Goal: Task Accomplishment & Management: Complete application form

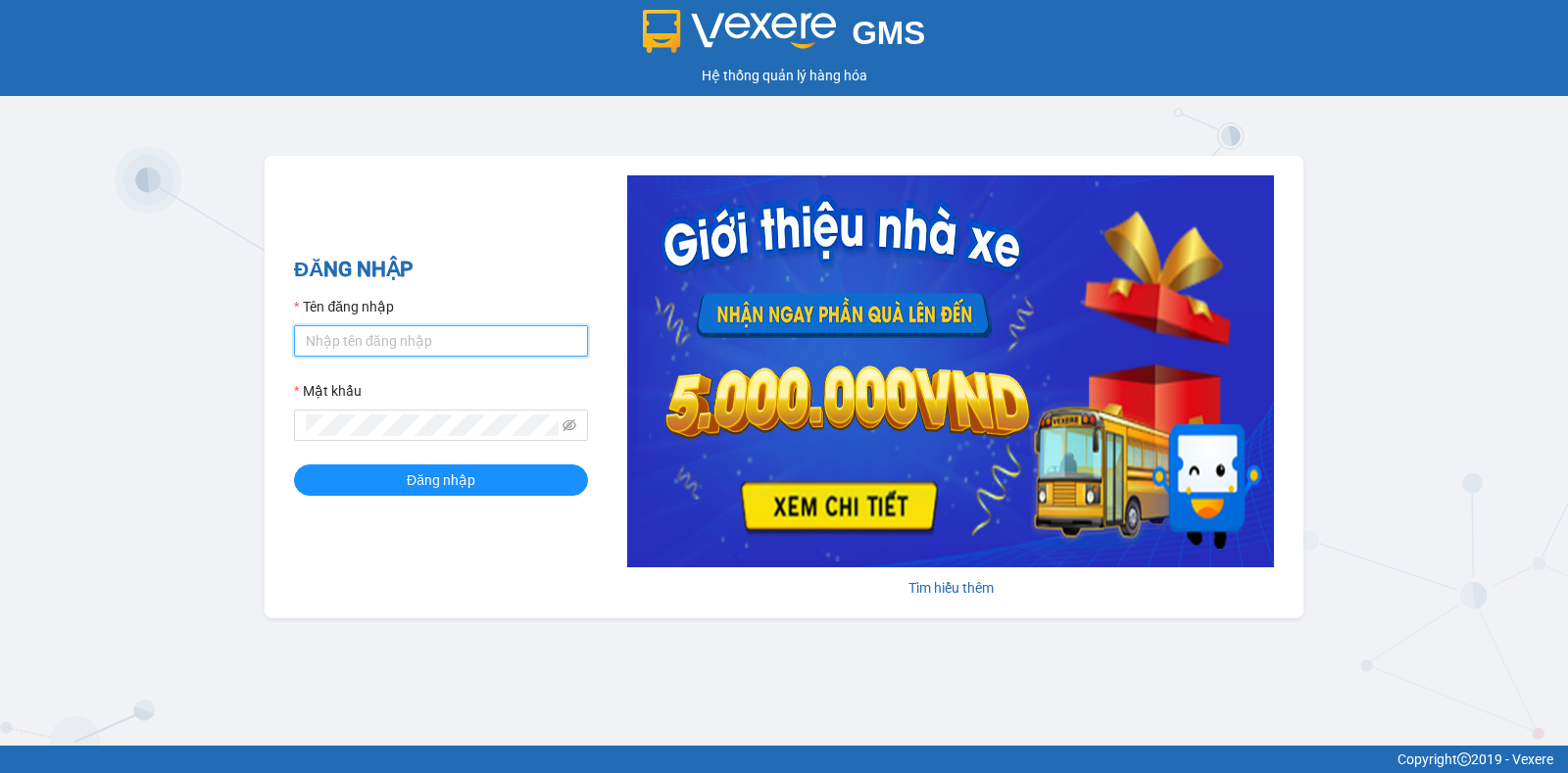
click at [325, 328] on input "Tên đăng nhập" at bounding box center [441, 341] width 294 height 32
type input "nguyenthianhdao.trangngocphat"
click at [294, 465] on button "Đăng nhập" at bounding box center [441, 481] width 294 height 32
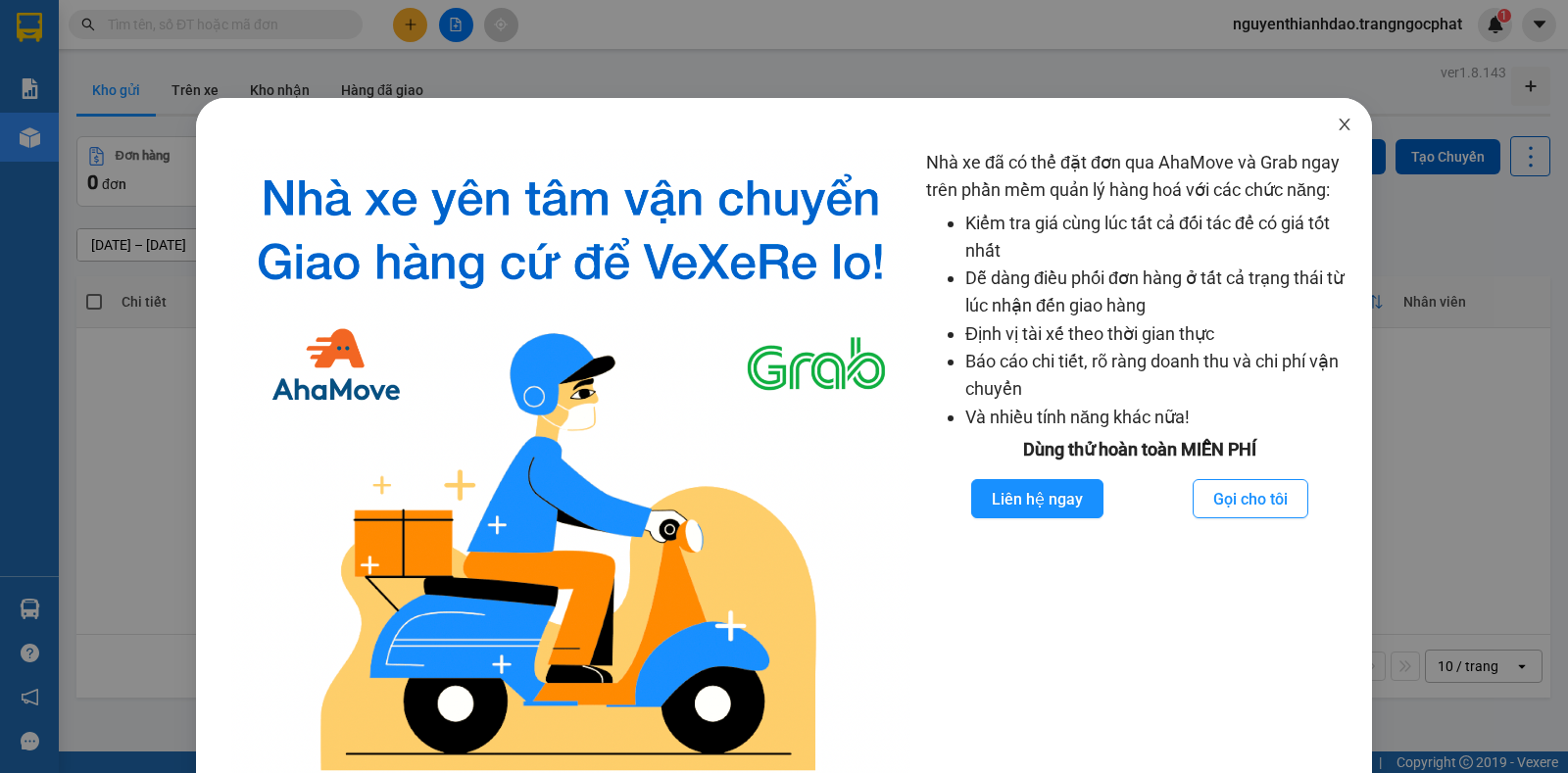
click at [1336, 120] on icon "close" at bounding box center [1344, 125] width 16 height 16
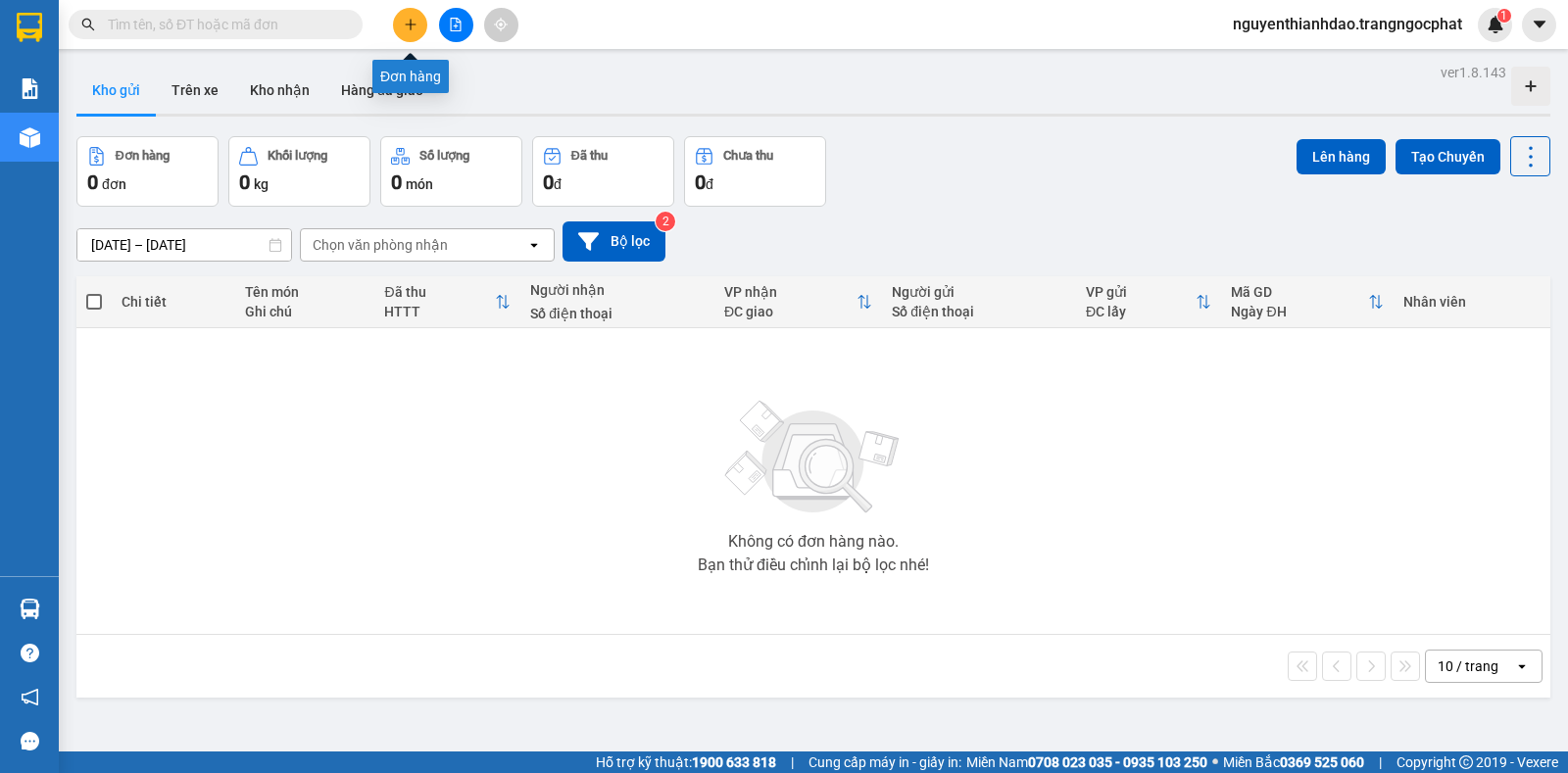
click at [399, 30] on button at bounding box center [409, 25] width 35 height 35
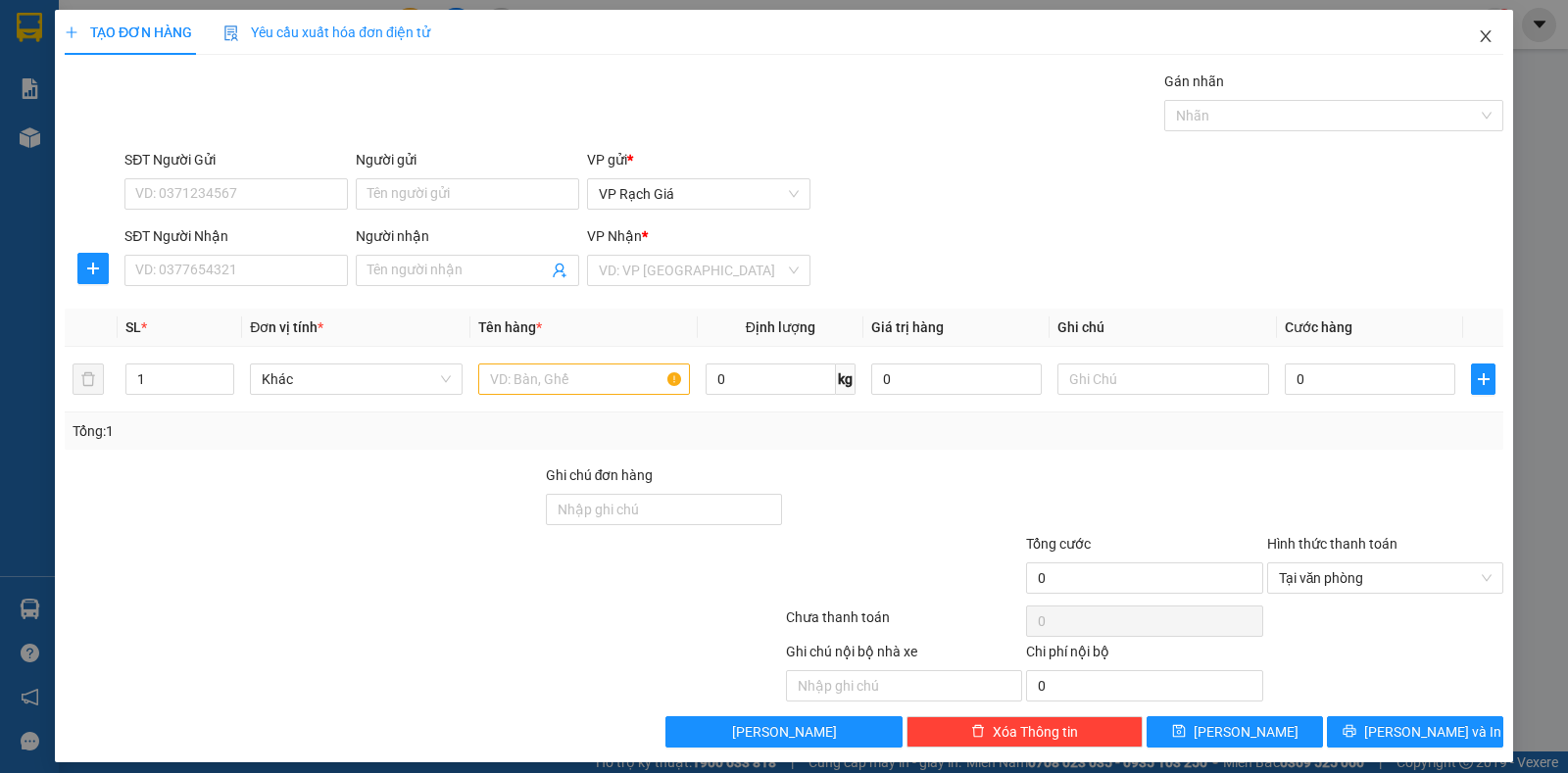
click at [1478, 33] on icon "close" at bounding box center [1486, 37] width 16 height 16
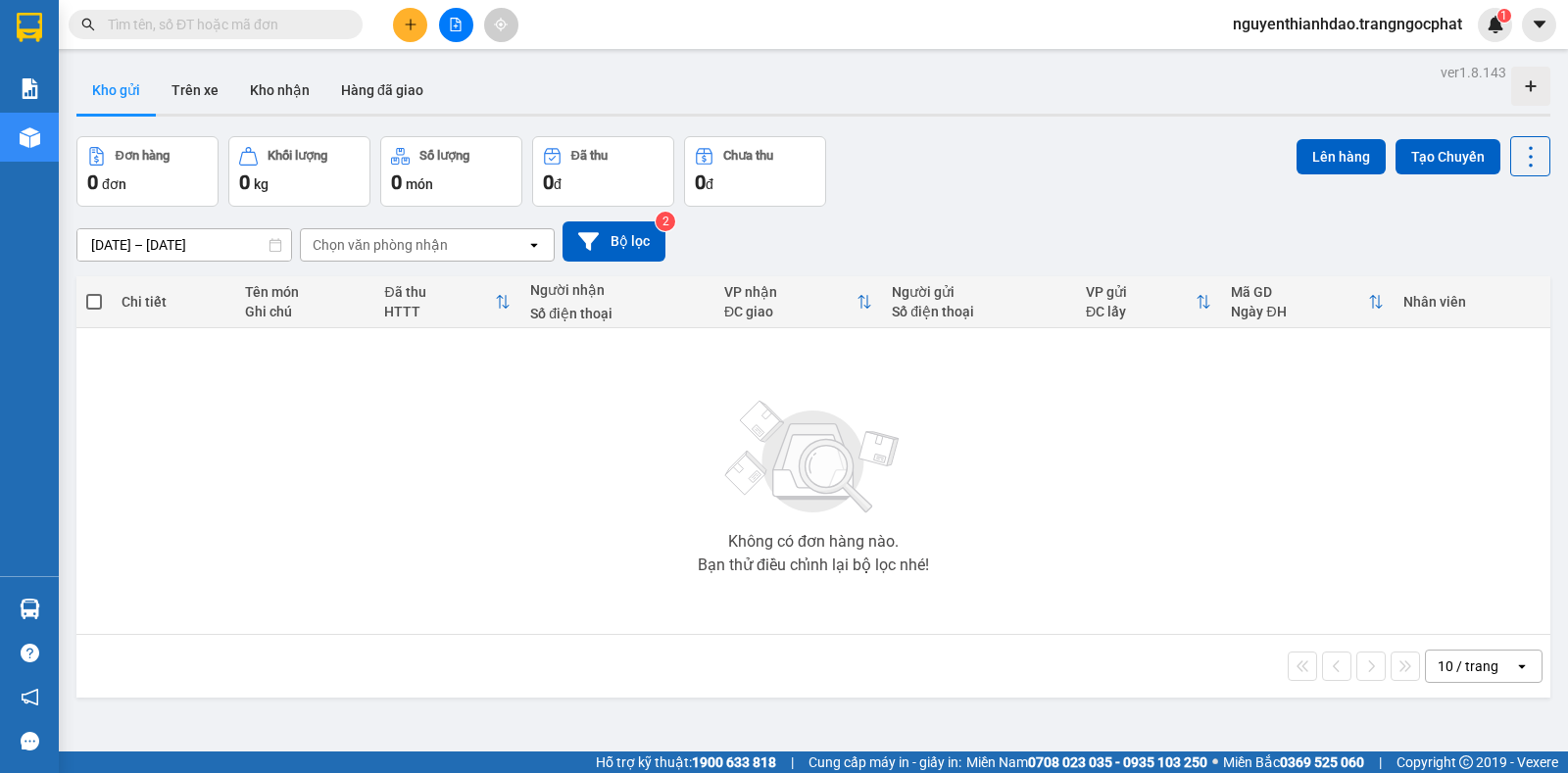
click at [396, 19] on button at bounding box center [409, 25] width 35 height 35
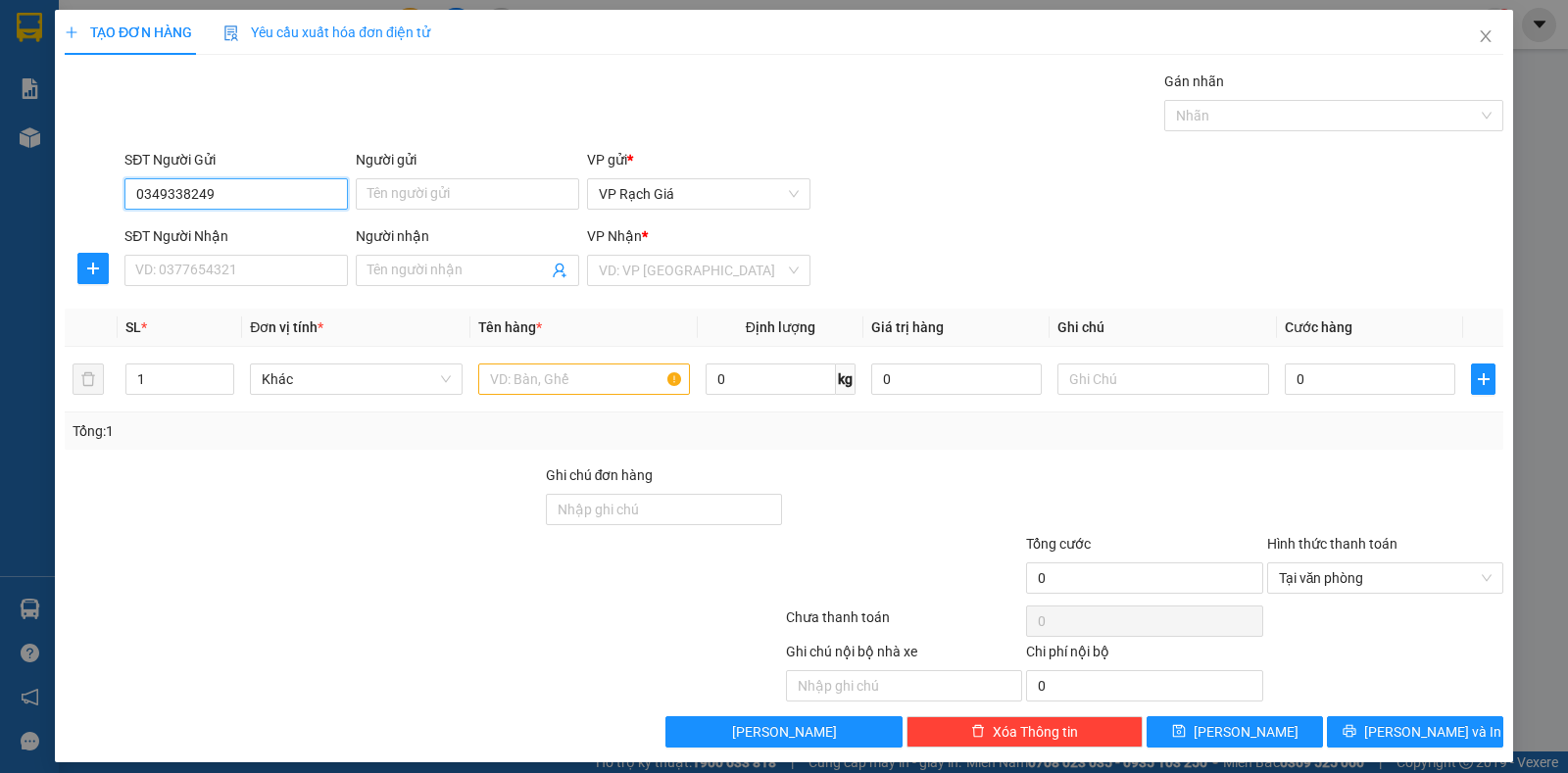
type input "0349338249"
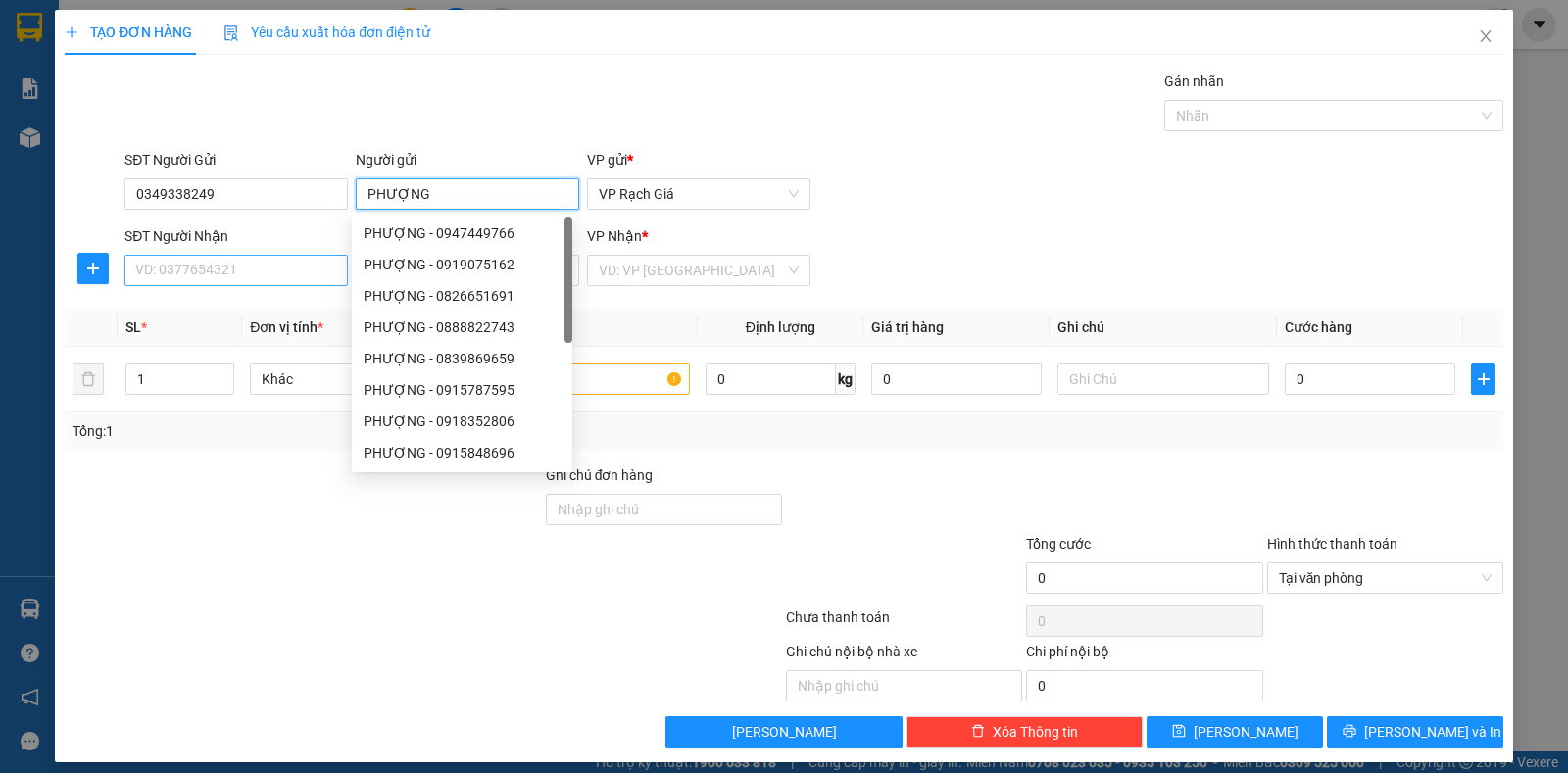
type input "PHƯỢNG"
click at [198, 276] on input "SĐT Người Nhận" at bounding box center [236, 271] width 223 height 32
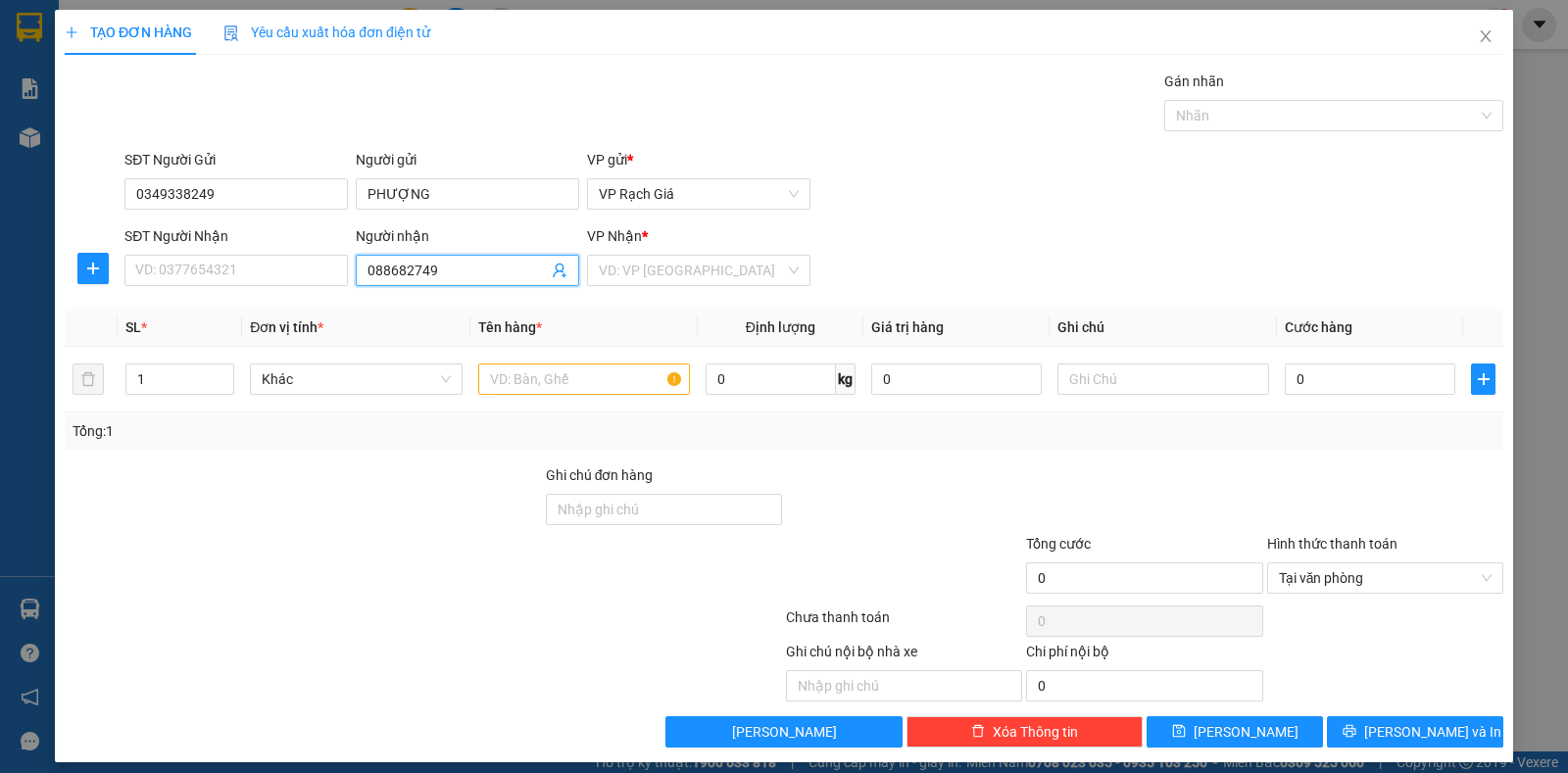
type input "0886827494"
click at [472, 267] on input "0886827494" at bounding box center [458, 271] width 180 height 22
type input "0886827494"
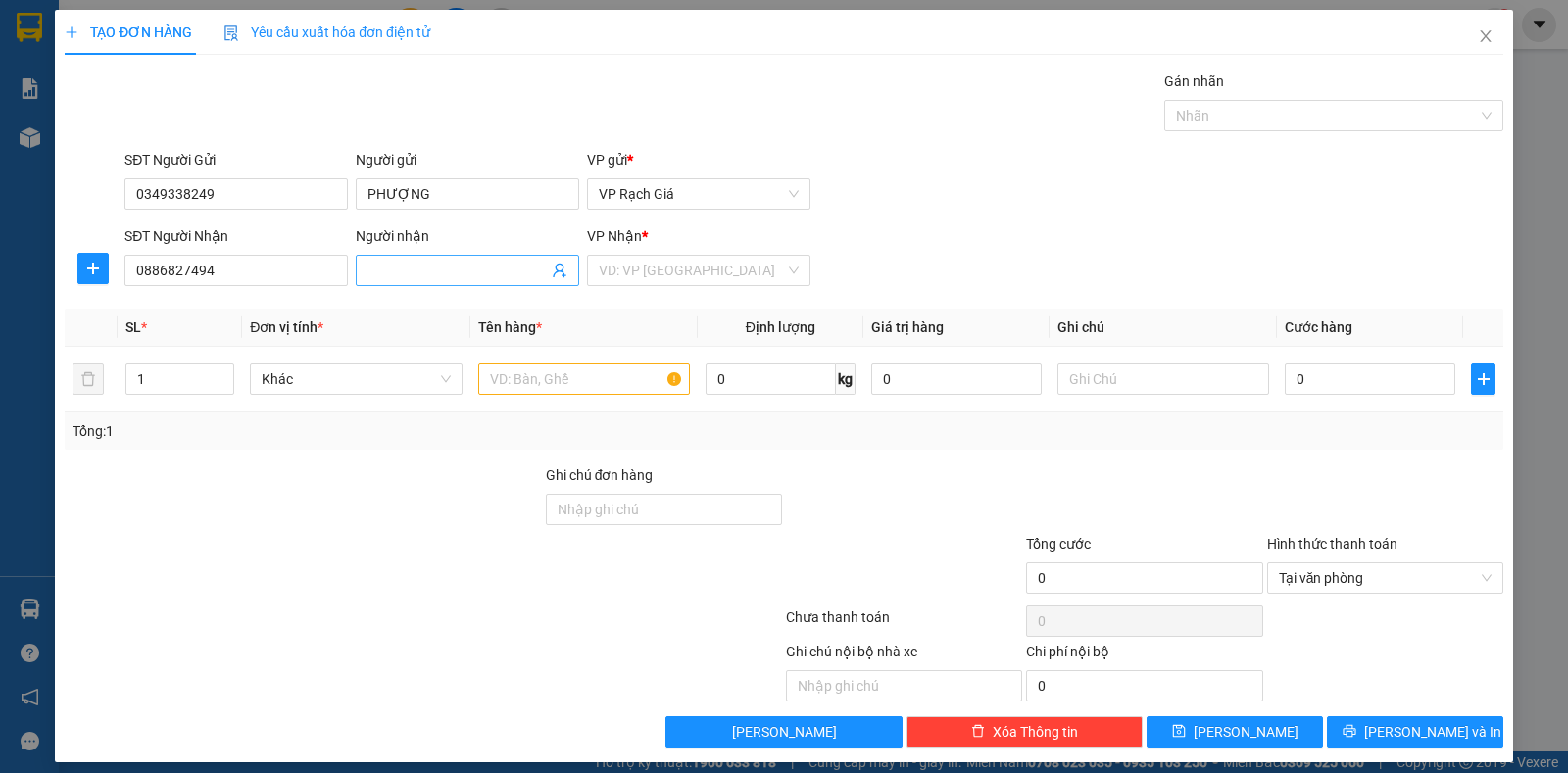
click at [423, 265] on input "Người nhận" at bounding box center [458, 271] width 180 height 22
type input "HƯƠNG"
click at [483, 368] on div "PHƯƠNG - 0983156746" at bounding box center [462, 373] width 197 height 22
type input "0983156746"
drag, startPoint x: 467, startPoint y: 275, endPoint x: 307, endPoint y: 273, distance: 160.0
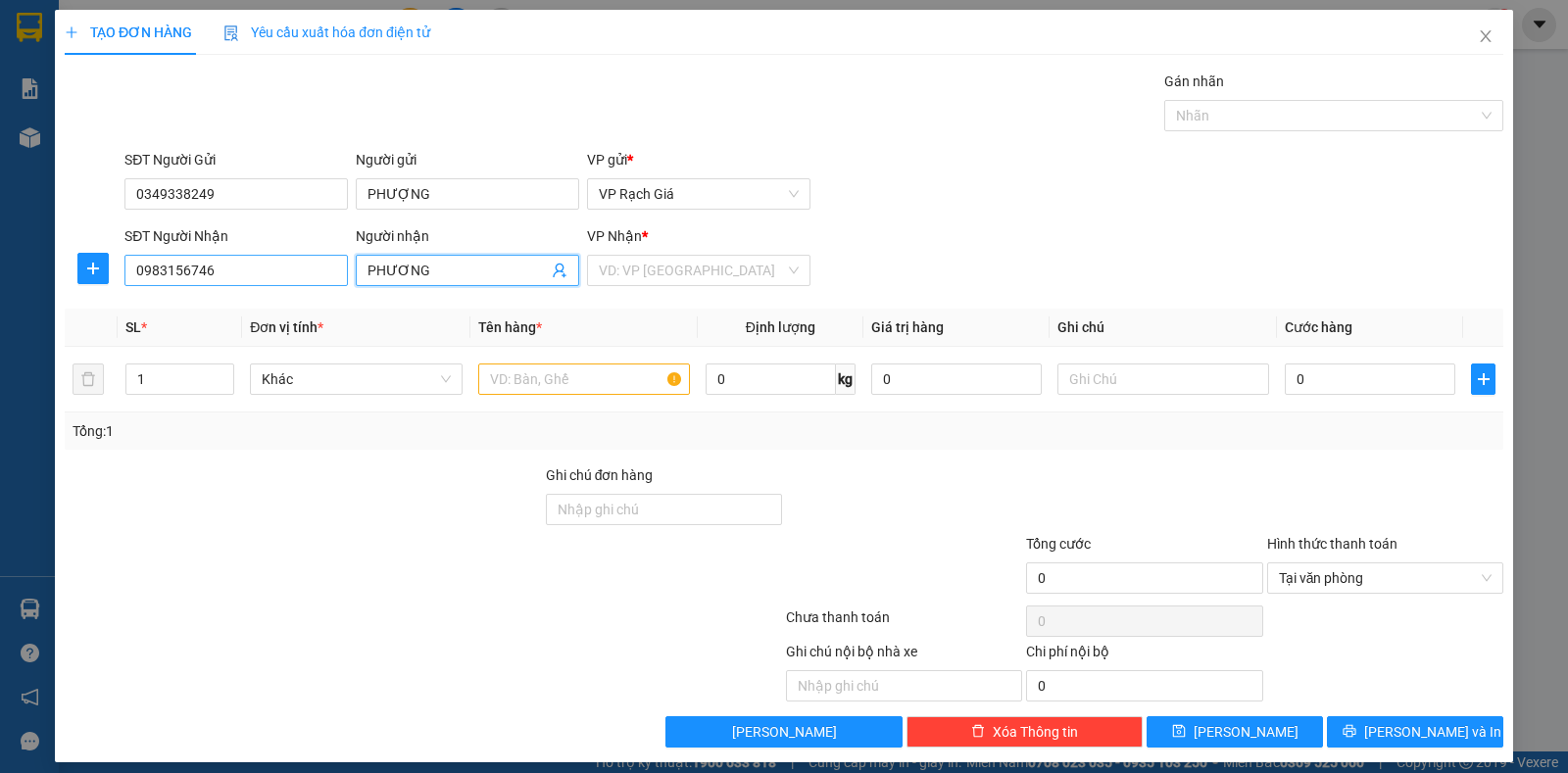
click at [307, 273] on div "SĐT Người Nhận 0983156746 Người nhận PHƯƠNG PHƯƠNG VP Nhận * VD: VP Sài Gòn" at bounding box center [814, 259] width 1387 height 68
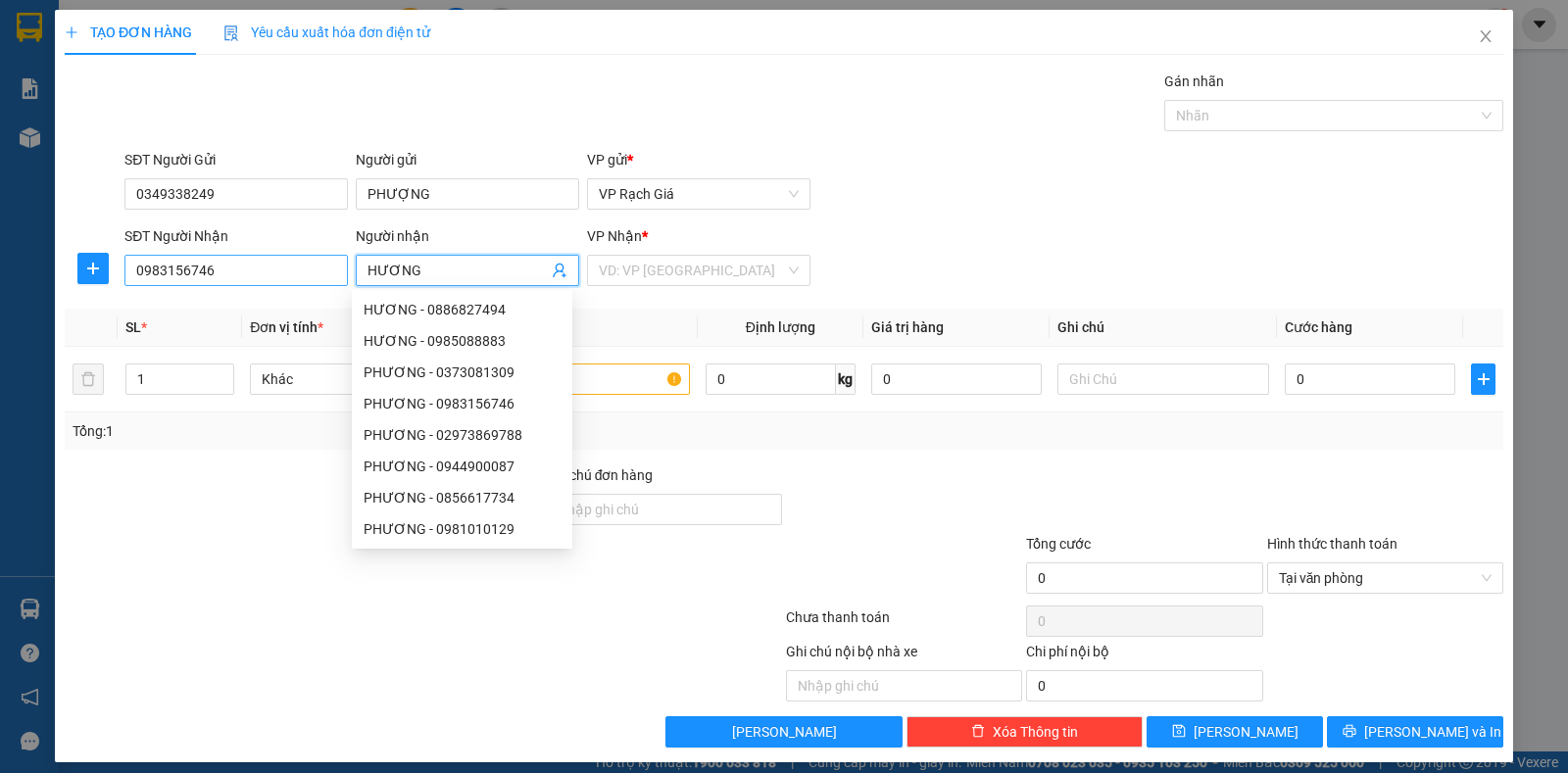
type input "HƯƠNG"
click at [272, 278] on input "0983156746" at bounding box center [236, 271] width 223 height 32
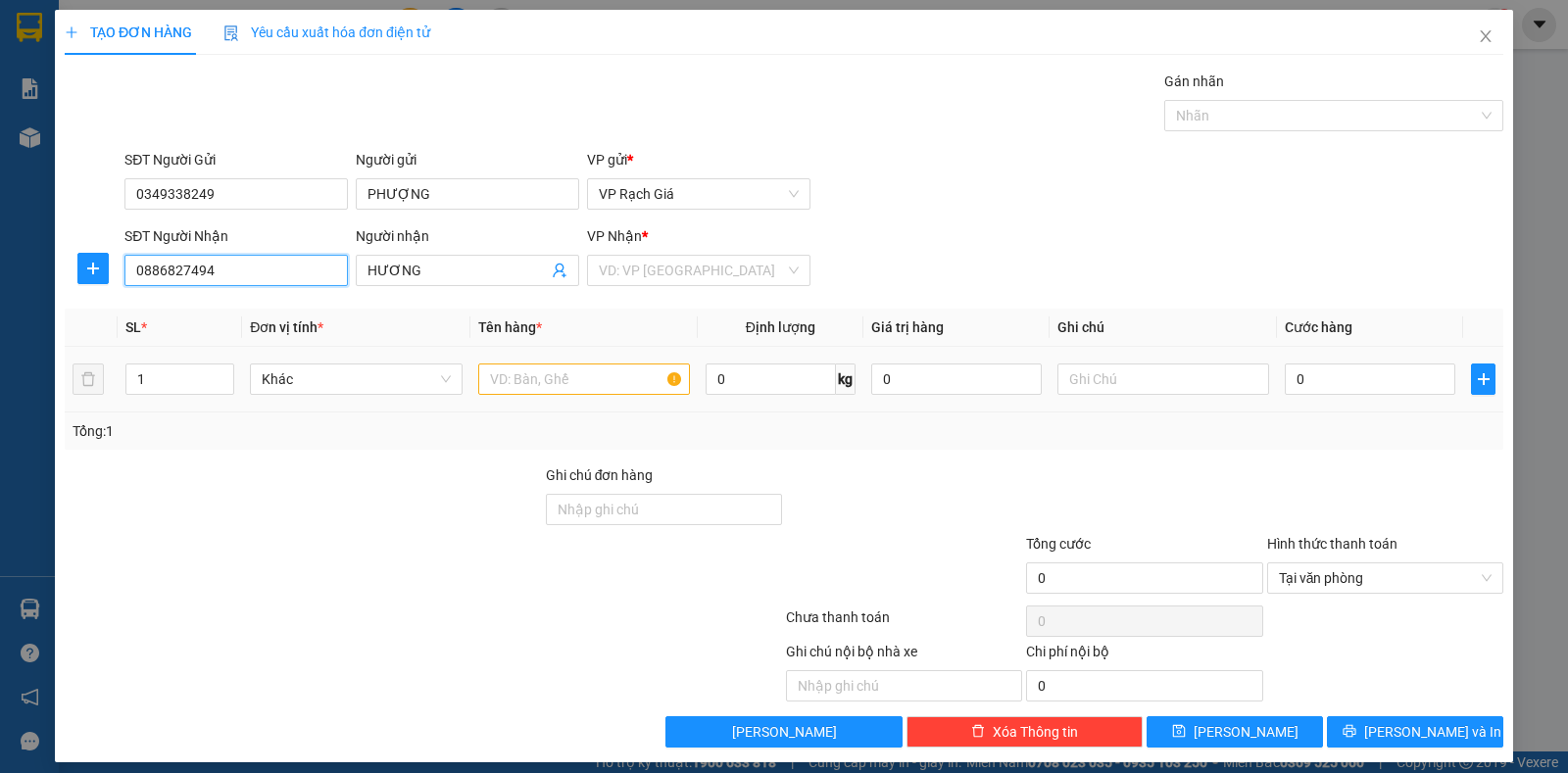
type input "0886827494"
click at [519, 383] on input "text" at bounding box center [584, 380] width 212 height 32
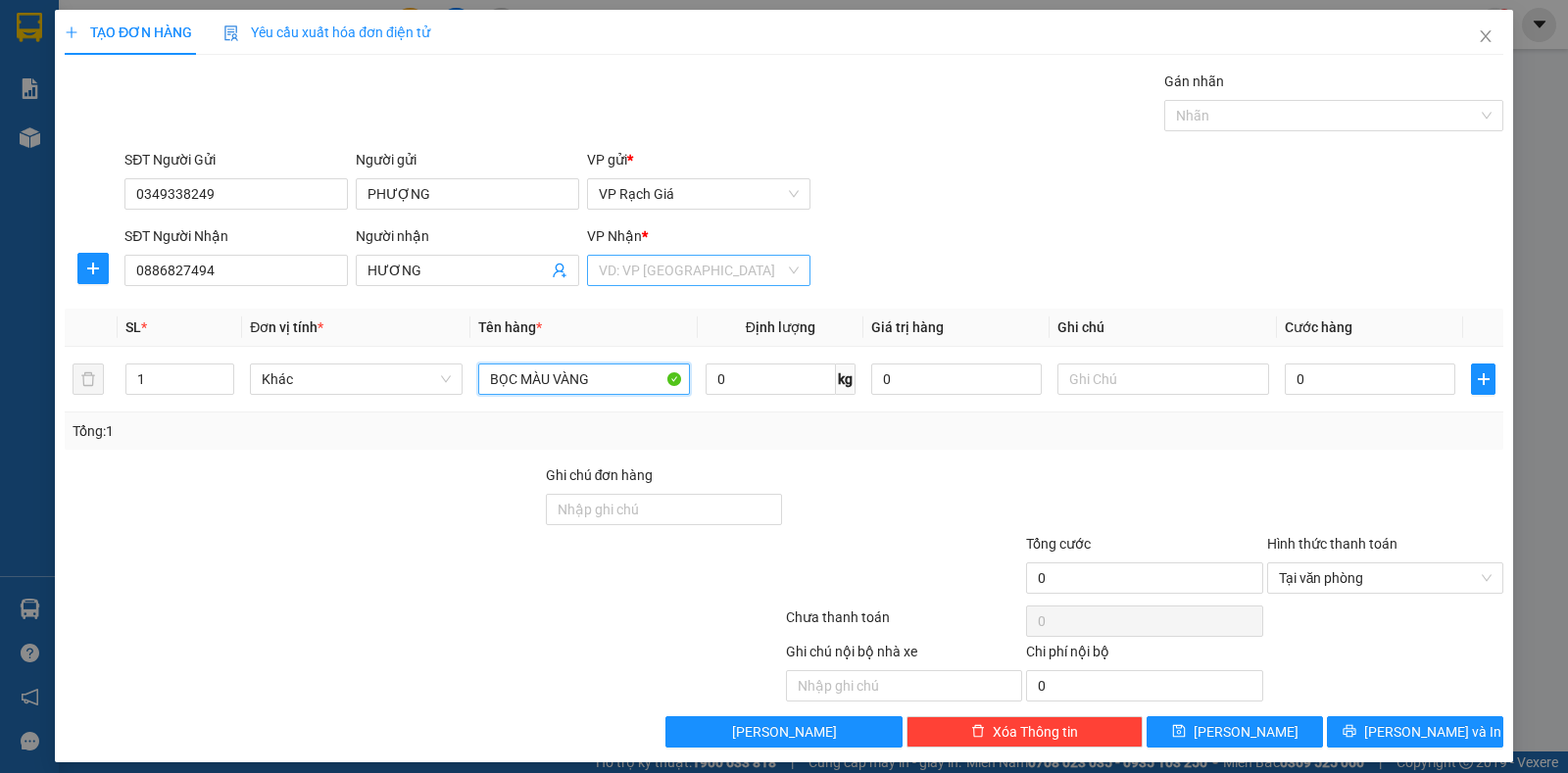
click at [621, 255] on div "VD: VP Sài Gòn" at bounding box center [698, 271] width 223 height 32
type input "BỌC MÀU VÀNG"
click at [632, 345] on div "VP Ba Hòn" at bounding box center [691, 341] width 197 height 22
click at [1325, 382] on input "0" at bounding box center [1370, 380] width 170 height 32
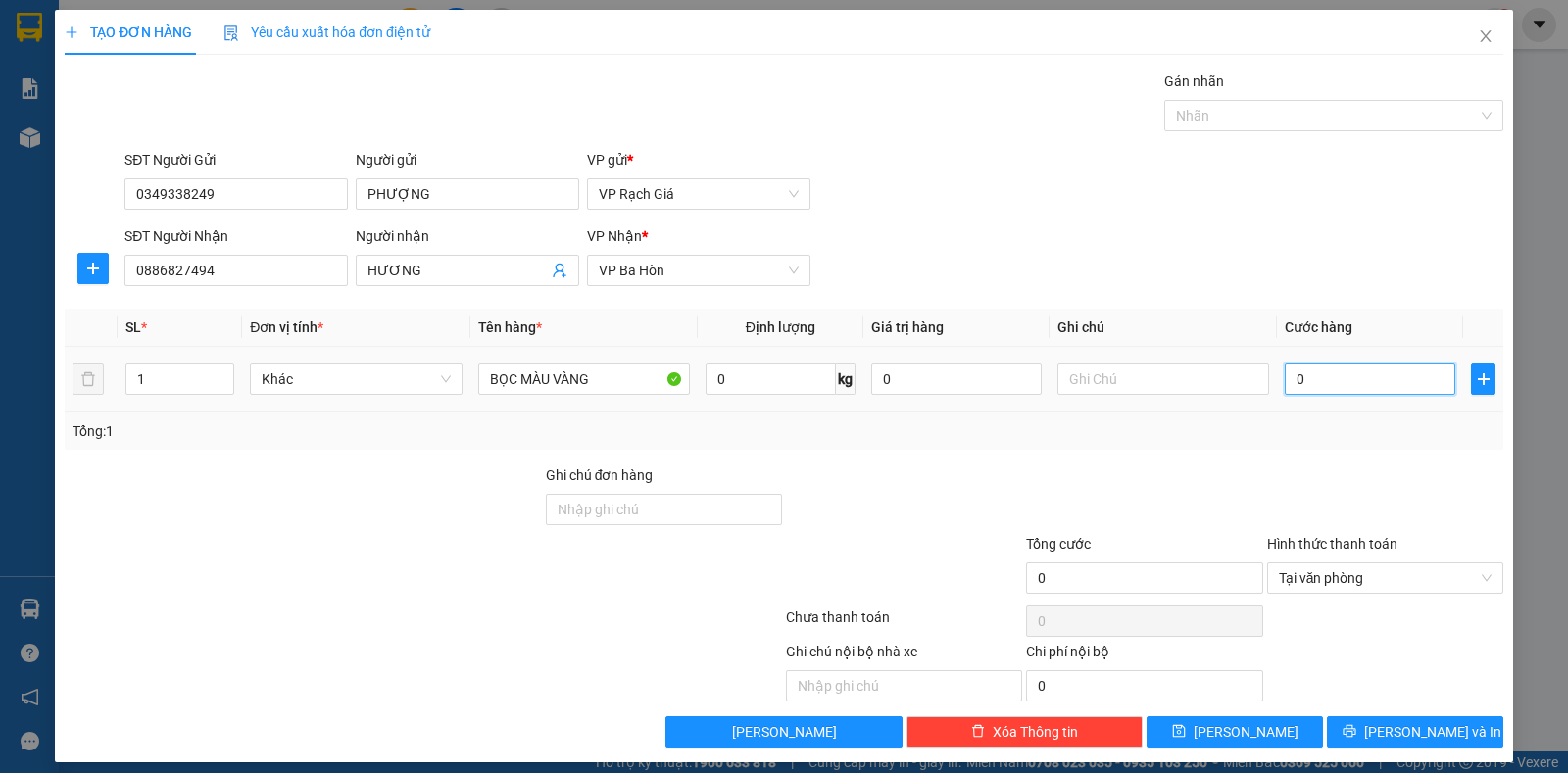
type input "2"
type input "20"
type input "20.000"
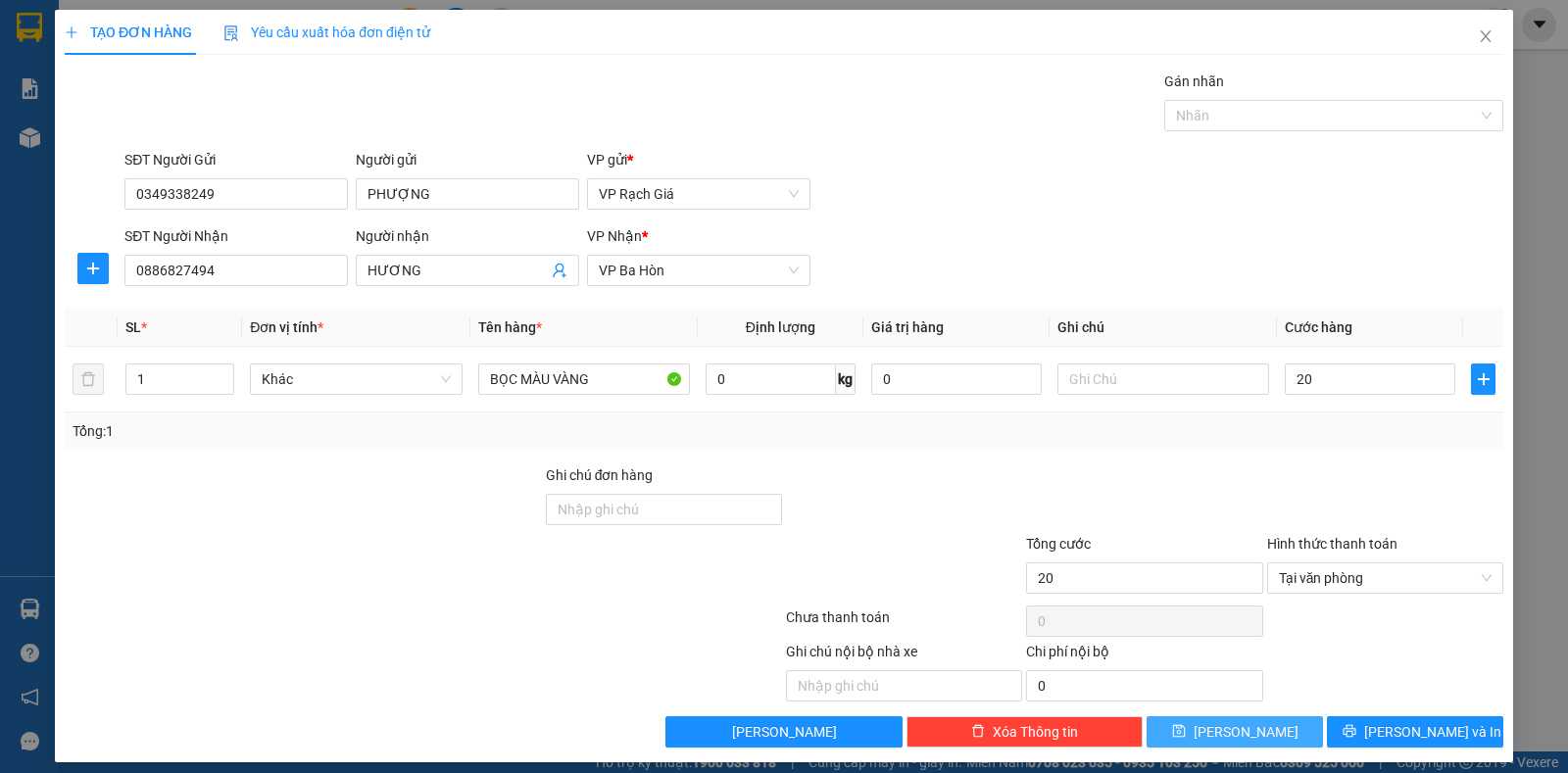
type input "20.000"
click at [1248, 734] on button "Lưu" at bounding box center [1235, 732] width 176 height 32
type input "0"
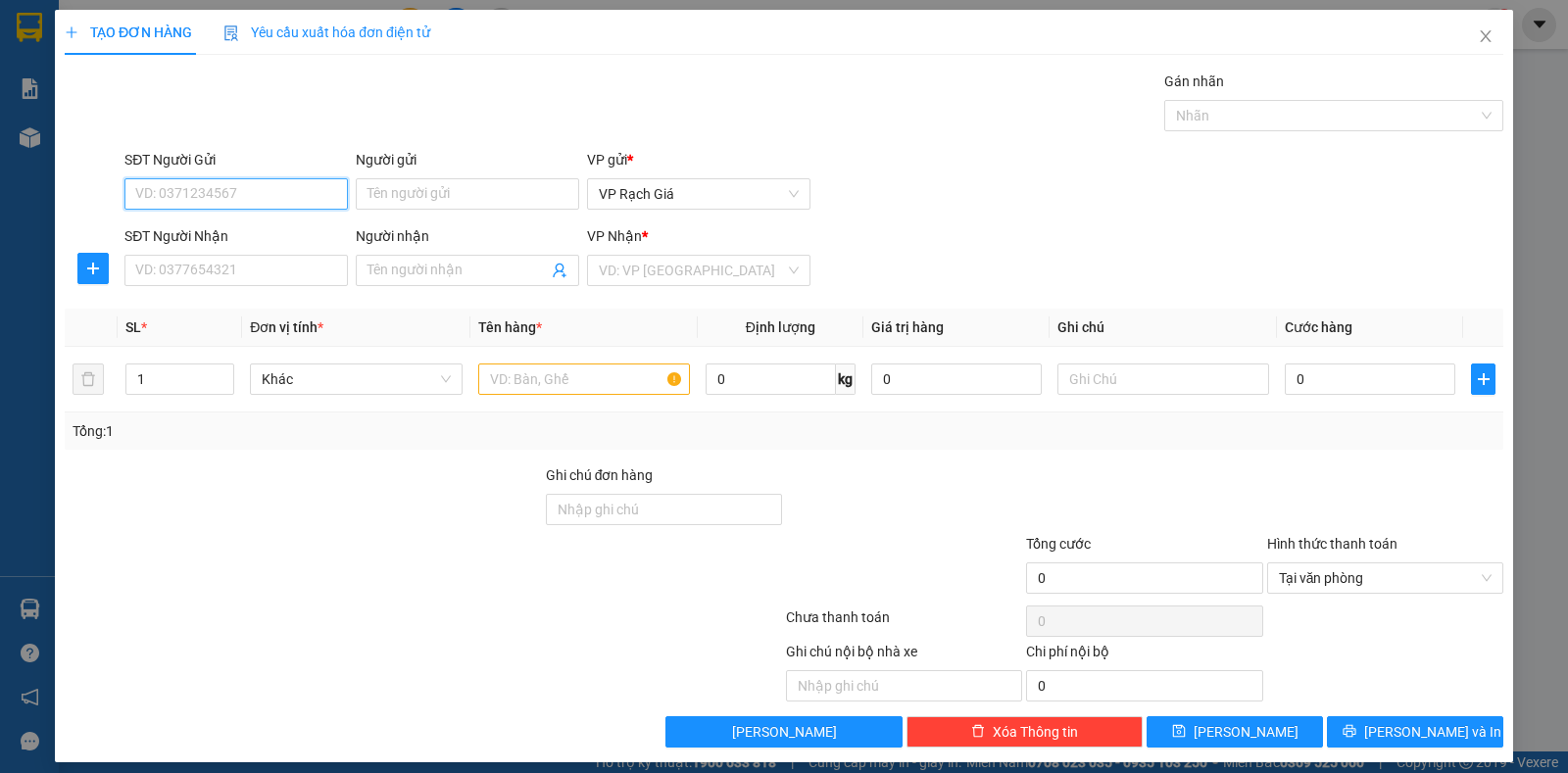
click at [200, 202] on input "SĐT Người Gửi" at bounding box center [236, 194] width 223 height 32
type input "0939751080"
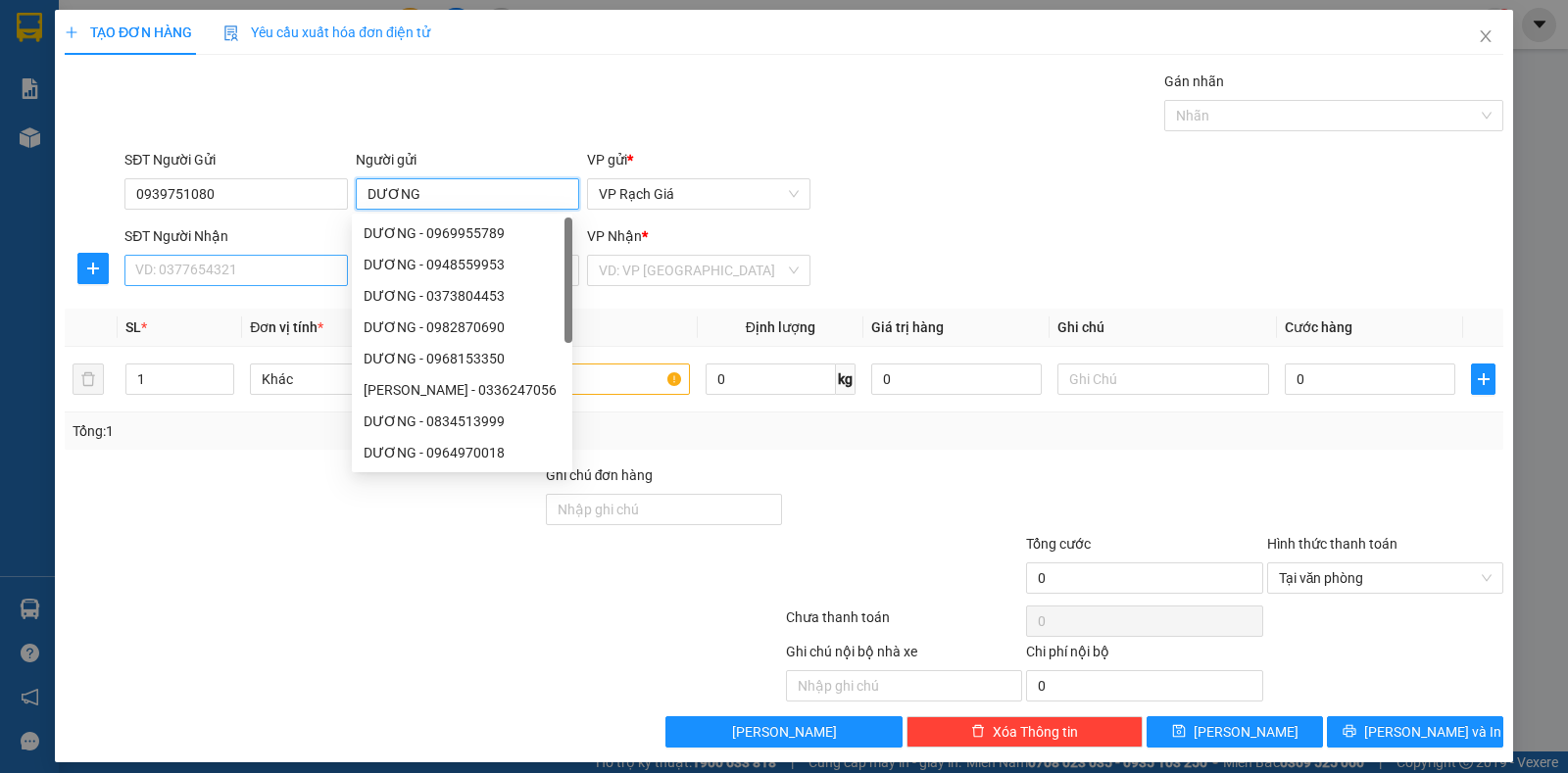
type input "DƯƠNG"
click at [208, 270] on input "SĐT Người Nhận" at bounding box center [236, 271] width 223 height 32
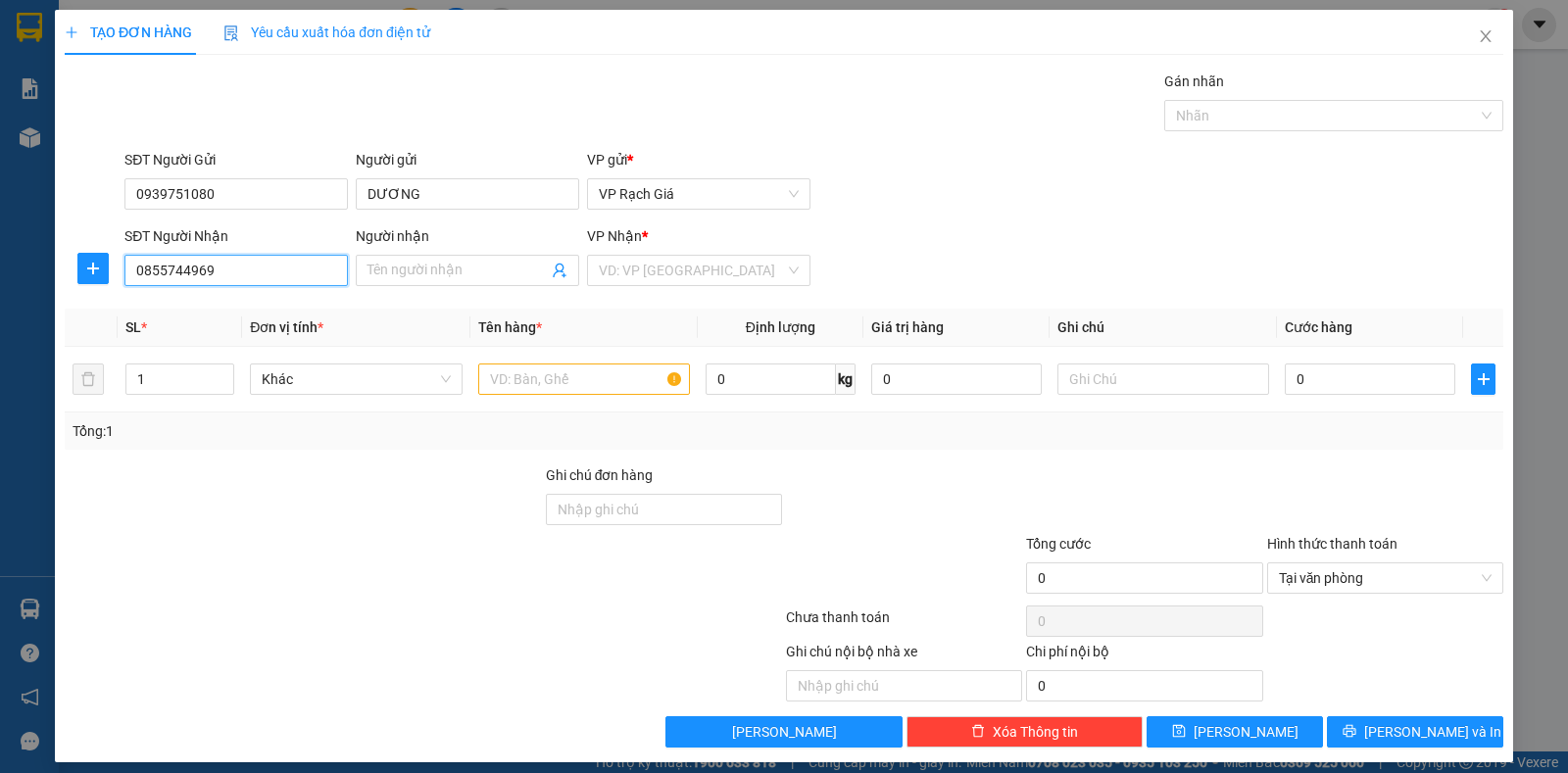
type input "0855744969"
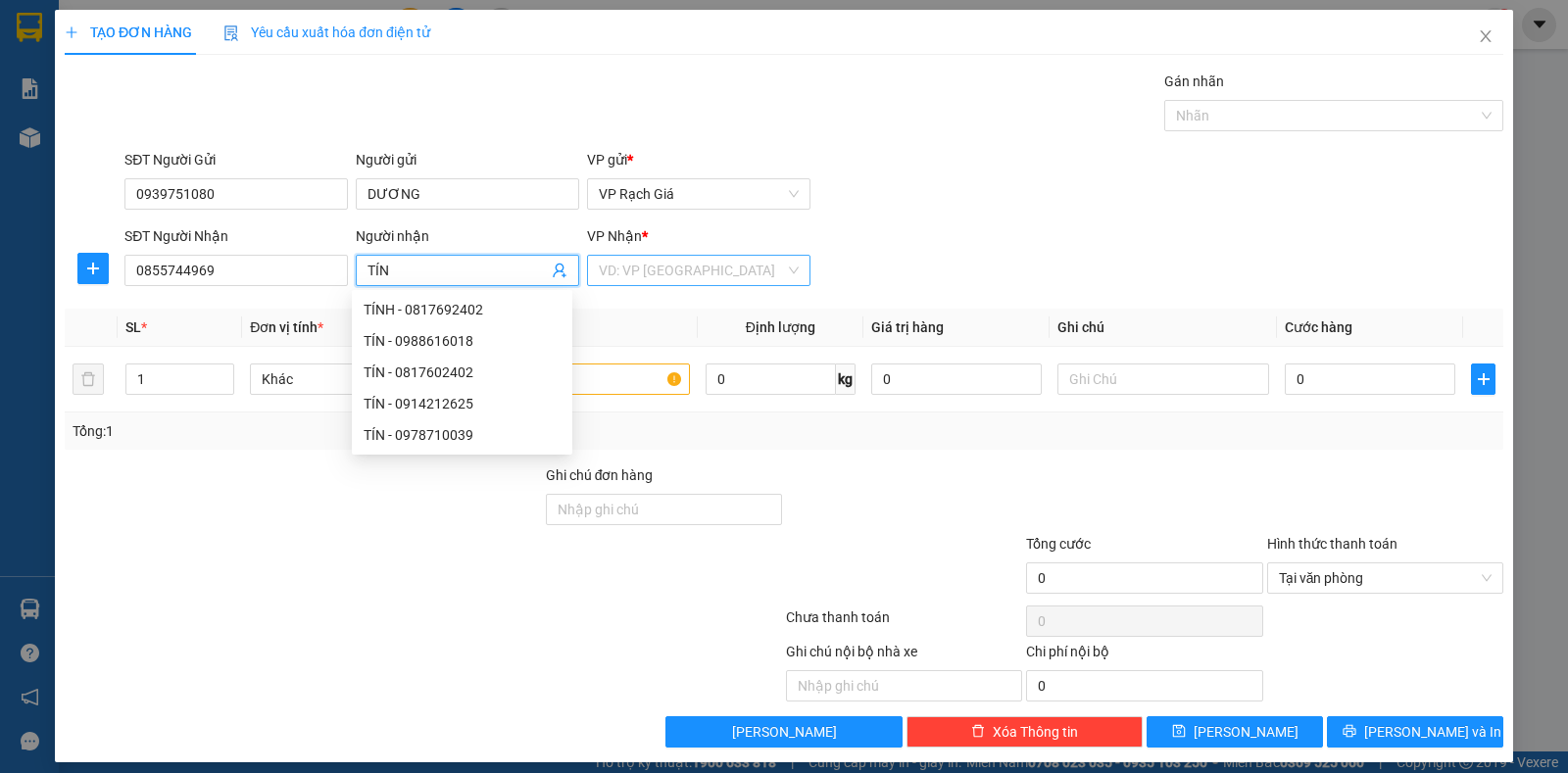
type input "TÍN"
click at [697, 279] on input "search" at bounding box center [692, 271] width 186 height 30
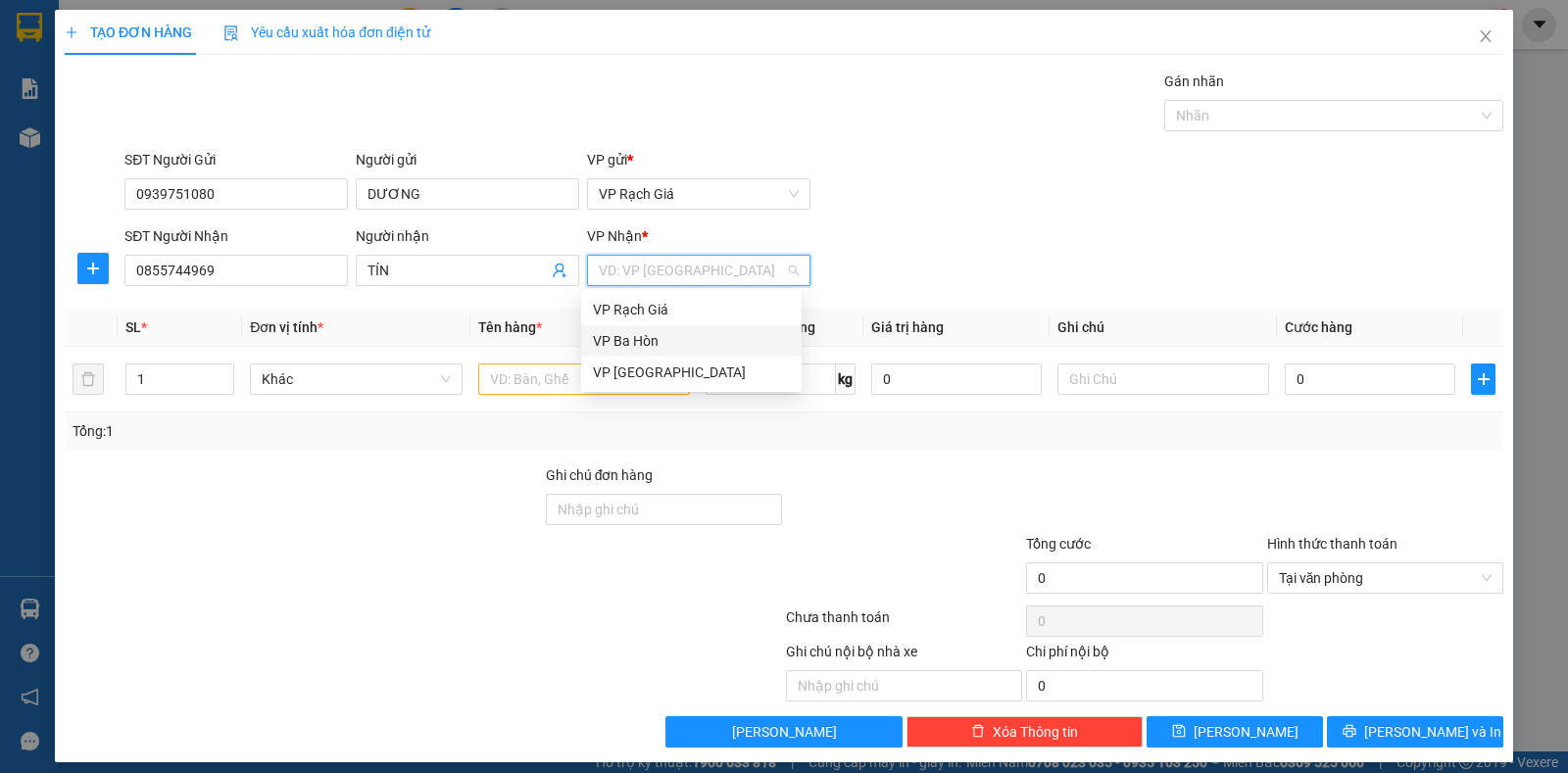
click at [647, 337] on div "VP Ba Hòn" at bounding box center [691, 341] width 197 height 22
click at [548, 383] on input "text" at bounding box center [584, 380] width 212 height 32
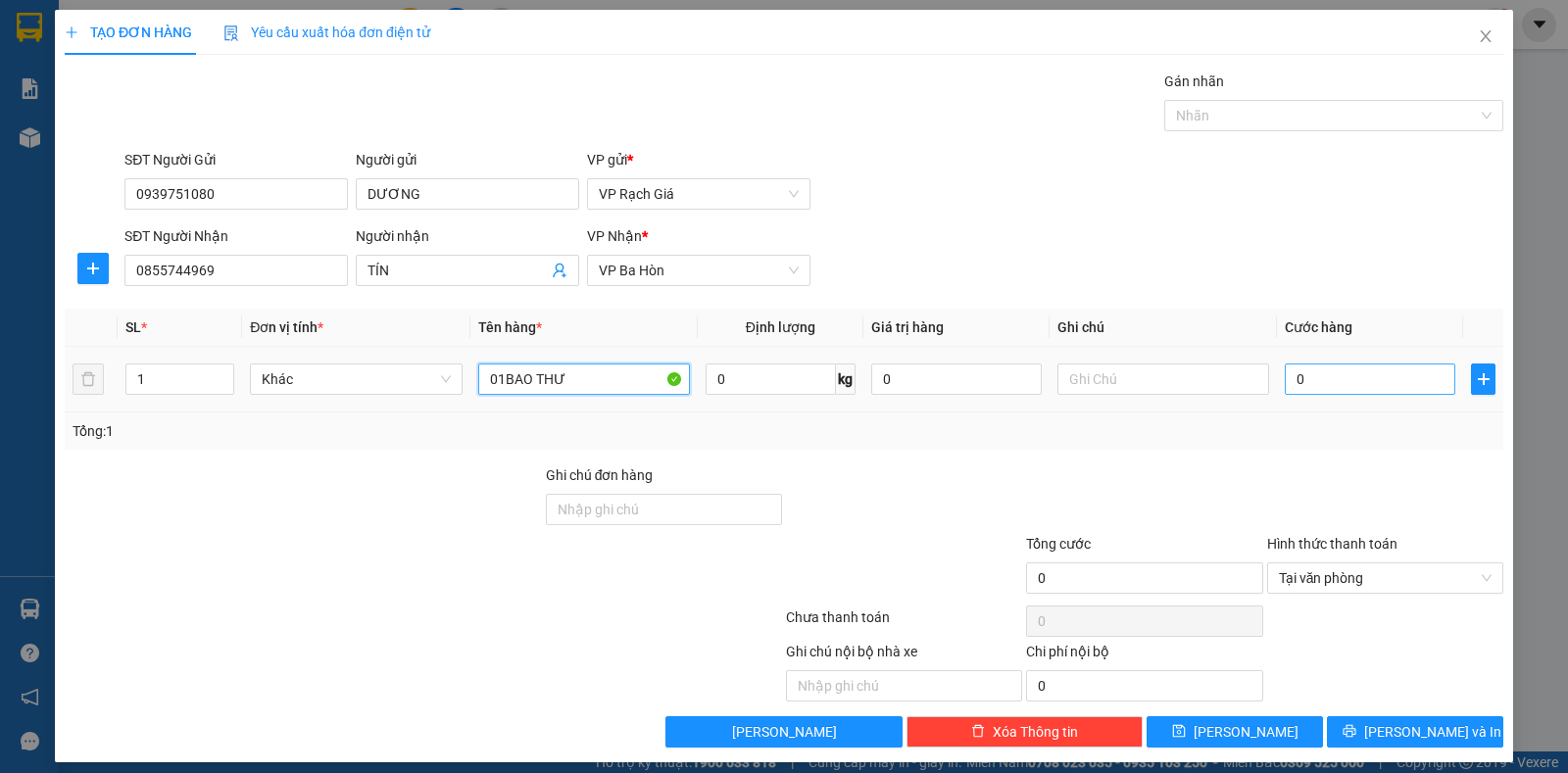
type input "01BAO THƯ"
click at [1301, 385] on input "0" at bounding box center [1370, 380] width 170 height 32
type input "2"
type input "20"
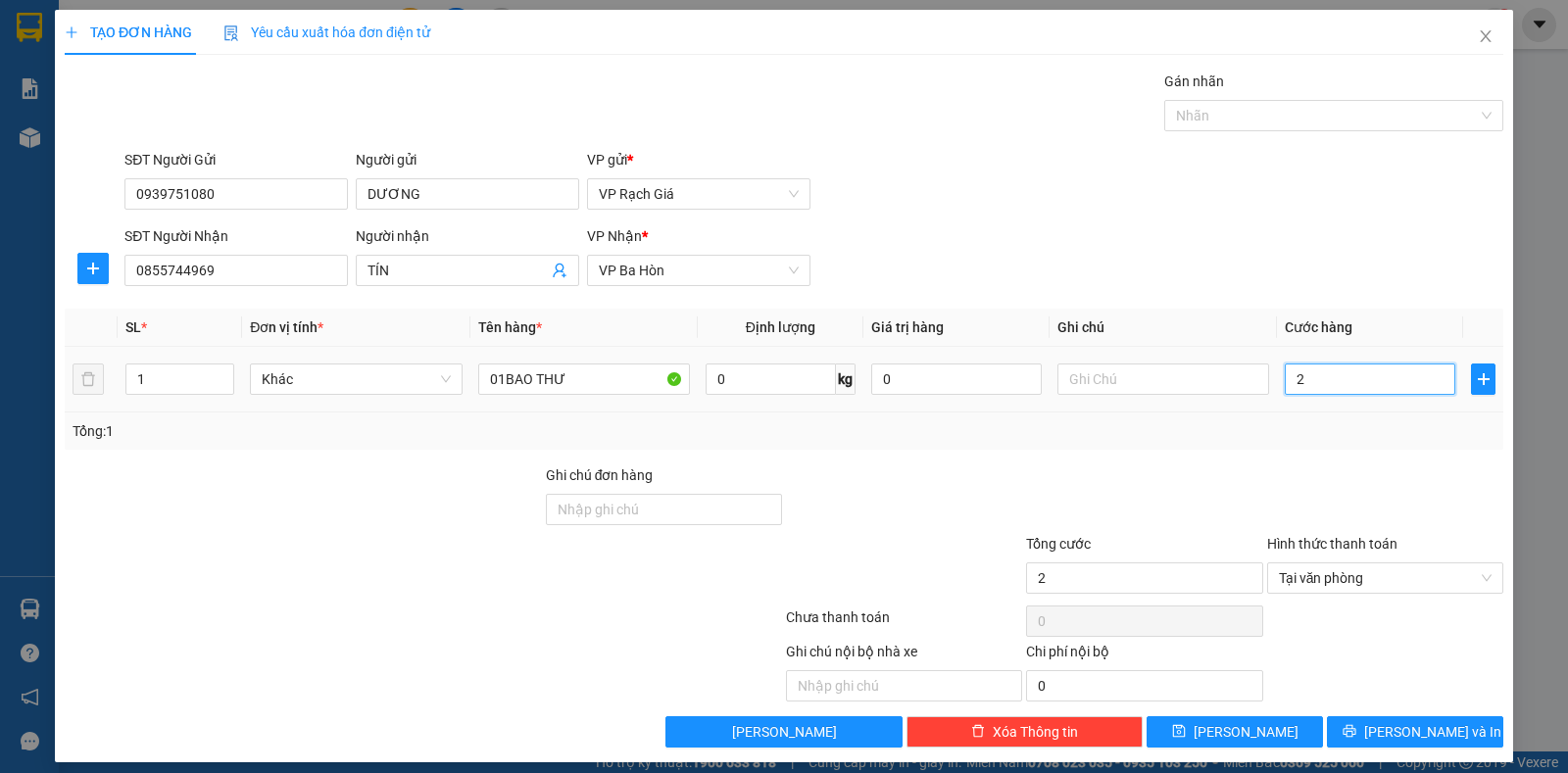
type input "20"
type input "20.000"
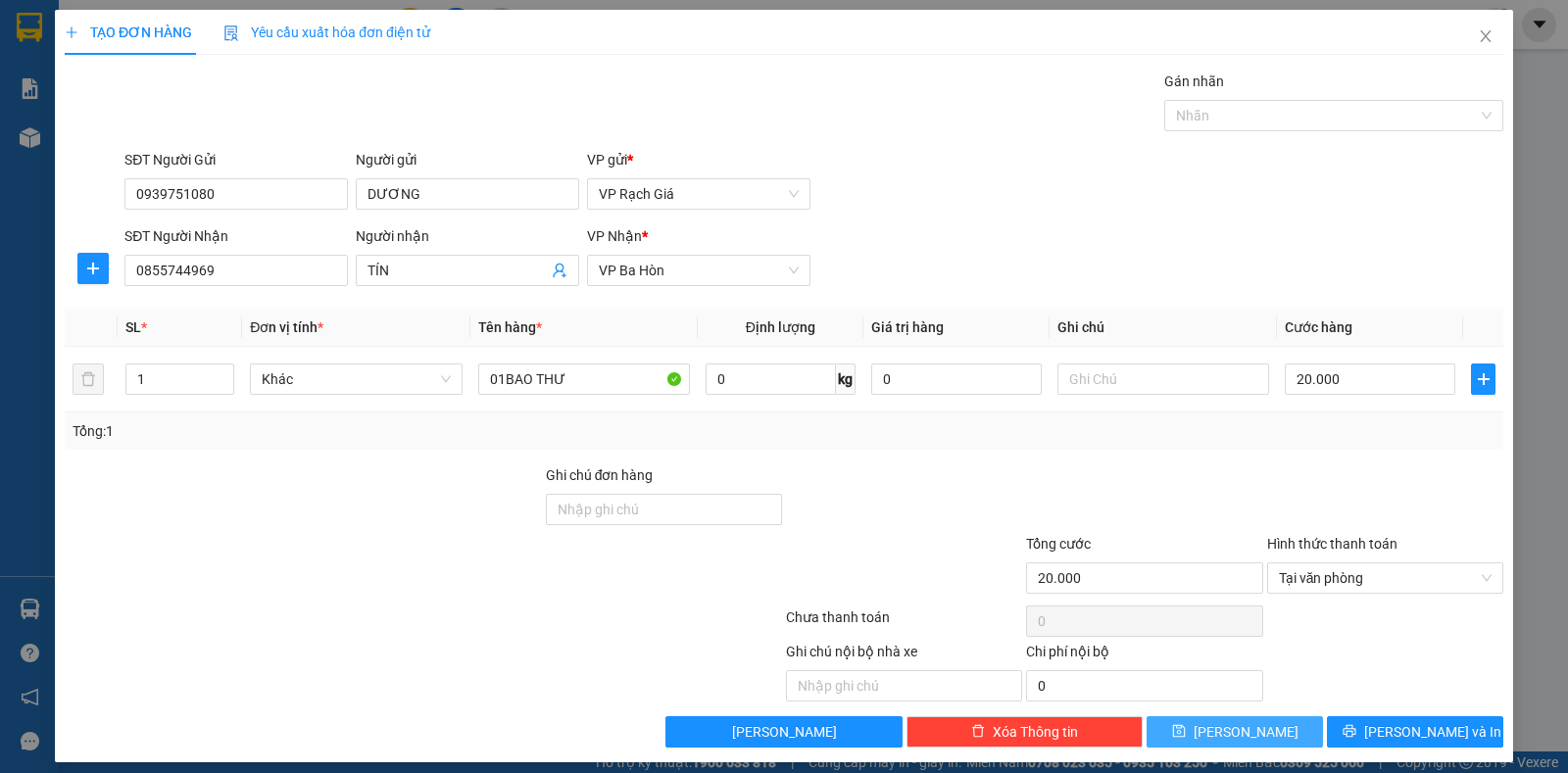
click at [1240, 718] on button "Lưu" at bounding box center [1235, 732] width 176 height 32
type input "0"
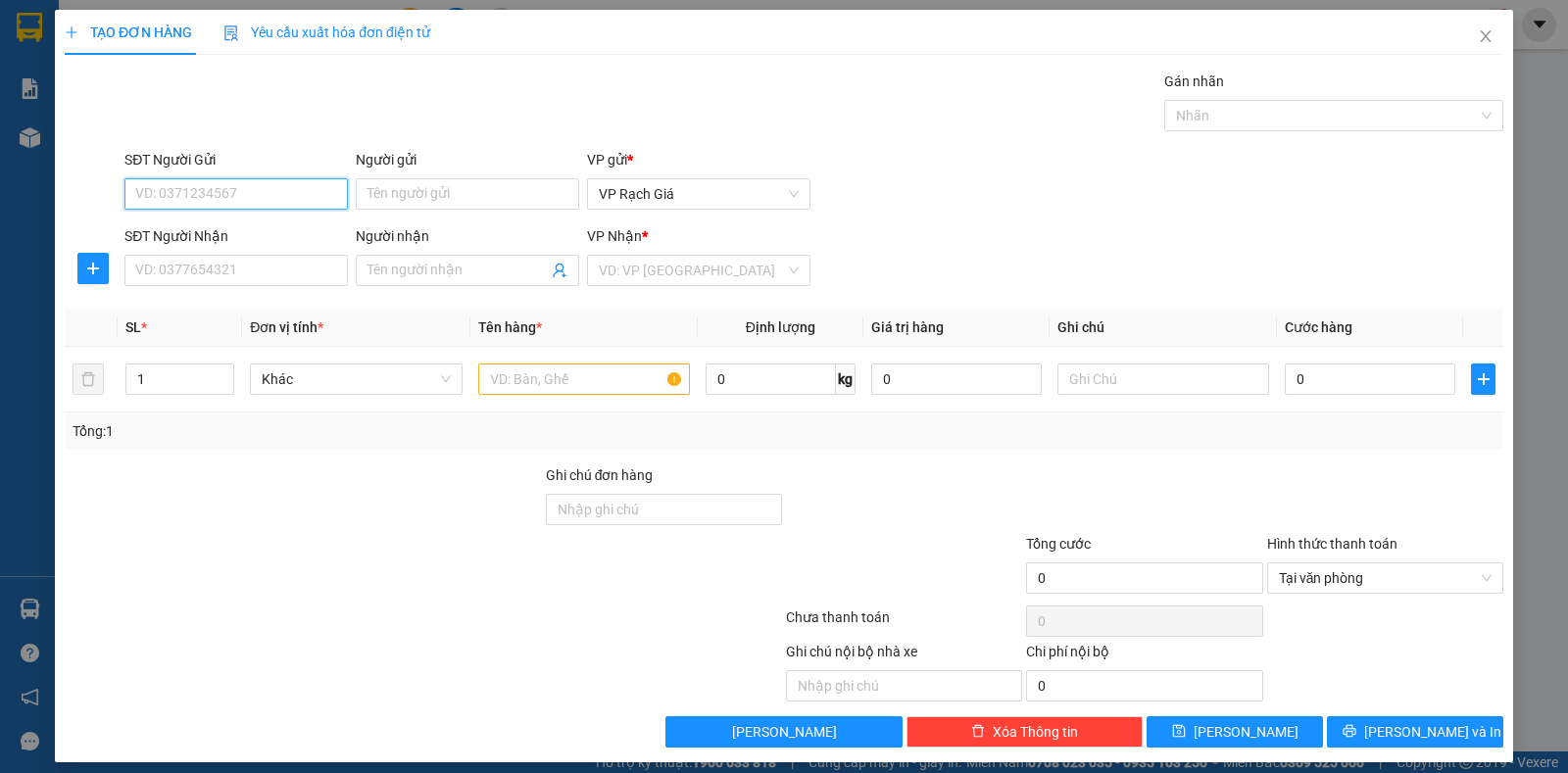
click at [238, 203] on input "SĐT Người Gửi" at bounding box center [236, 194] width 223 height 32
type input "0949644089"
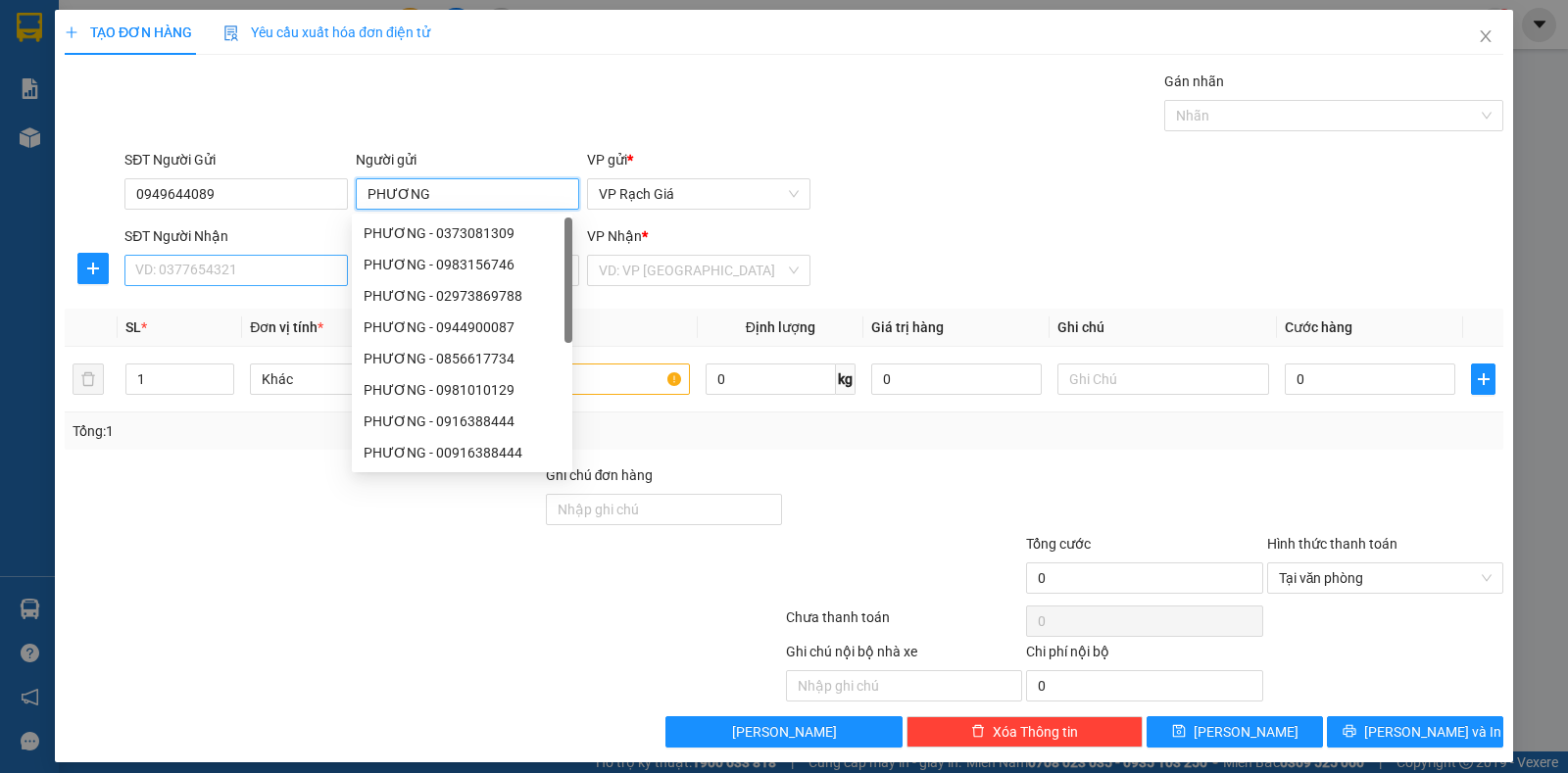
type input "PHƯƠNG"
click at [256, 280] on input "SĐT Người Nhận" at bounding box center [236, 271] width 223 height 32
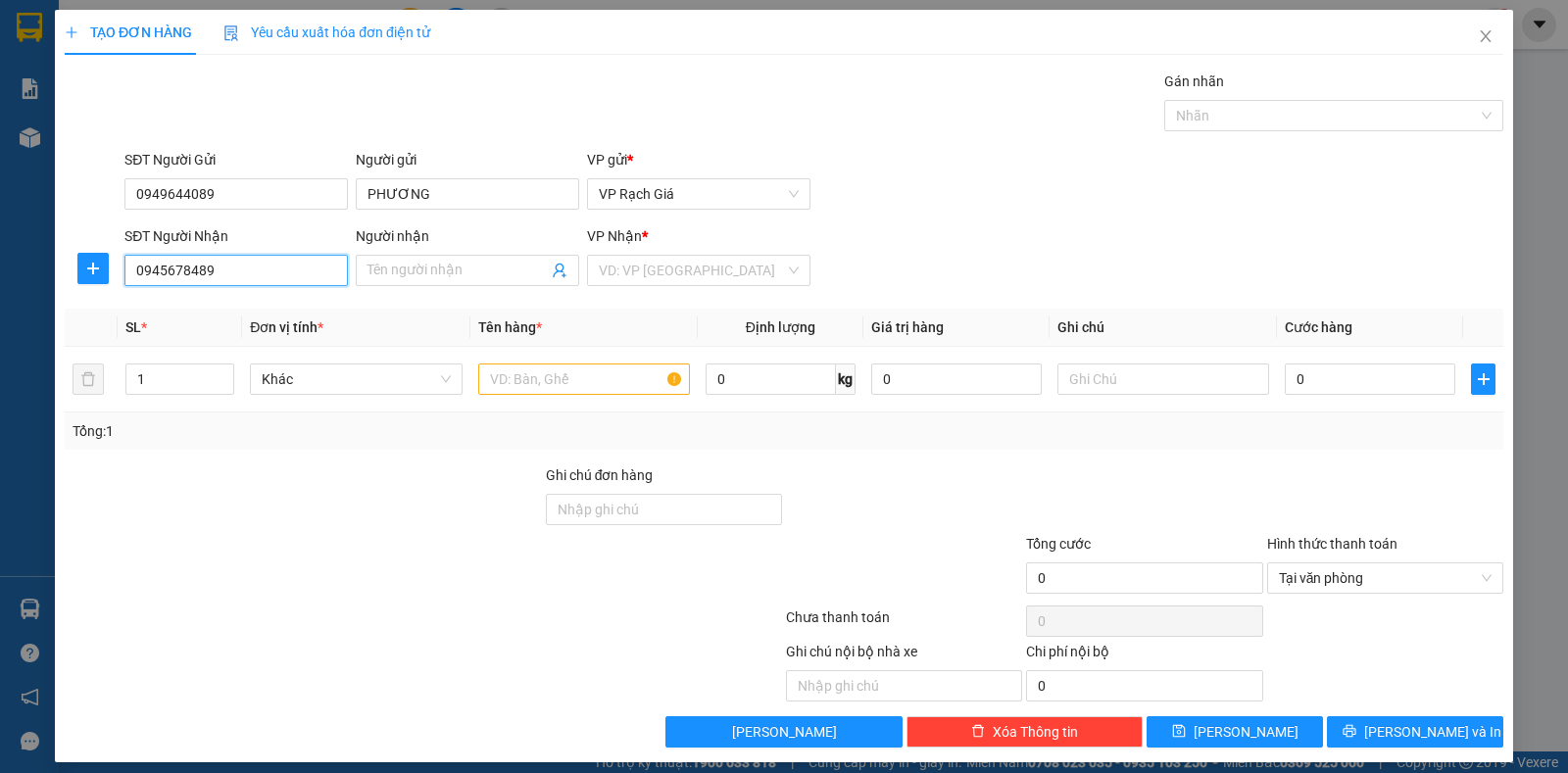
type input "0945678489"
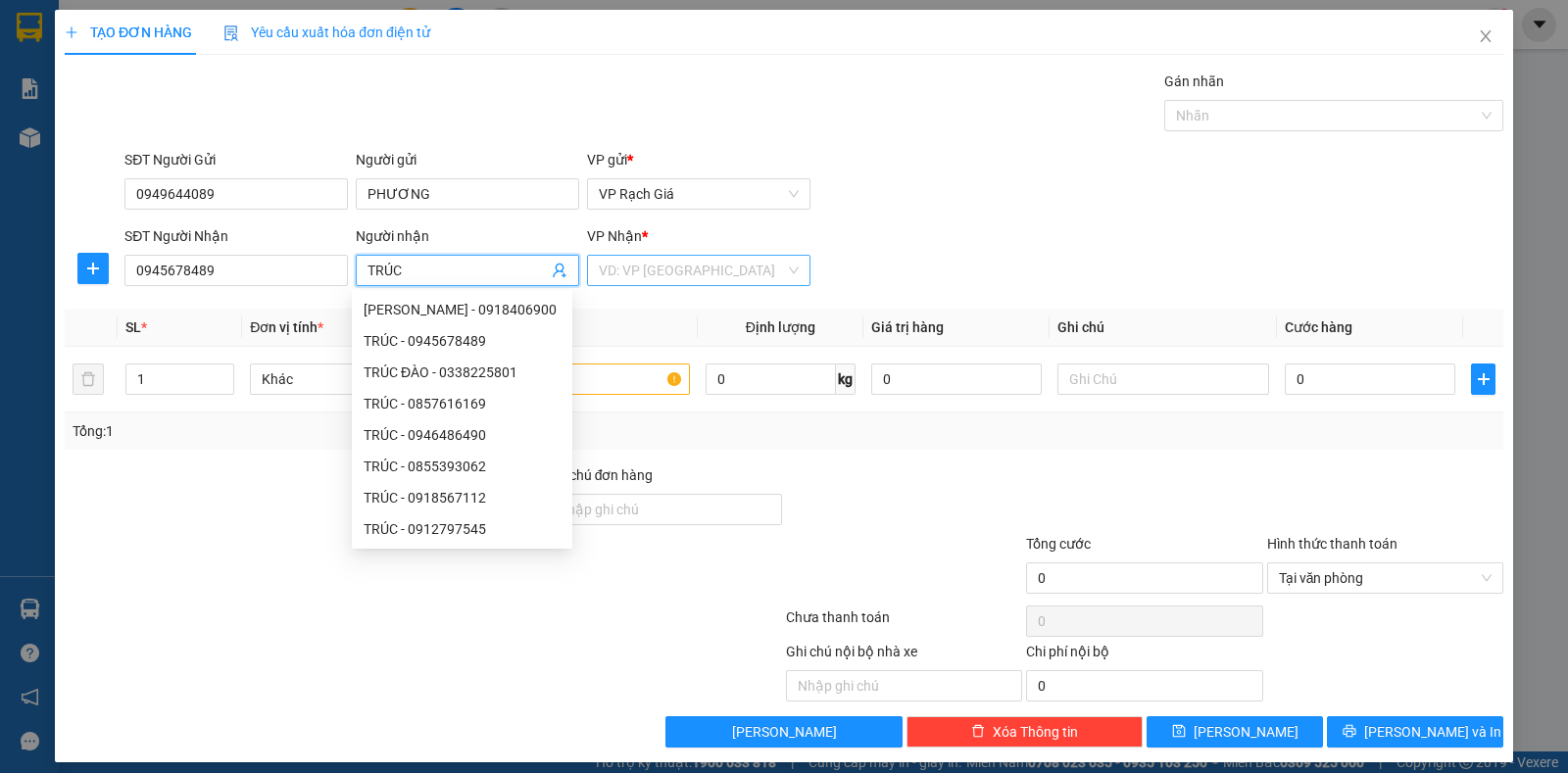
type input "TRÚC"
click at [632, 265] on input "search" at bounding box center [692, 271] width 186 height 30
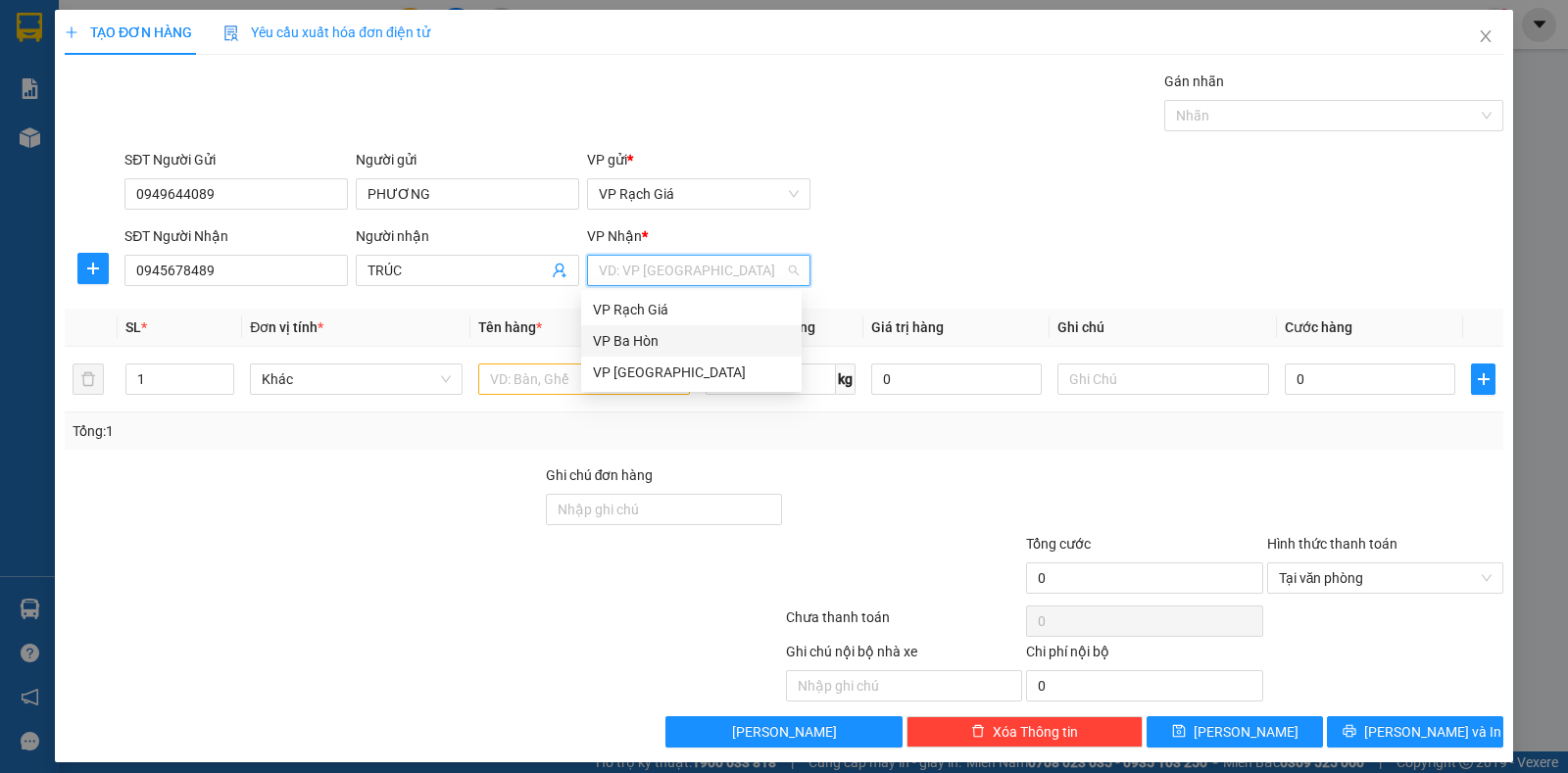
click at [656, 347] on div "VP Ba Hòn" at bounding box center [691, 341] width 197 height 22
click at [529, 376] on input "text" at bounding box center [584, 380] width 212 height 32
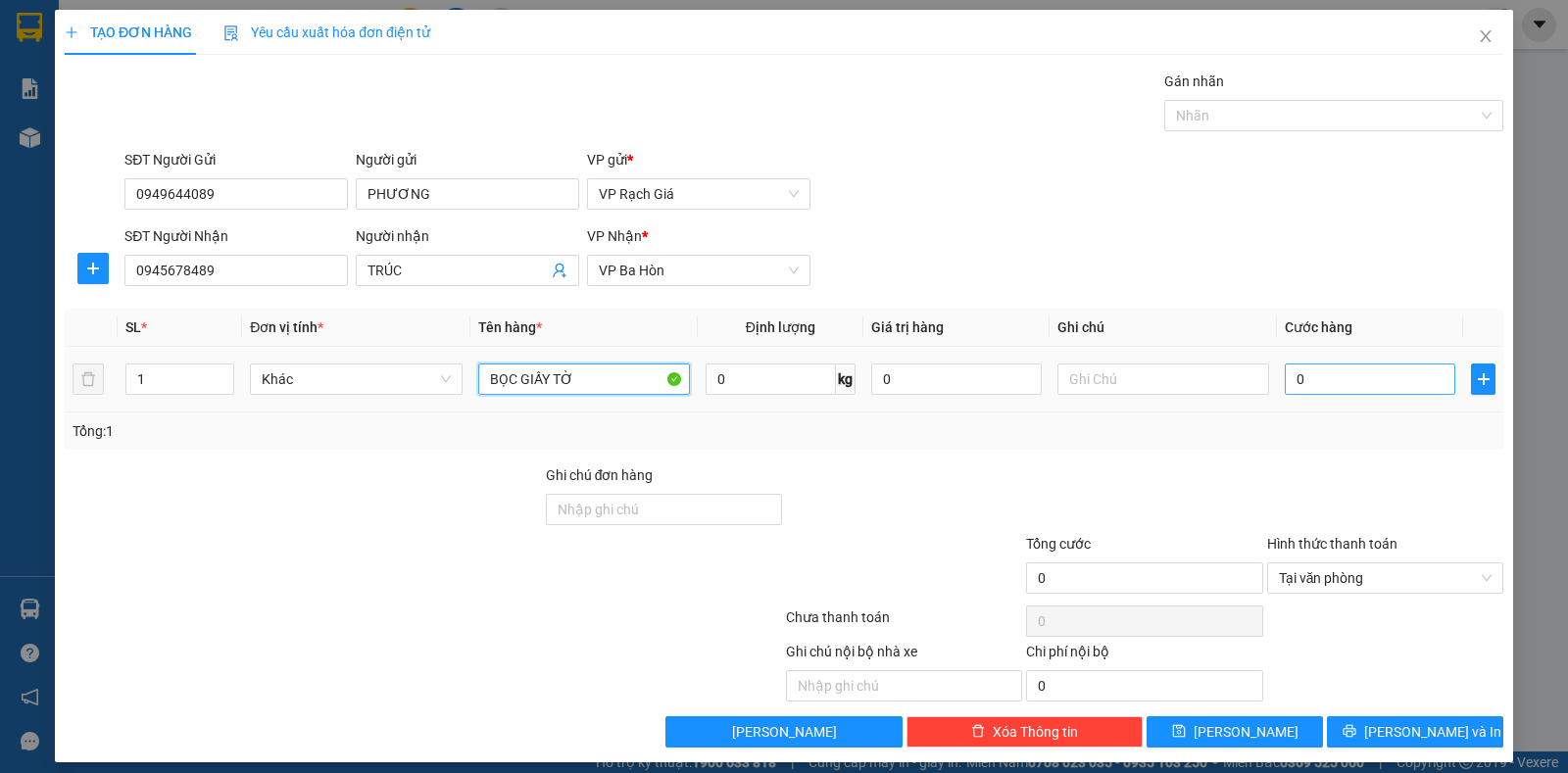
type input "BỌC GIẤY TỜ"
click at [1359, 387] on input "0" at bounding box center [1370, 380] width 170 height 32
type input "2"
type input "20"
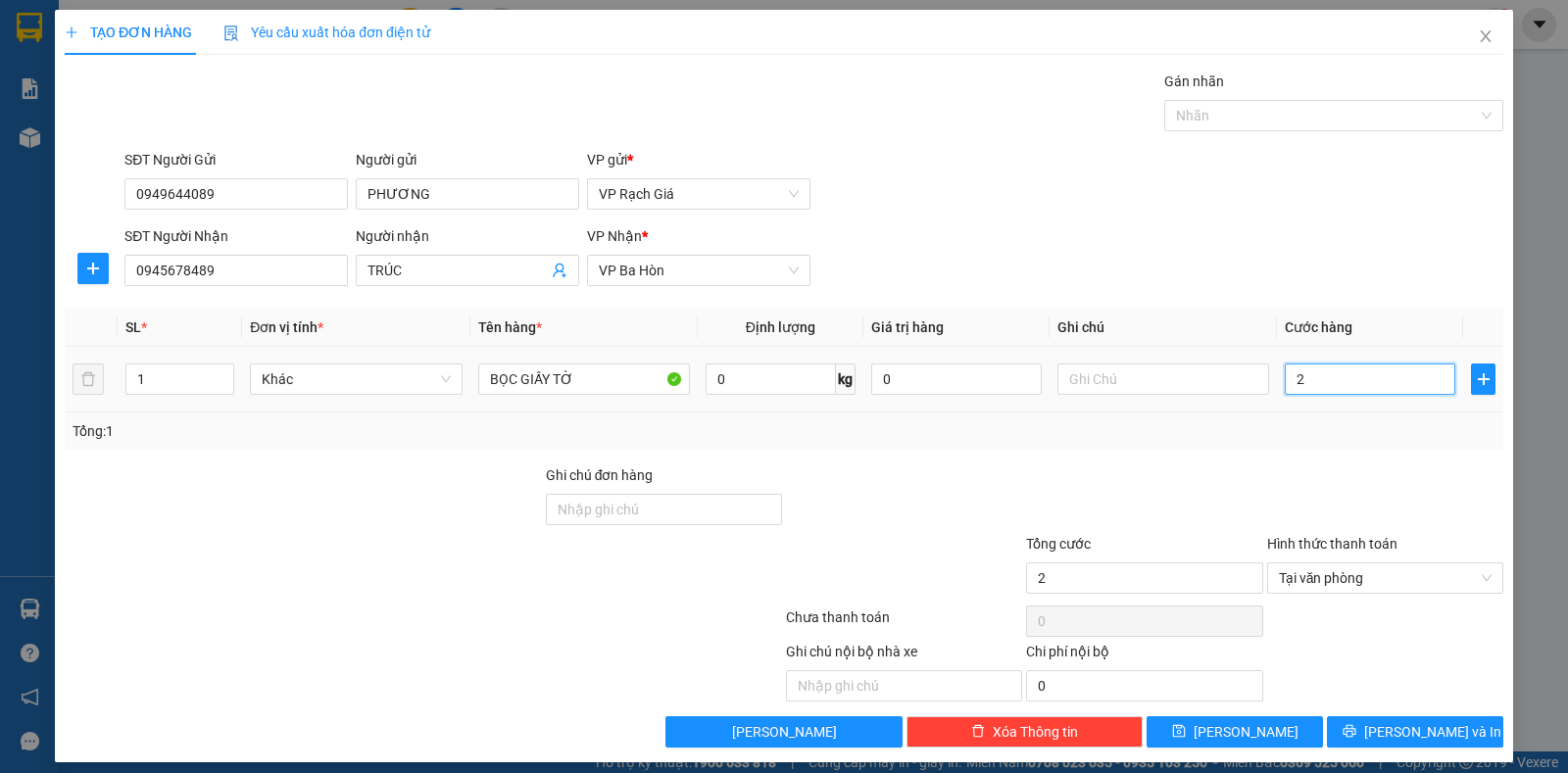
type input "20"
type input "20.000"
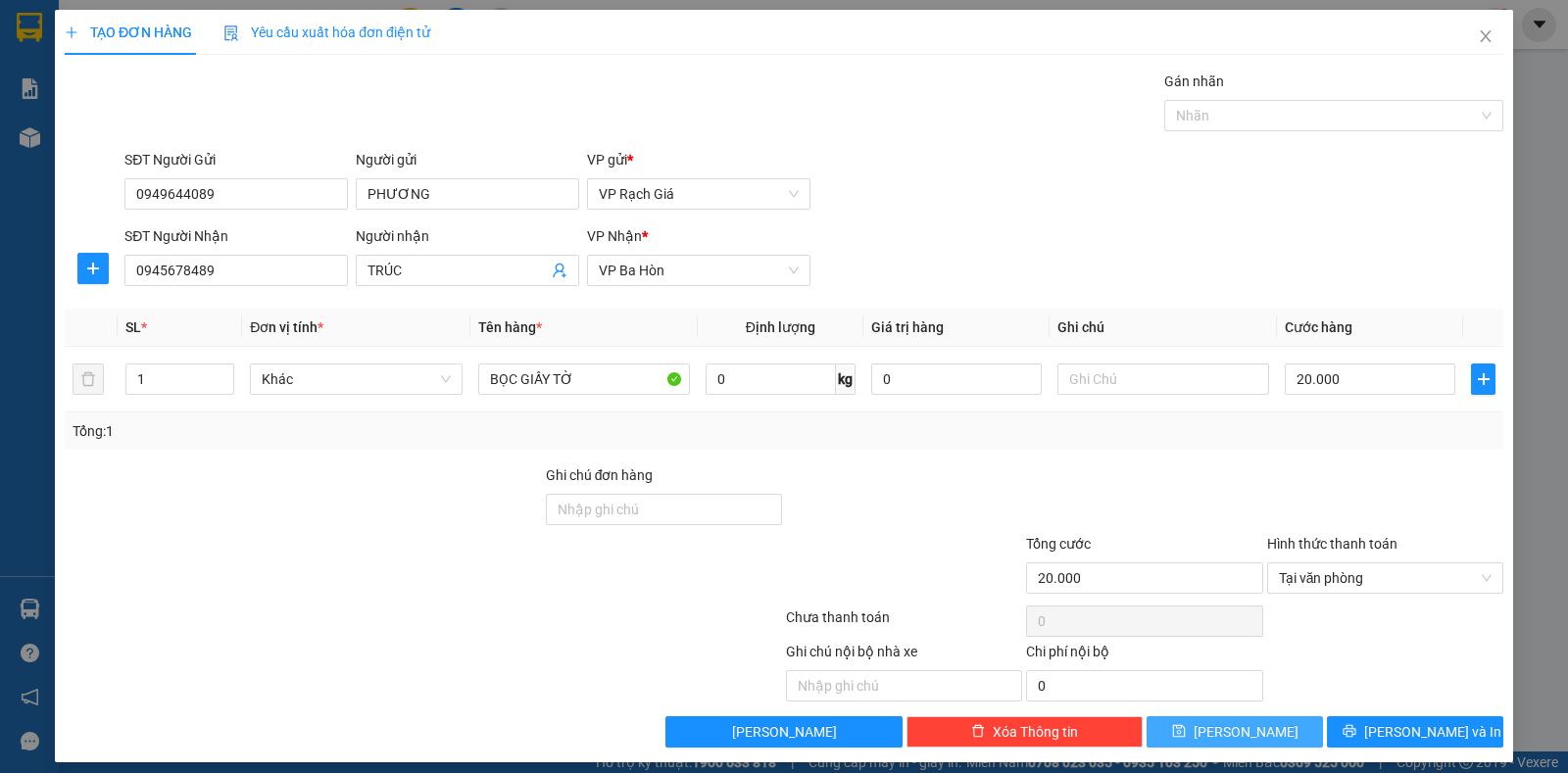
click at [1236, 724] on span "Lưu" at bounding box center [1246, 732] width 105 height 22
type input "0"
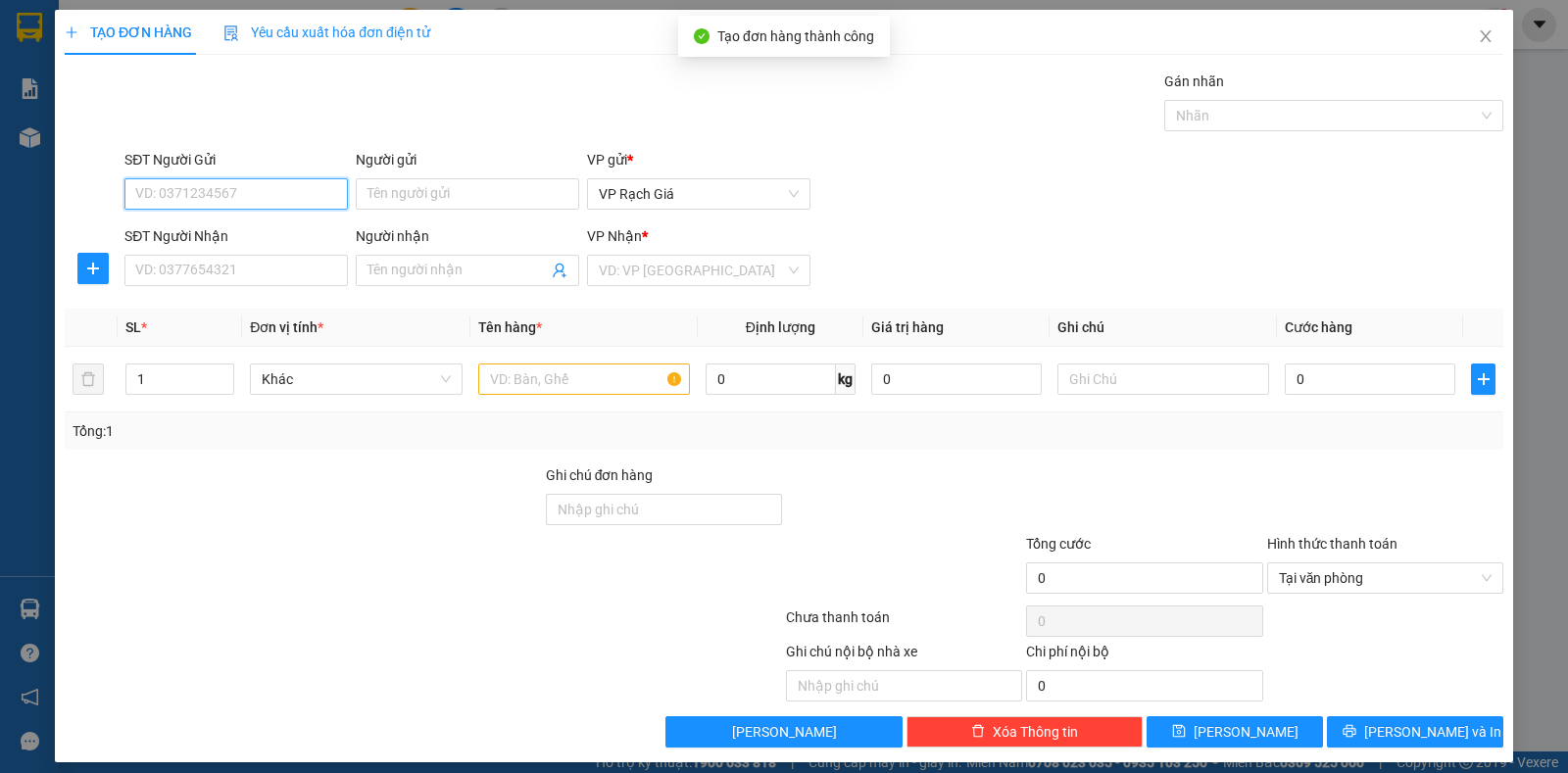
click at [185, 194] on input "SĐT Người Gửi" at bounding box center [236, 194] width 223 height 32
type input "0919829029"
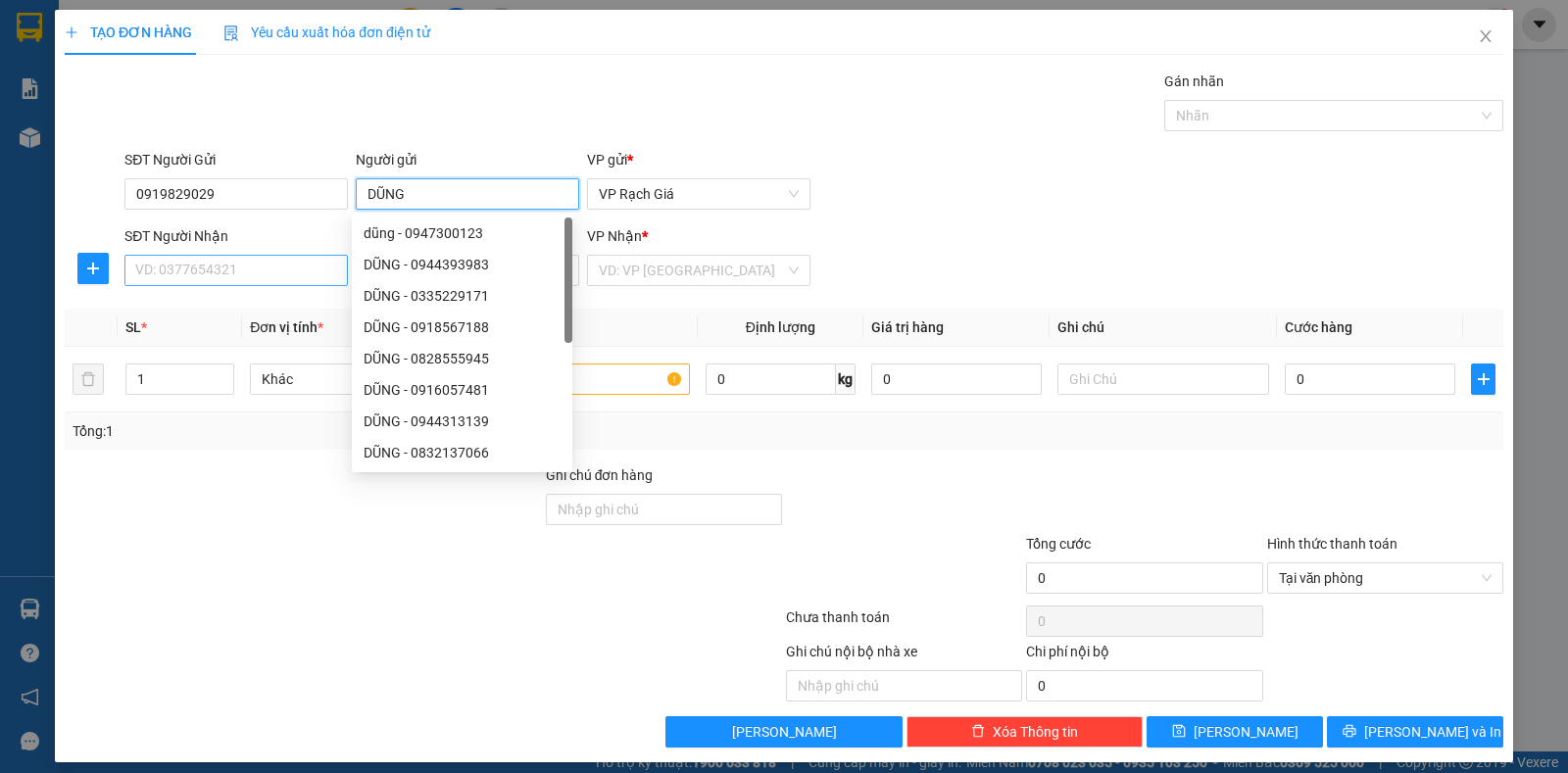
type input "DŨNG"
click at [221, 268] on input "SĐT Người Nhận" at bounding box center [236, 271] width 223 height 32
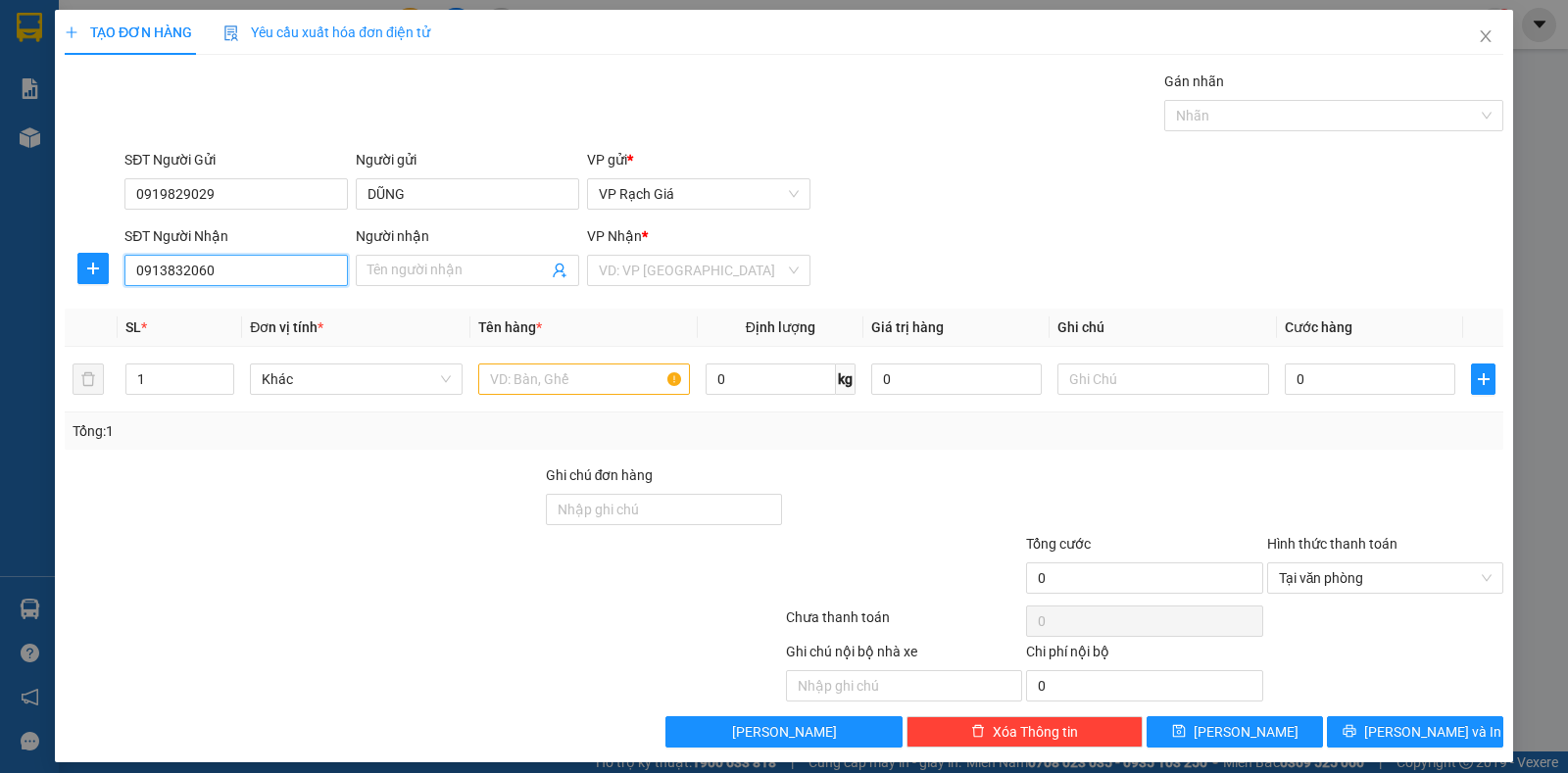
type input "0913832060"
type input "D"
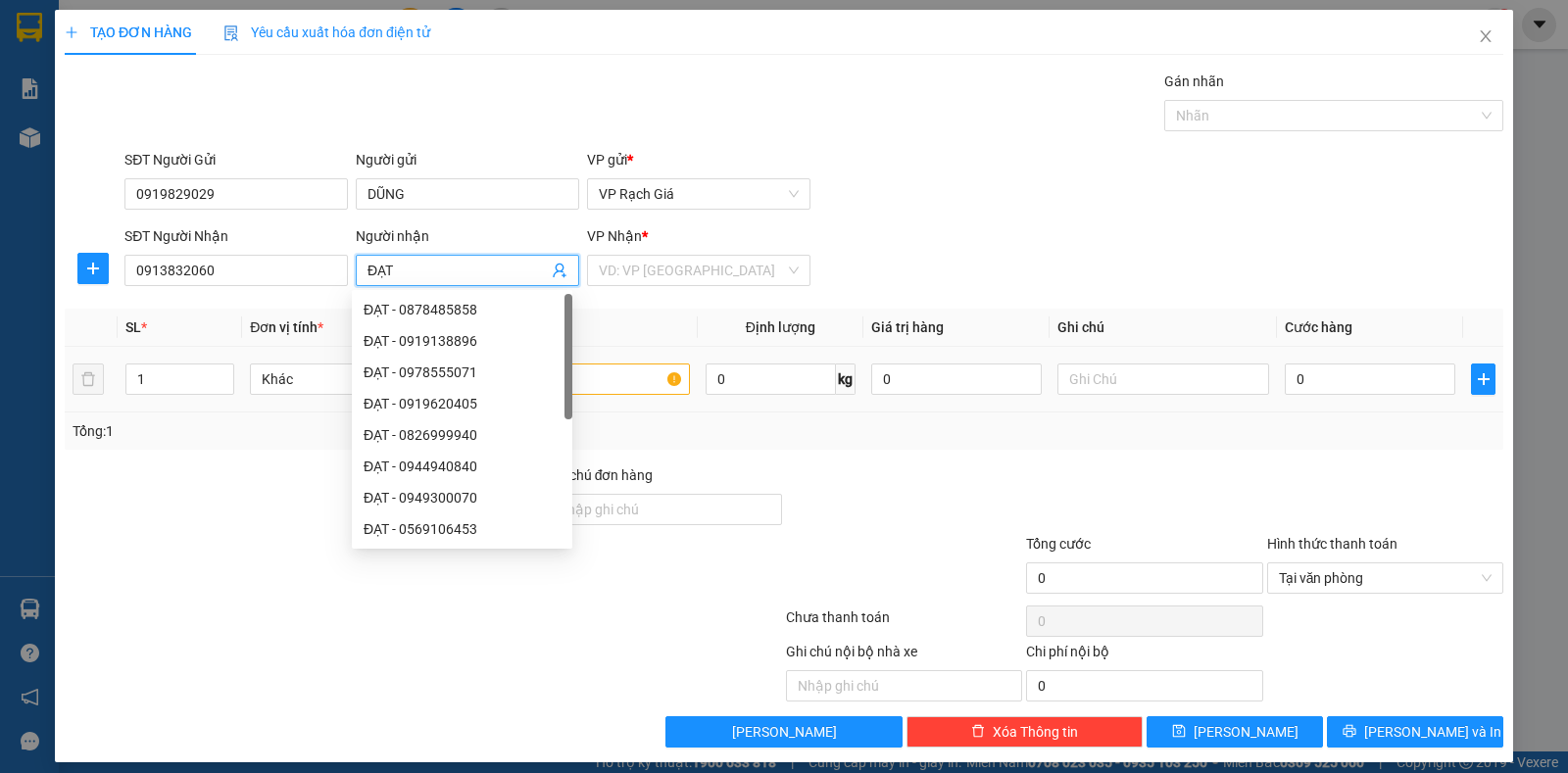
type input "ĐẠT"
click at [638, 322] on th "Tên hàng *" at bounding box center [583, 327] width 227 height 39
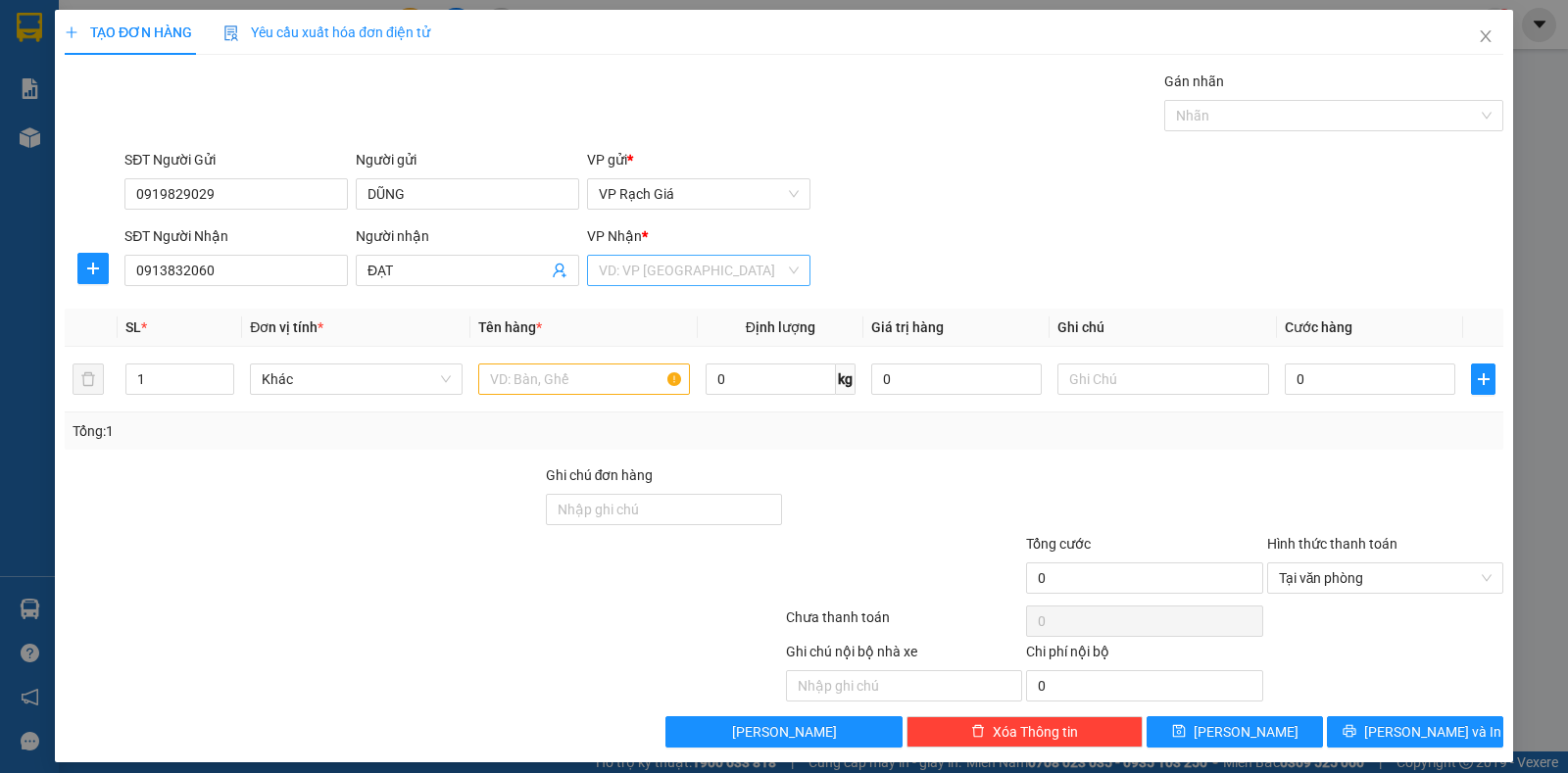
click at [685, 281] on input "search" at bounding box center [692, 271] width 186 height 30
click at [657, 338] on div "VP Ba Hòn" at bounding box center [691, 341] width 197 height 22
click at [507, 380] on input "text" at bounding box center [584, 380] width 212 height 32
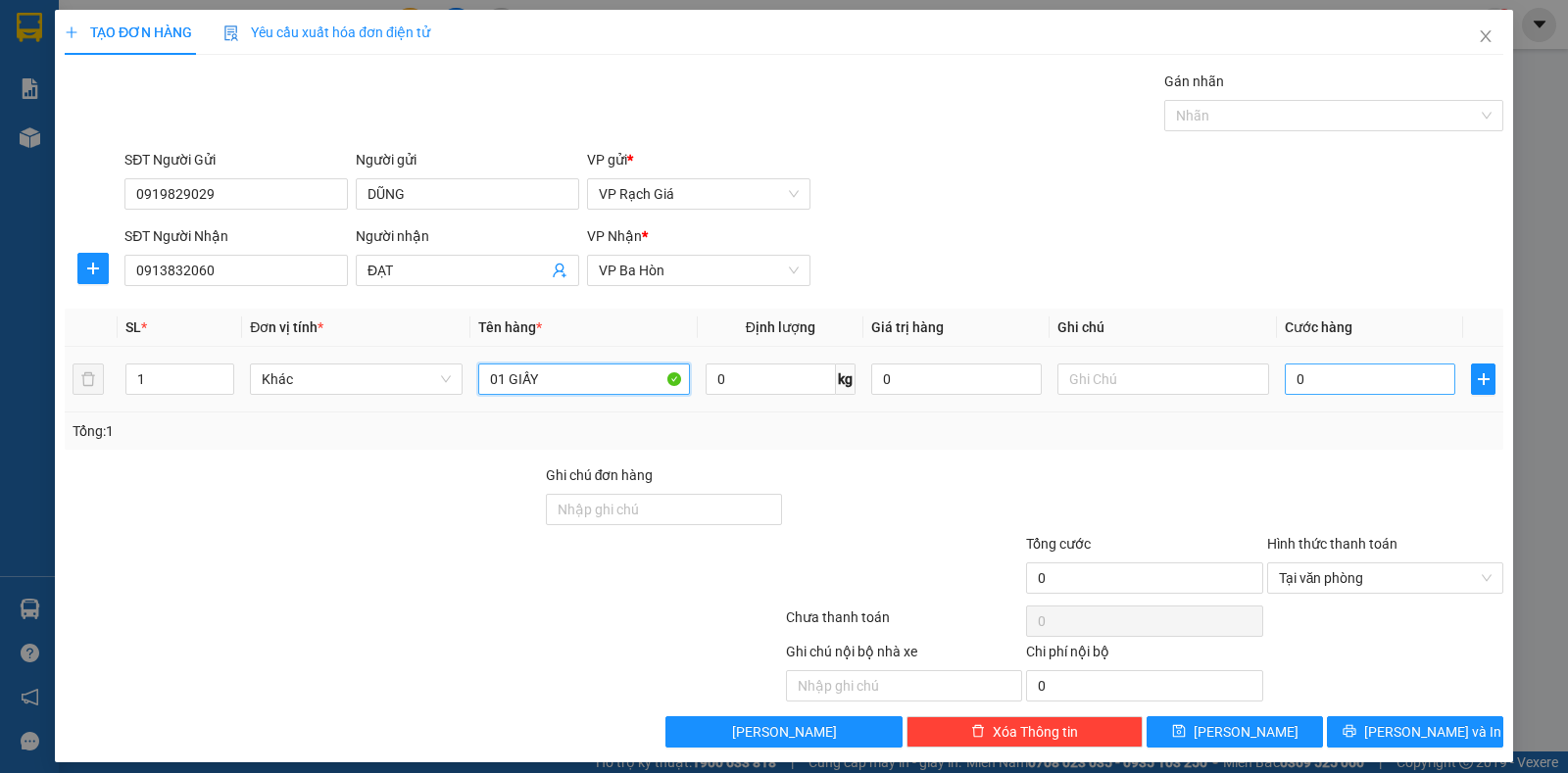
type input "01 GIẤY"
click at [1285, 373] on input "0" at bounding box center [1370, 380] width 170 height 32
type input "2"
type input "20"
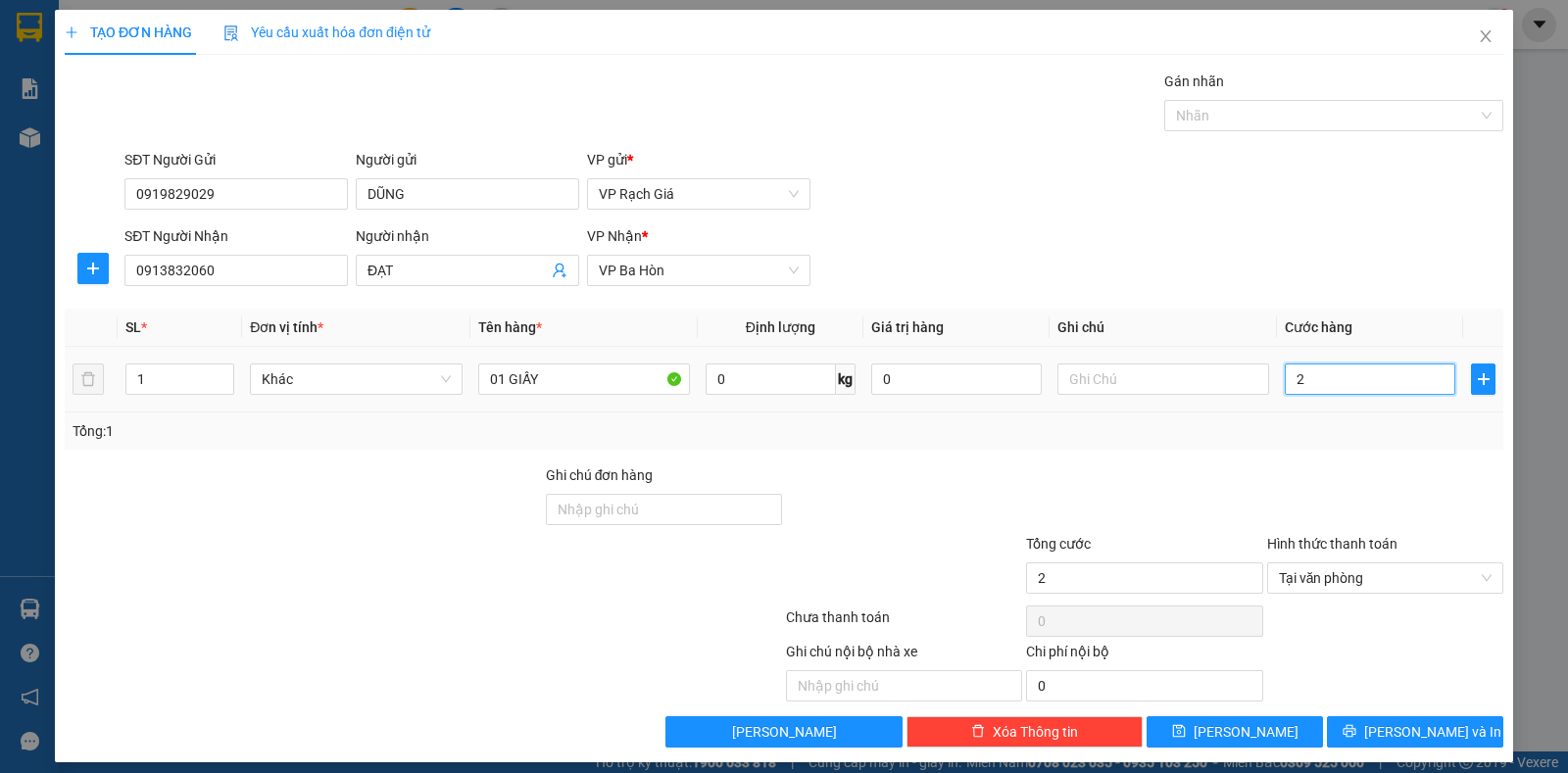
type input "20"
type input "20.000"
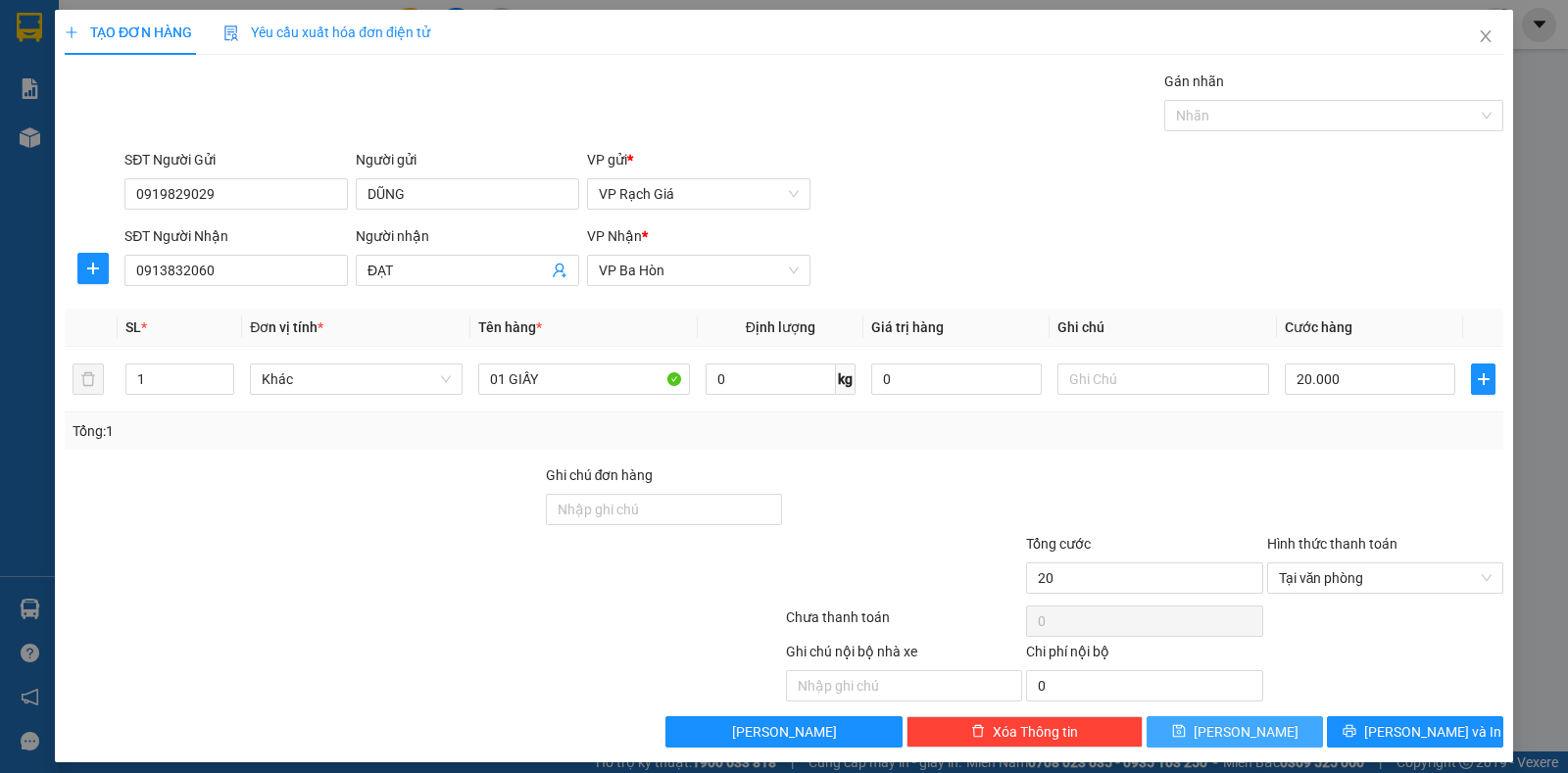
type input "20.000"
click at [1232, 721] on span "Lưu" at bounding box center [1246, 732] width 105 height 22
type input "0"
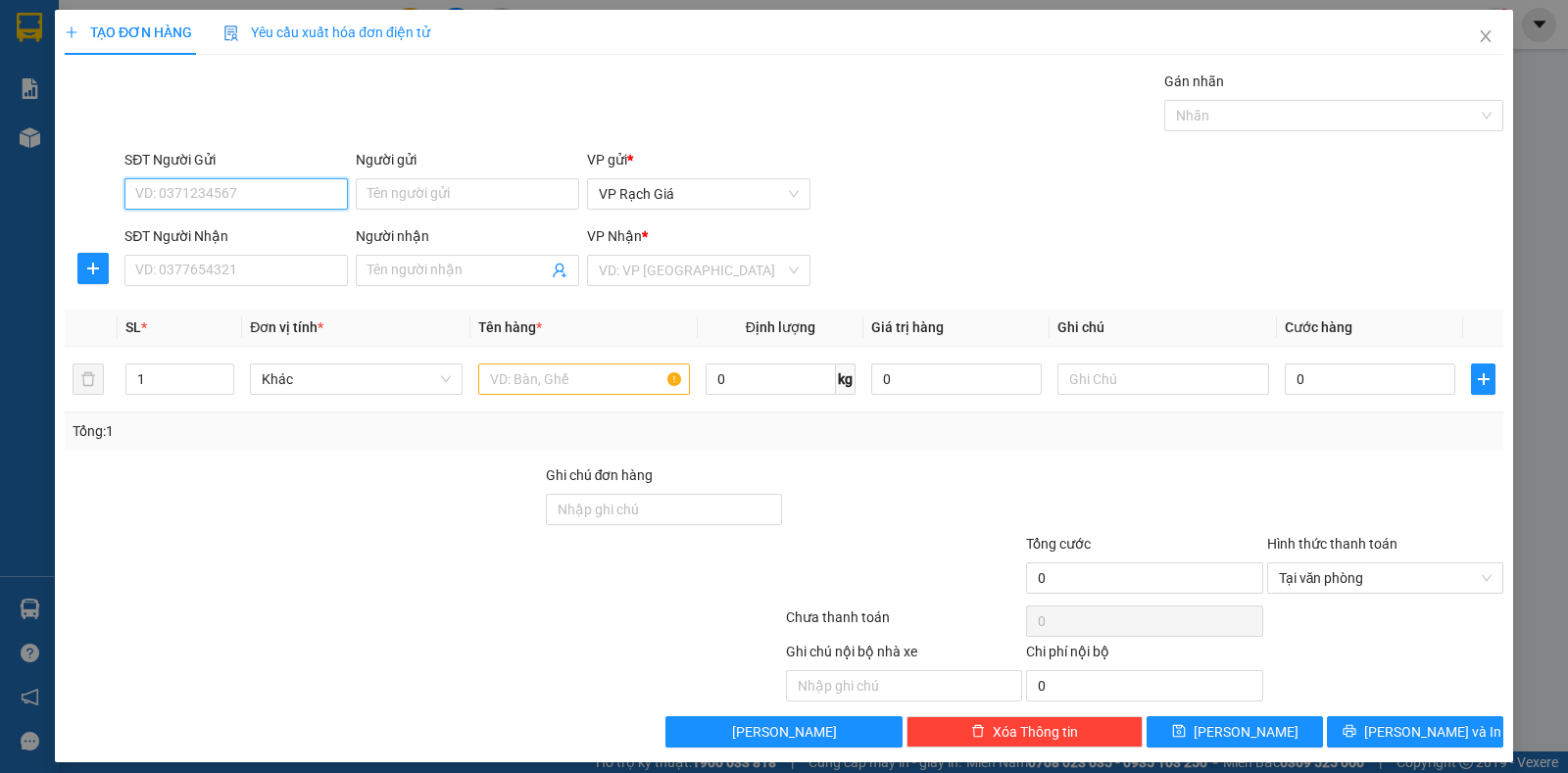
click at [168, 189] on input "SĐT Người Gửi" at bounding box center [236, 194] width 223 height 32
type input "0974733371"
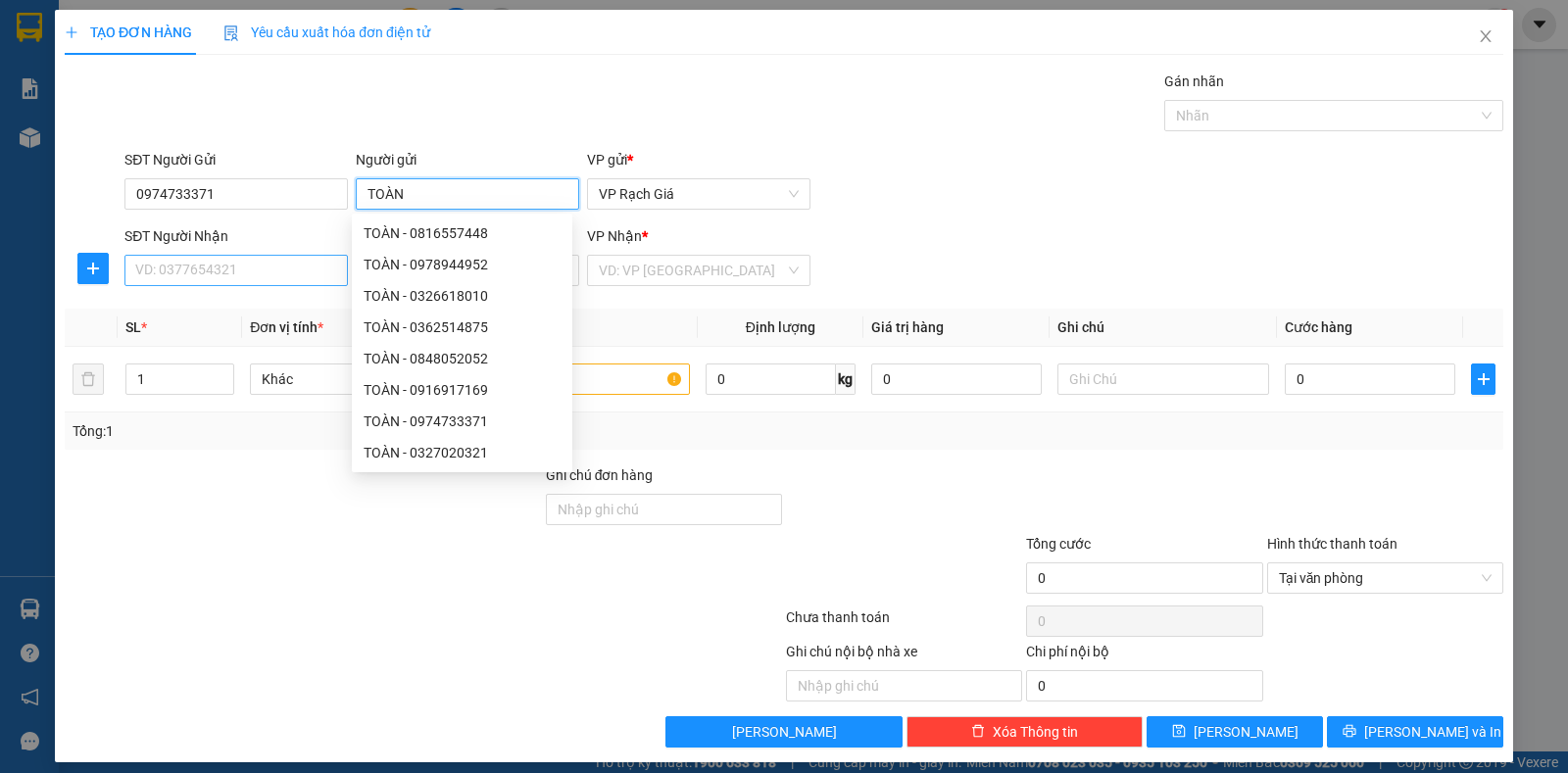
type input "TOÀN"
click at [129, 269] on input "SĐT Người Nhận" at bounding box center [236, 271] width 223 height 32
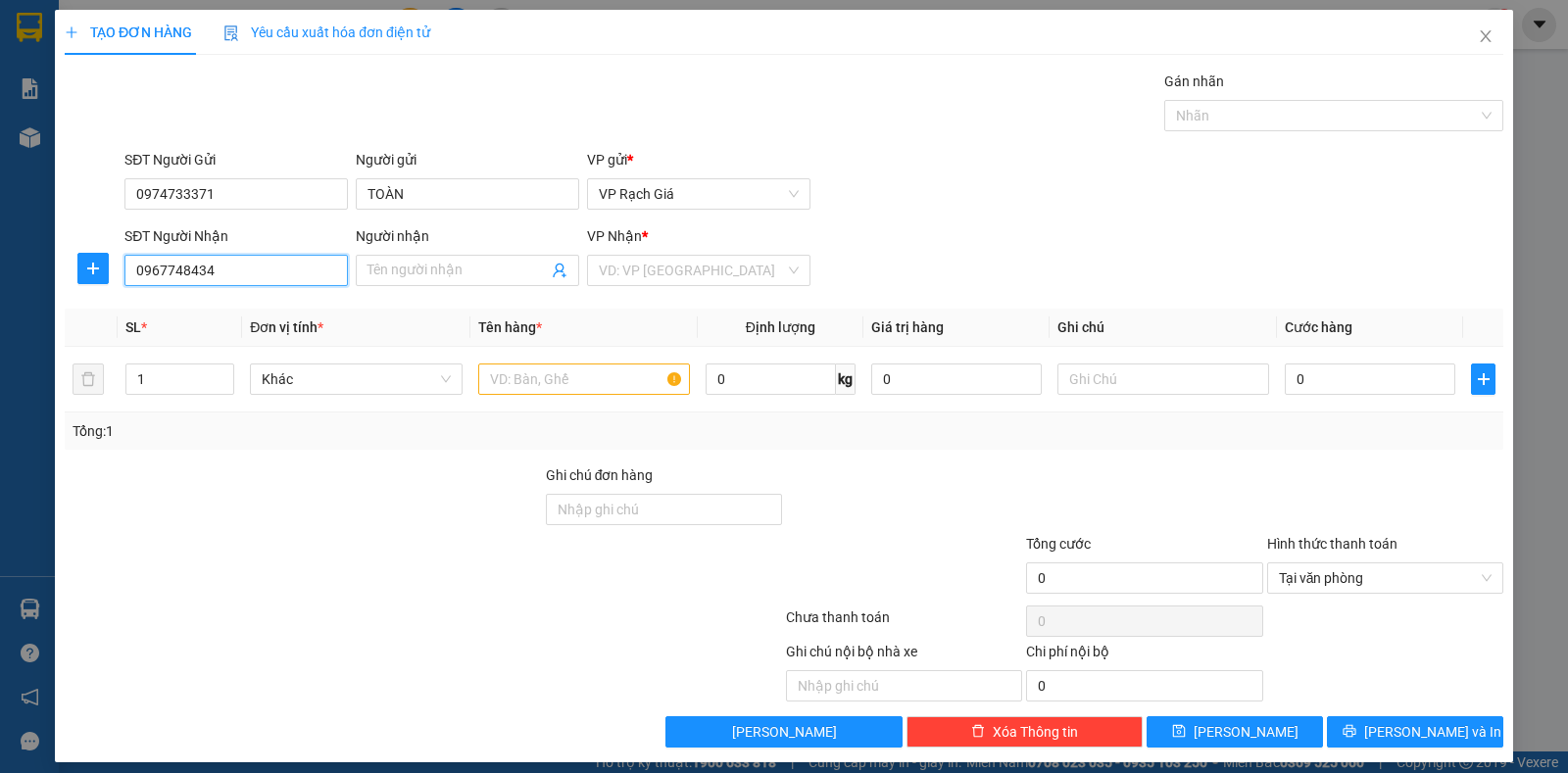
type input "0967748434"
type input "0"
click at [407, 271] on input "MGHI" at bounding box center [458, 271] width 180 height 22
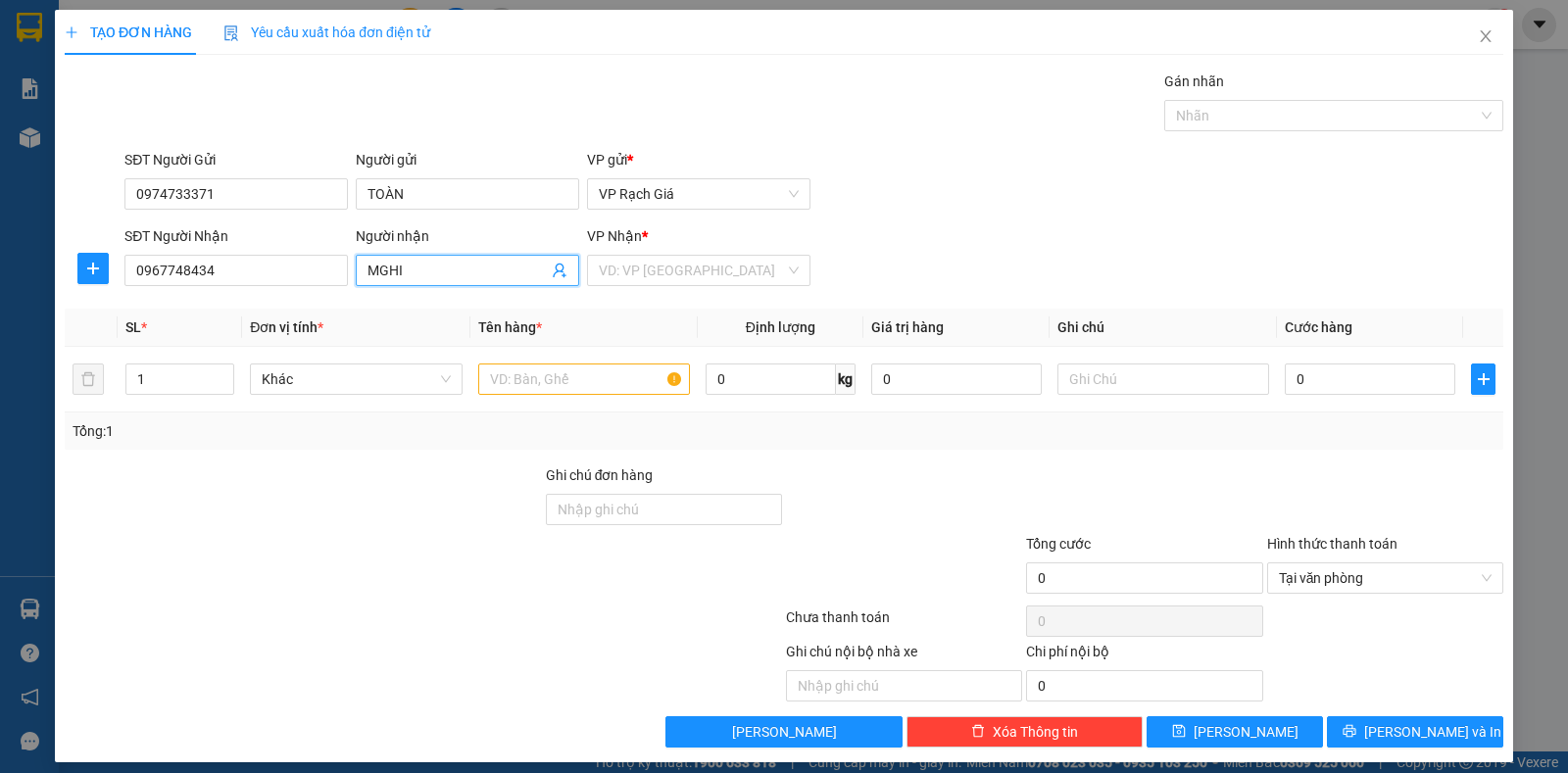
click at [407, 271] on input "MGHI" at bounding box center [458, 271] width 180 height 22
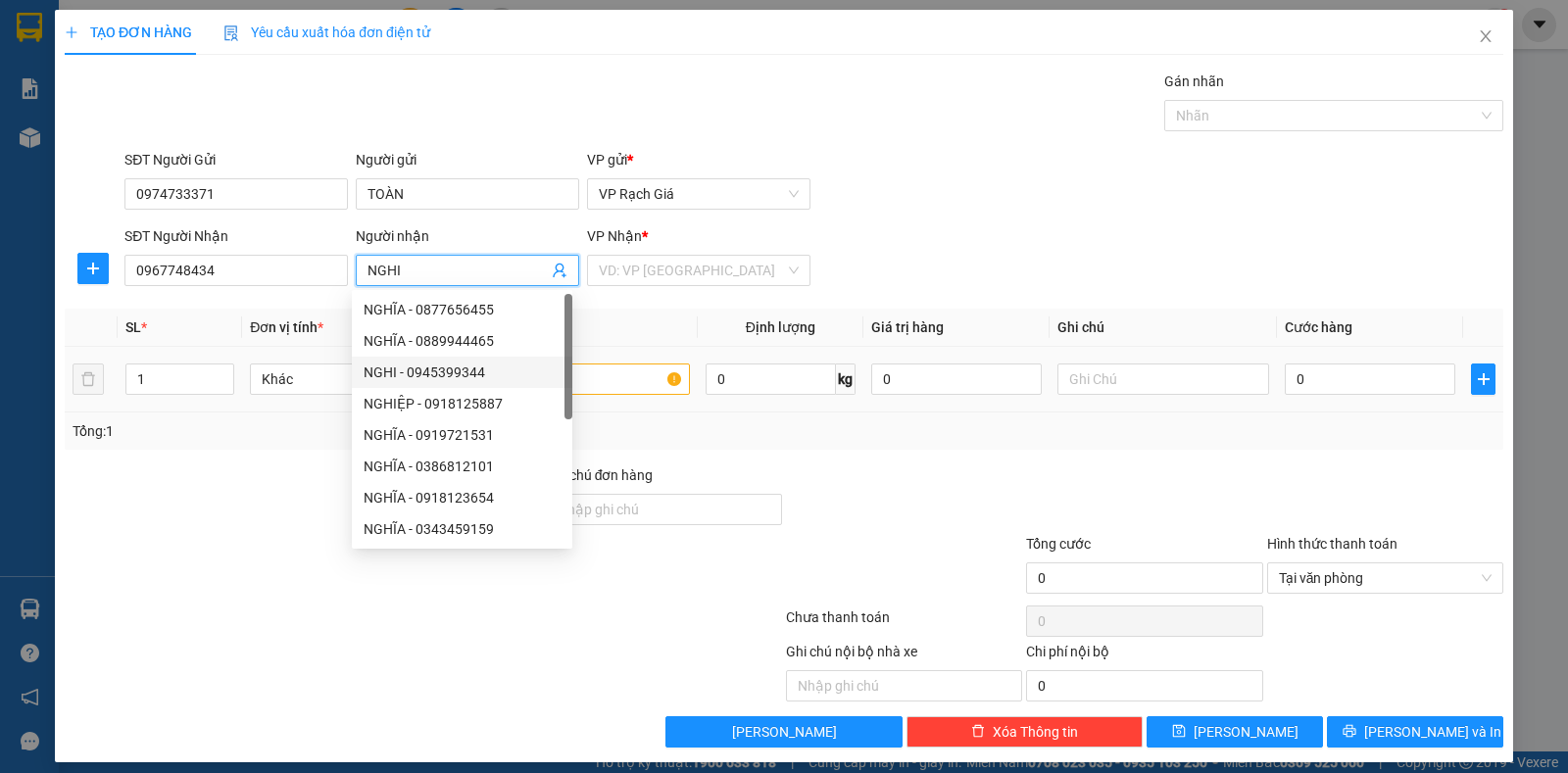
type input "NGHI"
click at [632, 391] on input "text" at bounding box center [584, 380] width 212 height 32
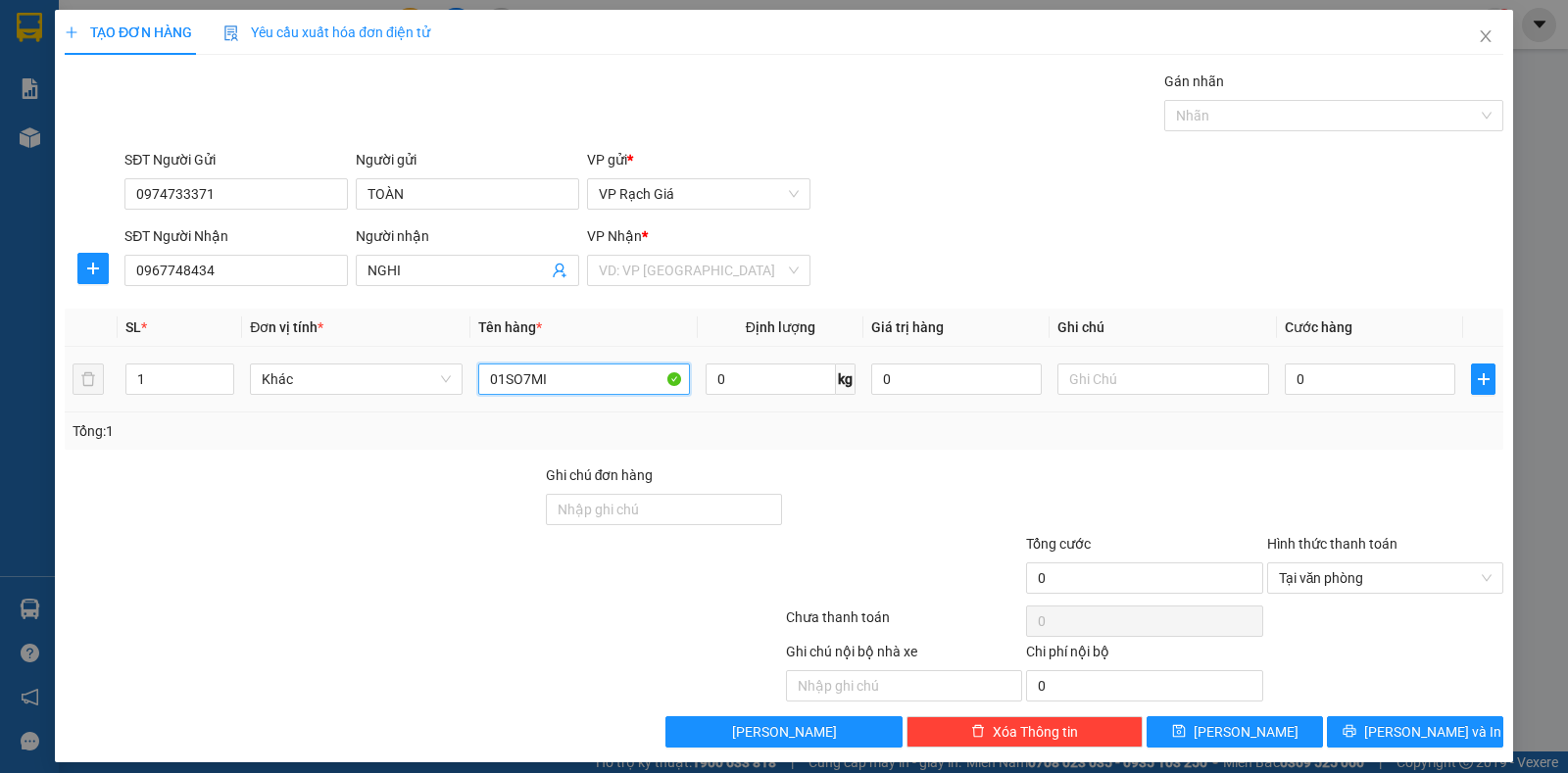
drag, startPoint x: 487, startPoint y: 379, endPoint x: 588, endPoint y: 379, distance: 101.0
click at [588, 379] on input "01SO7MI" at bounding box center [584, 380] width 212 height 32
type input "SƠMI"
click at [1316, 383] on input "0" at bounding box center [1370, 380] width 170 height 32
type input "2"
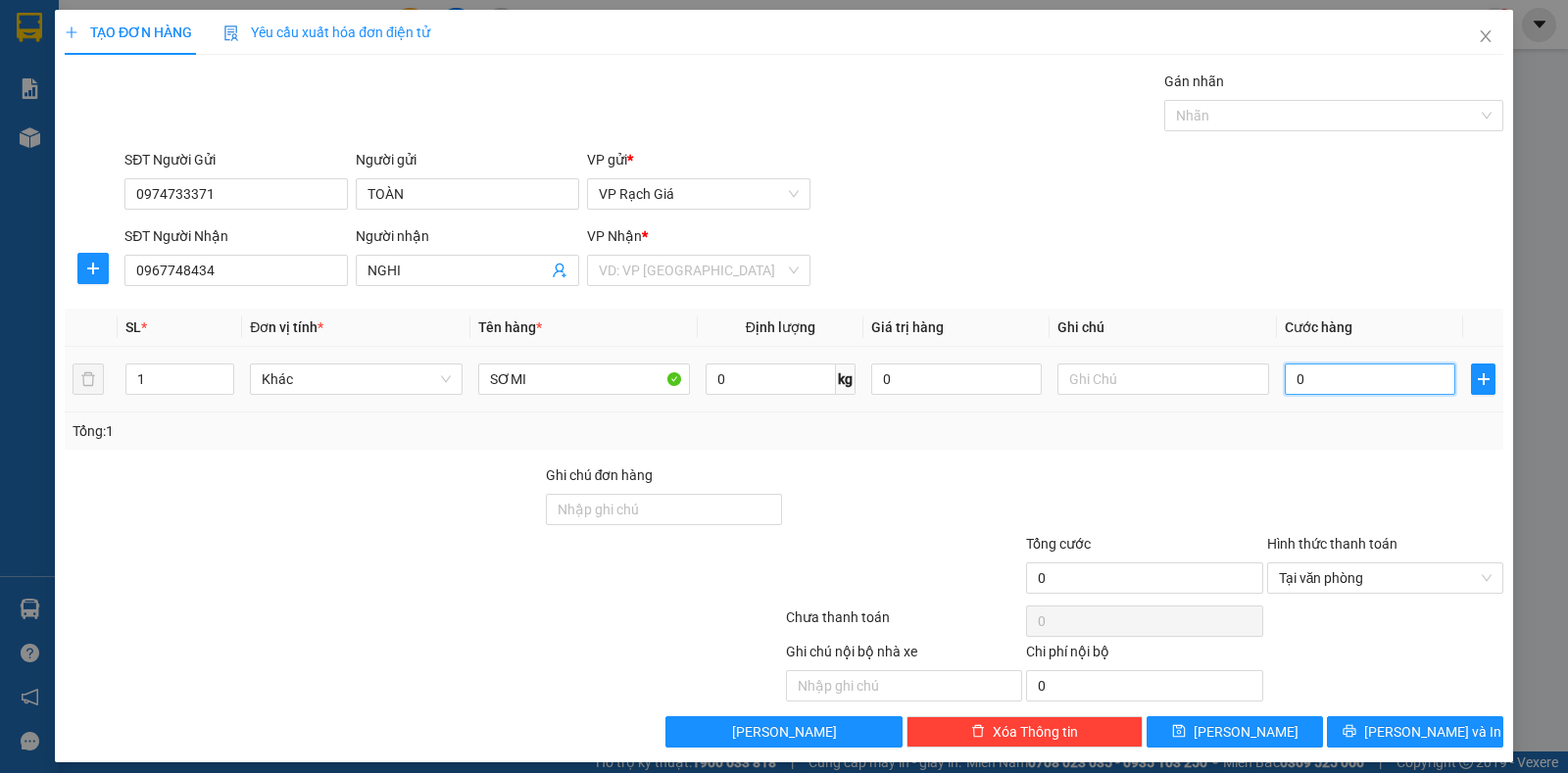
type input "2"
type input "20"
type input "20.000"
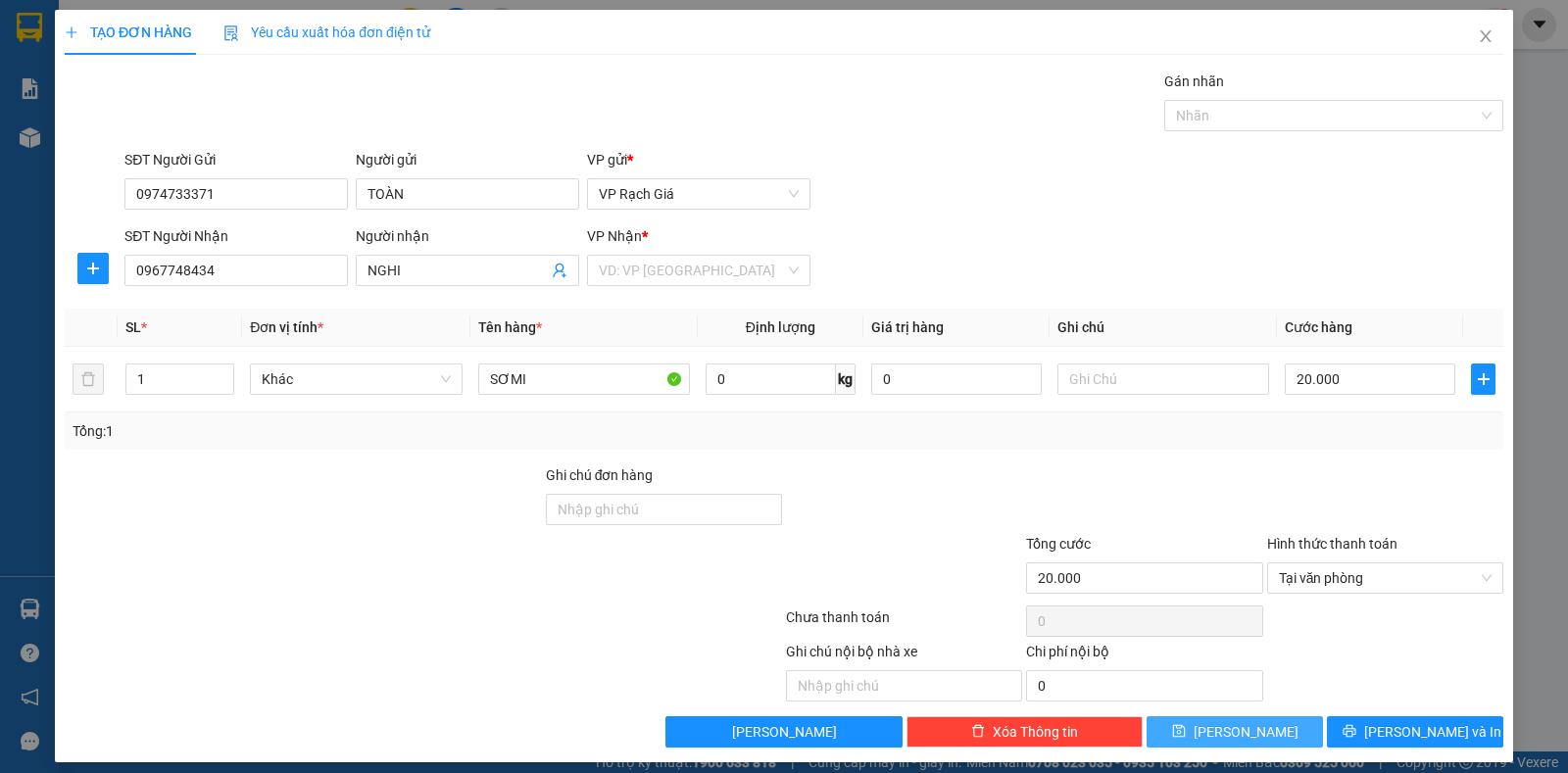
click at [1249, 735] on button "Lưu" at bounding box center [1235, 732] width 176 height 32
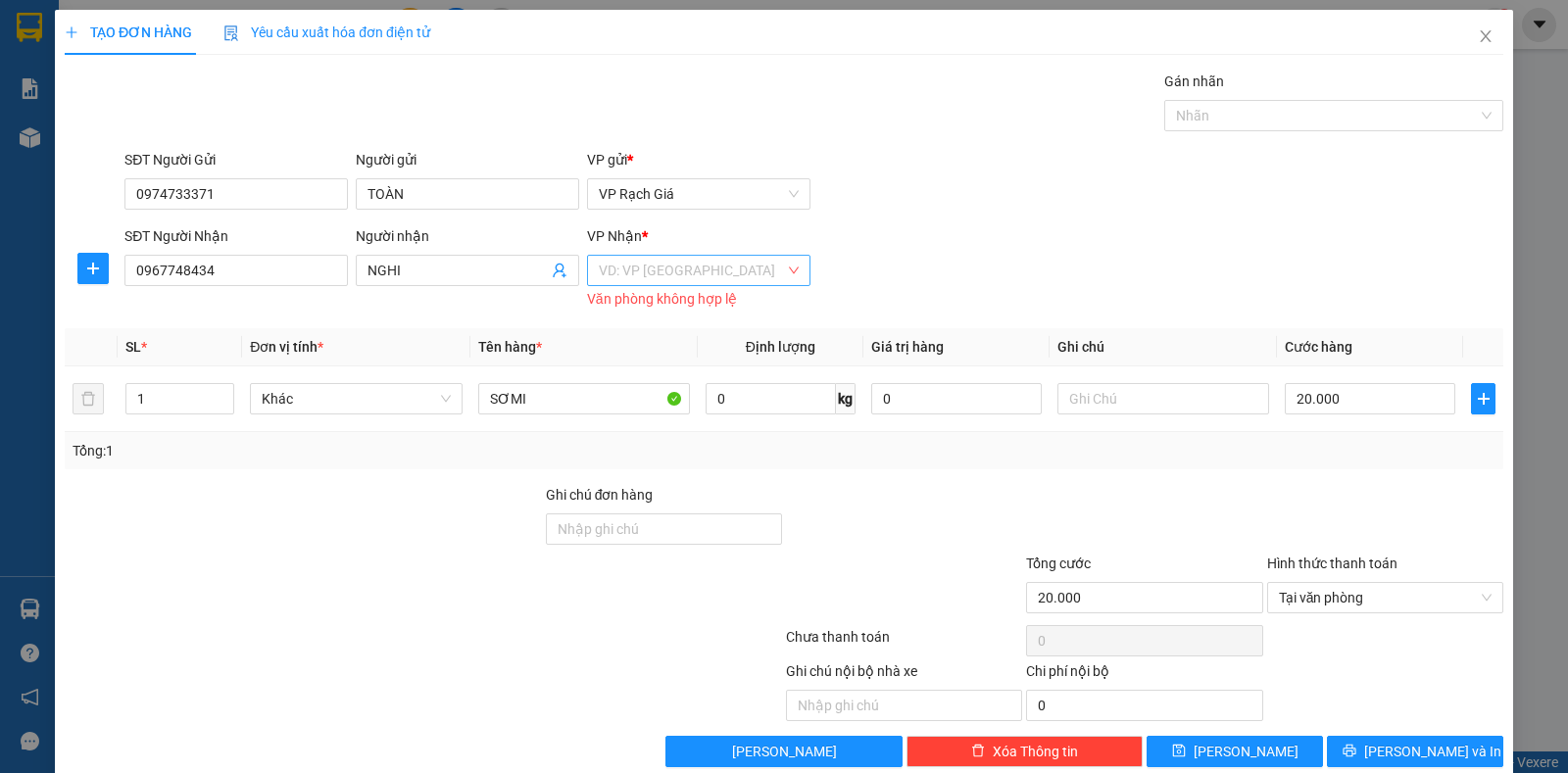
click at [664, 273] on input "search" at bounding box center [692, 271] width 186 height 30
click at [638, 340] on div "VP Ba Hòn" at bounding box center [691, 341] width 197 height 22
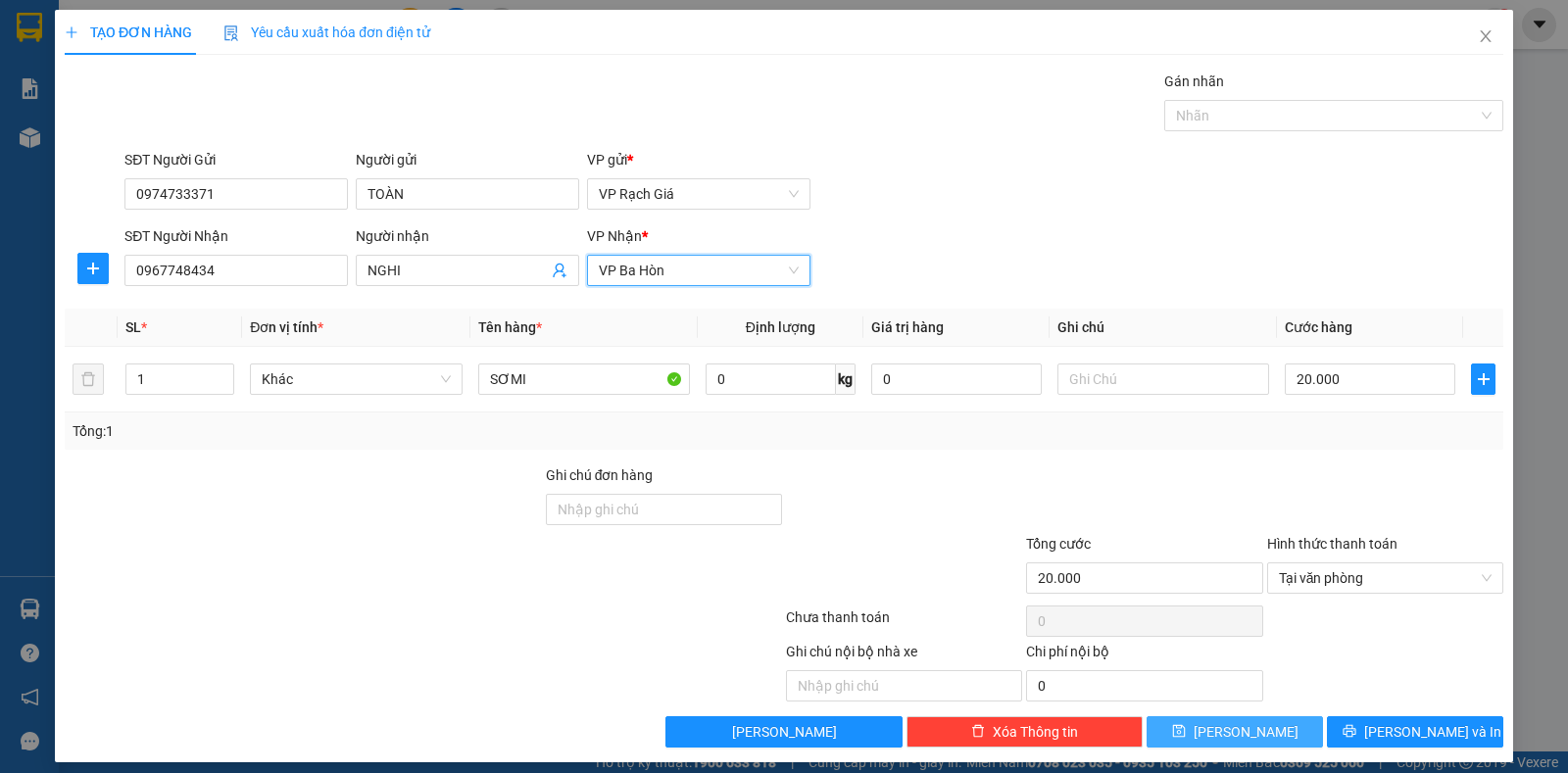
click at [1219, 740] on button "Lưu" at bounding box center [1235, 732] width 176 height 32
type input "0"
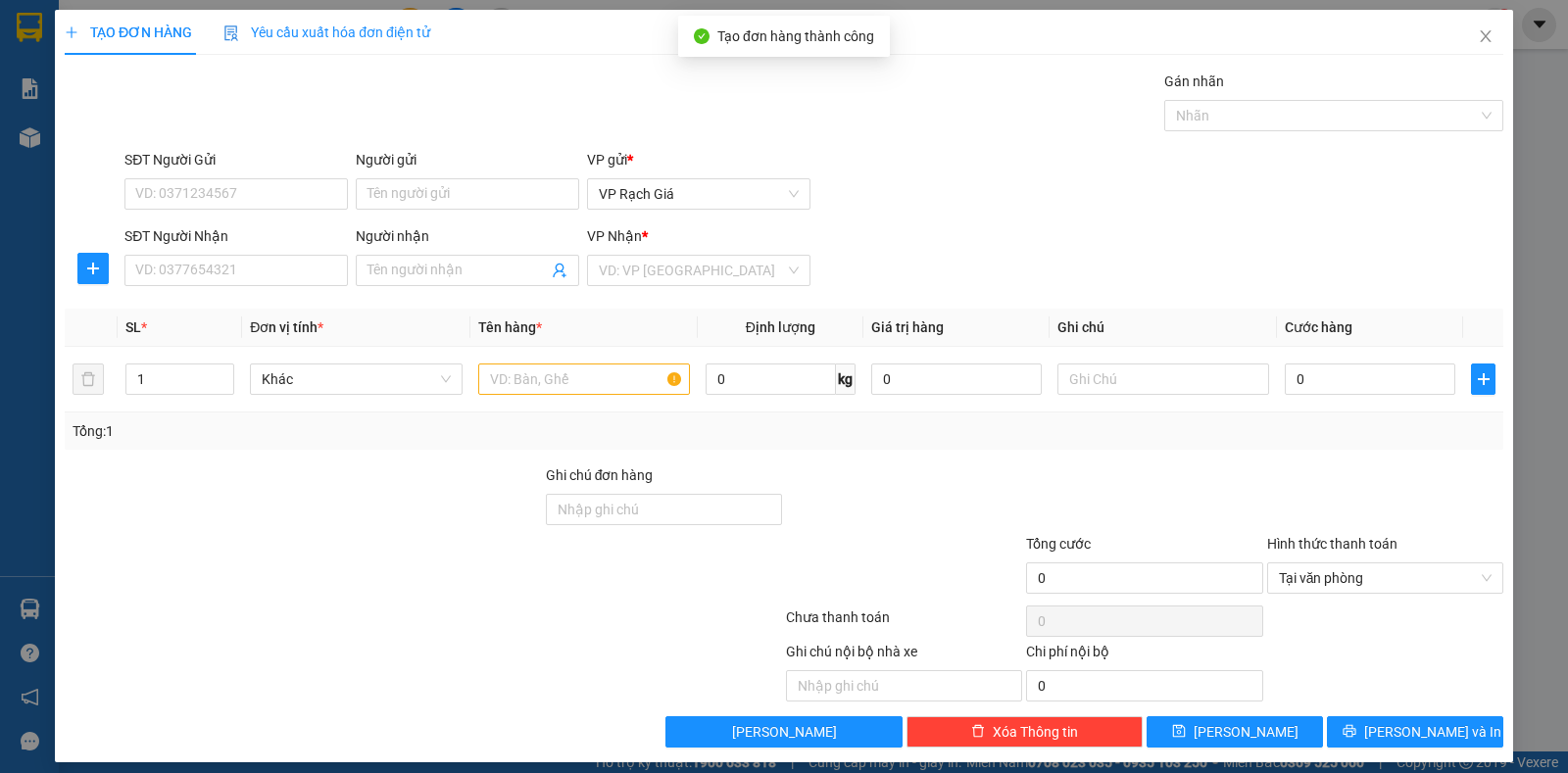
click at [208, 210] on div "SĐT Người Gửi VD: 0371234567" at bounding box center [236, 182] width 223 height 68
click at [201, 201] on input "SĐT Người Gửi" at bounding box center [236, 194] width 223 height 32
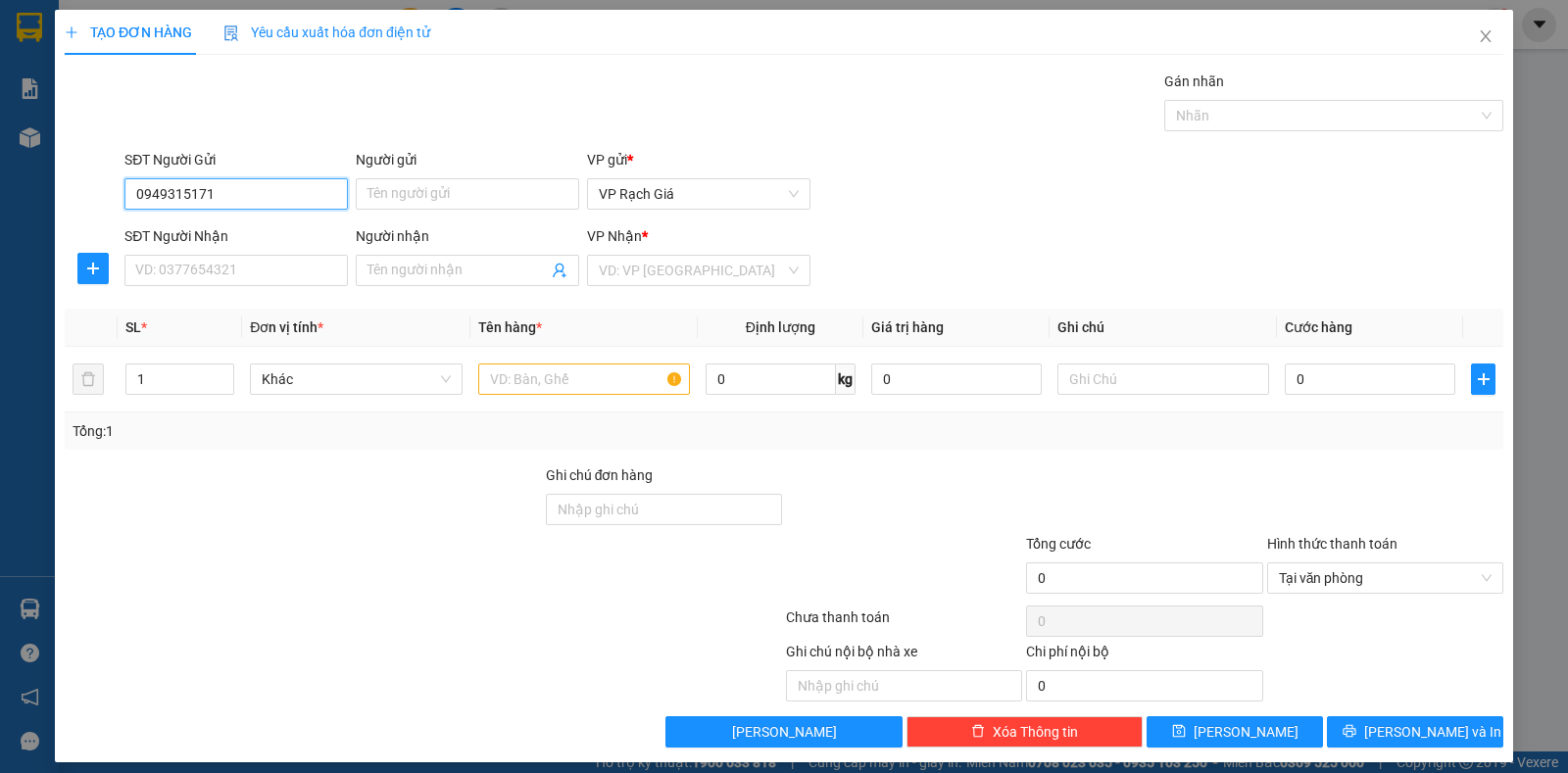
click at [157, 190] on input "0949315171" at bounding box center [236, 194] width 223 height 32
type input "0989315171"
click at [273, 237] on div "0989315171 - THÚY" at bounding box center [233, 233] width 197 height 22
type input "THÚY"
type input "0908736732"
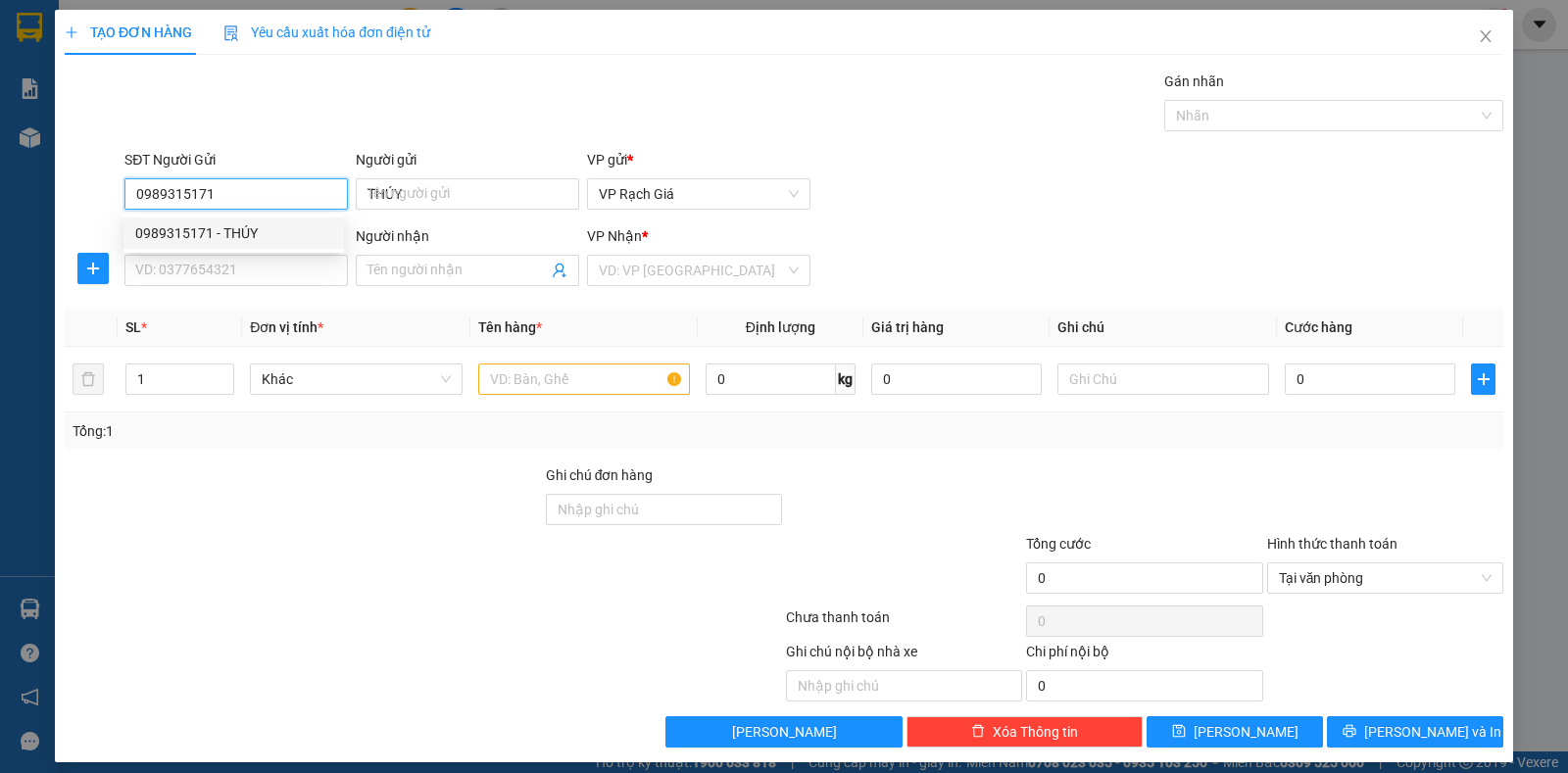
type input "LƯỢM"
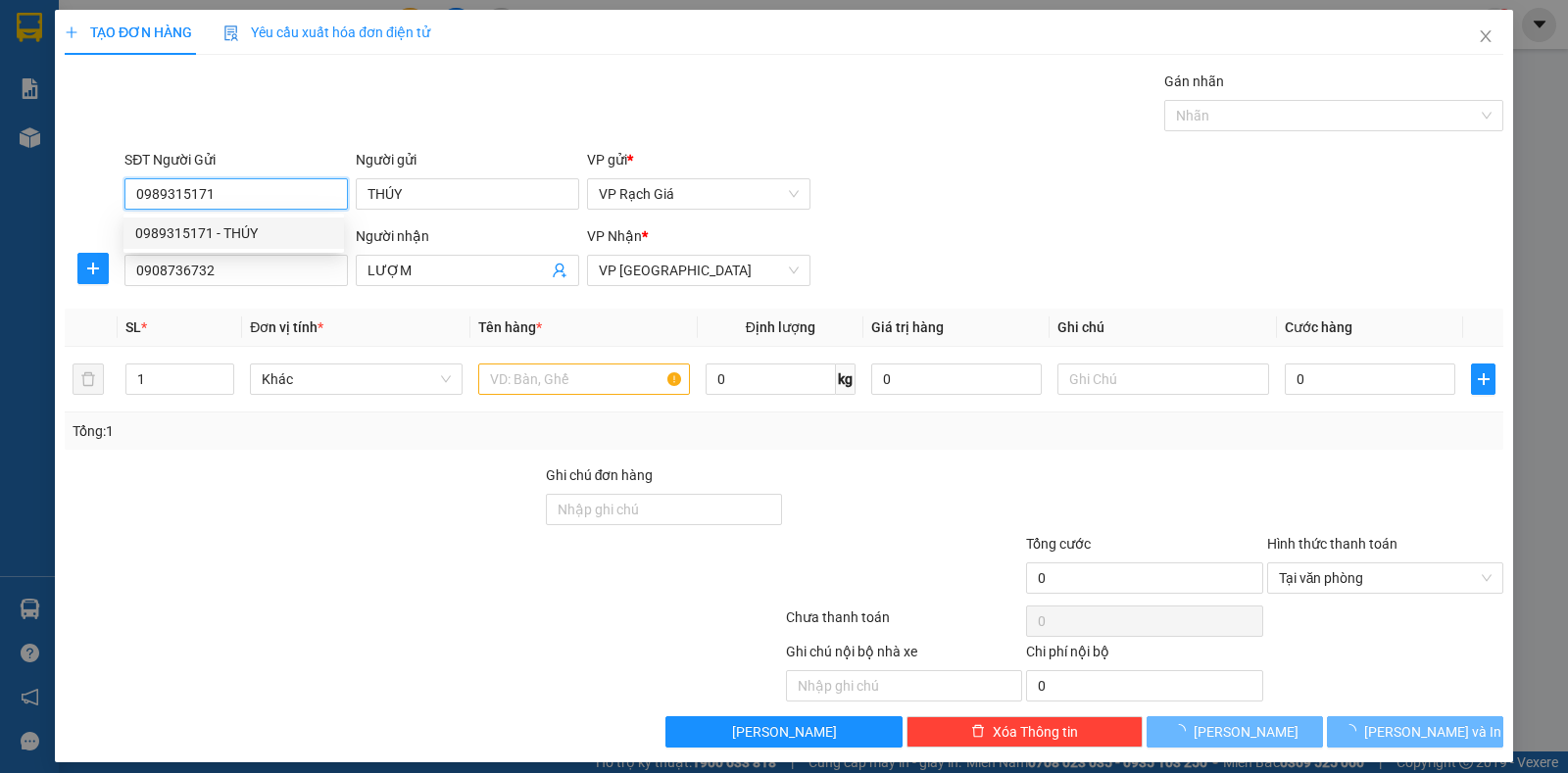
type input "20.000"
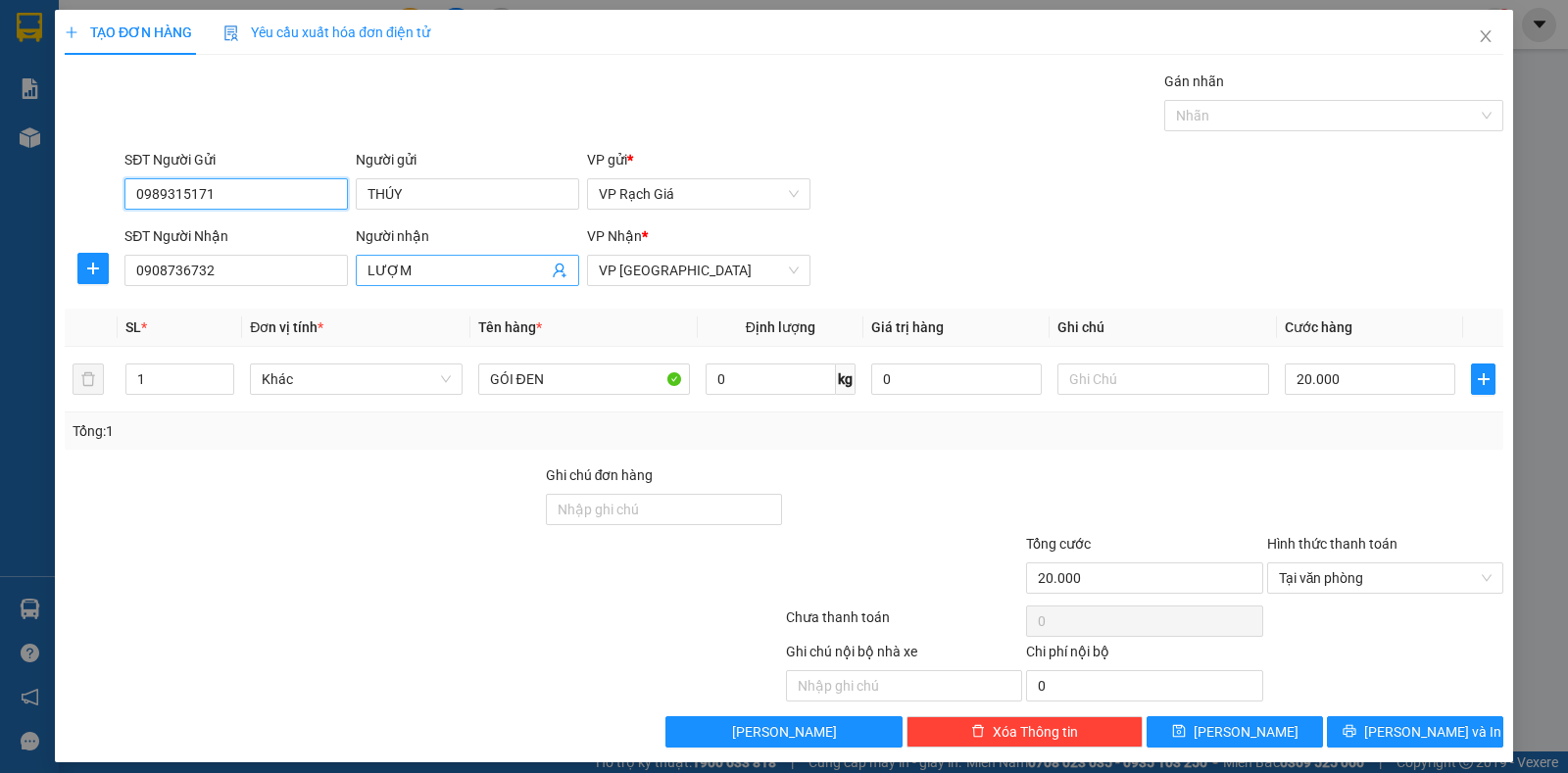
type input "0989315171"
click at [398, 272] on input "LƯỢM" at bounding box center [458, 271] width 180 height 22
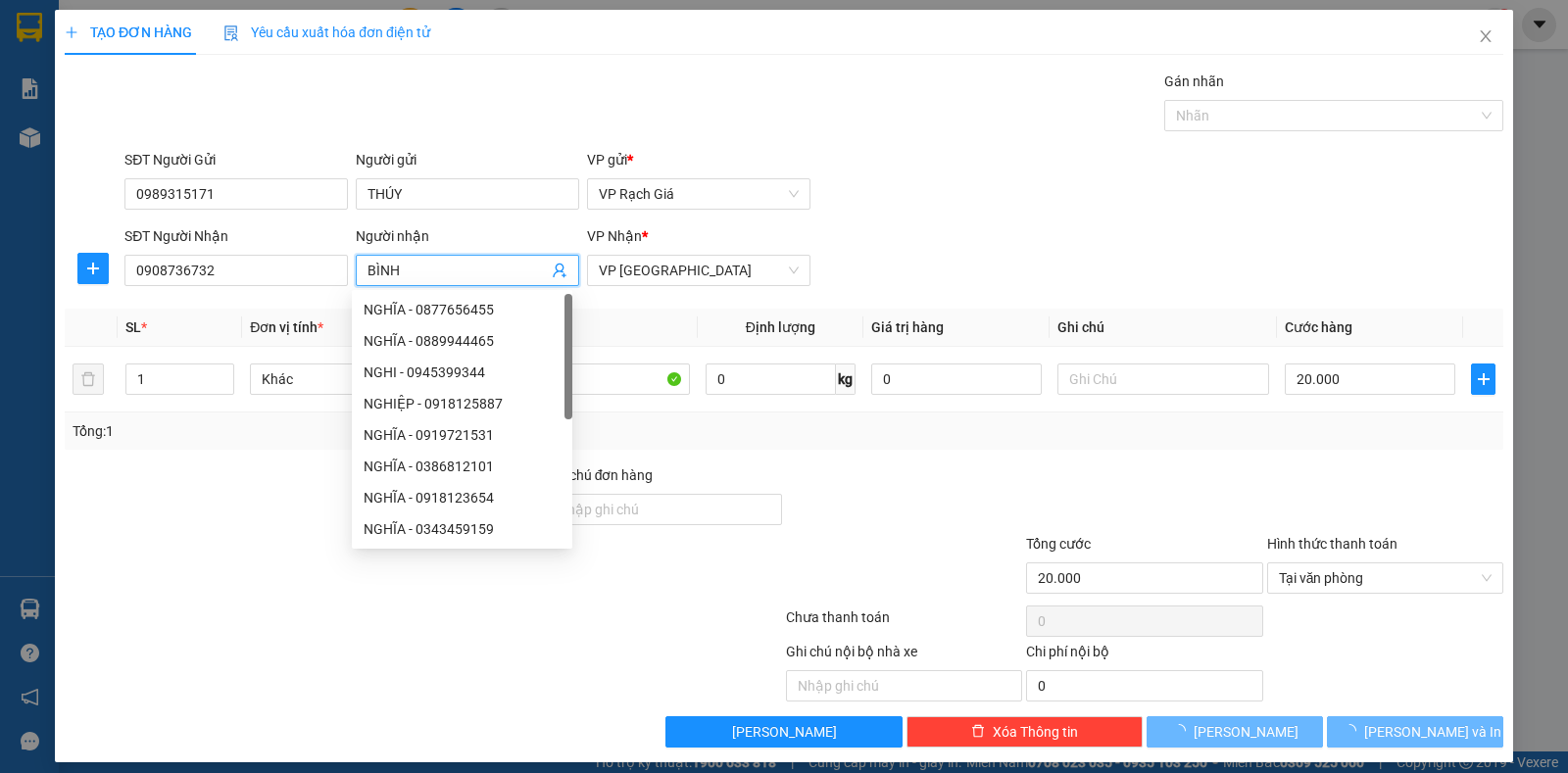
type input "BÌNH"
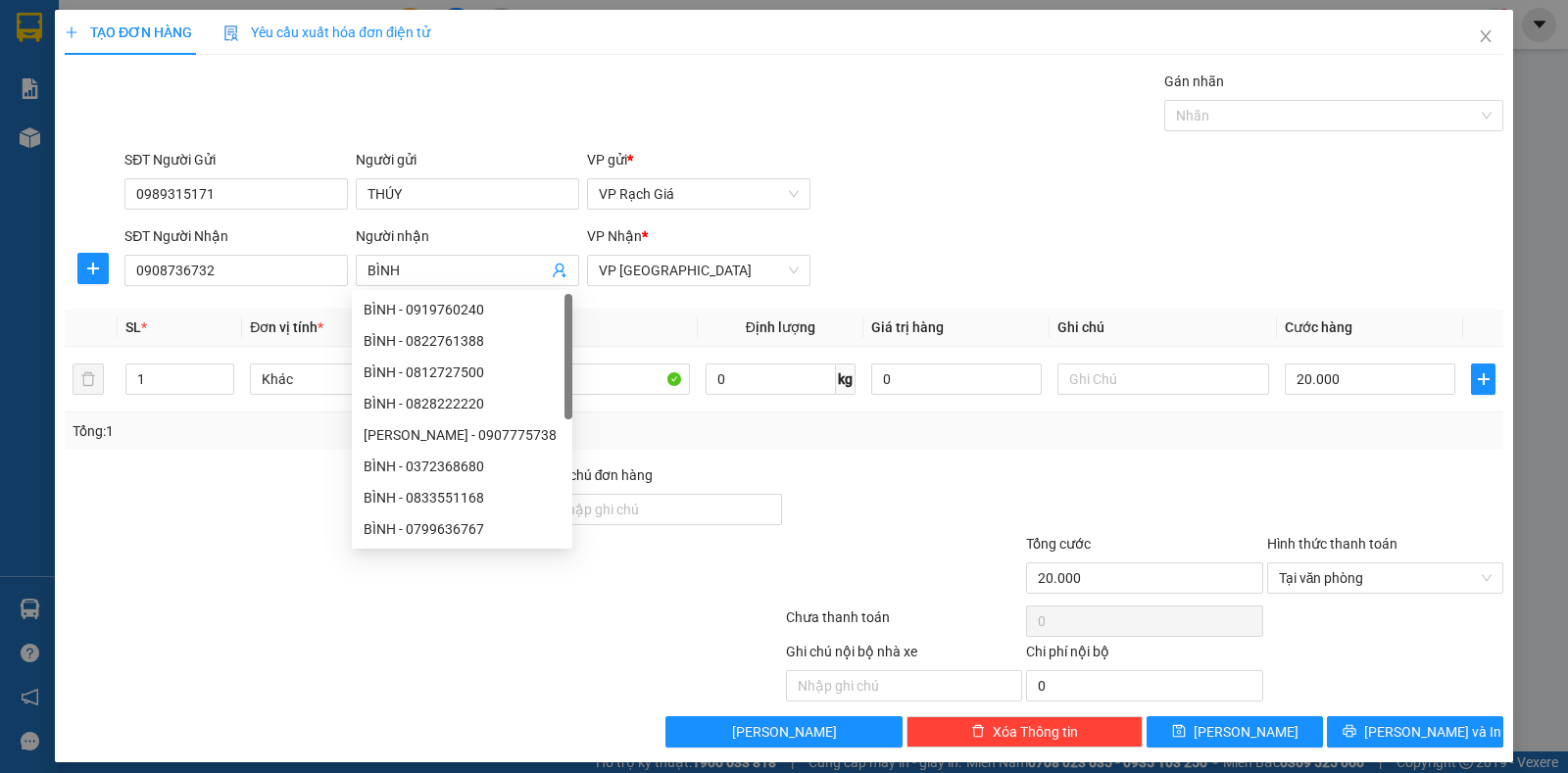
click at [646, 333] on th "Tên hàng *" at bounding box center [583, 327] width 227 height 39
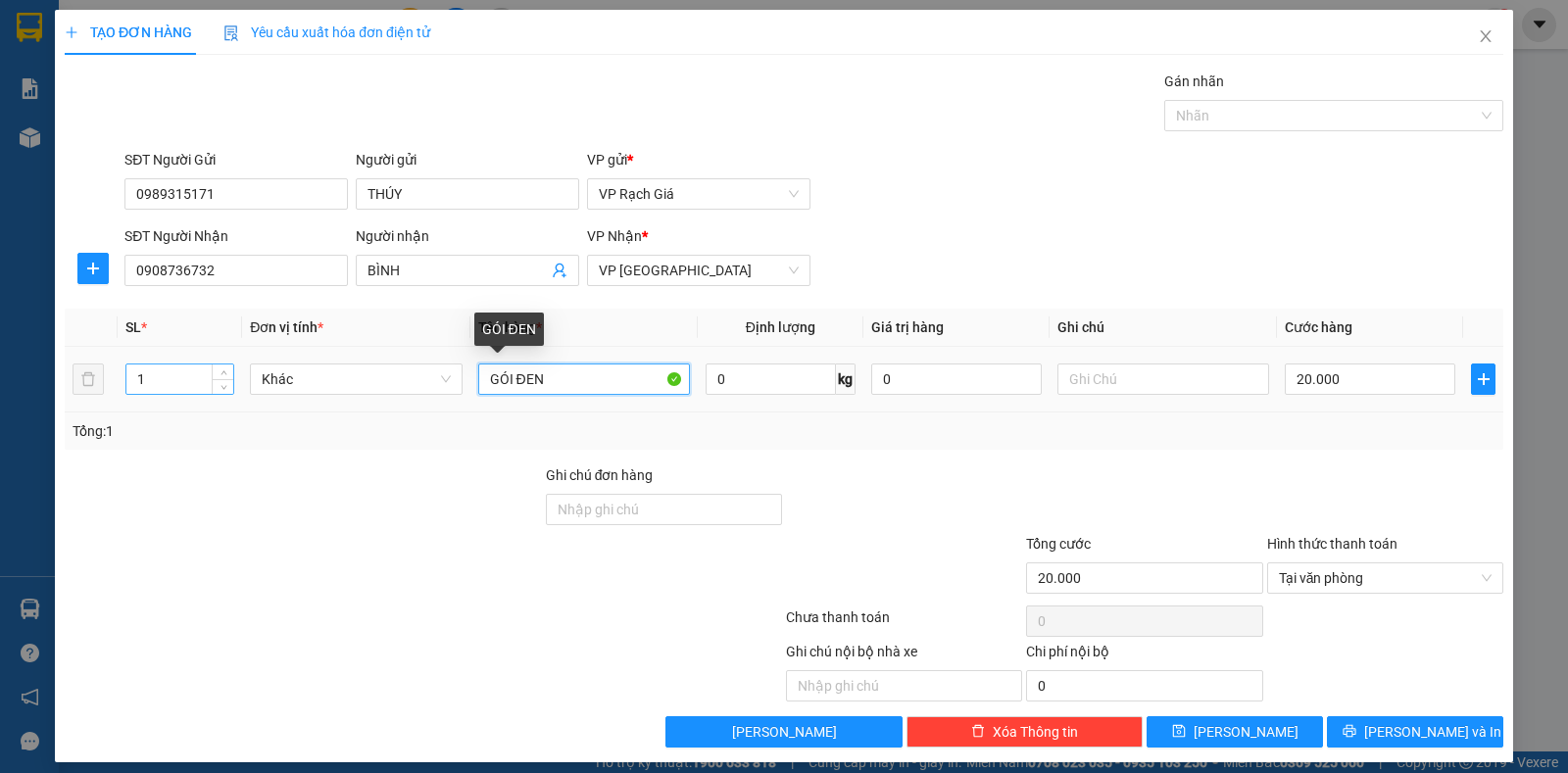
drag, startPoint x: 570, startPoint y: 382, endPoint x: 195, endPoint y: 385, distance: 375.0
click at [195, 385] on tr "1 Khác GÓI ĐEN 0 kg 0 20.000" at bounding box center [783, 380] width 1438 height 65
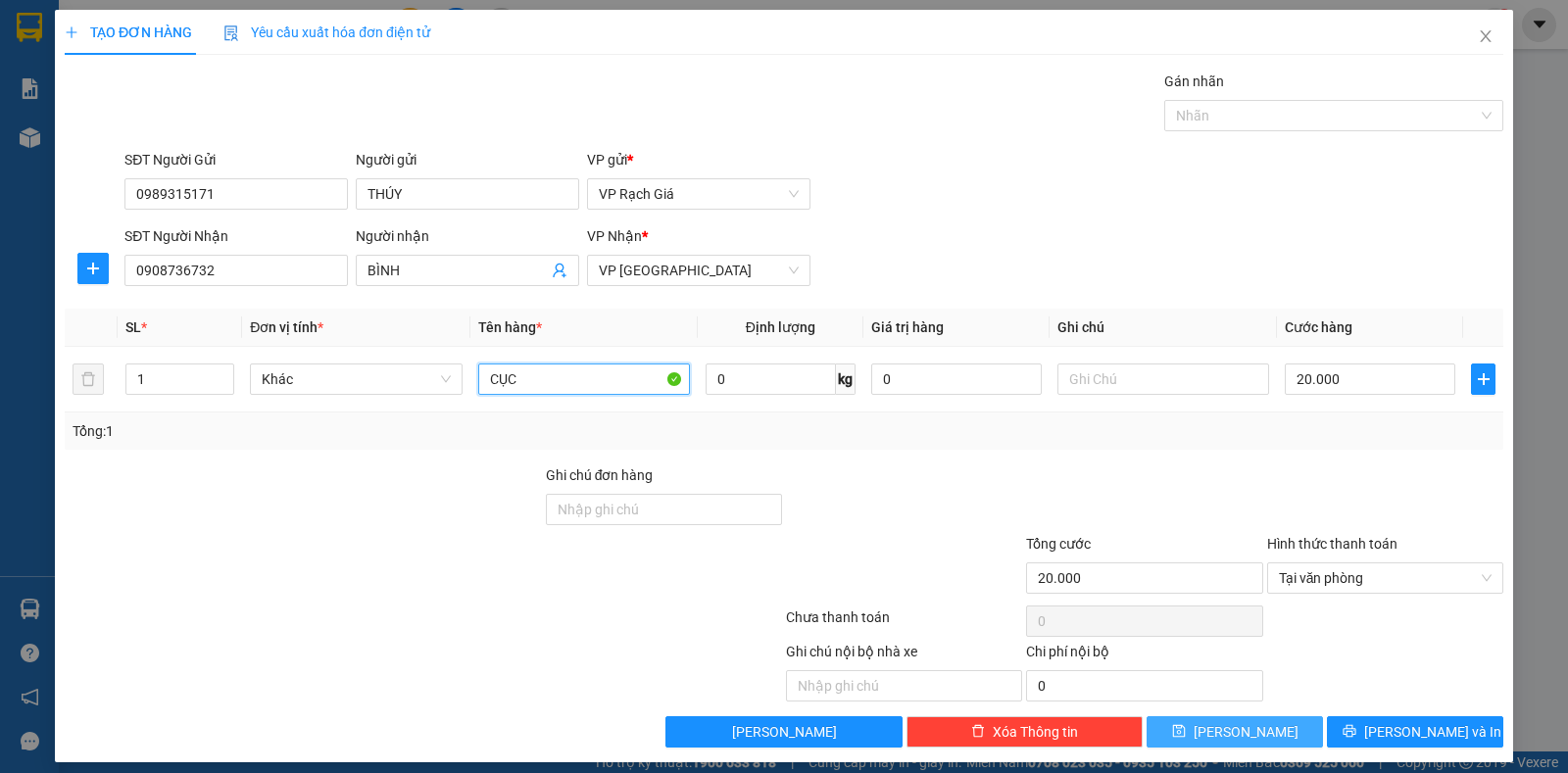
type input "CỤC"
click at [1272, 734] on button "Lưu" at bounding box center [1235, 732] width 176 height 32
type input "0"
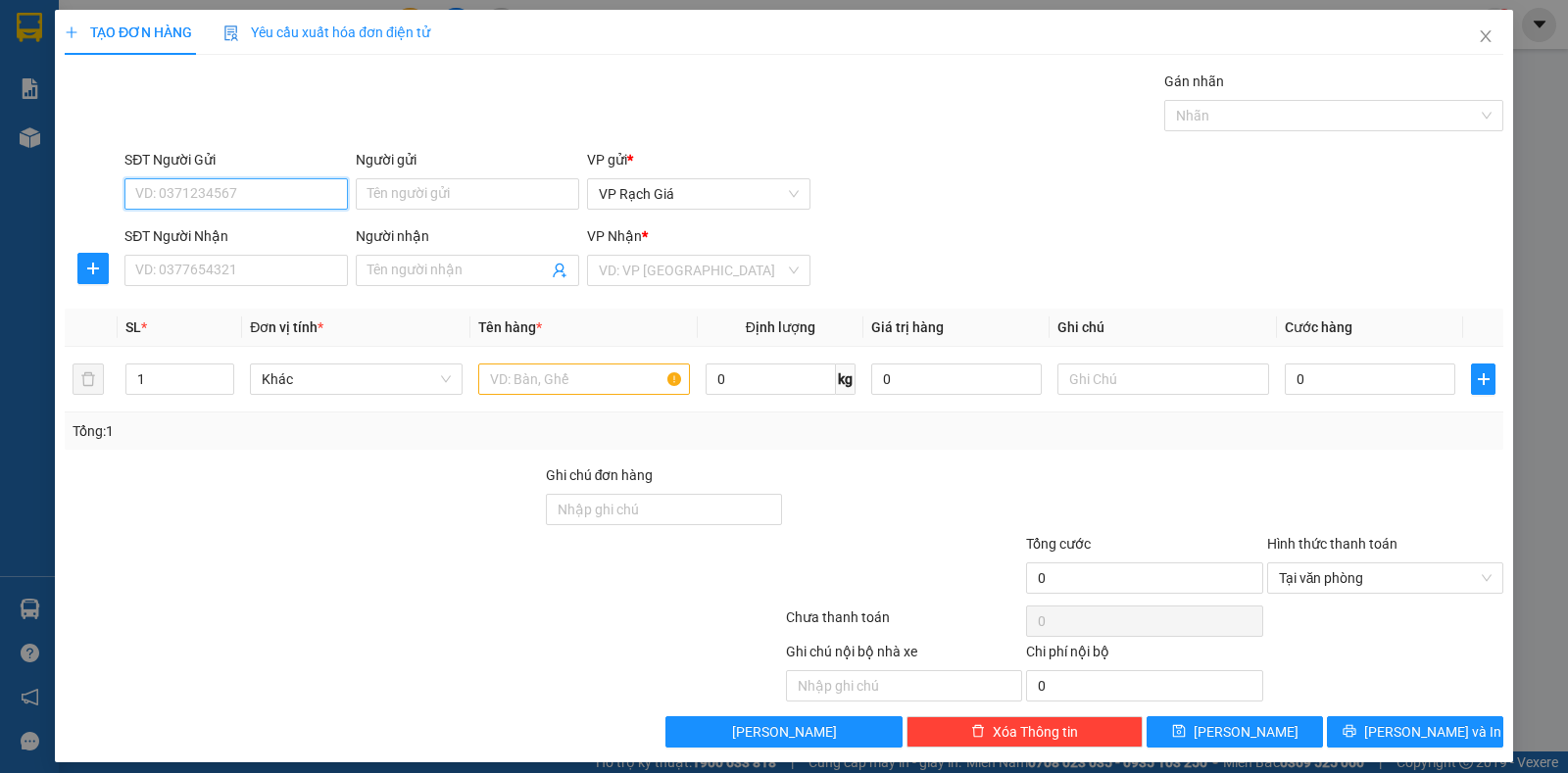
click at [284, 207] on input "SĐT Người Gửi" at bounding box center [236, 194] width 223 height 32
click at [289, 226] on div "0919844833 - HÙNG PHONG" at bounding box center [233, 233] width 197 height 22
type input "0919844833"
type input "[PERSON_NAME]"
type input "0988667769"
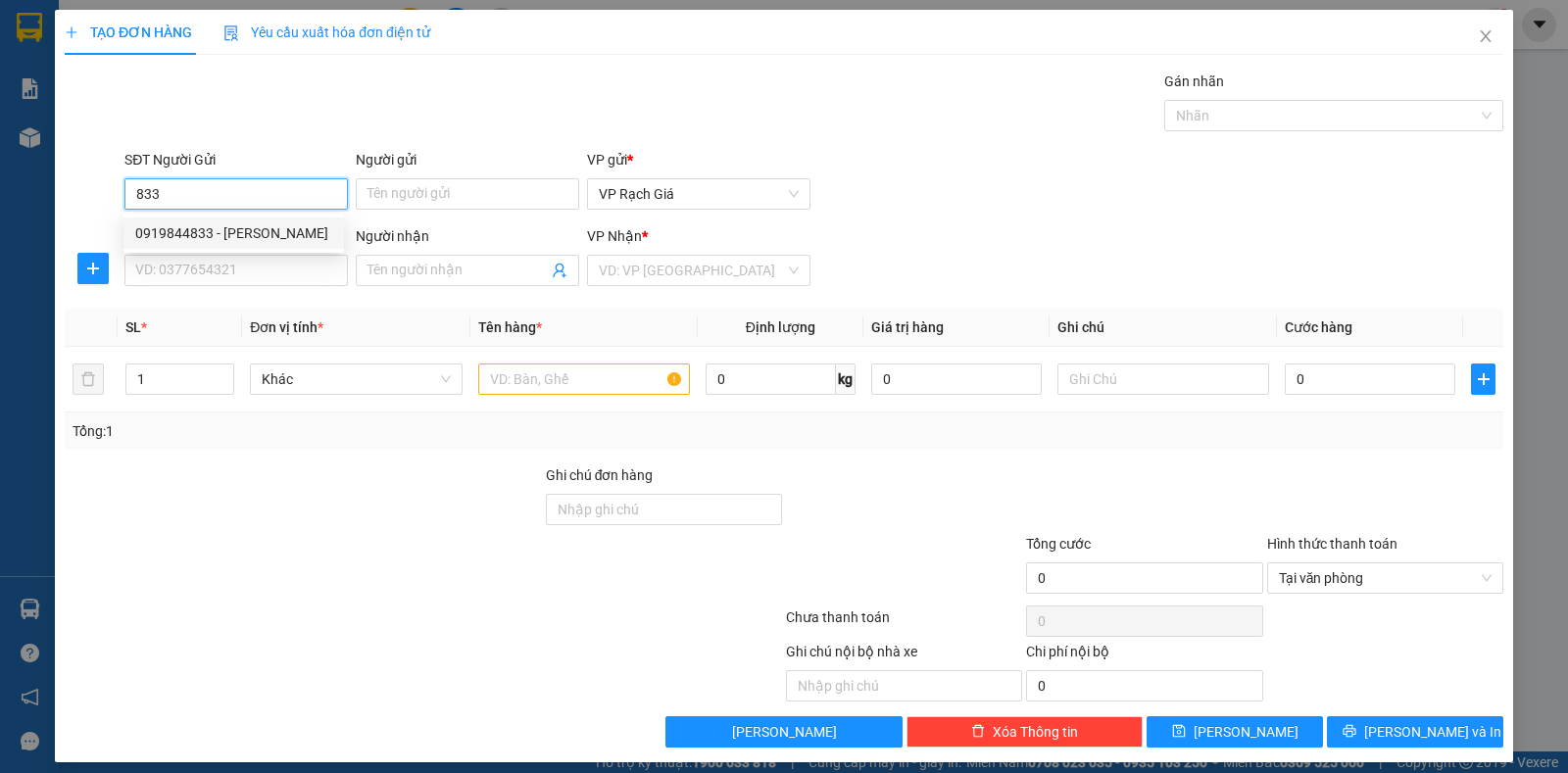
type input "HÒA LŨY"
type input "20.000"
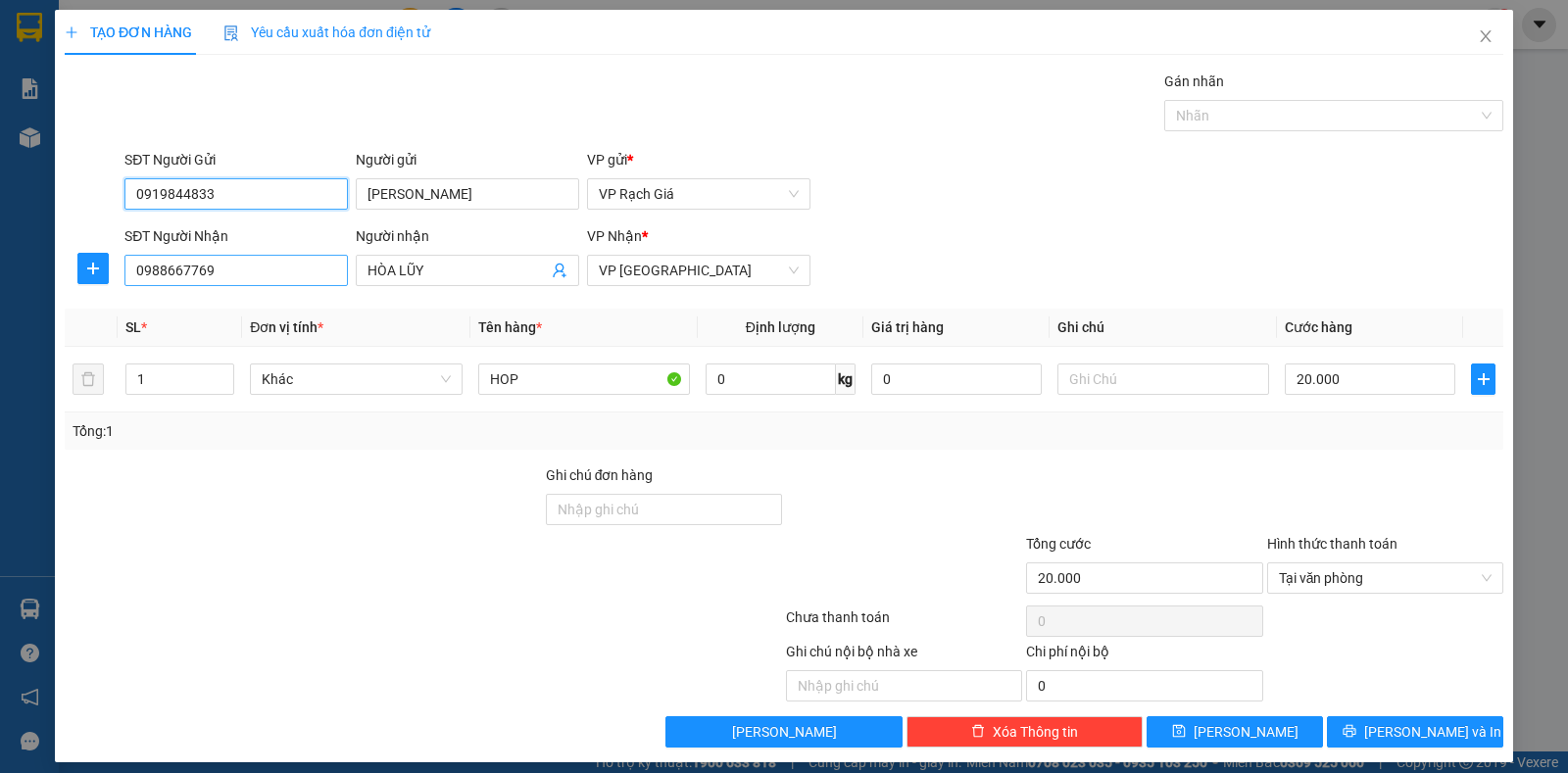
type input "0919844833"
click at [246, 275] on input "0988667769" at bounding box center [236, 271] width 223 height 32
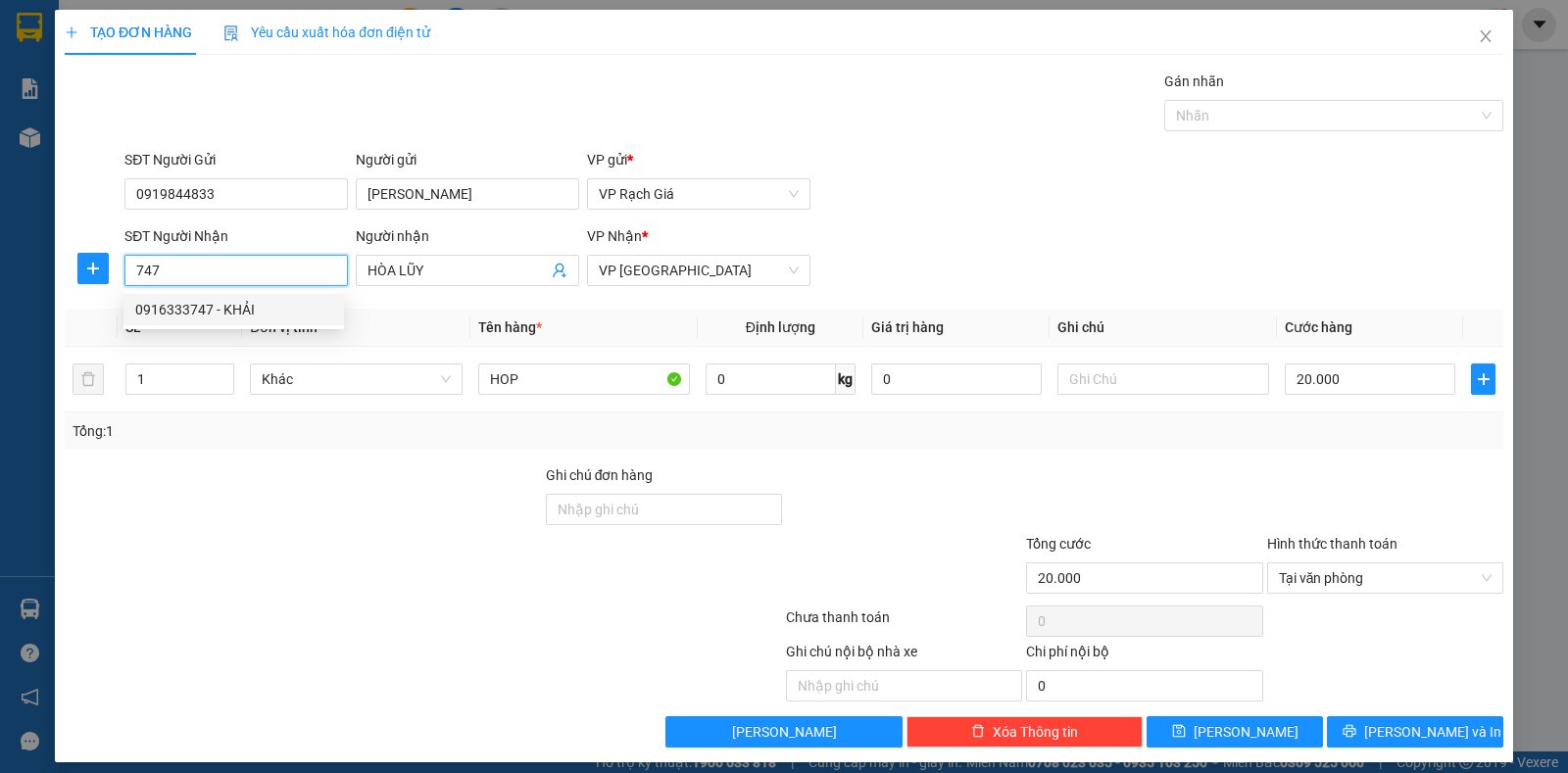
click at [257, 296] on div "0916333747 - KHẢI" at bounding box center [234, 310] width 220 height 32
type input "0916333747"
type input "KHẢI"
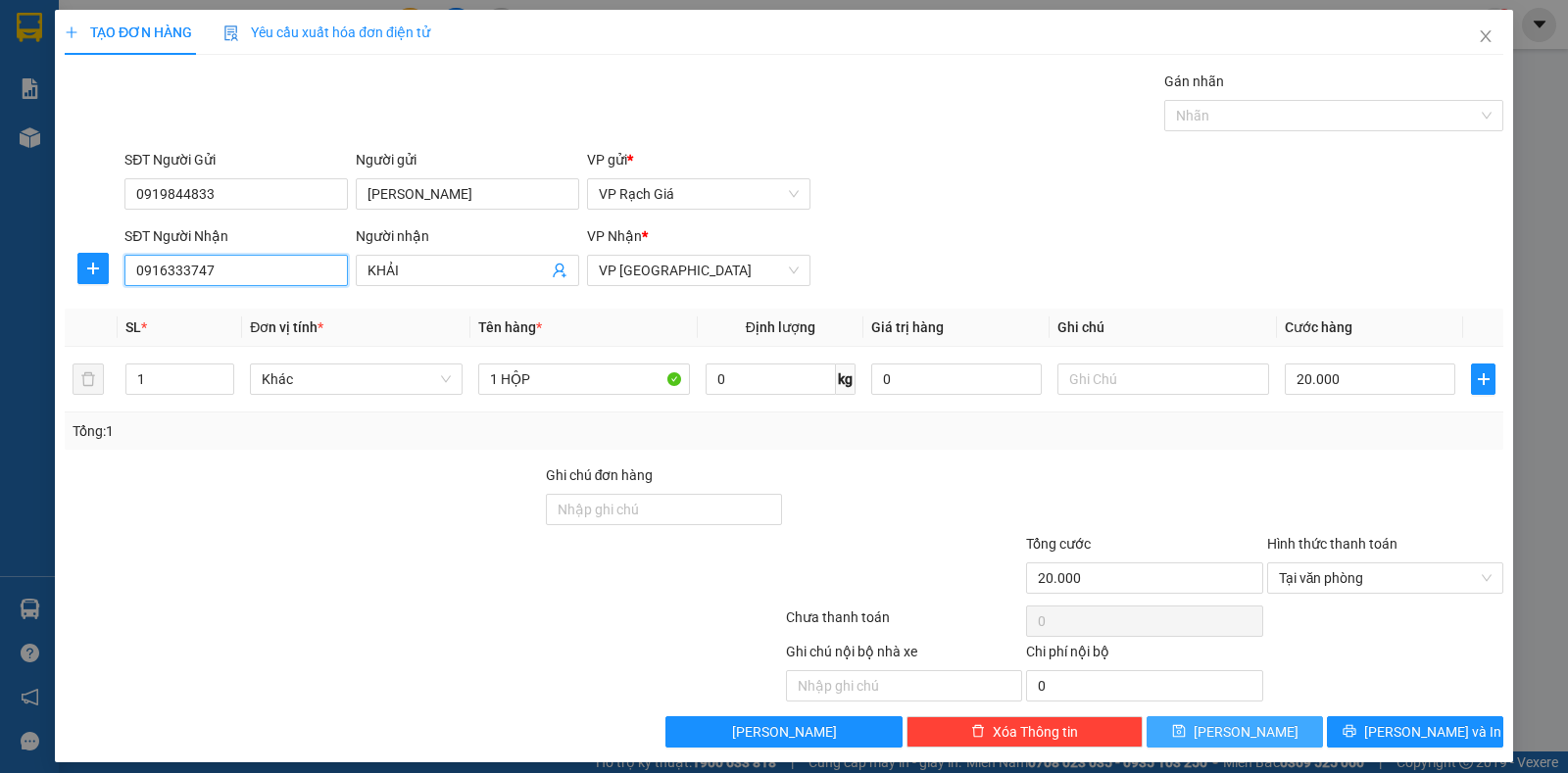
type input "0916333747"
click at [1237, 725] on span "Lưu" at bounding box center [1246, 732] width 105 height 22
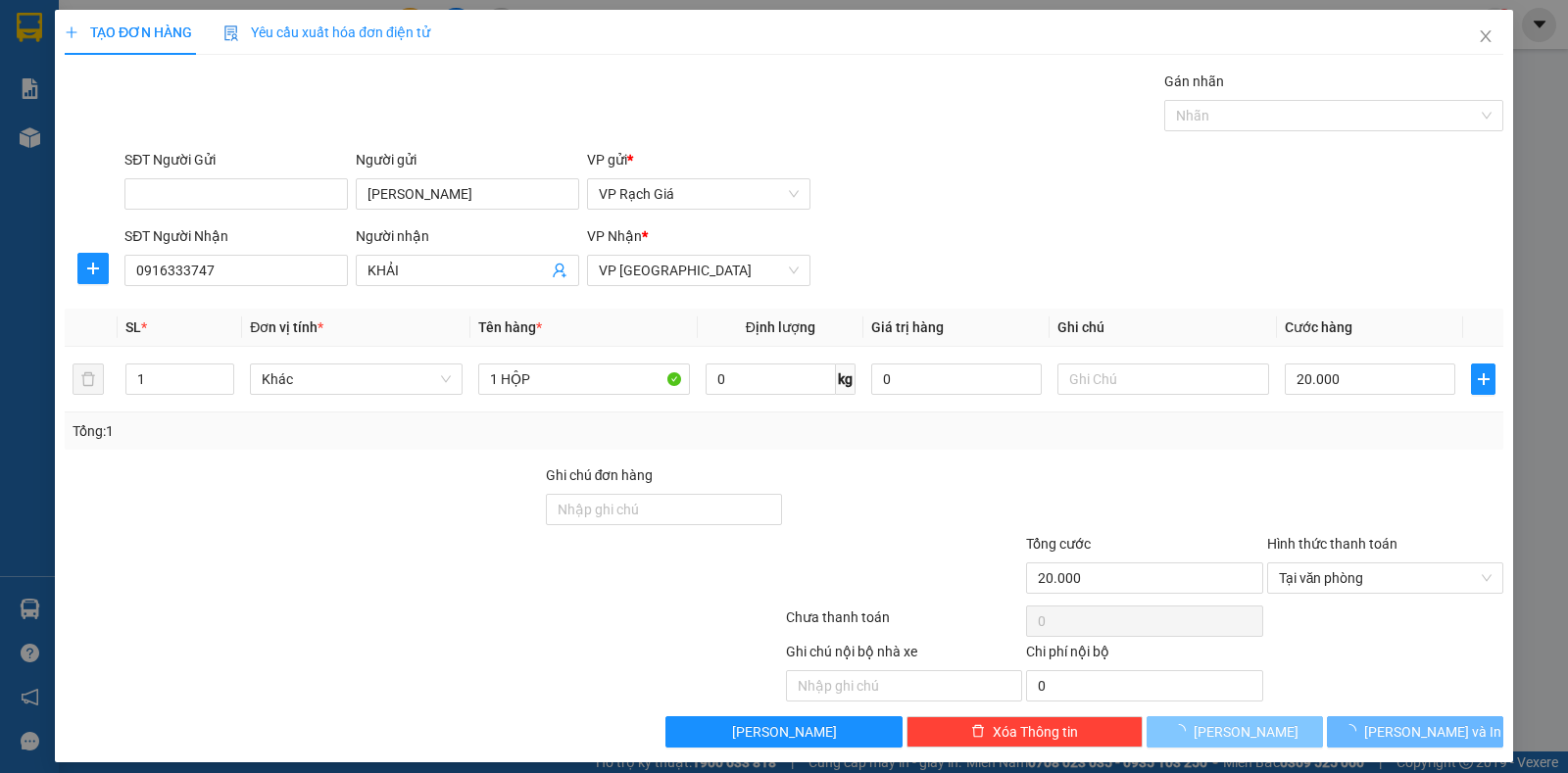
type input "0"
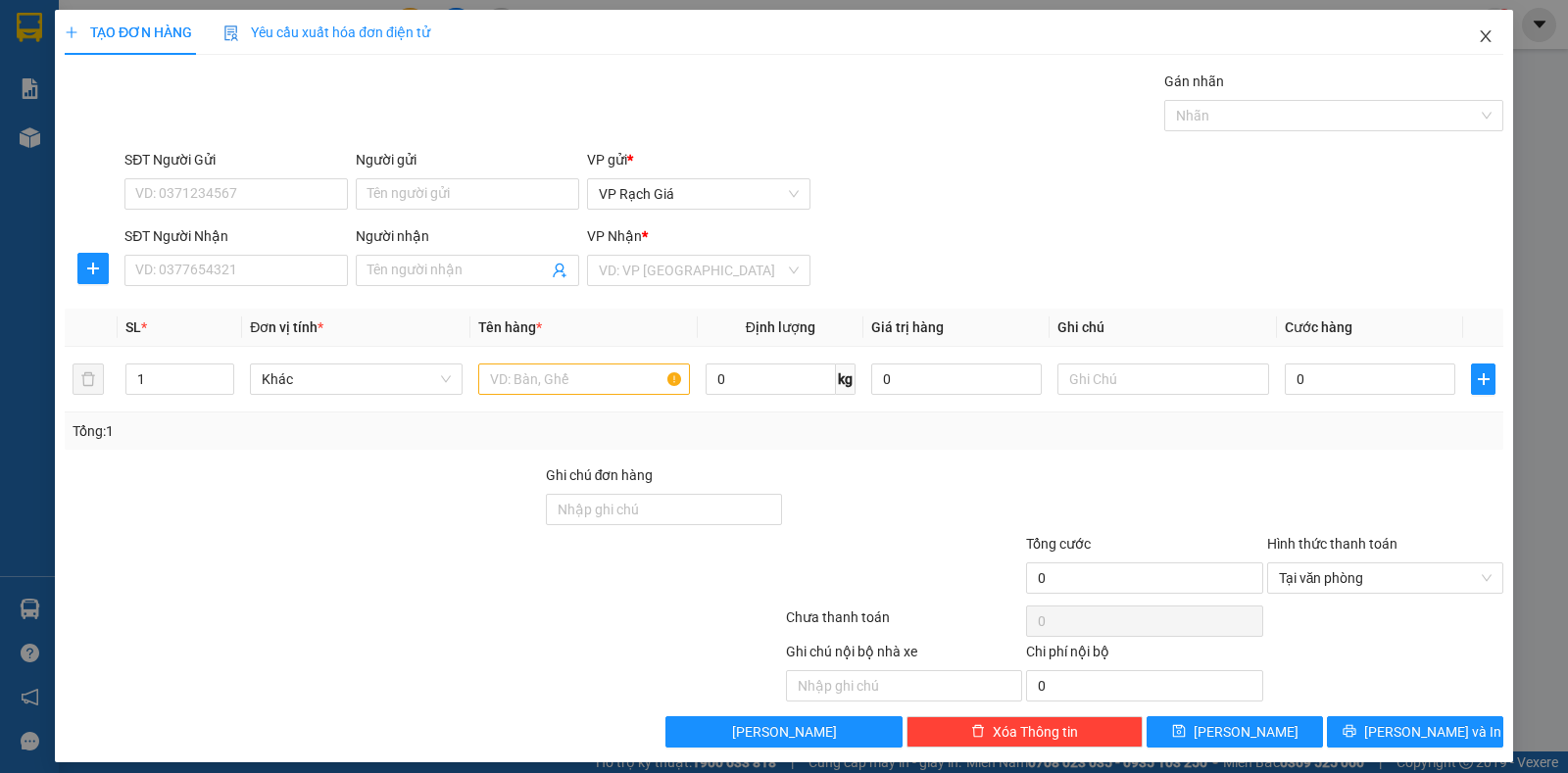
click at [1478, 42] on icon "close" at bounding box center [1486, 37] width 16 height 16
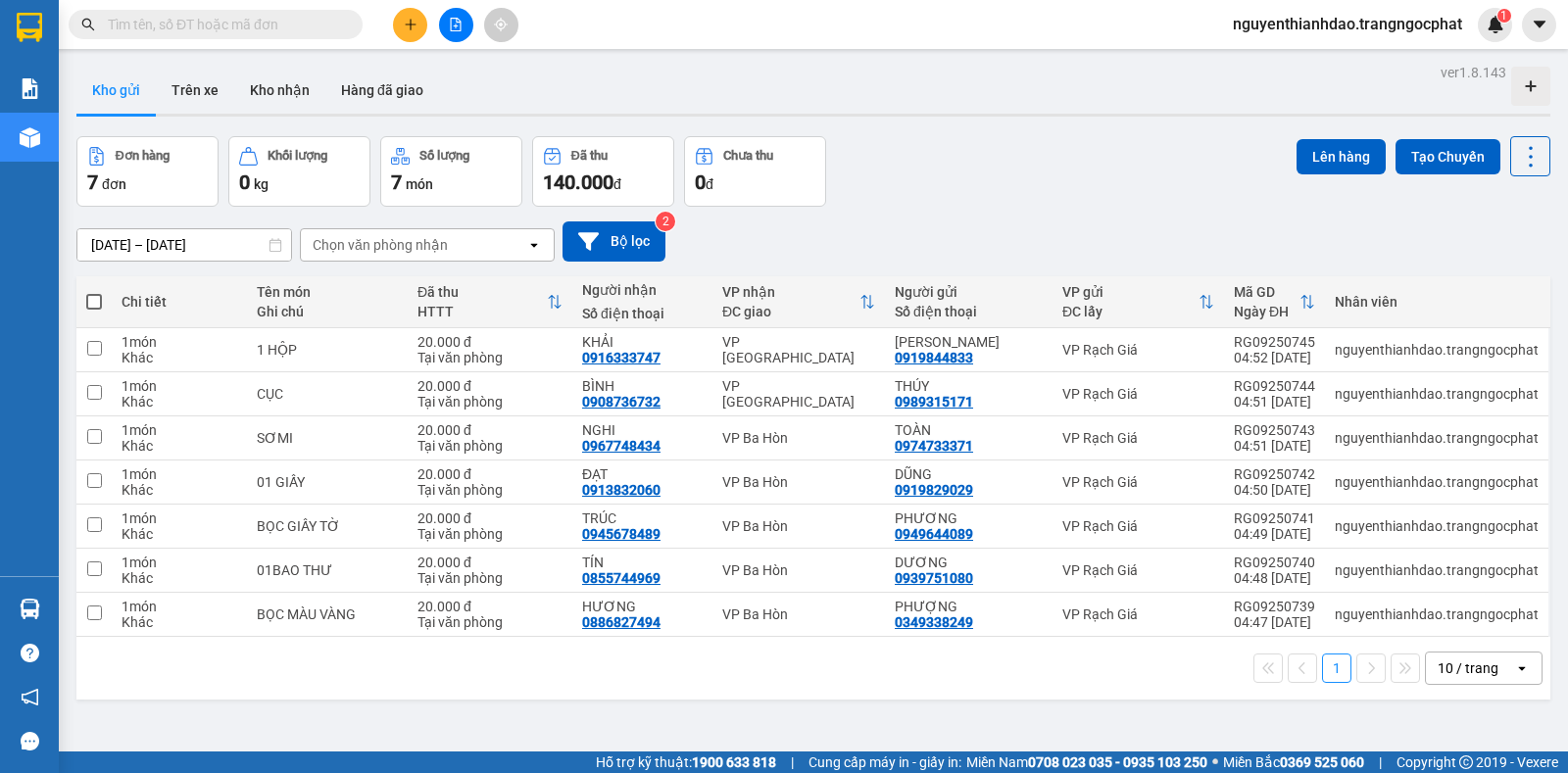
click at [93, 304] on span at bounding box center [94, 302] width 16 height 16
click at [94, 292] on input "checkbox" at bounding box center [94, 292] width 0 height 0
checkbox input "true"
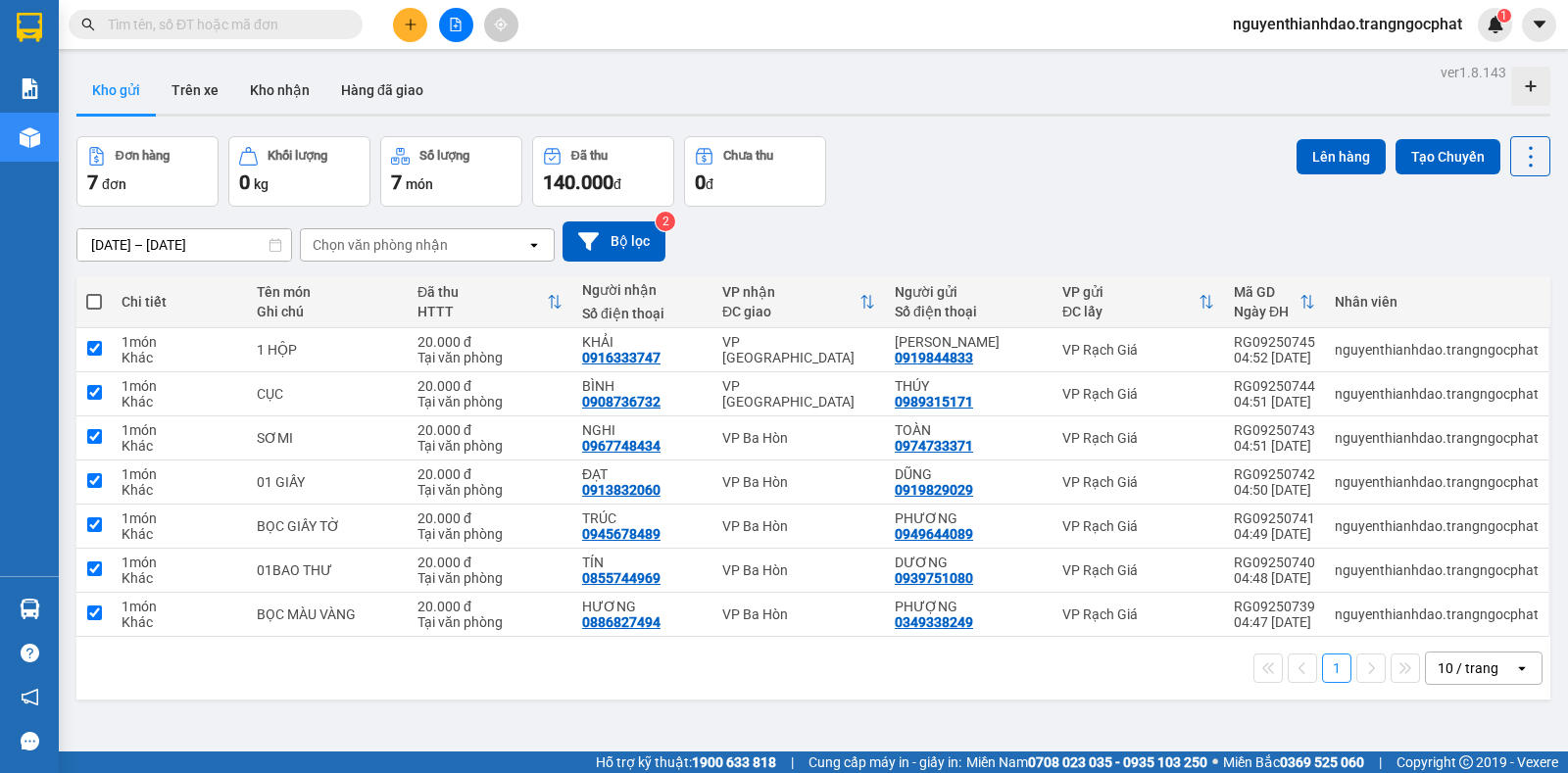
checkbox input "true"
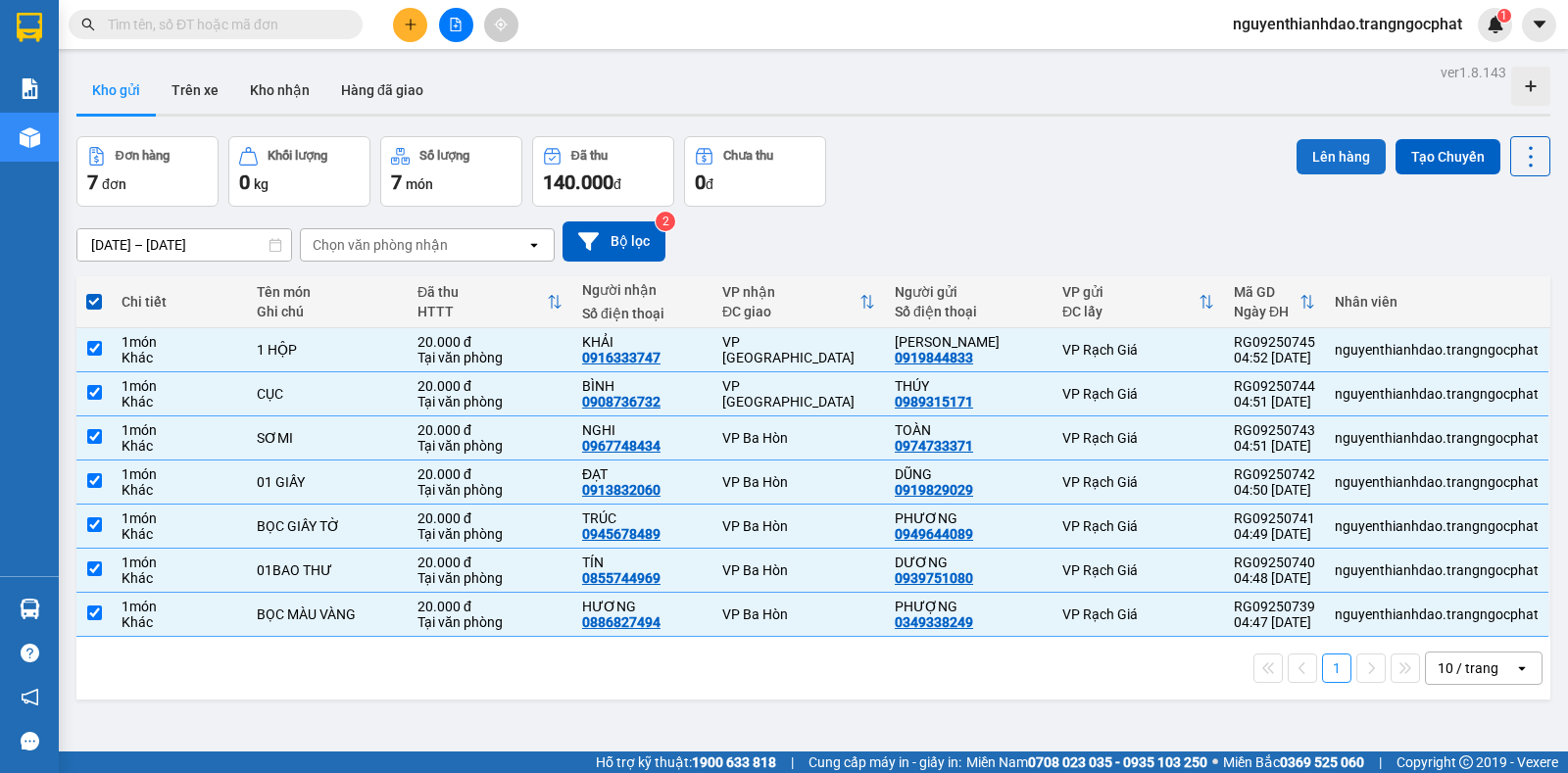
click at [1318, 152] on button "Lên hàng" at bounding box center [1341, 157] width 89 height 36
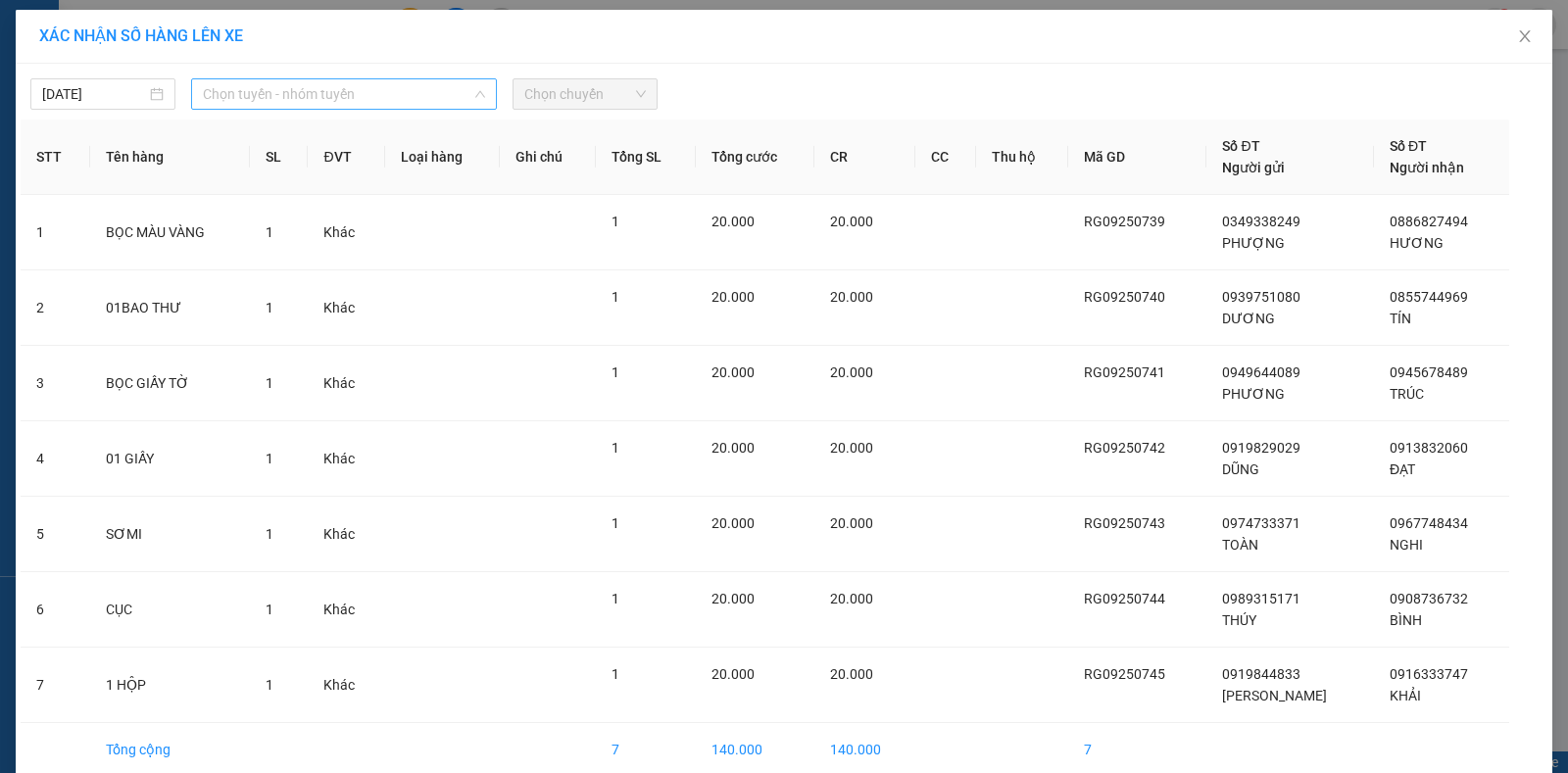
click at [348, 106] on span "Chọn tuyến - nhóm tuyến" at bounding box center [344, 94] width 282 height 30
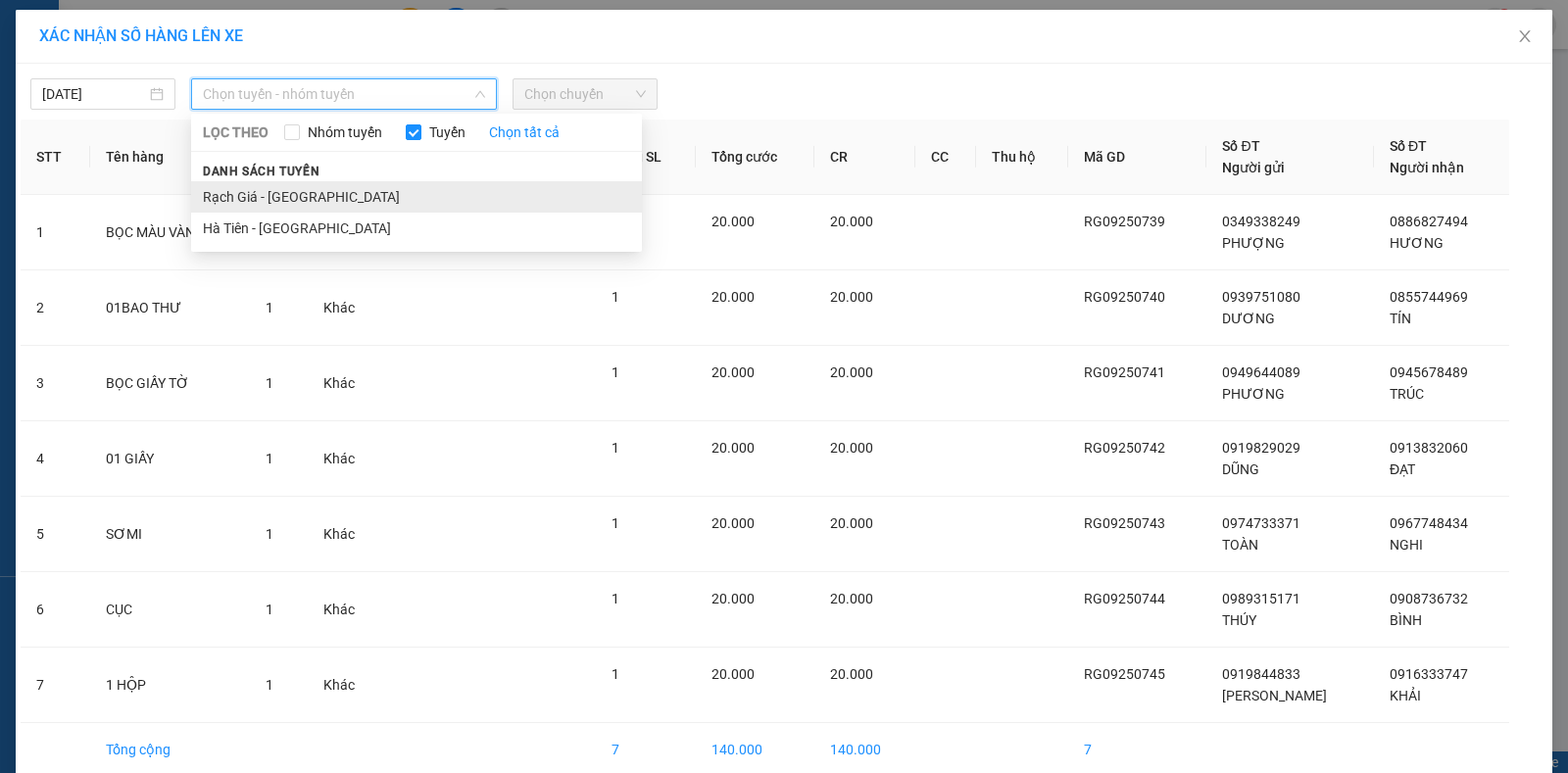
click at [274, 192] on li "Rạch Giá - Hà Tiên" at bounding box center [416, 197] width 451 height 32
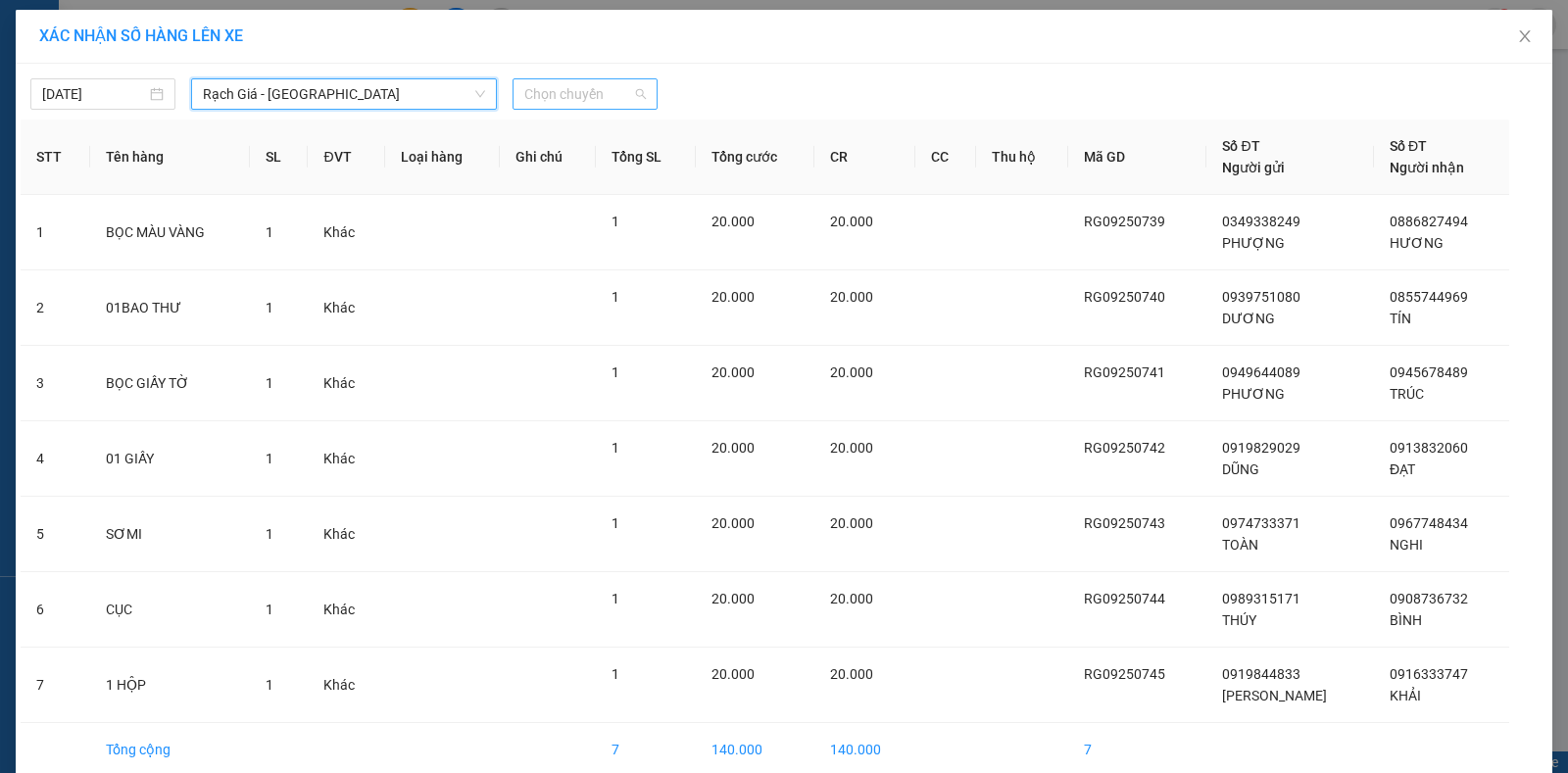
click at [591, 93] on span "Chọn chuyến" at bounding box center [585, 94] width 122 height 30
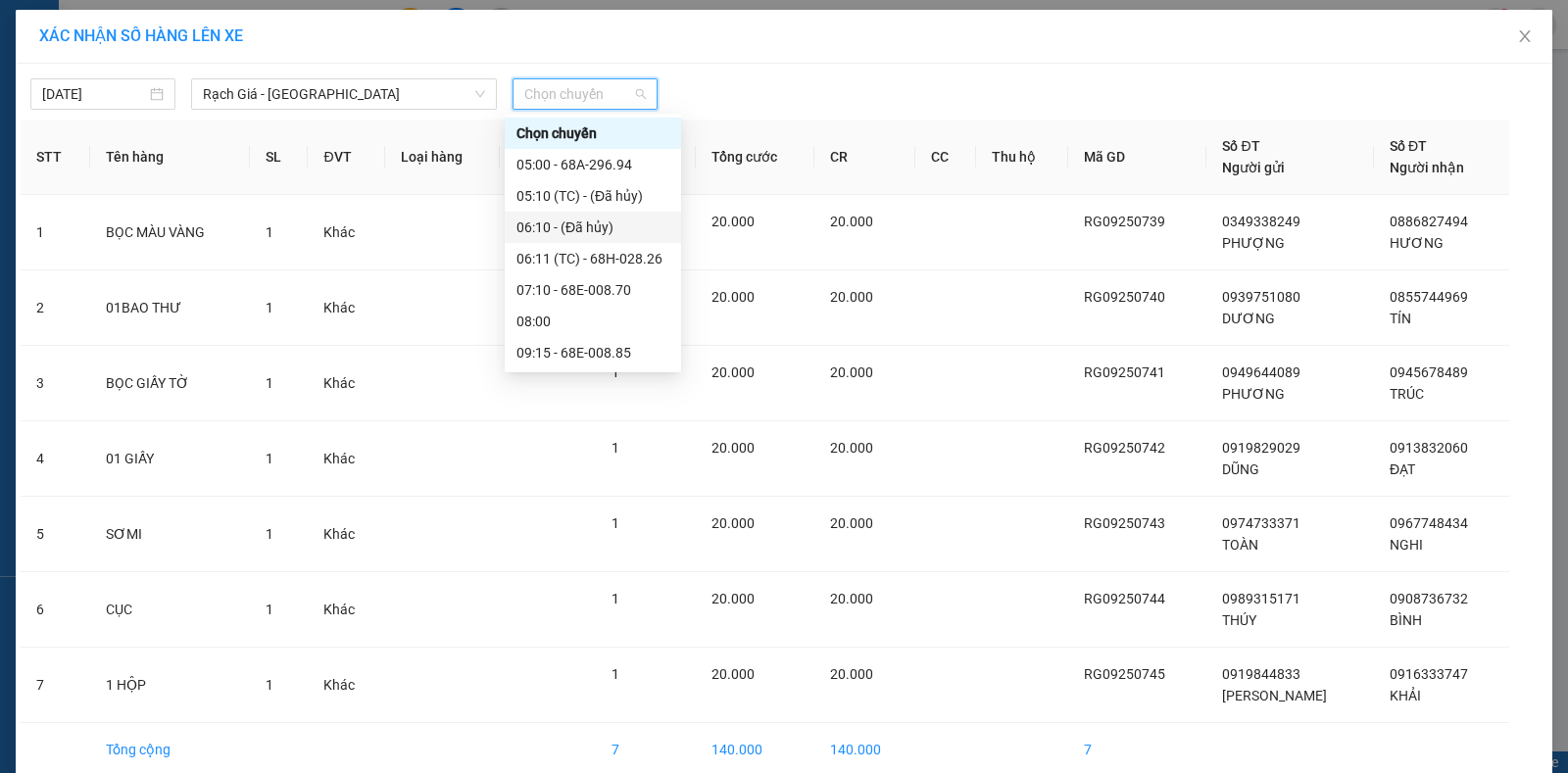
click at [584, 225] on div "06:10 - (Đã hủy)" at bounding box center [593, 227] width 153 height 22
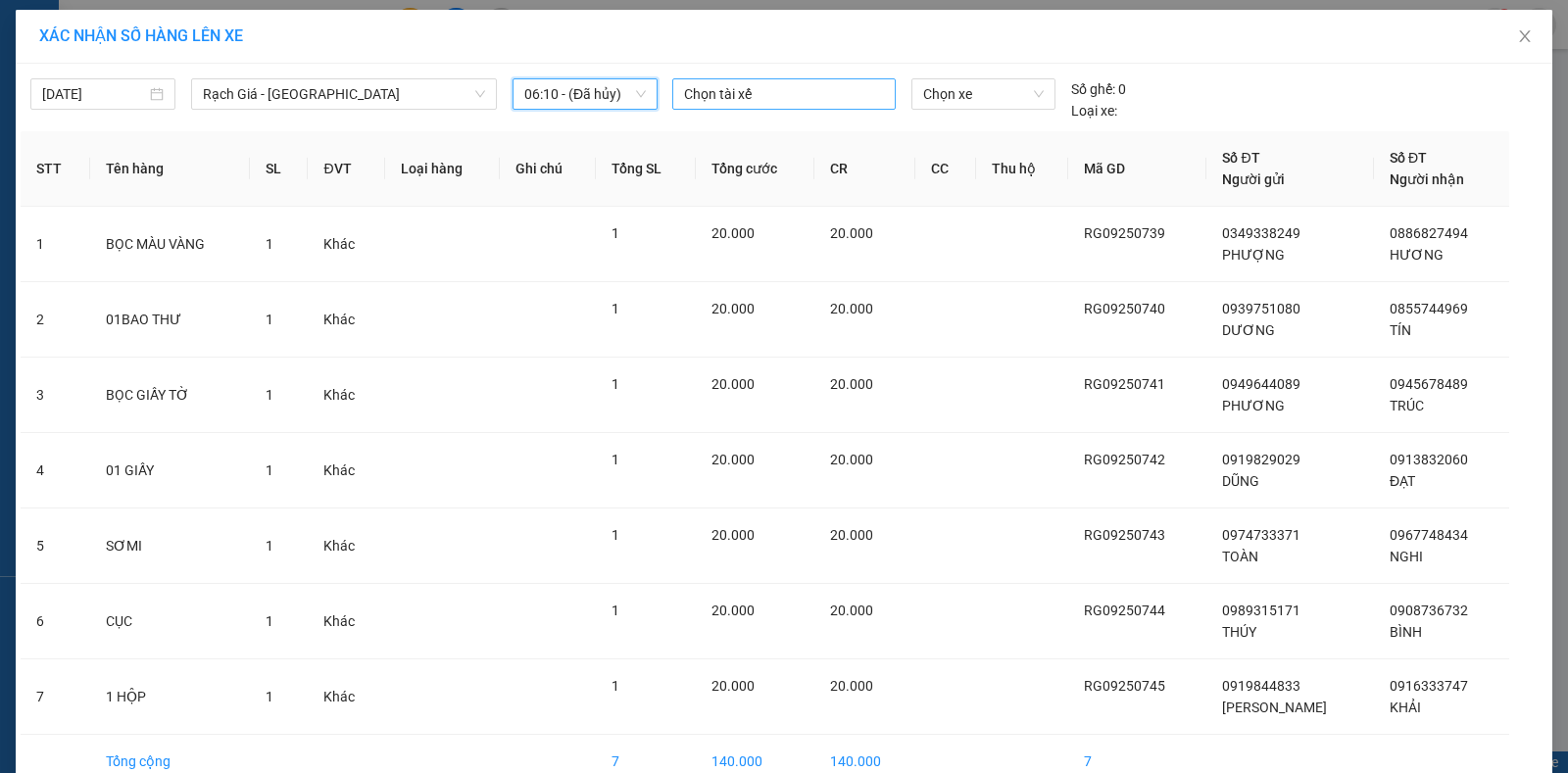
click at [710, 97] on div at bounding box center [783, 94] width 213 height 24
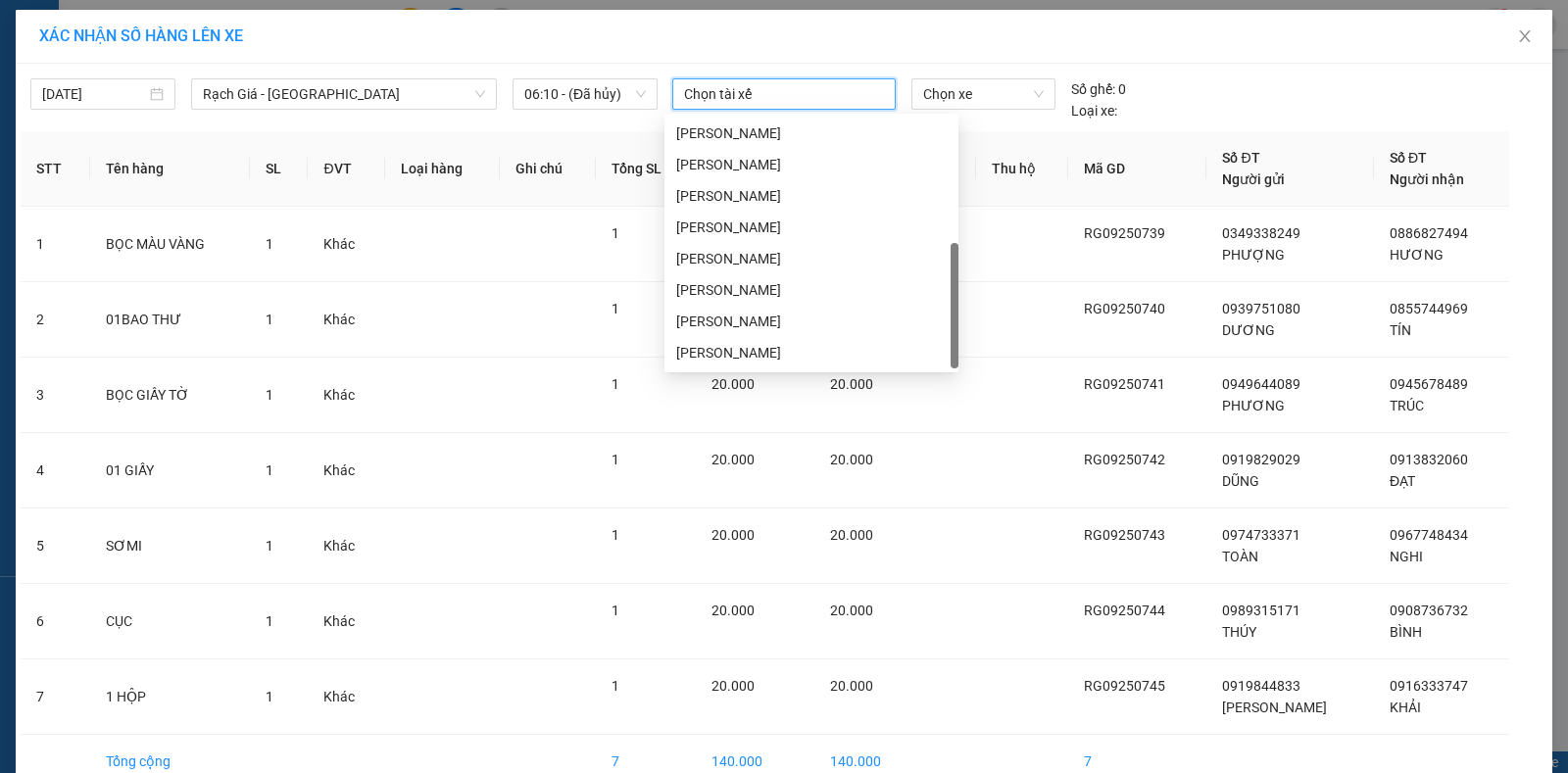
scroll to position [219, 0]
click at [764, 189] on div "Bùi Khánh Duy" at bounding box center [811, 196] width 271 height 22
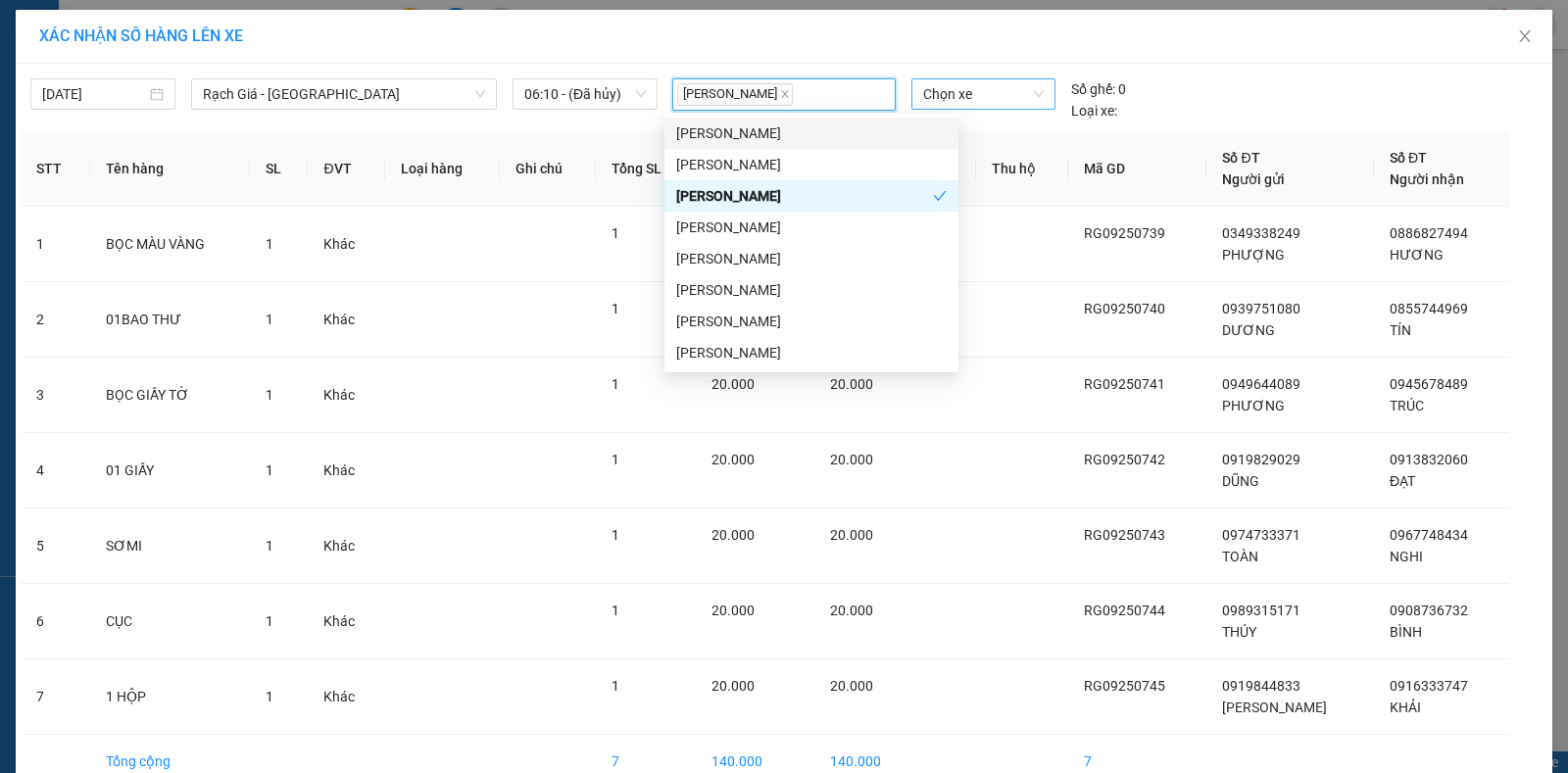
click at [950, 85] on span "Chọn xe" at bounding box center [983, 94] width 121 height 30
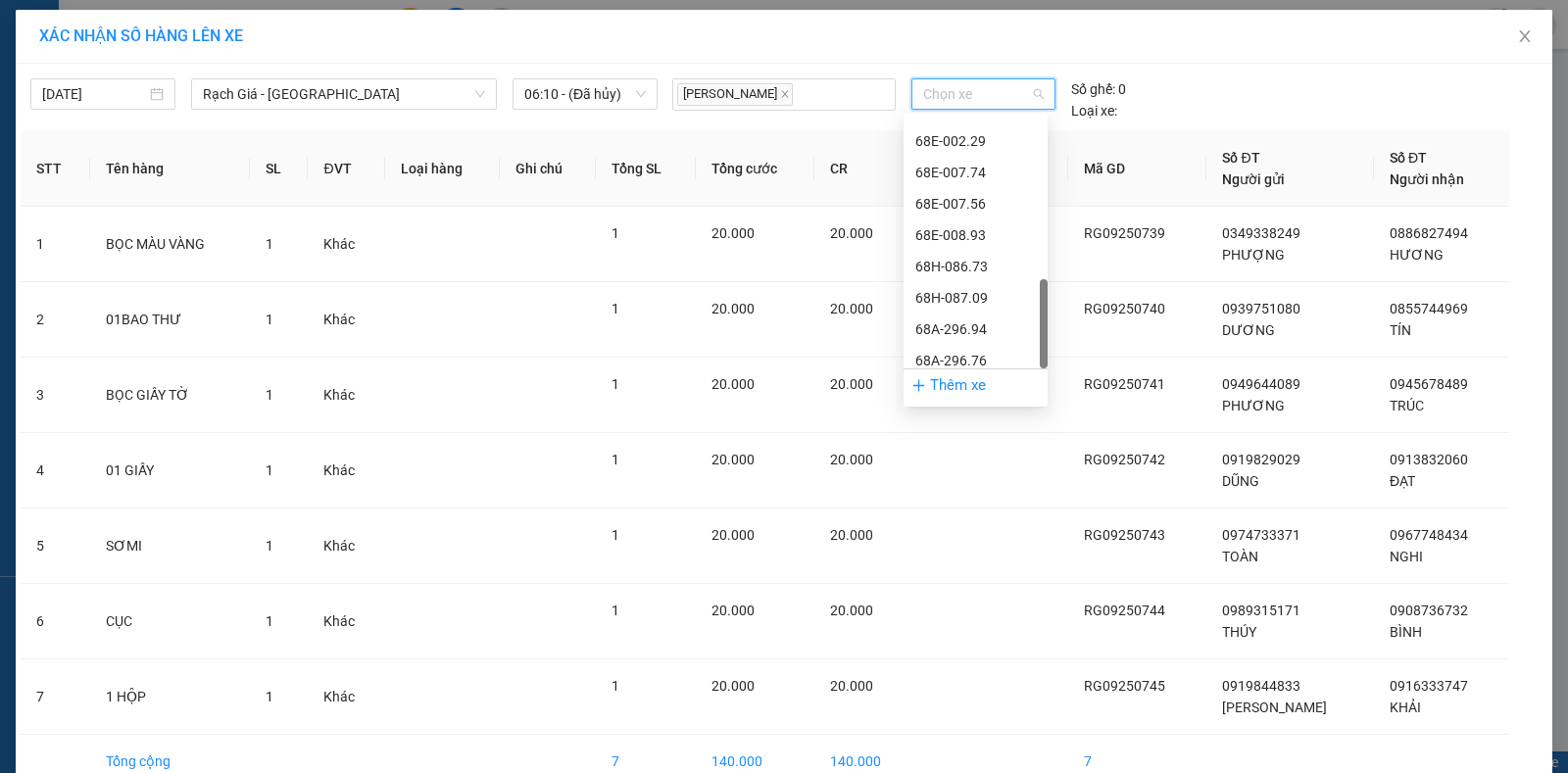
scroll to position [627, 0]
click at [974, 319] on div "68A-296.76" at bounding box center [975, 321] width 121 height 22
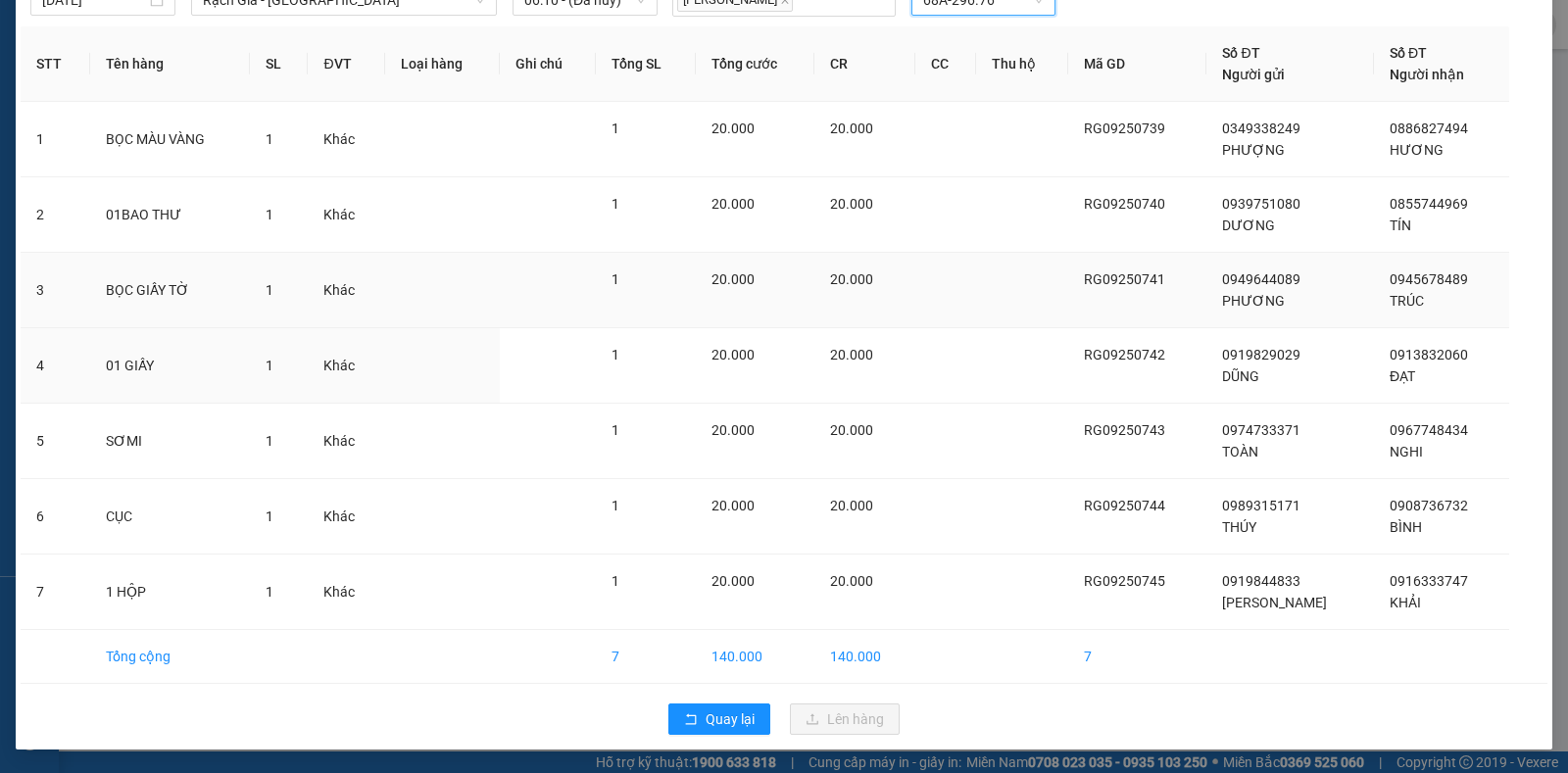
scroll to position [0, 0]
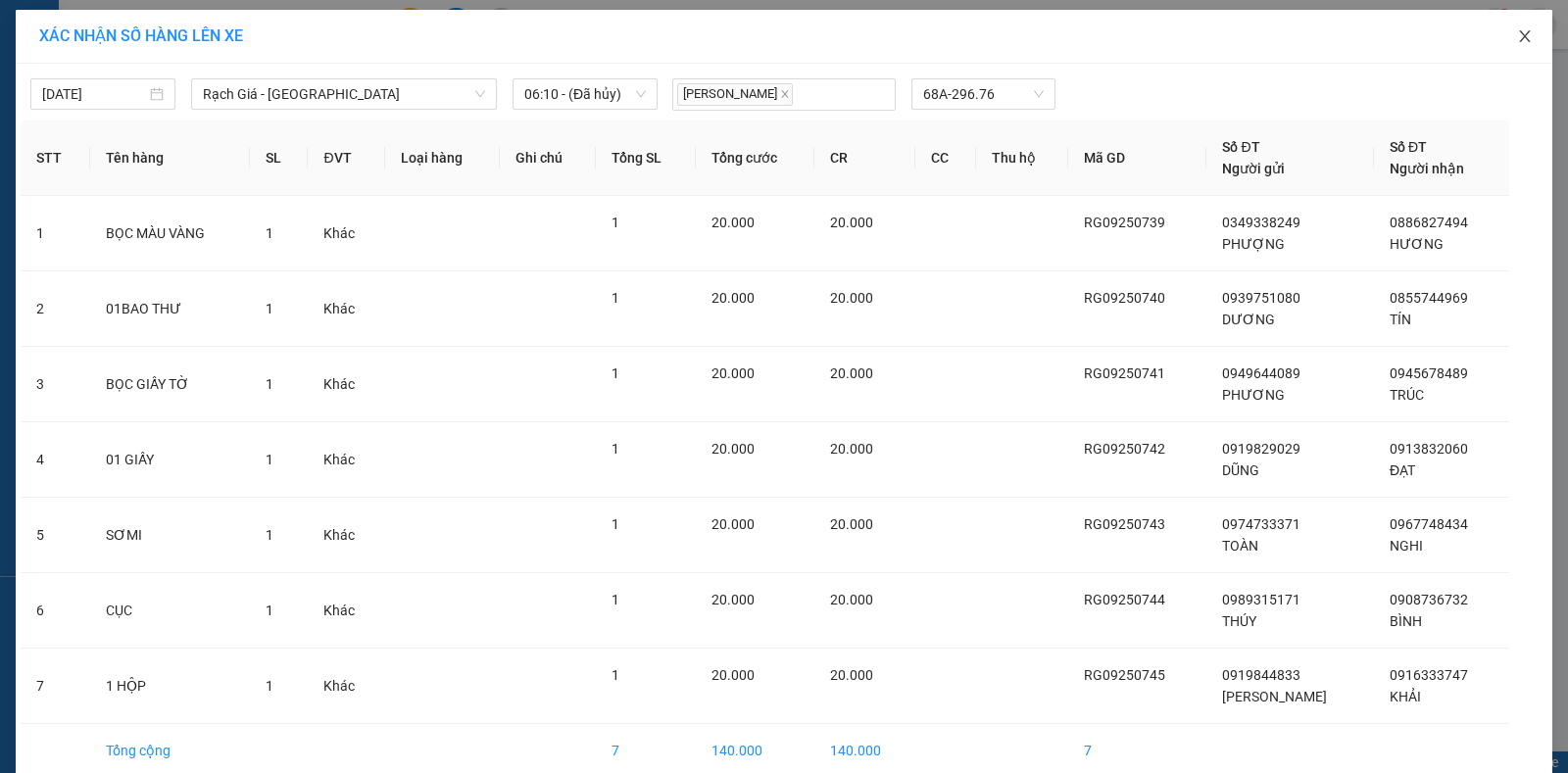
click at [1517, 38] on icon "close" at bounding box center [1524, 37] width 16 height 16
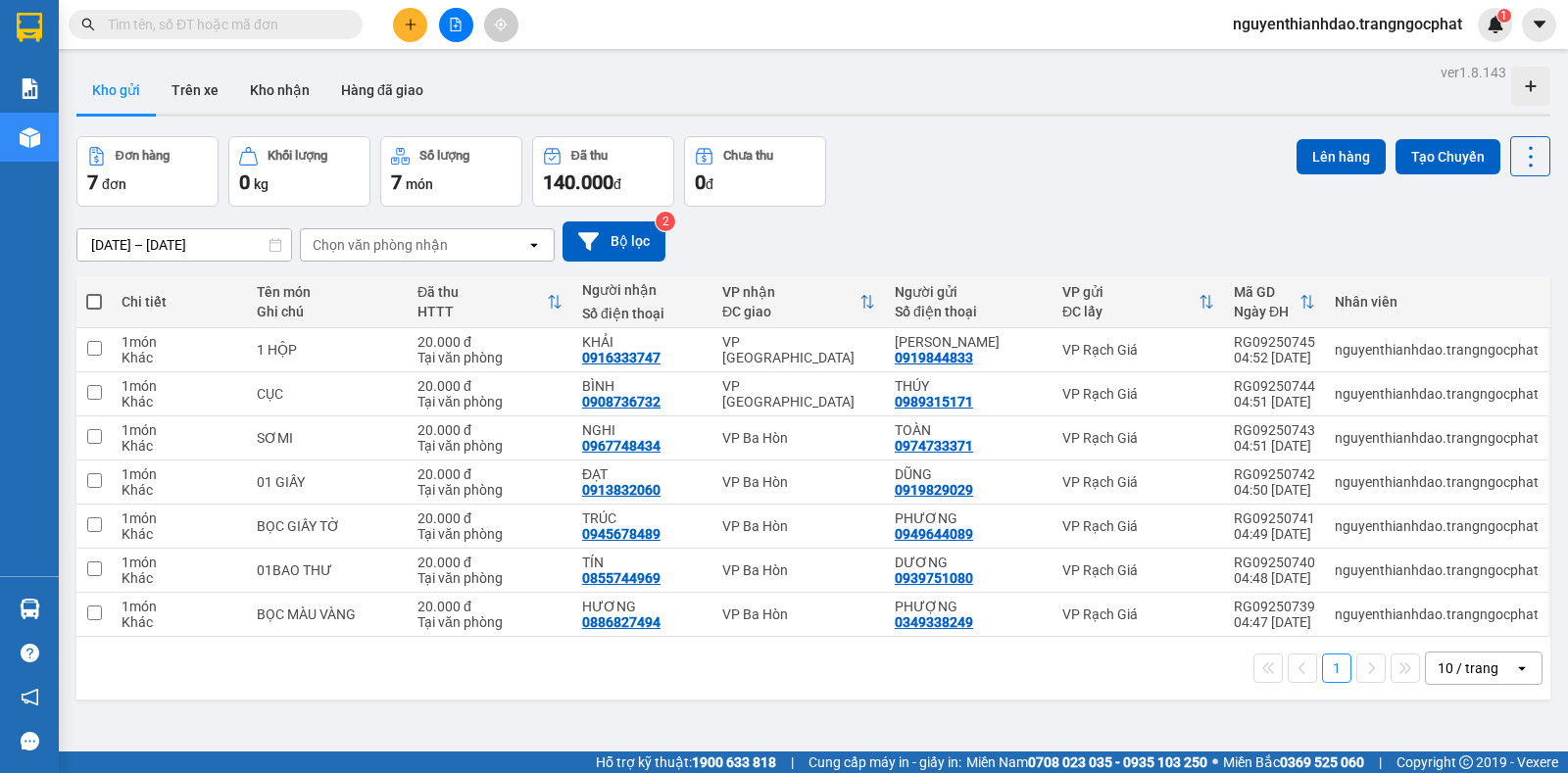
click at [940, 156] on div "Đơn hàng 7 đơn Khối lượng 0 kg Số lượng 7 món Đã thu 140.000 đ Chưa thu 0 đ Lên…" at bounding box center [813, 170] width 1474 height 70
click at [601, 69] on div "Kho gửi Trên xe Kho nhận Hàng đã giao" at bounding box center [813, 92] width 1474 height 52
click at [99, 301] on span at bounding box center [94, 302] width 16 height 16
click at [94, 292] on input "checkbox" at bounding box center [94, 292] width 0 height 0
checkbox input "true"
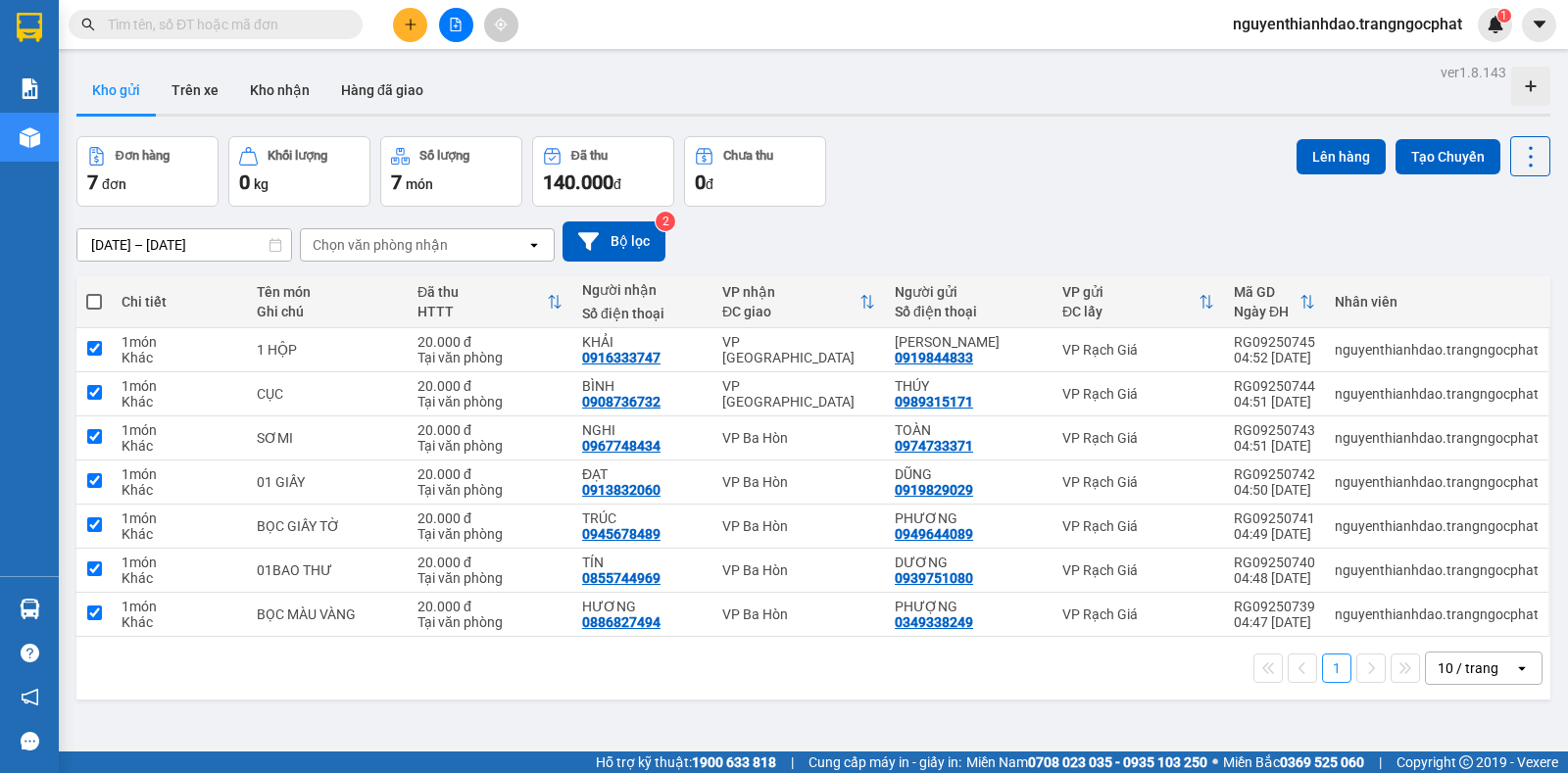
checkbox input "true"
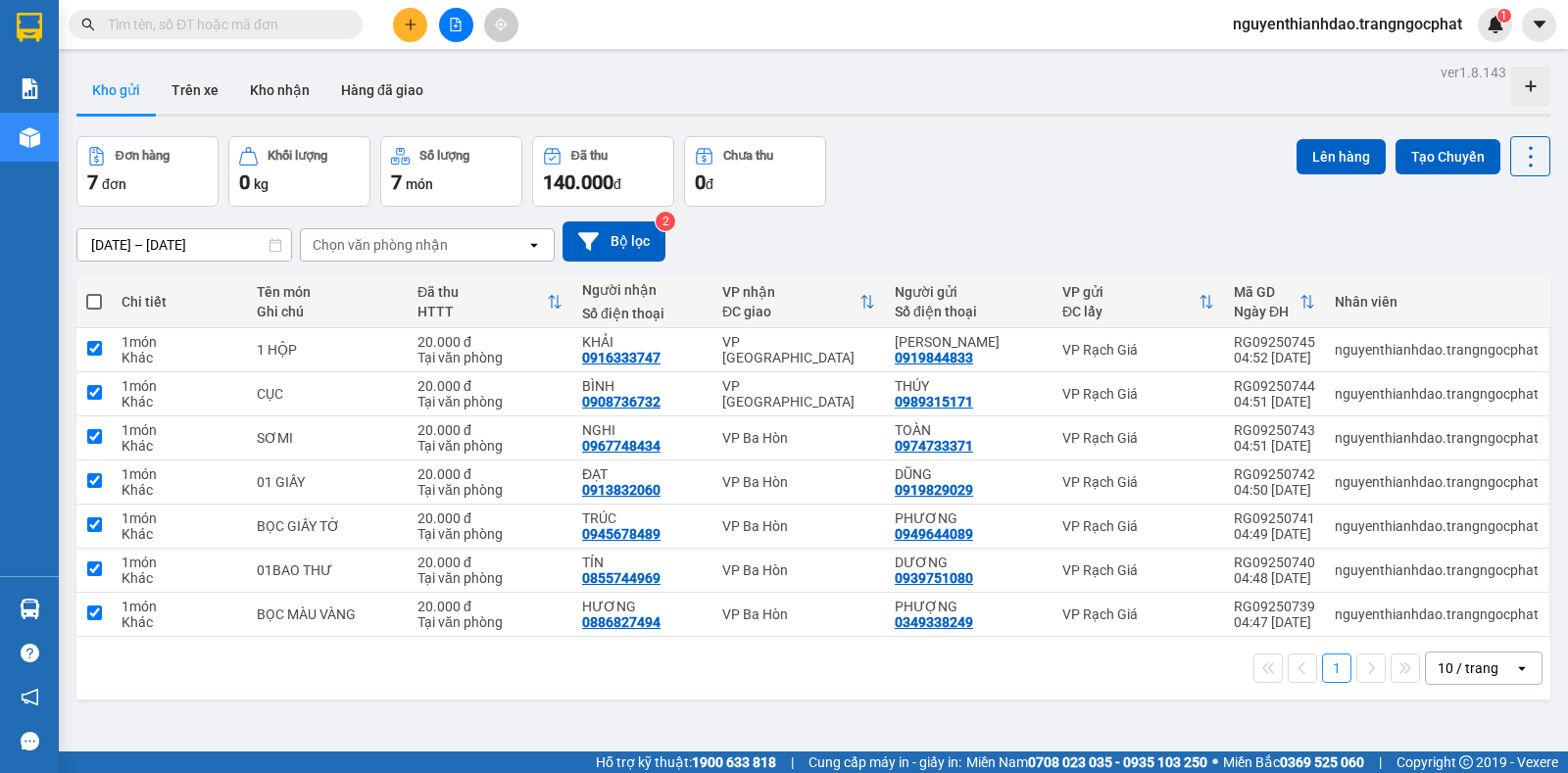
checkbox input "true"
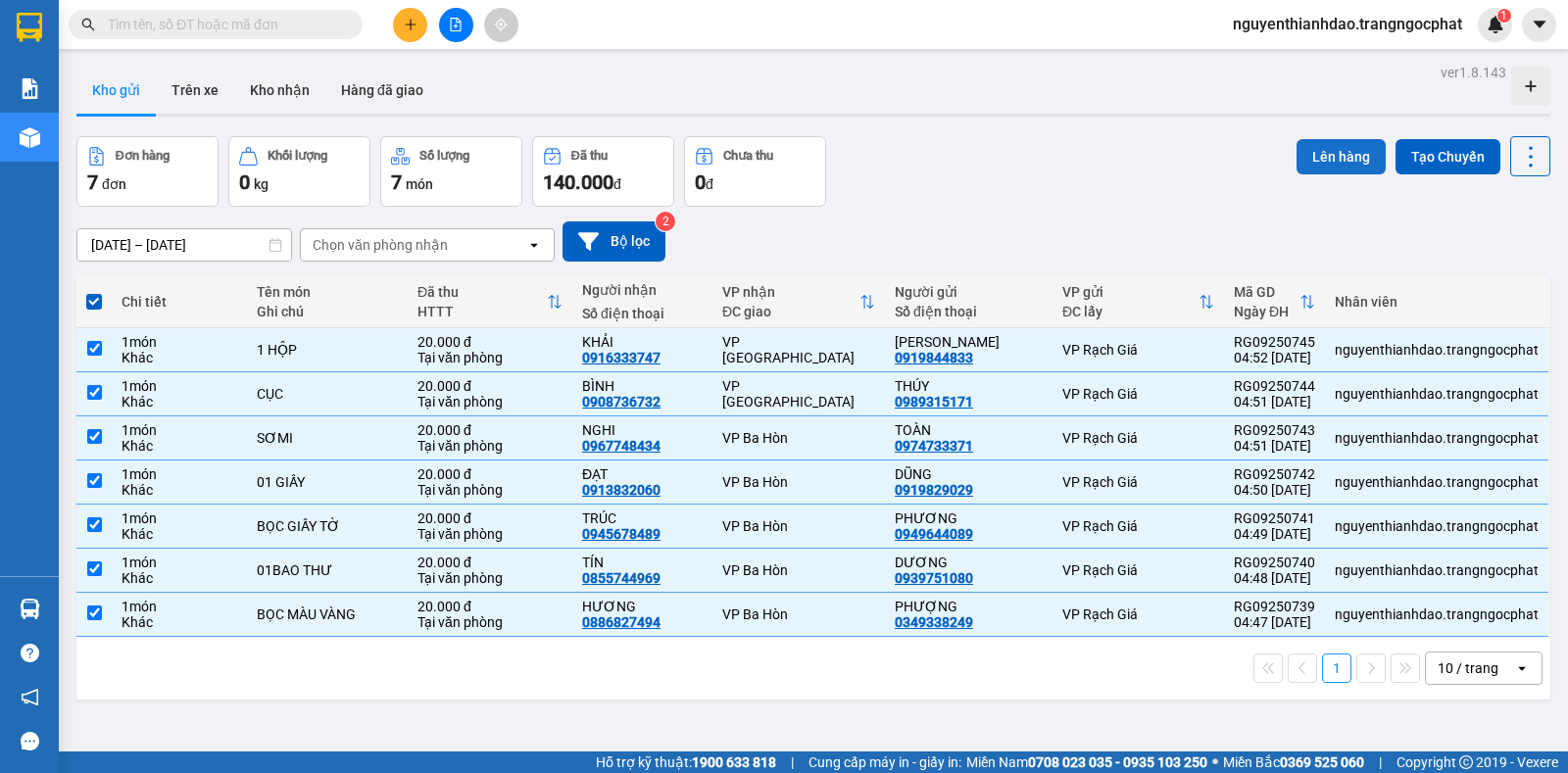
click at [1324, 156] on button "Lên hàng" at bounding box center [1341, 157] width 89 height 36
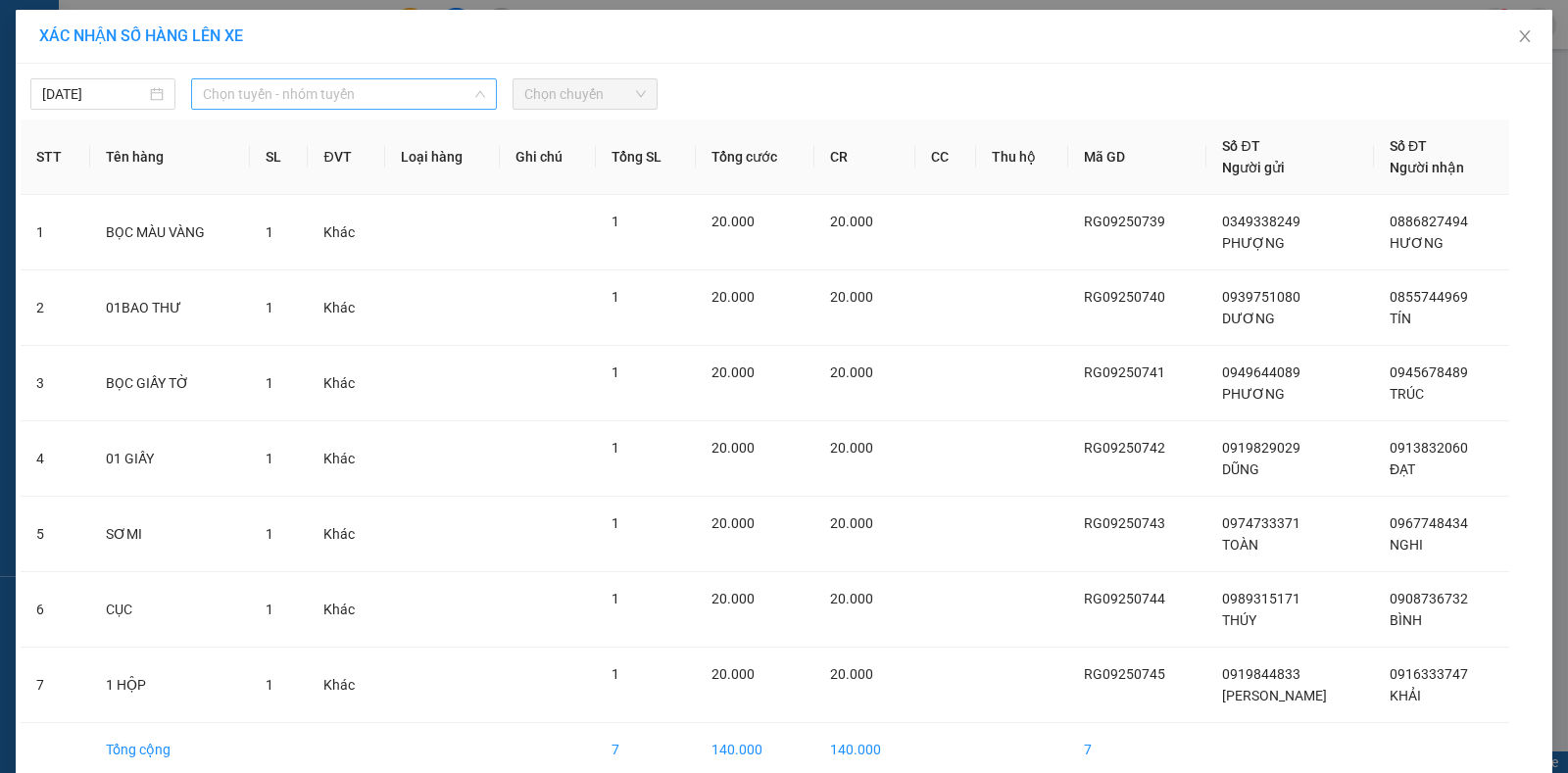
click at [395, 97] on span "Chọn tuyến - nhóm tuyến" at bounding box center [344, 94] width 282 height 30
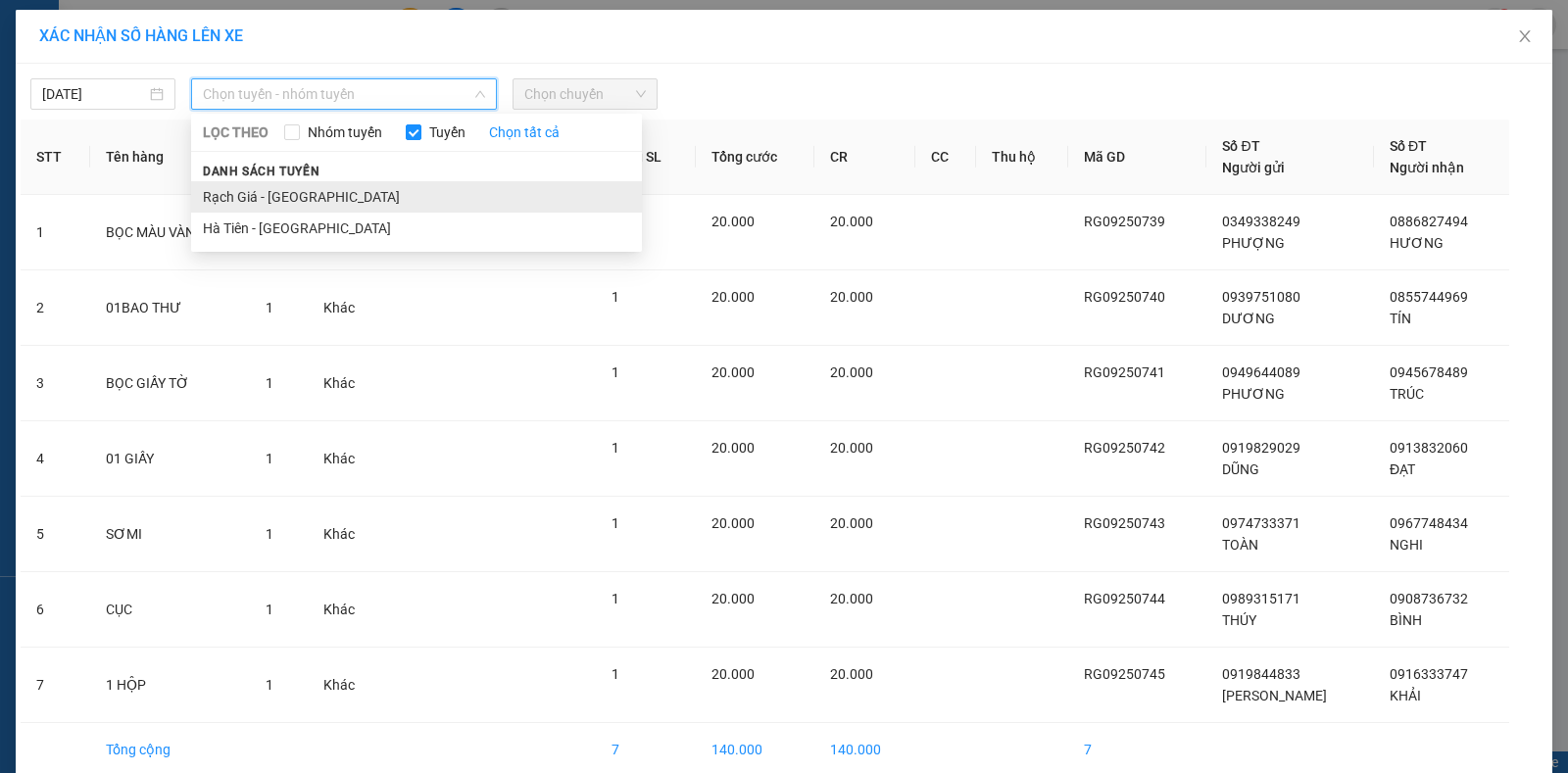
click at [277, 191] on li "Rạch Giá - Hà Tiên" at bounding box center [416, 197] width 451 height 32
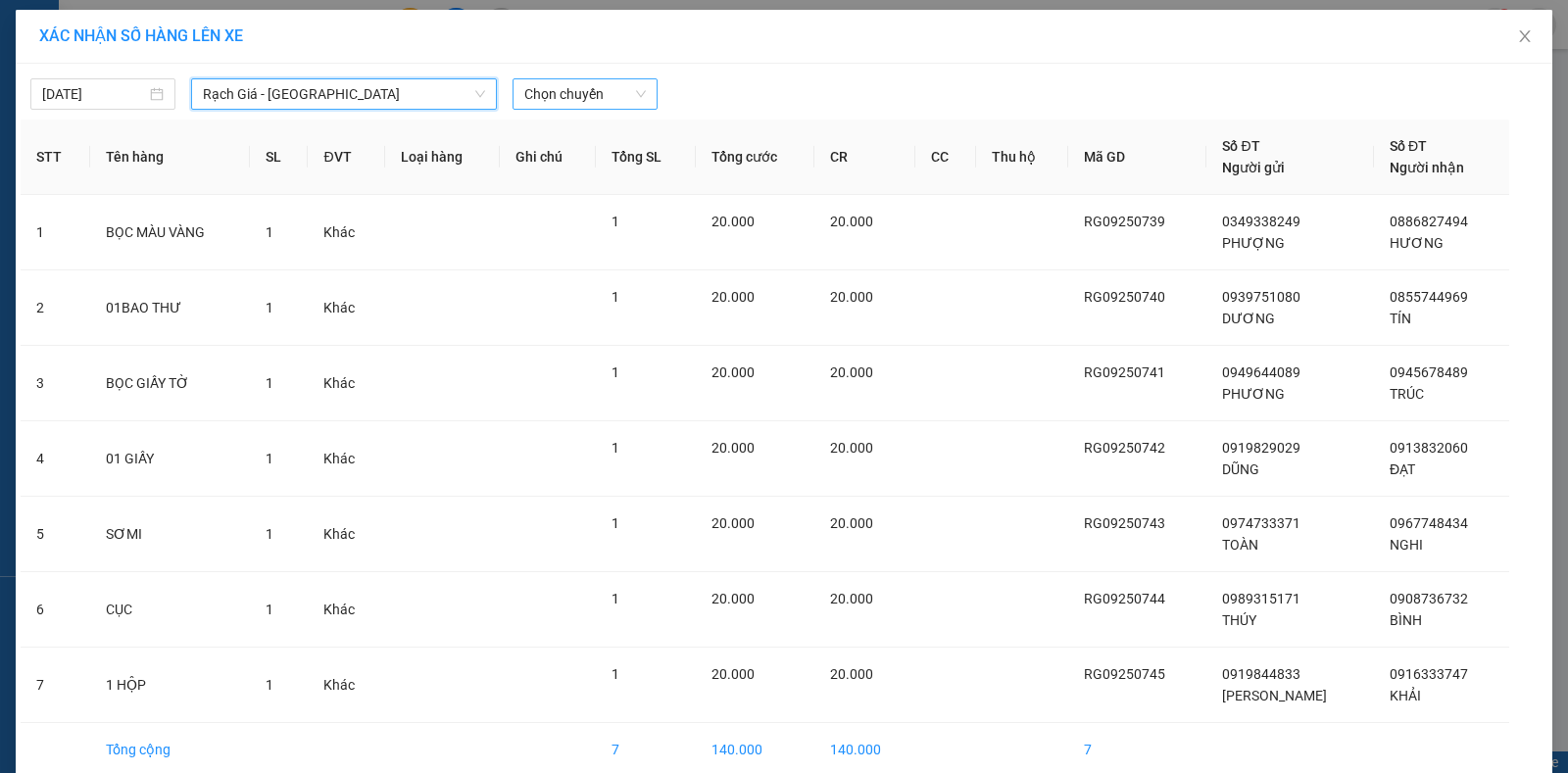
click at [580, 85] on span "Chọn chuyến" at bounding box center [585, 94] width 122 height 30
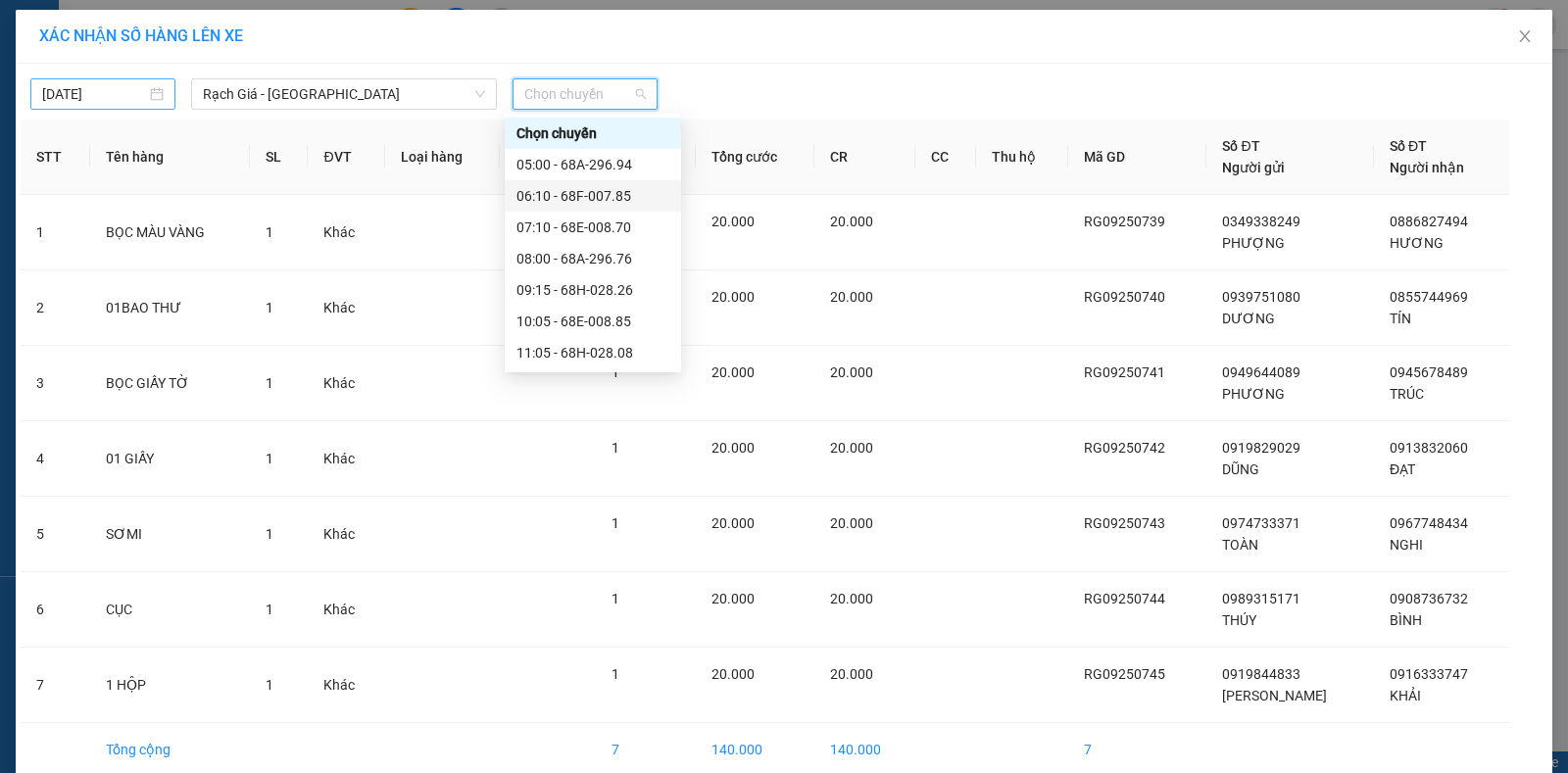
click at [56, 90] on input "12/09/2025" at bounding box center [94, 94] width 104 height 22
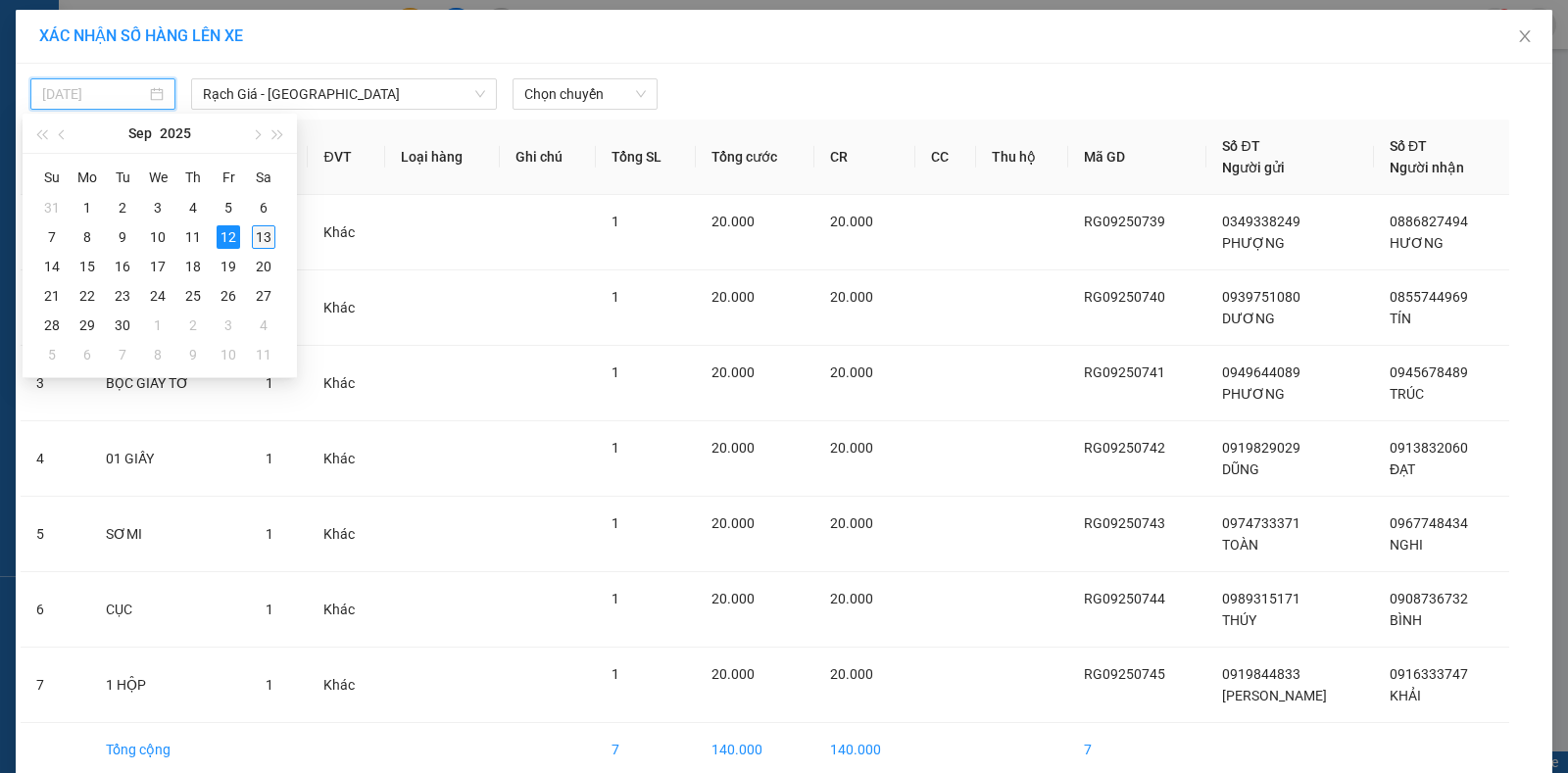
click at [263, 237] on div "13" at bounding box center [264, 237] width 24 height 24
type input "13/09/2025"
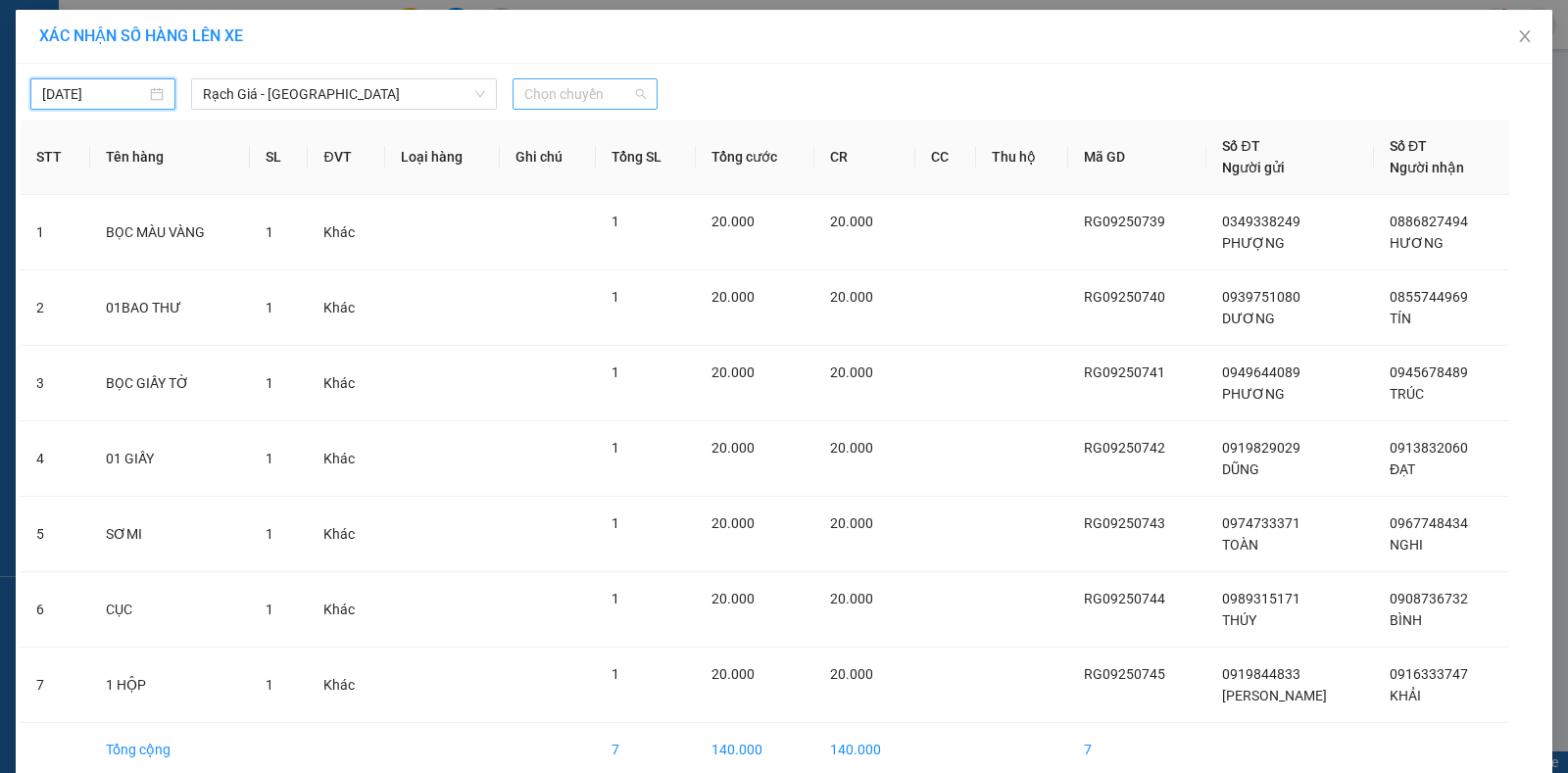
click at [532, 94] on span "Chọn chuyến" at bounding box center [585, 94] width 122 height 30
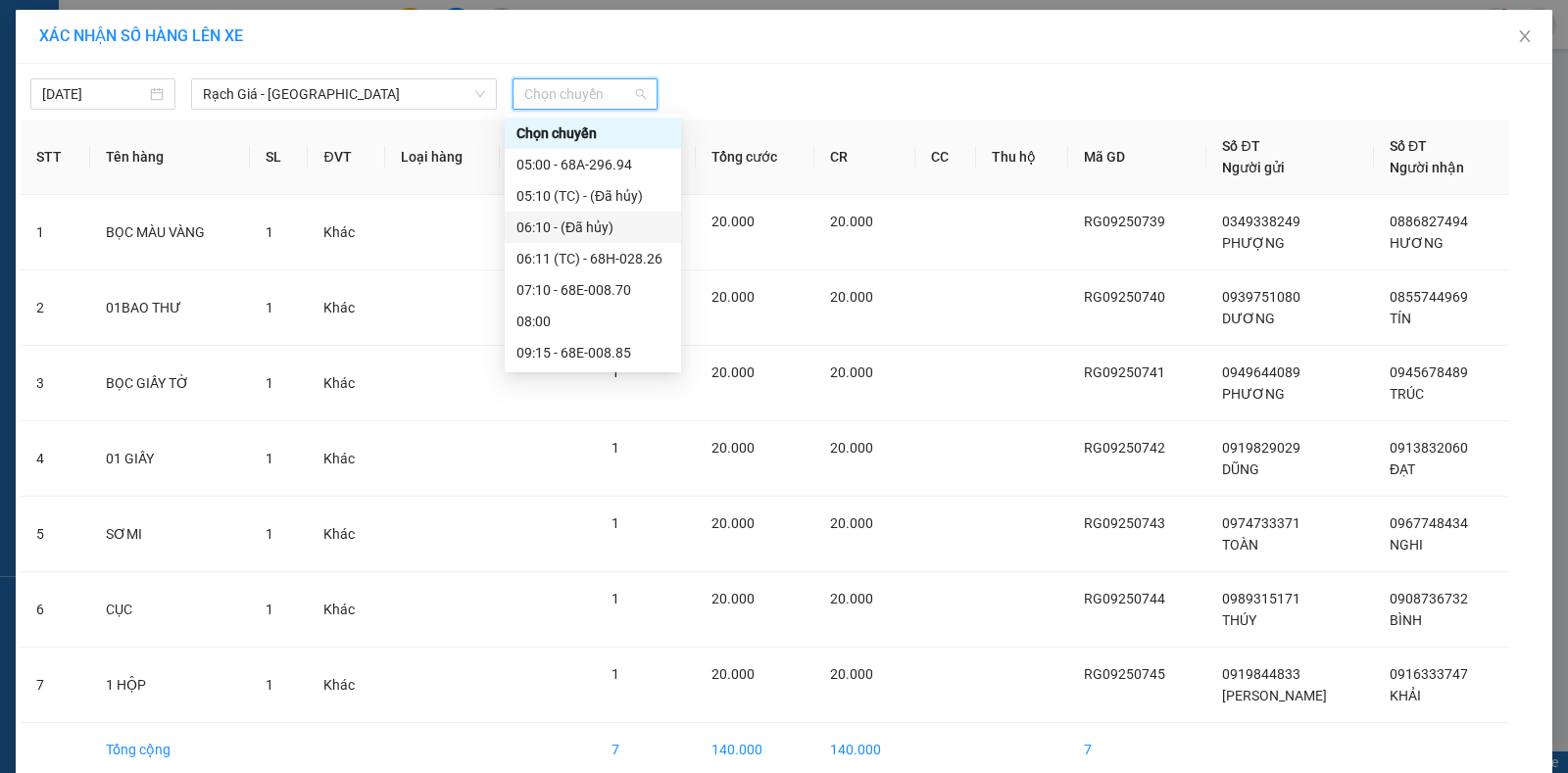
click at [792, 80] on div at bounding box center [978, 94] width 632 height 32
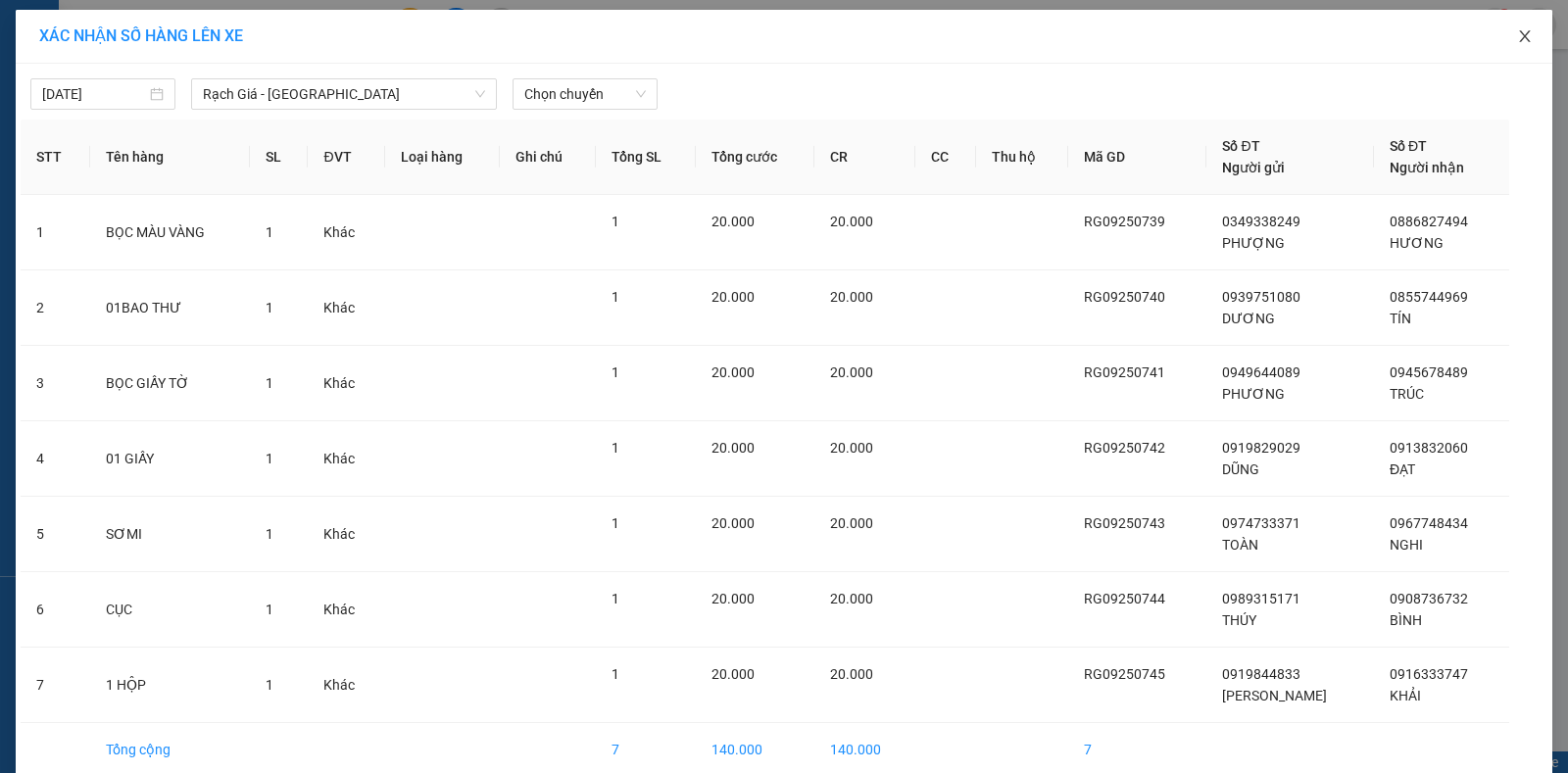
click at [1505, 37] on span "Close" at bounding box center [1523, 37] width 55 height 55
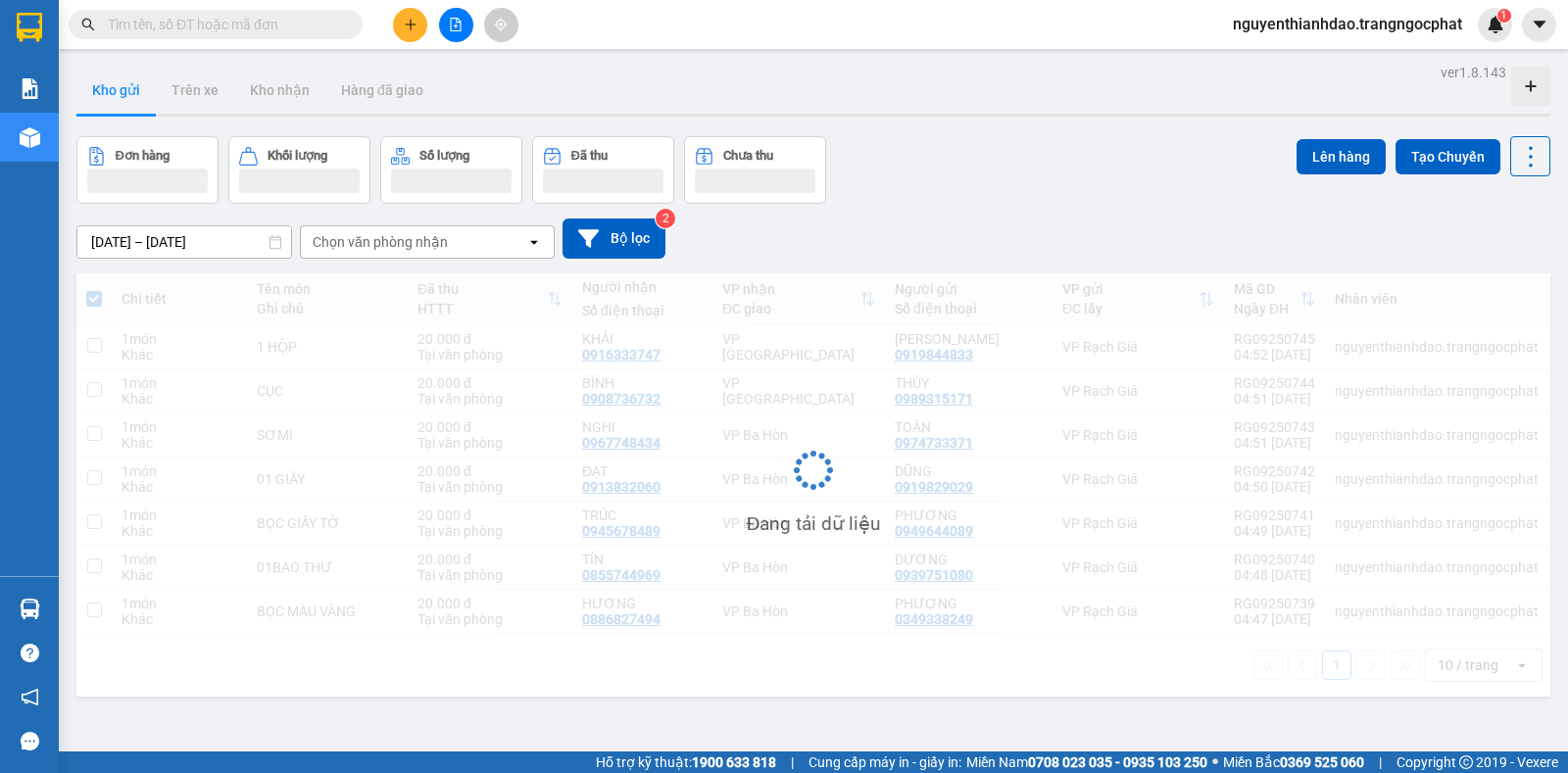
click at [1517, 39] on div "nguyenthianhdao.trangngocphat 1" at bounding box center [1393, 25] width 351 height 35
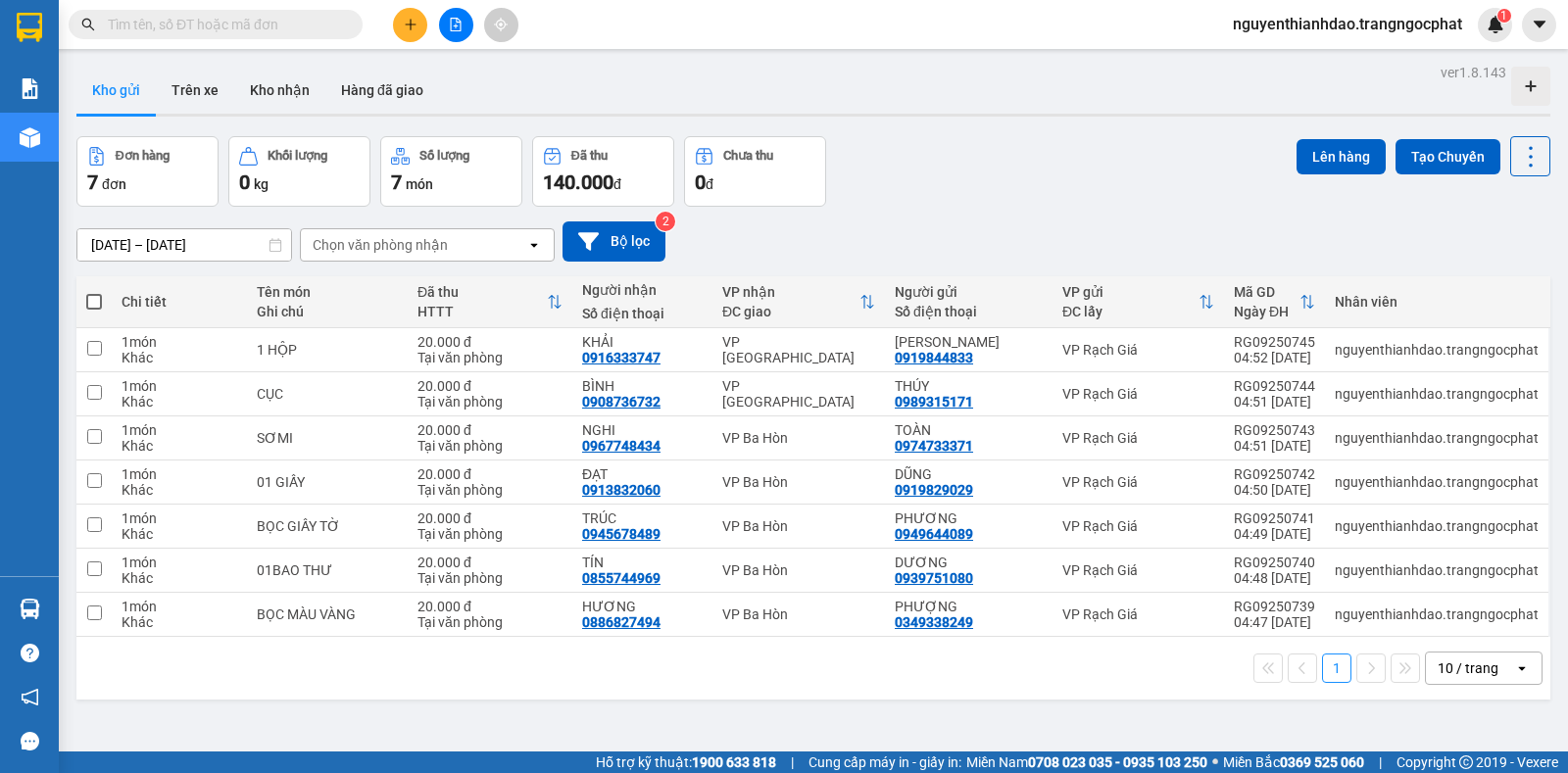
click at [963, 212] on div "11/09/2025 – 13/09/2025 Press the down arrow key to interact with the calendar …" at bounding box center [813, 242] width 1474 height 69
click at [98, 304] on span at bounding box center [94, 302] width 16 height 16
click at [94, 292] on input "checkbox" at bounding box center [94, 292] width 0 height 0
checkbox input "true"
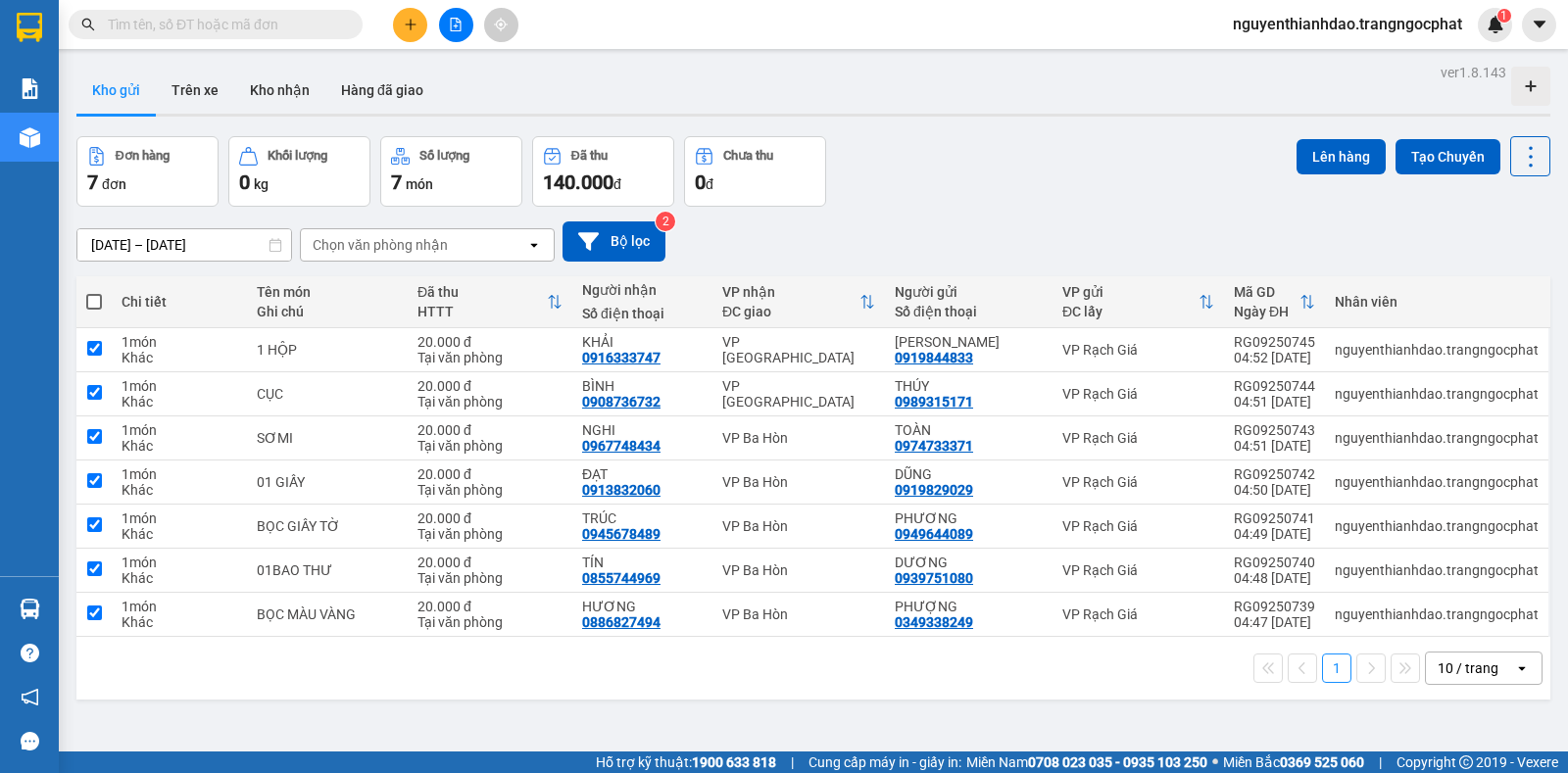
checkbox input "true"
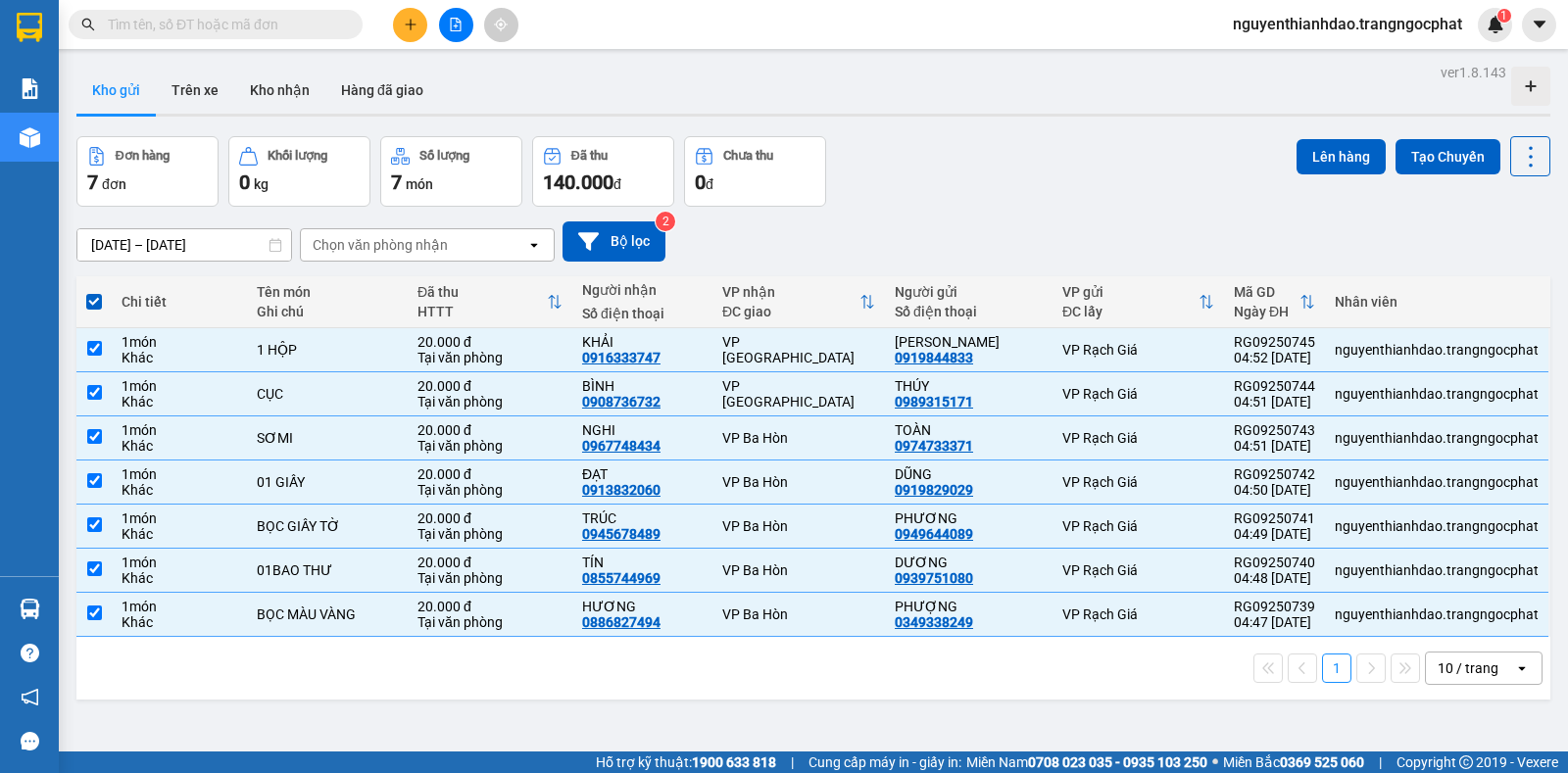
click at [98, 304] on span at bounding box center [94, 302] width 16 height 16
click at [94, 292] on input "checkbox" at bounding box center [94, 292] width 0 height 0
checkbox input "false"
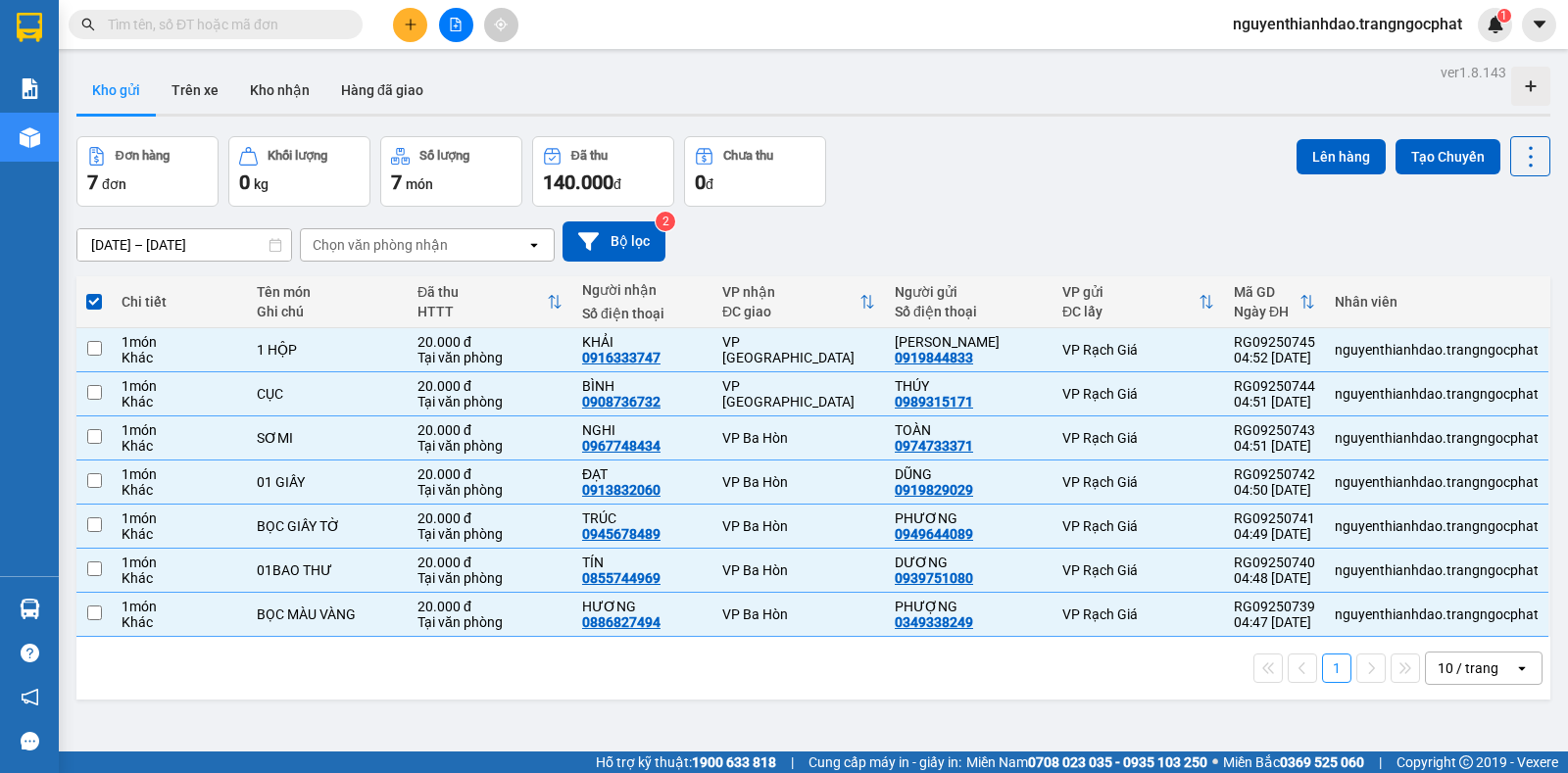
checkbox input "false"
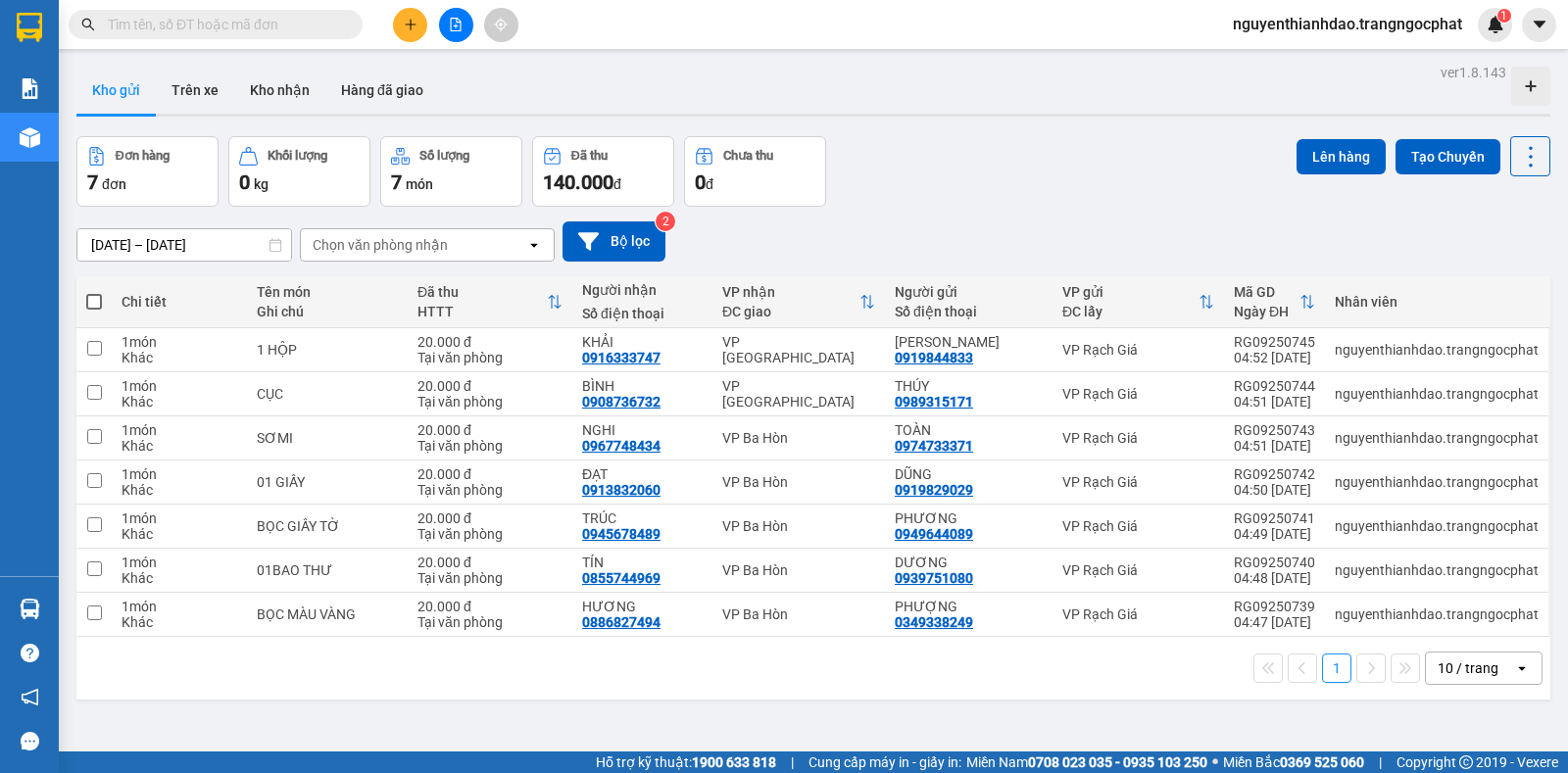
click at [892, 186] on div "Đơn hàng 7 đơn Khối lượng 0 kg Số lượng 7 món Đã thu 140.000 đ Chưa thu 0 đ Lên…" at bounding box center [813, 170] width 1474 height 70
click at [1382, 342] on button at bounding box center [1396, 350] width 28 height 35
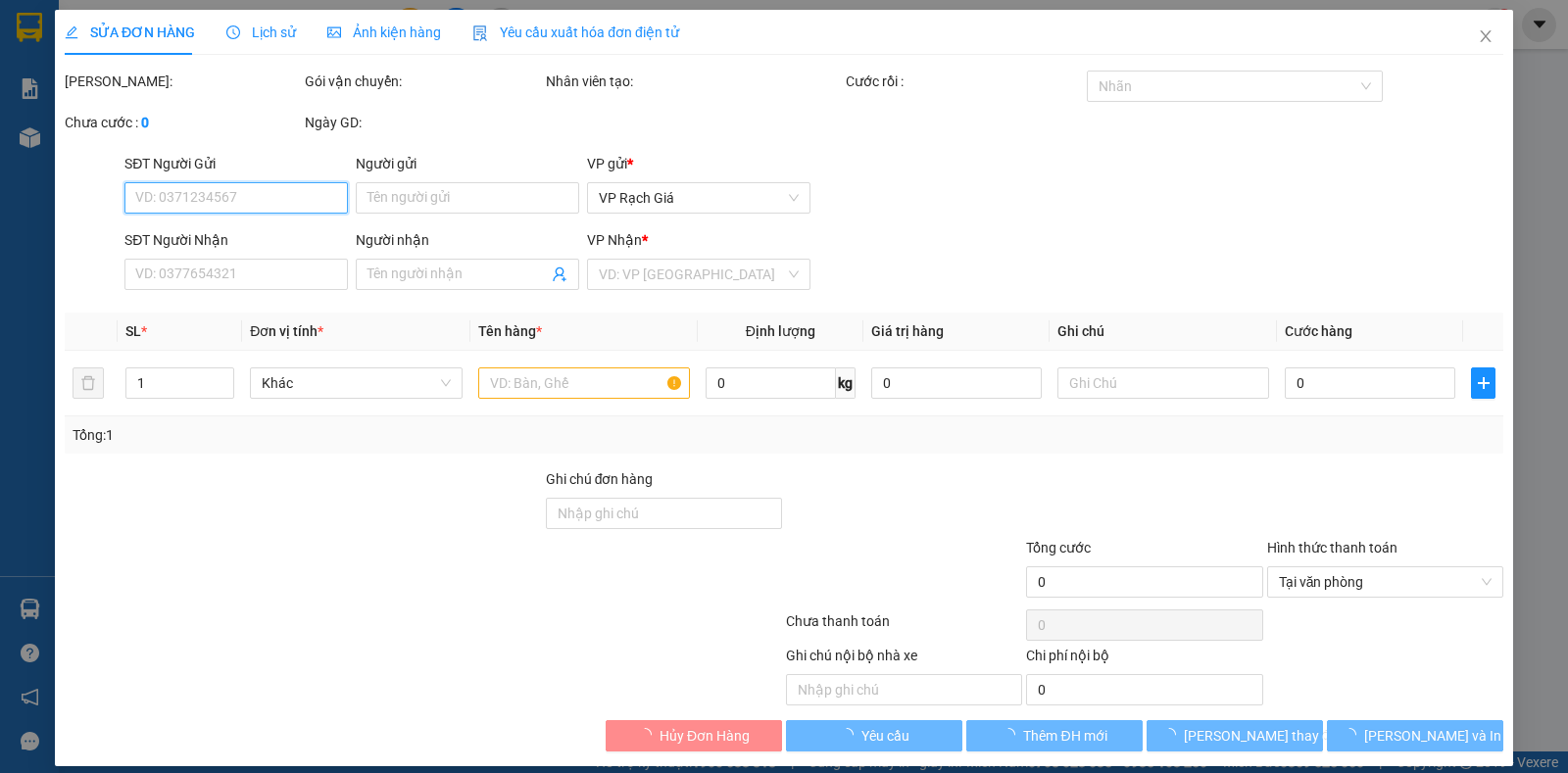
type input "0919844833"
type input "[PERSON_NAME]"
type input "0916333747"
type input "KHẢI"
type input "20.000"
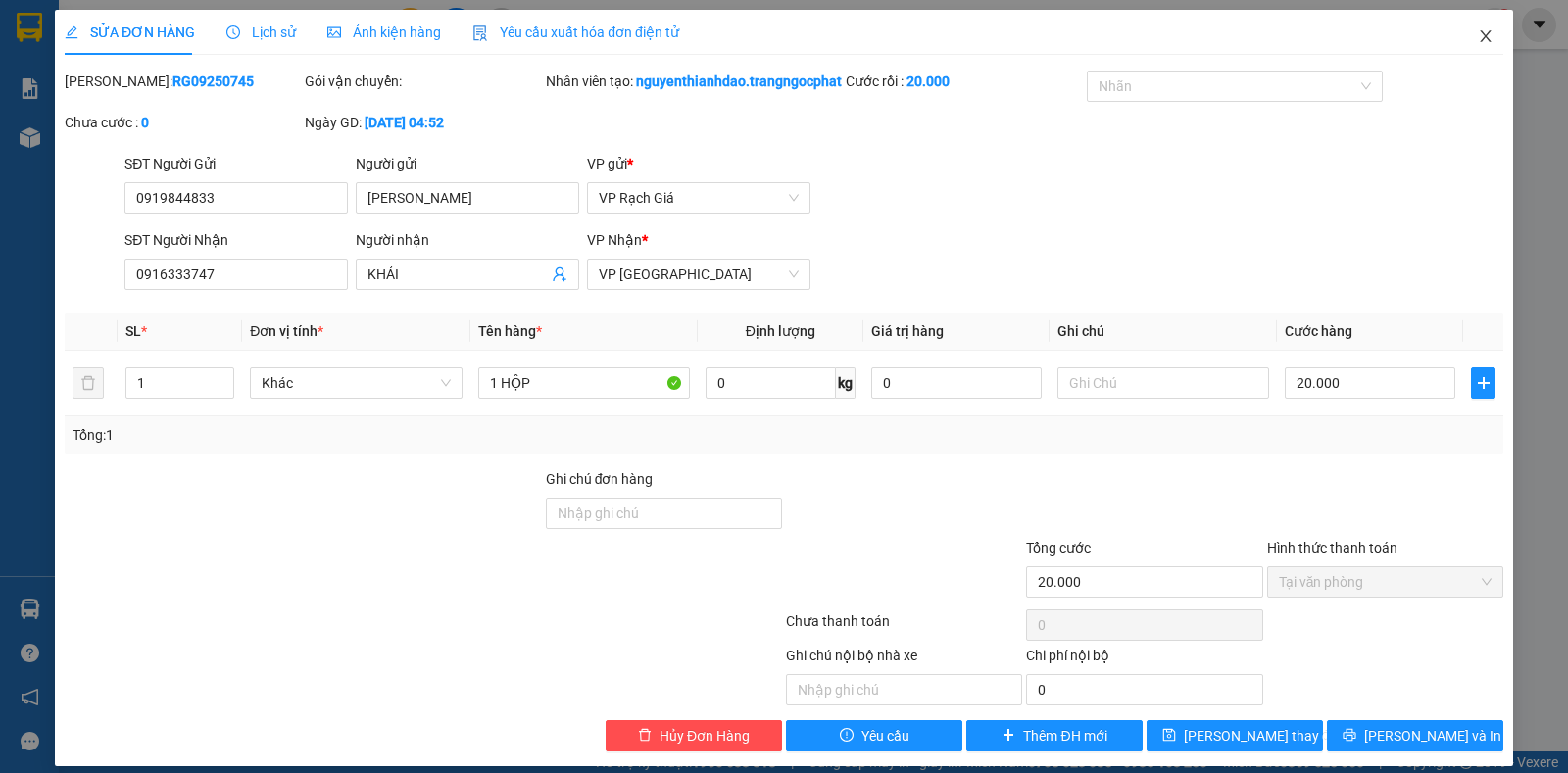
click at [1478, 30] on icon "close" at bounding box center [1486, 37] width 16 height 16
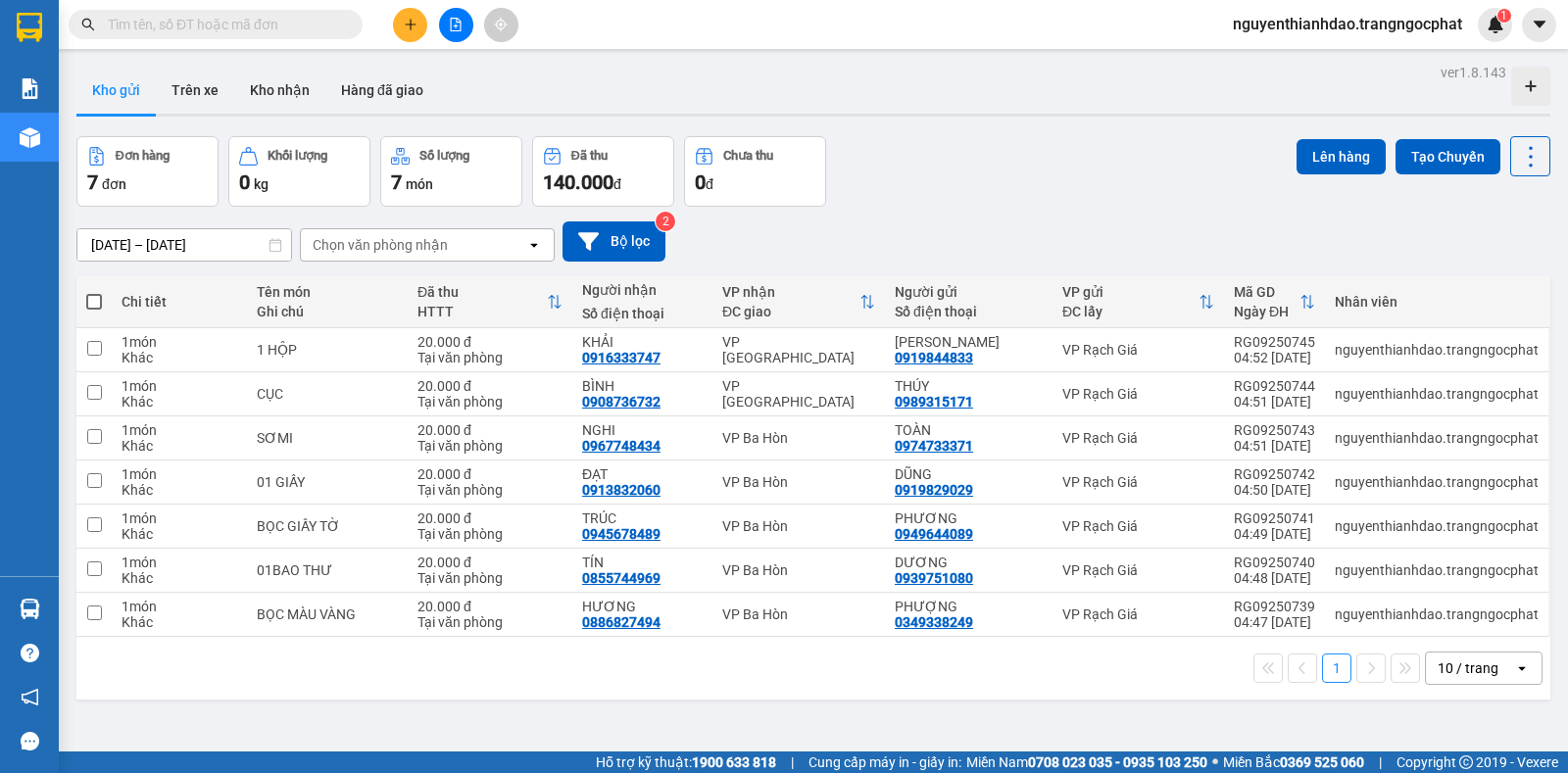
click at [1270, 208] on div "11/09/2025 – 13/09/2025 Press the down arrow key to interact with the calendar …" at bounding box center [813, 242] width 1474 height 69
click at [1383, 358] on button at bounding box center [1396, 350] width 28 height 35
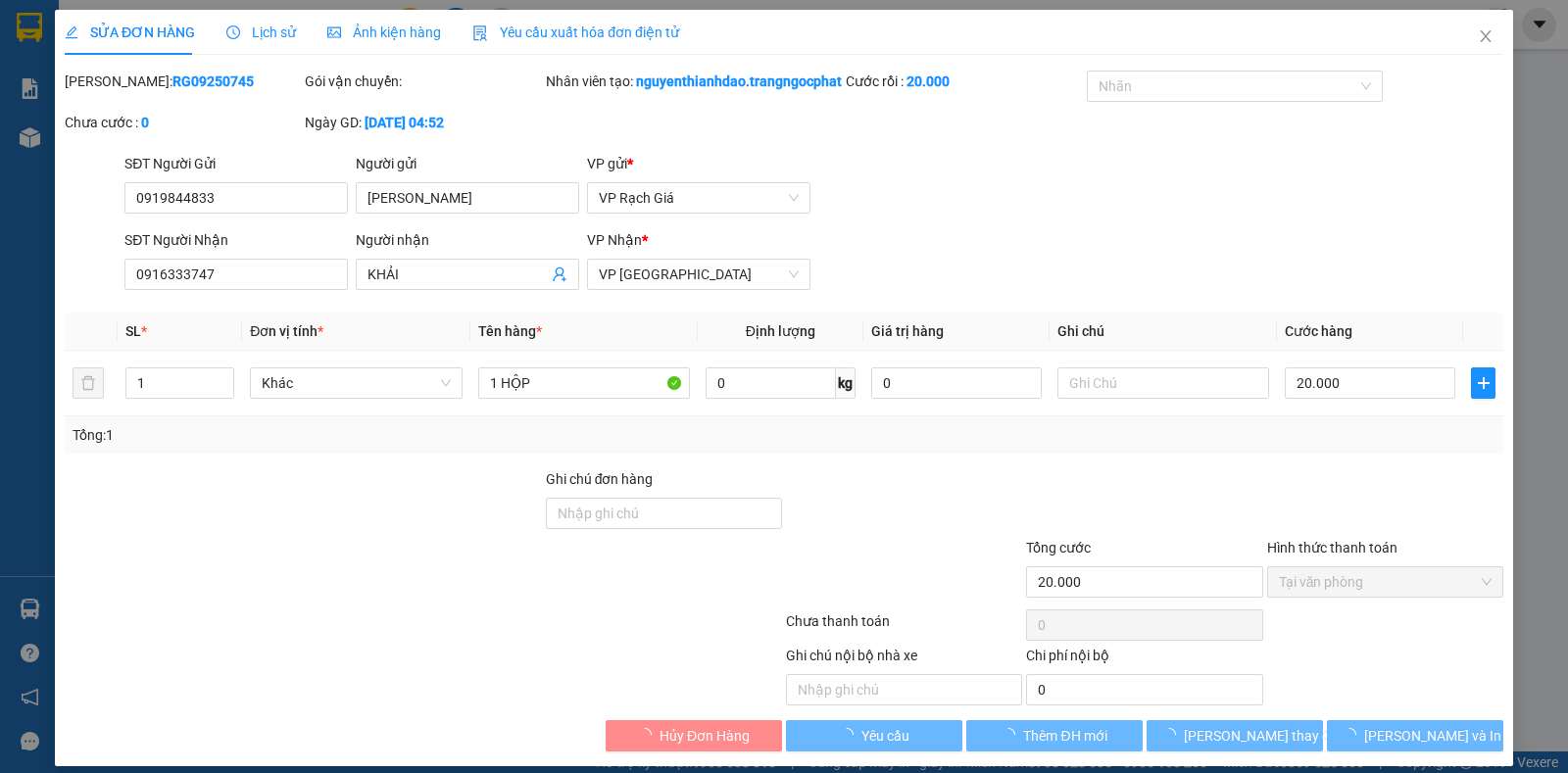
type input "0919844833"
type input "[PERSON_NAME]"
type input "0916333747"
type input "KHẢI"
type input "20.000"
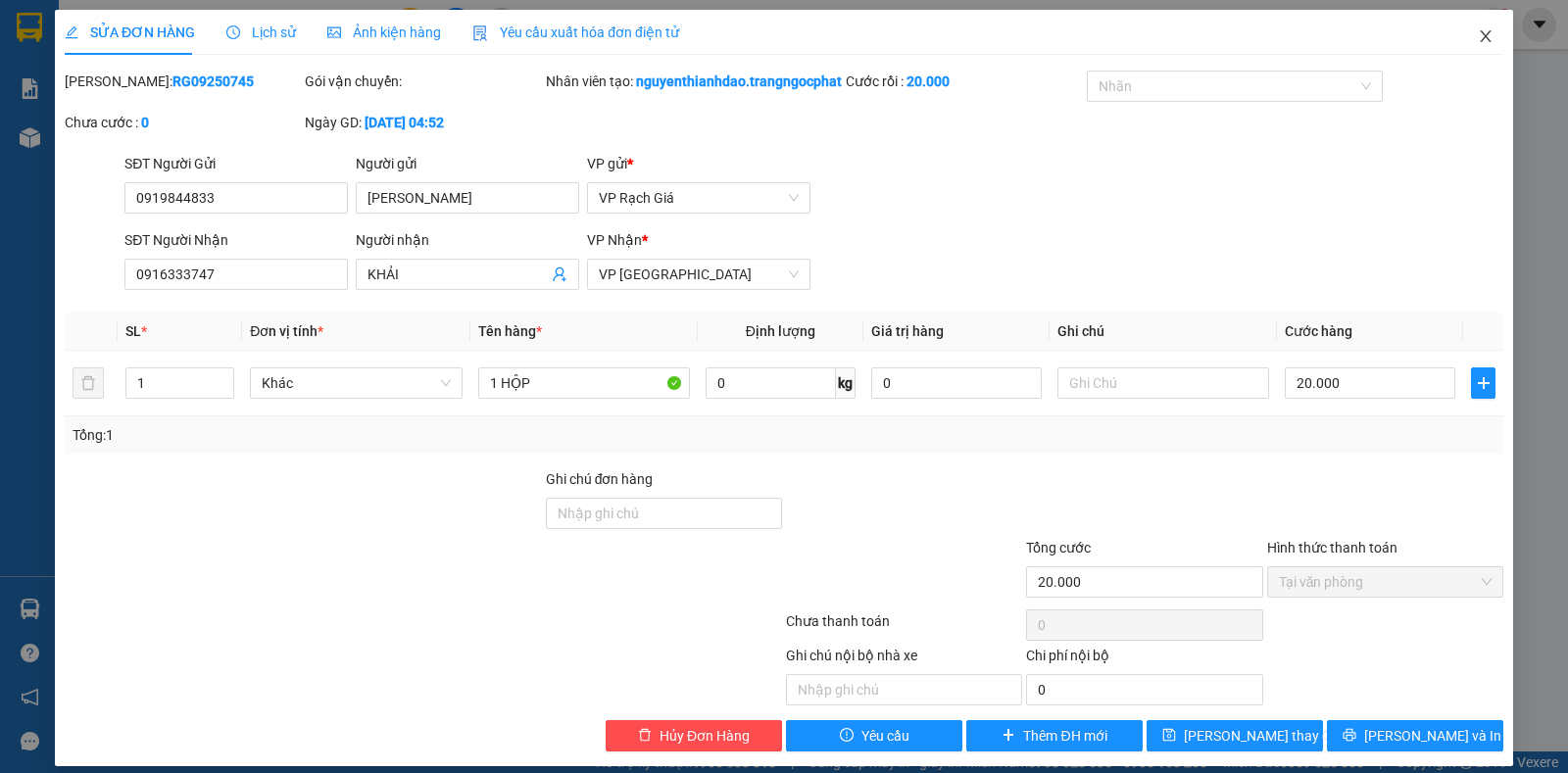
click at [1480, 36] on icon "close" at bounding box center [1485, 37] width 11 height 12
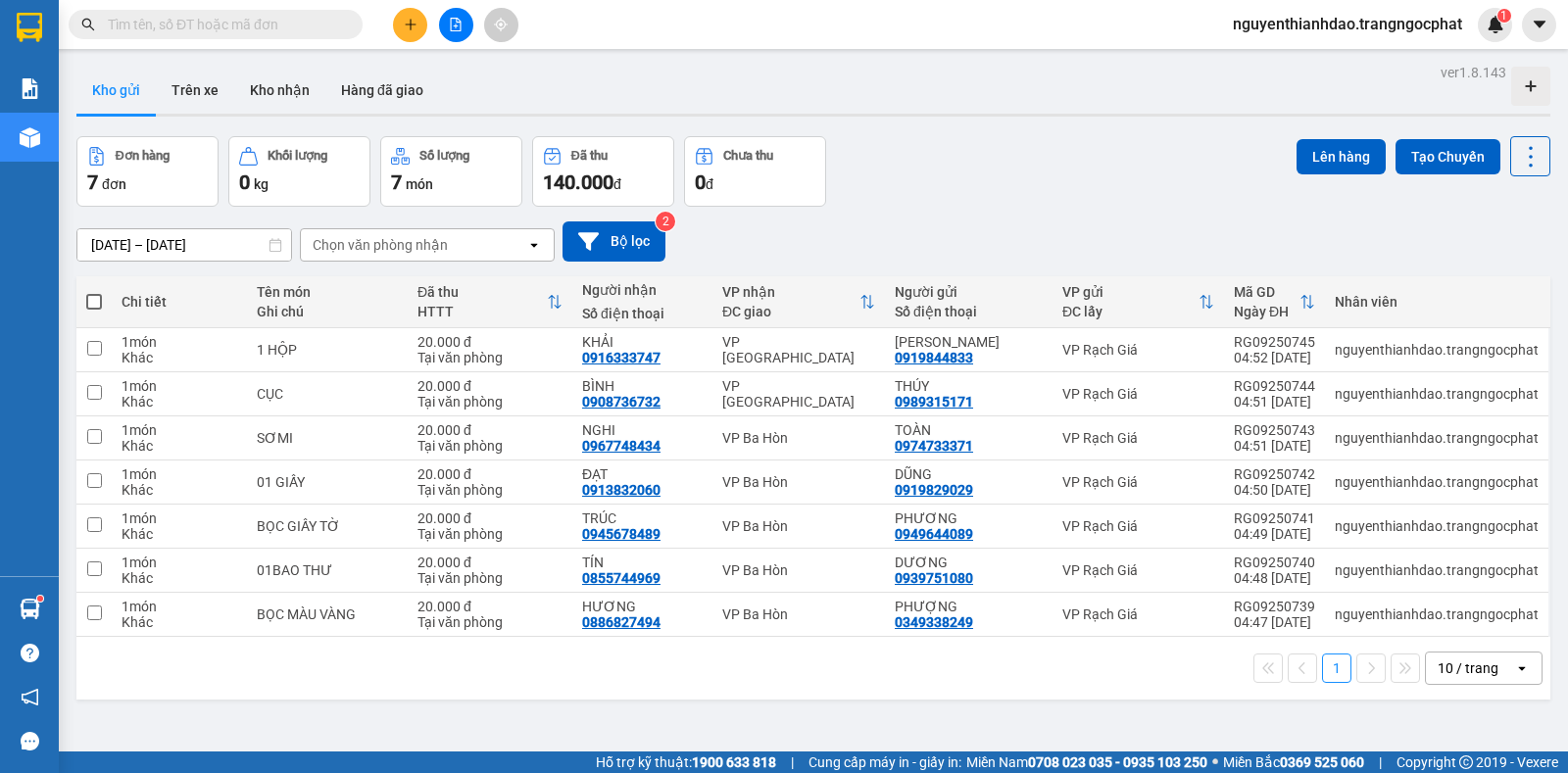
click at [88, 301] on span at bounding box center [94, 302] width 16 height 16
click at [94, 292] on input "checkbox" at bounding box center [94, 292] width 0 height 0
checkbox input "true"
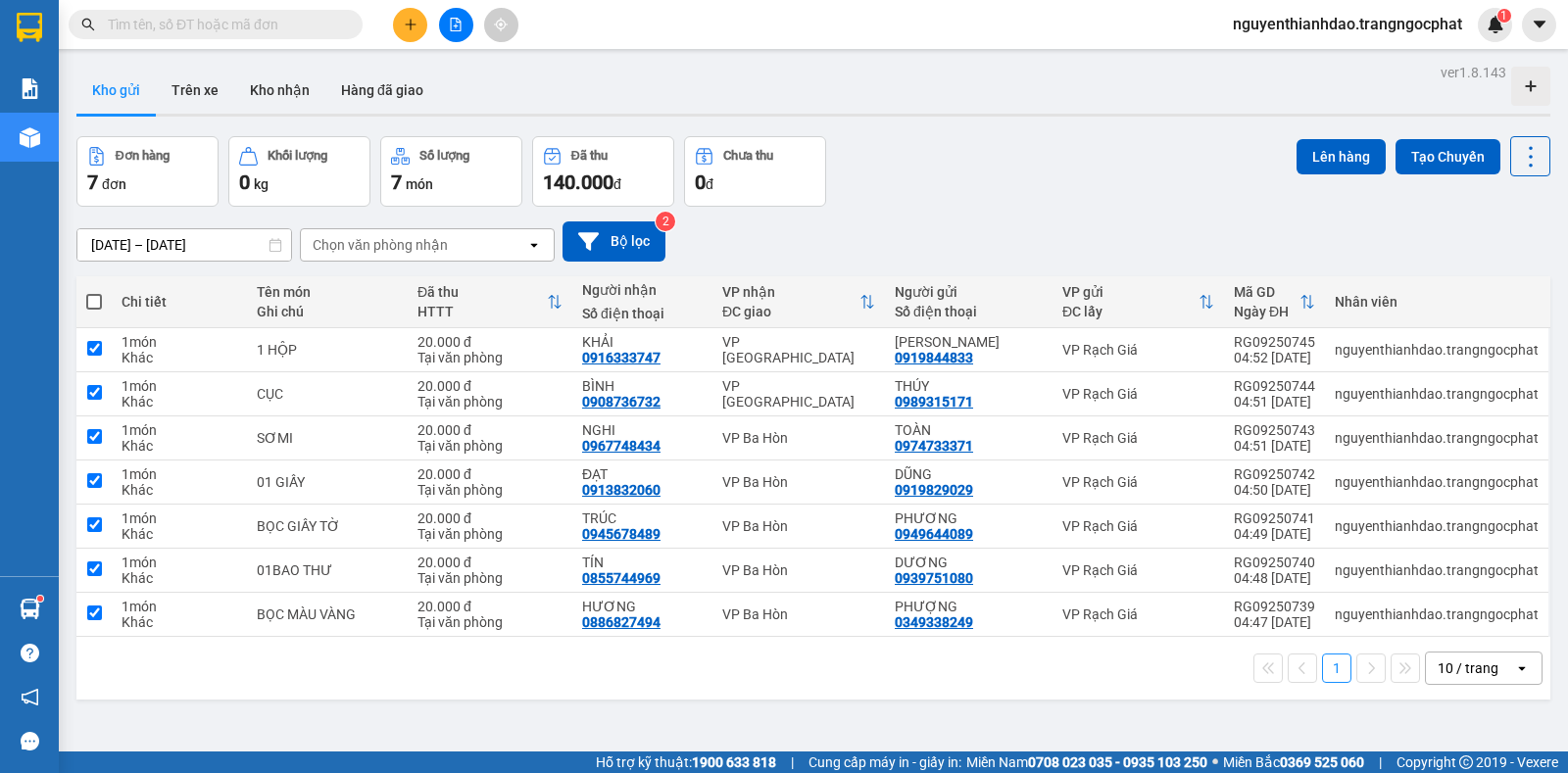
checkbox input "true"
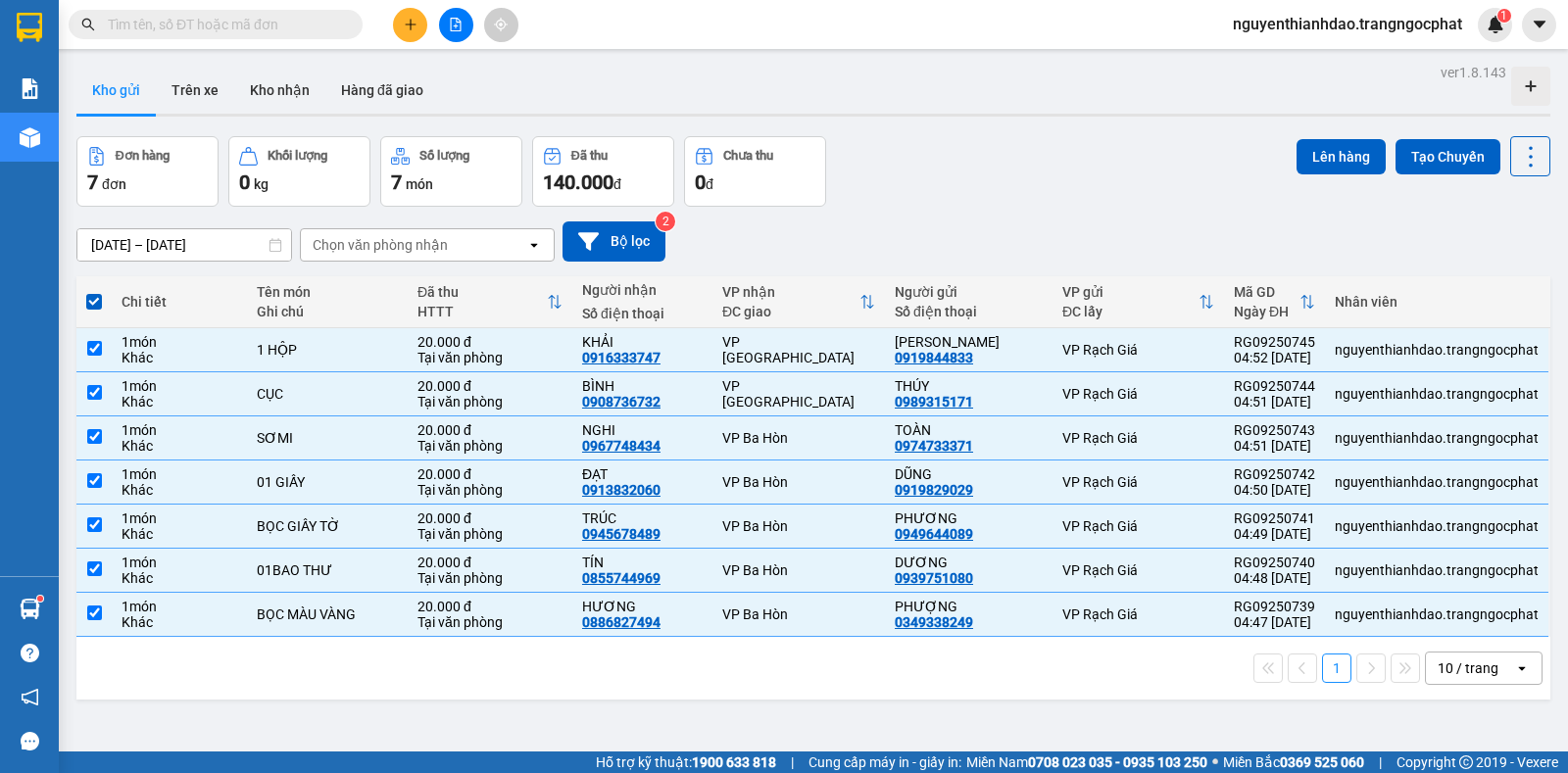
click at [88, 301] on span at bounding box center [94, 302] width 16 height 16
click at [94, 292] on input "checkbox" at bounding box center [94, 292] width 0 height 0
checkbox input "false"
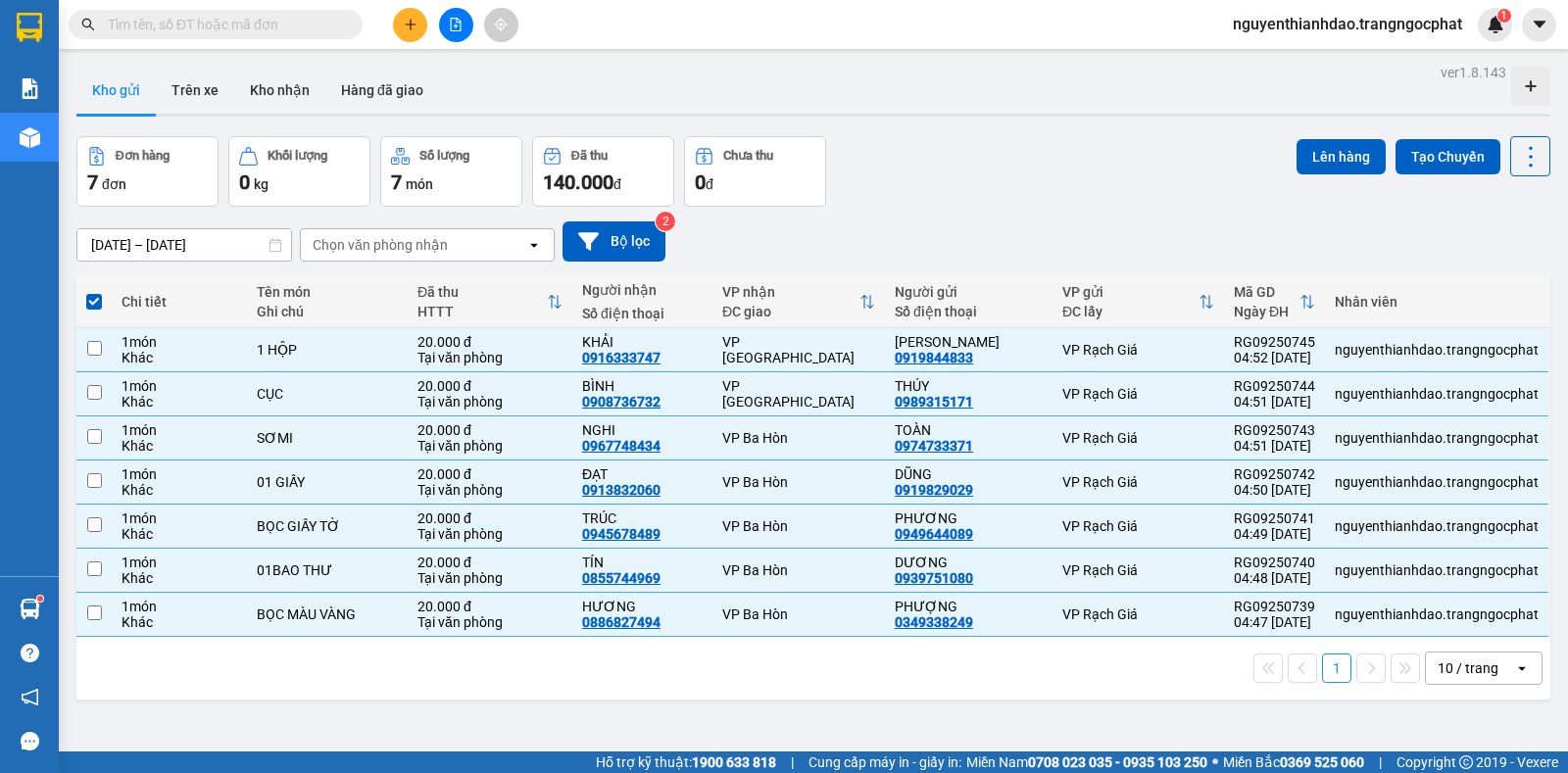
checkbox input "false"
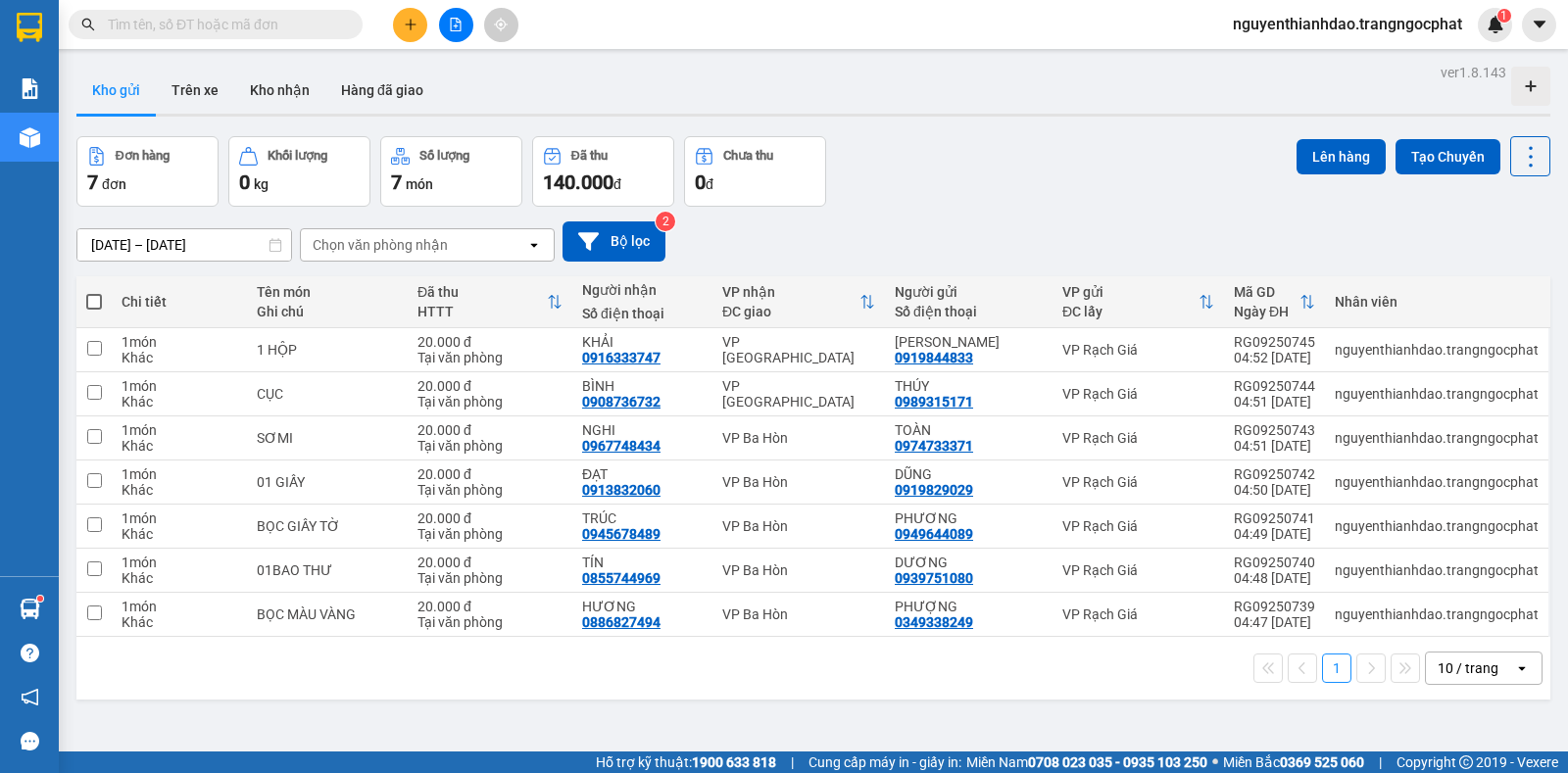
click at [95, 299] on span at bounding box center [94, 302] width 16 height 16
click at [94, 292] on input "checkbox" at bounding box center [94, 292] width 0 height 0
checkbox input "true"
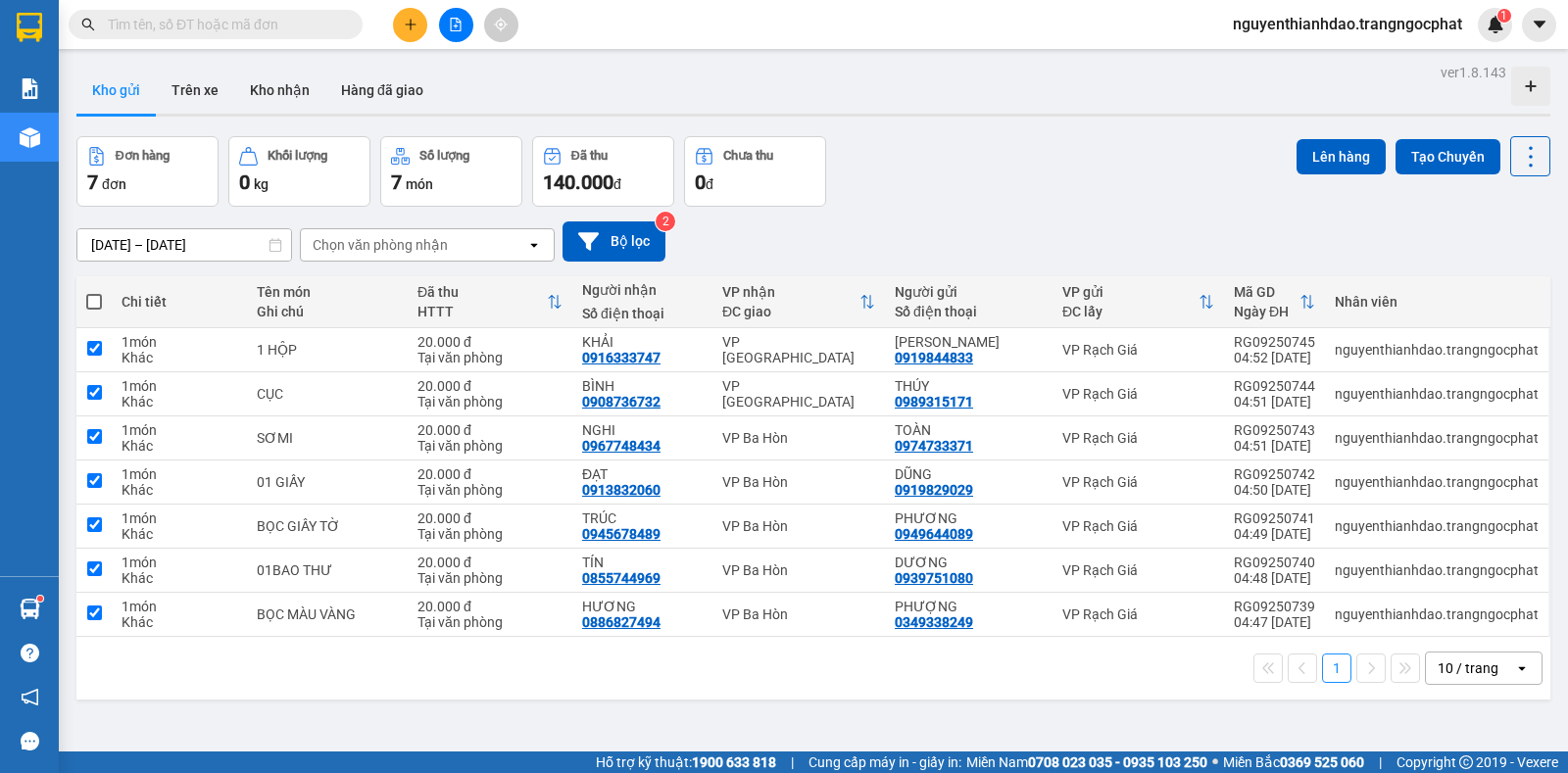
checkbox input "true"
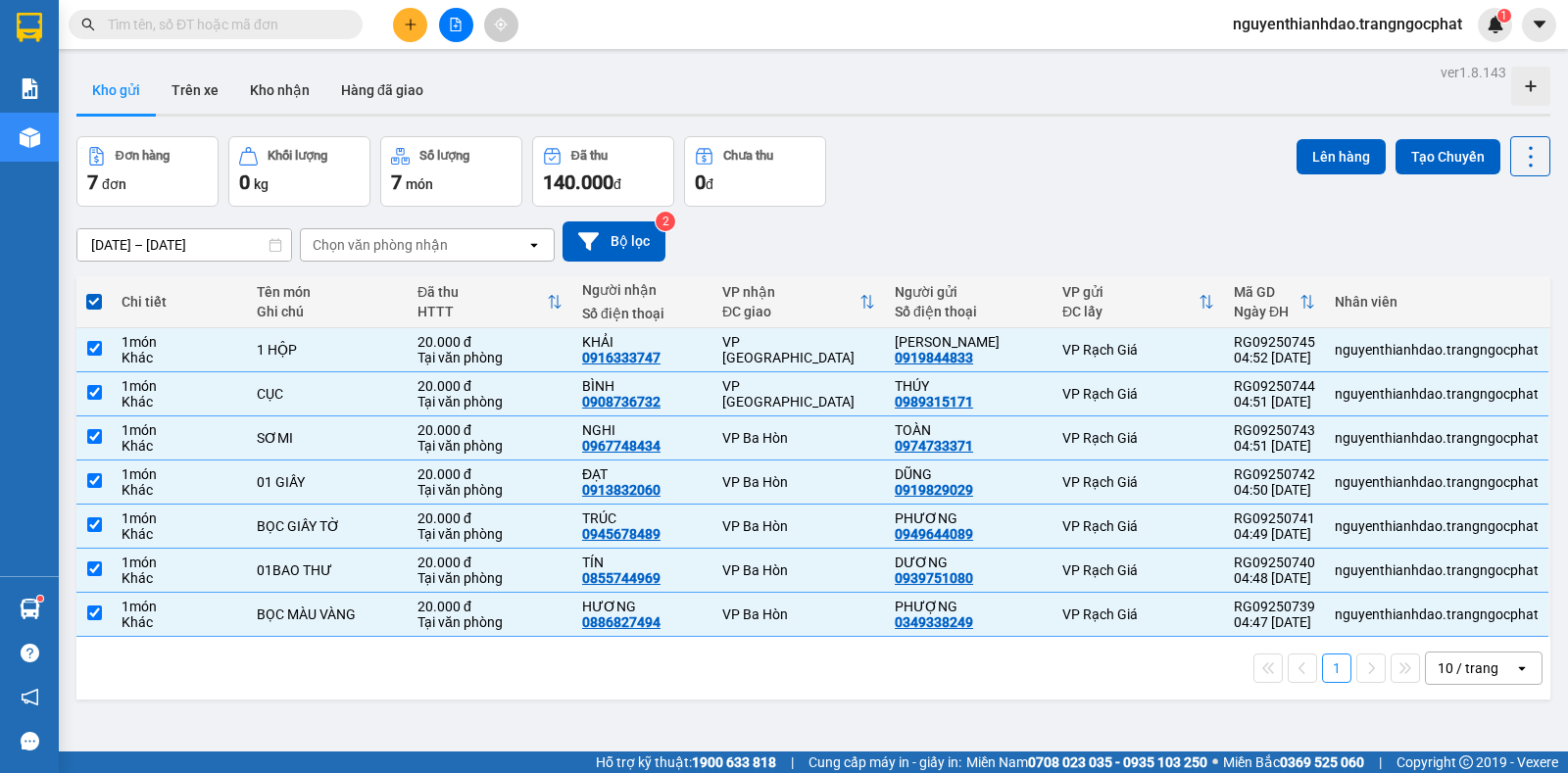
click at [95, 299] on span at bounding box center [94, 302] width 16 height 16
click at [94, 292] on input "checkbox" at bounding box center [94, 292] width 0 height 0
checkbox input "false"
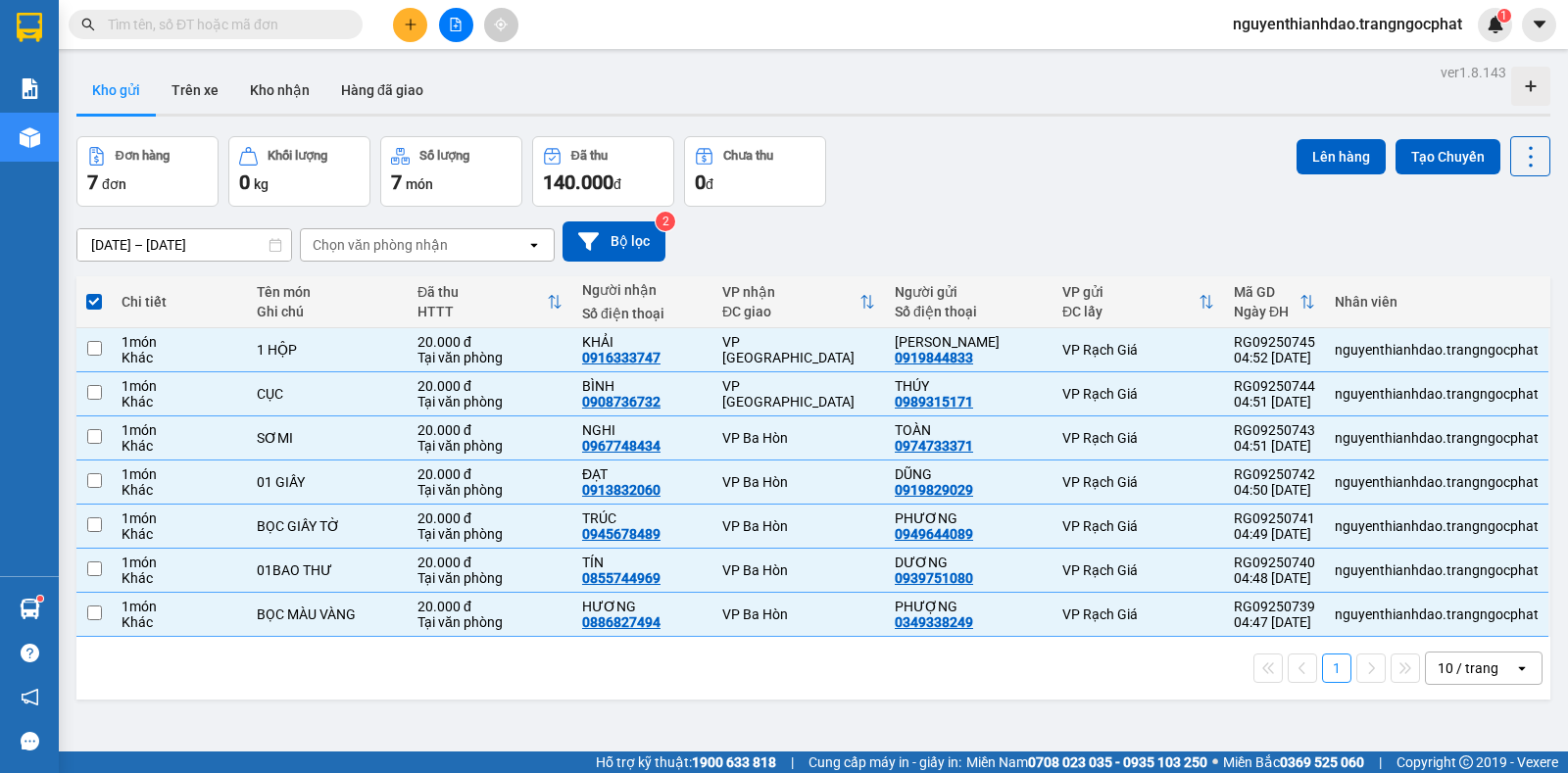
checkbox input "false"
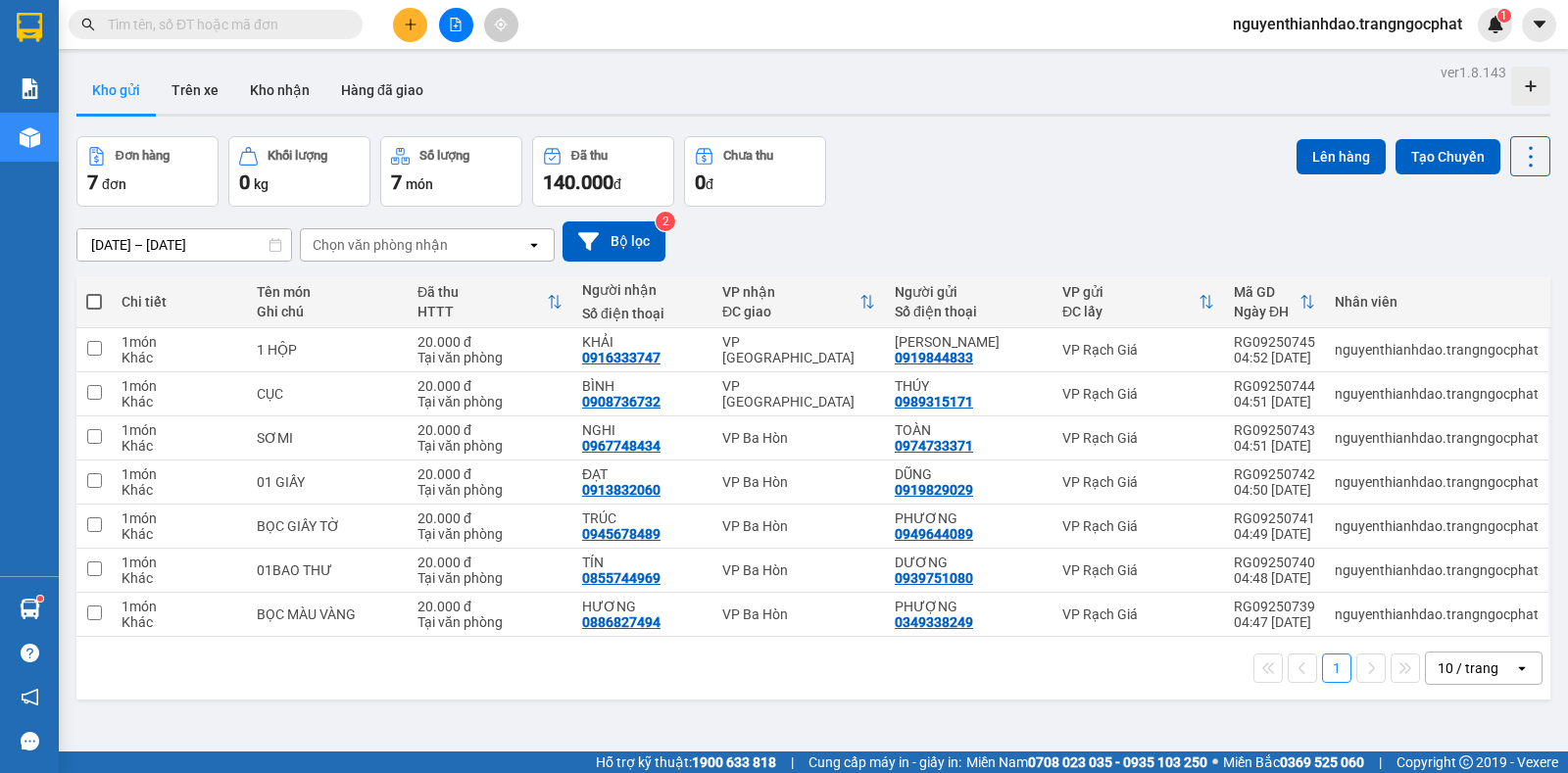
click at [767, 659] on div "1 10 / trang open" at bounding box center [813, 668] width 1458 height 34
click at [93, 302] on span at bounding box center [94, 302] width 16 height 16
click at [94, 292] on input "checkbox" at bounding box center [94, 292] width 0 height 0
checkbox input "true"
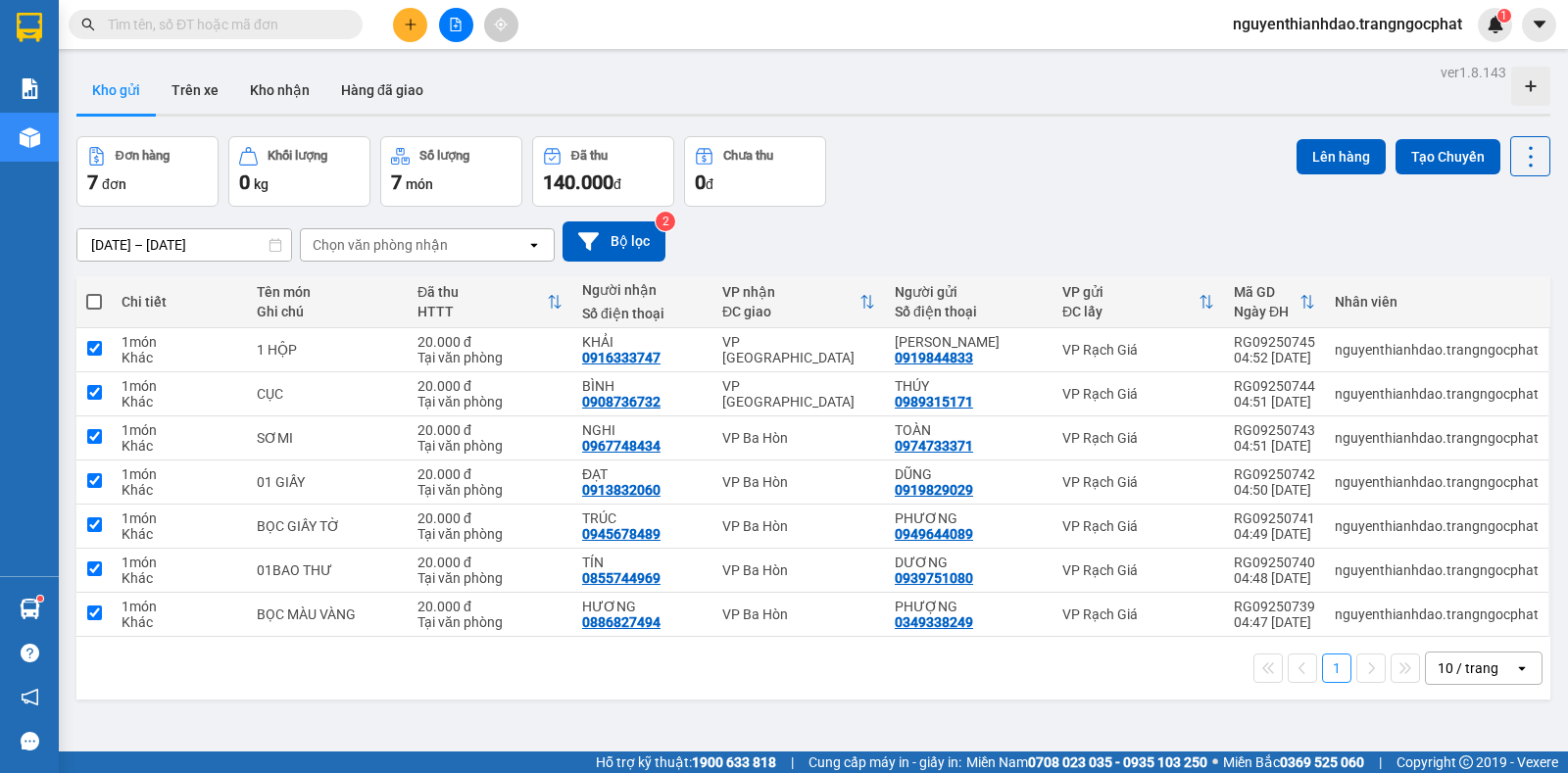
checkbox input "true"
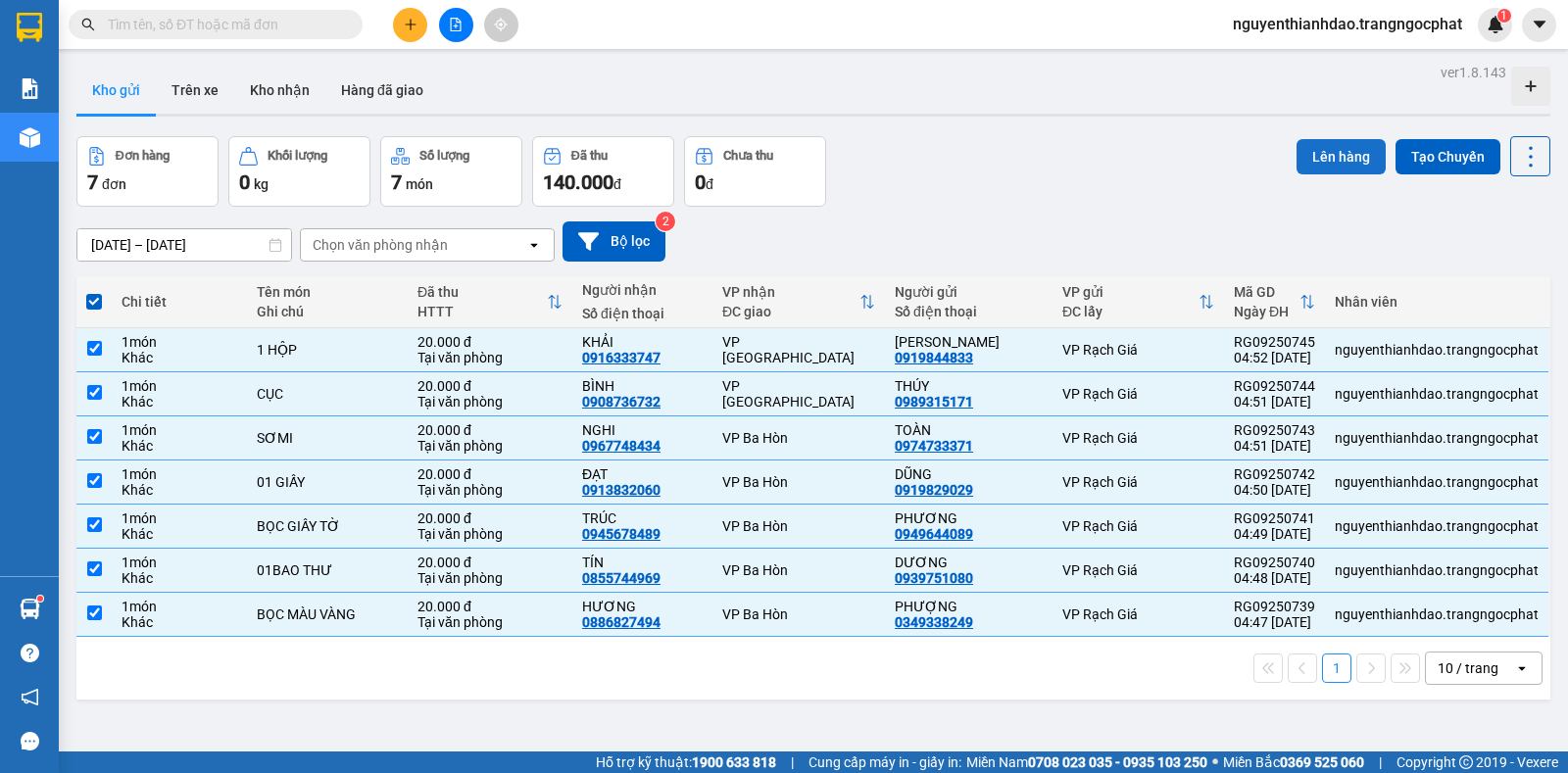
click at [1317, 150] on button "Lên hàng" at bounding box center [1341, 157] width 89 height 36
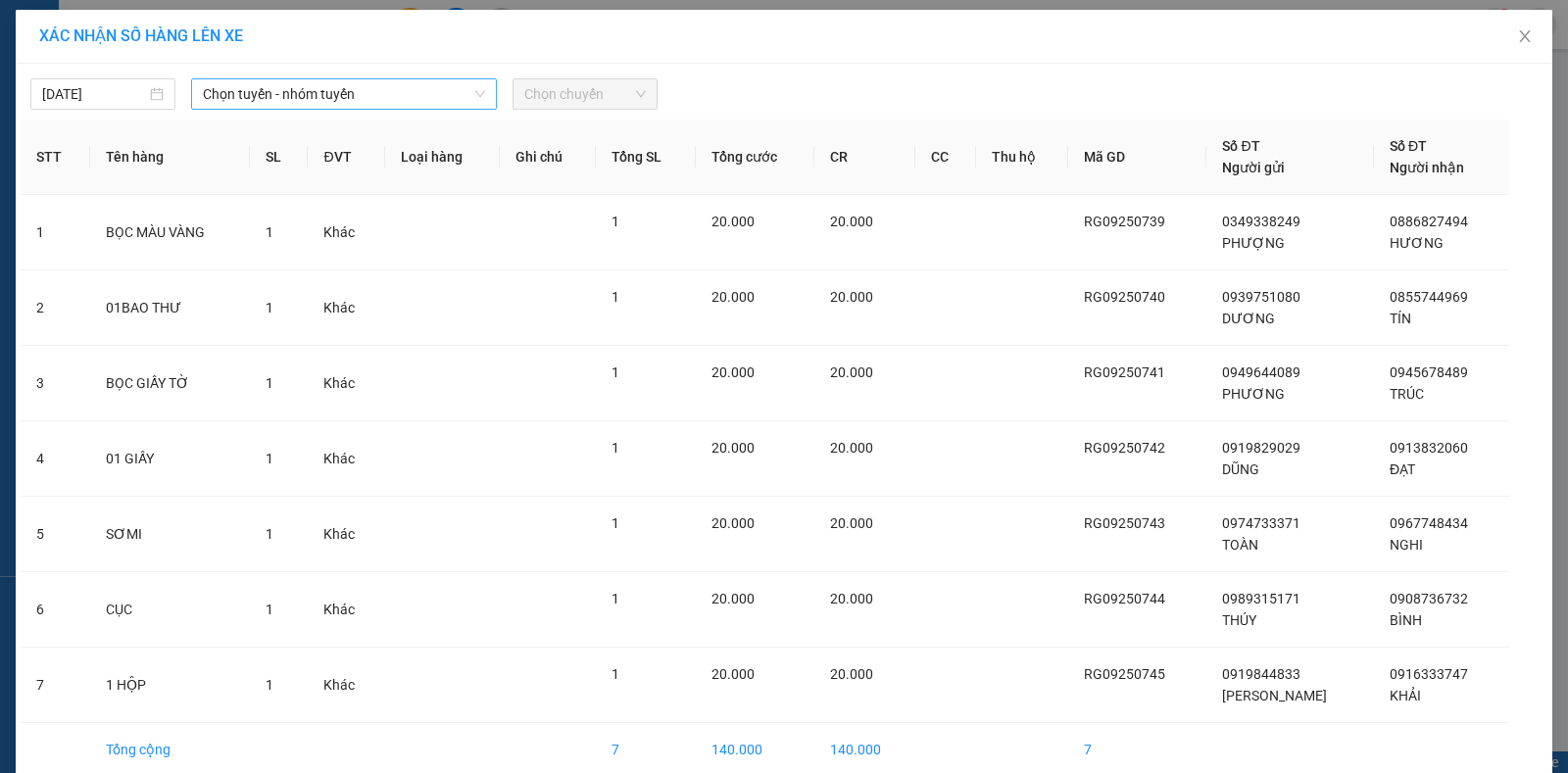
click at [418, 102] on span "Chọn tuyến - nhóm tuyến" at bounding box center [344, 94] width 282 height 30
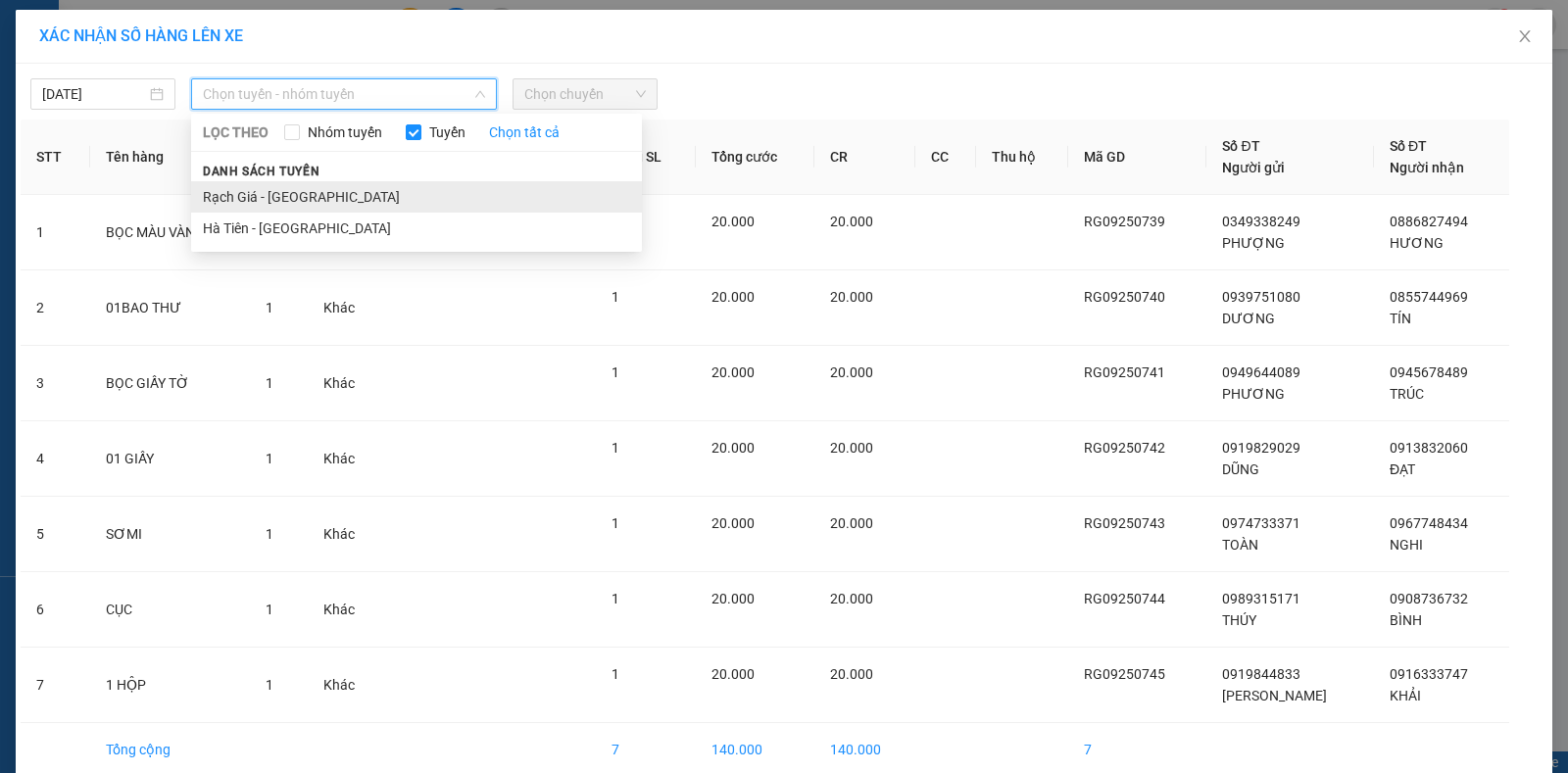
click at [363, 194] on li "Rạch Giá - Hà Tiên" at bounding box center [416, 197] width 451 height 32
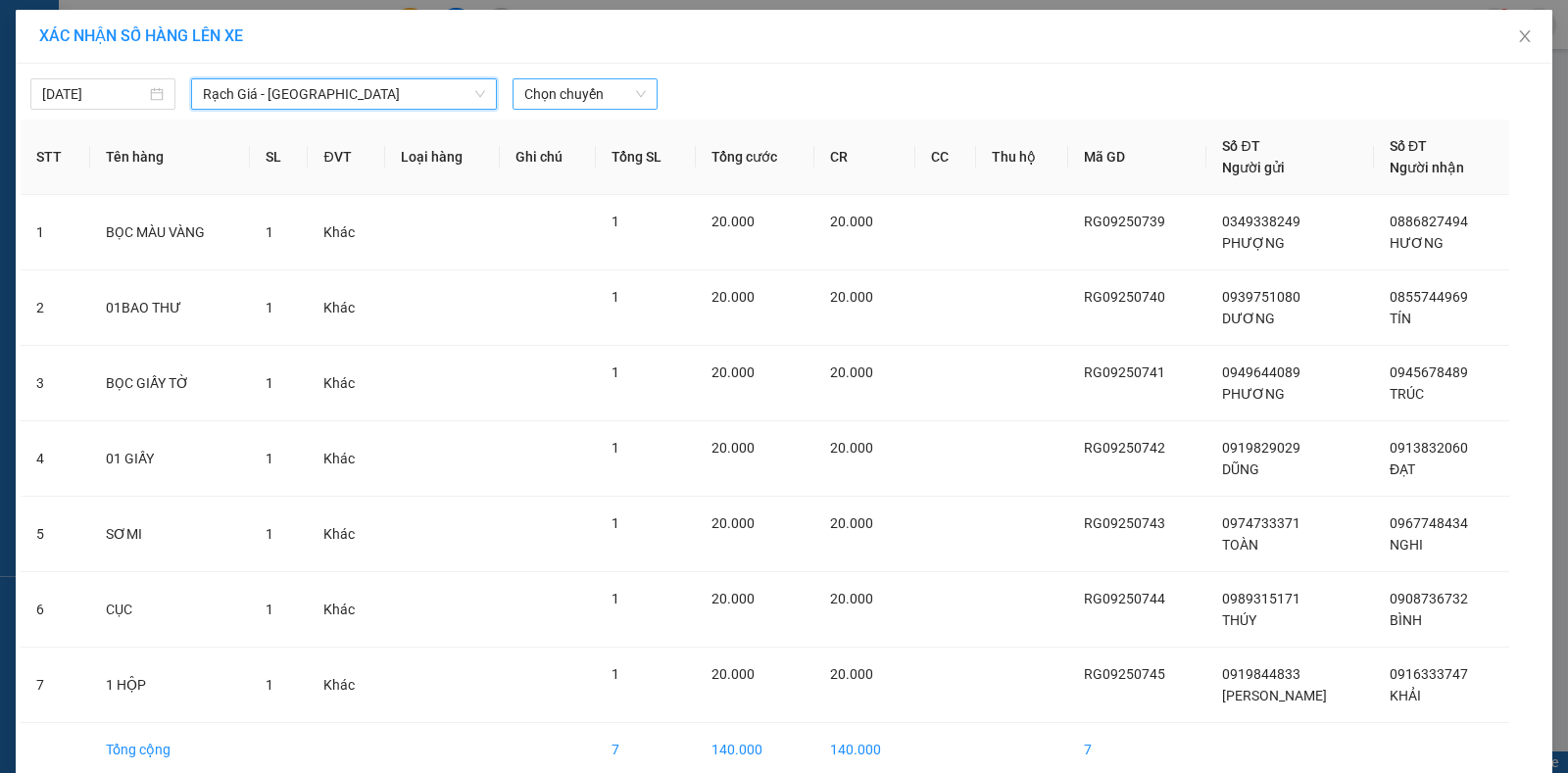
click at [536, 100] on span "Chọn chuyến" at bounding box center [585, 94] width 122 height 30
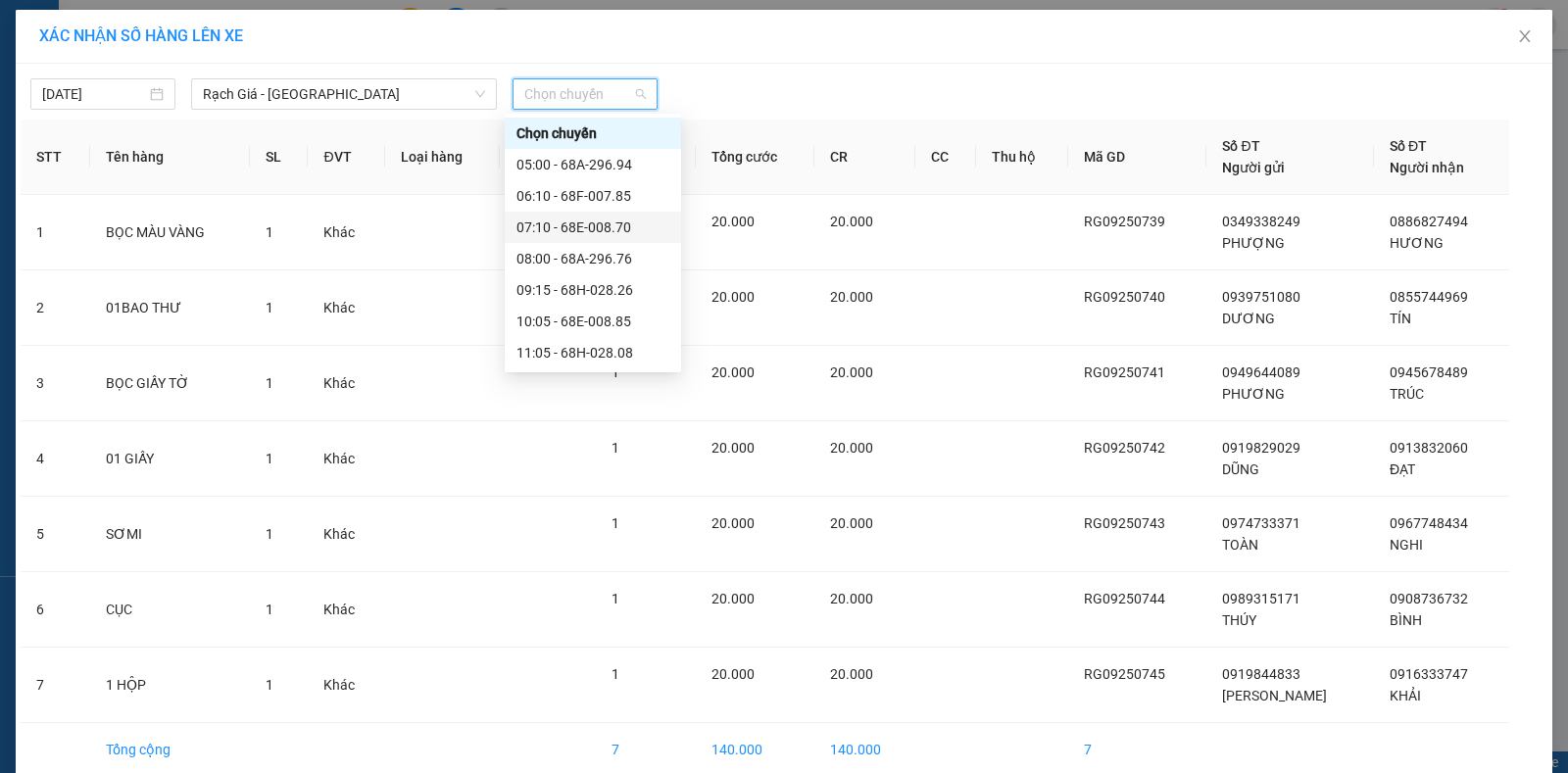
click at [558, 233] on div "07:10 - 68E-008.70" at bounding box center [593, 227] width 153 height 22
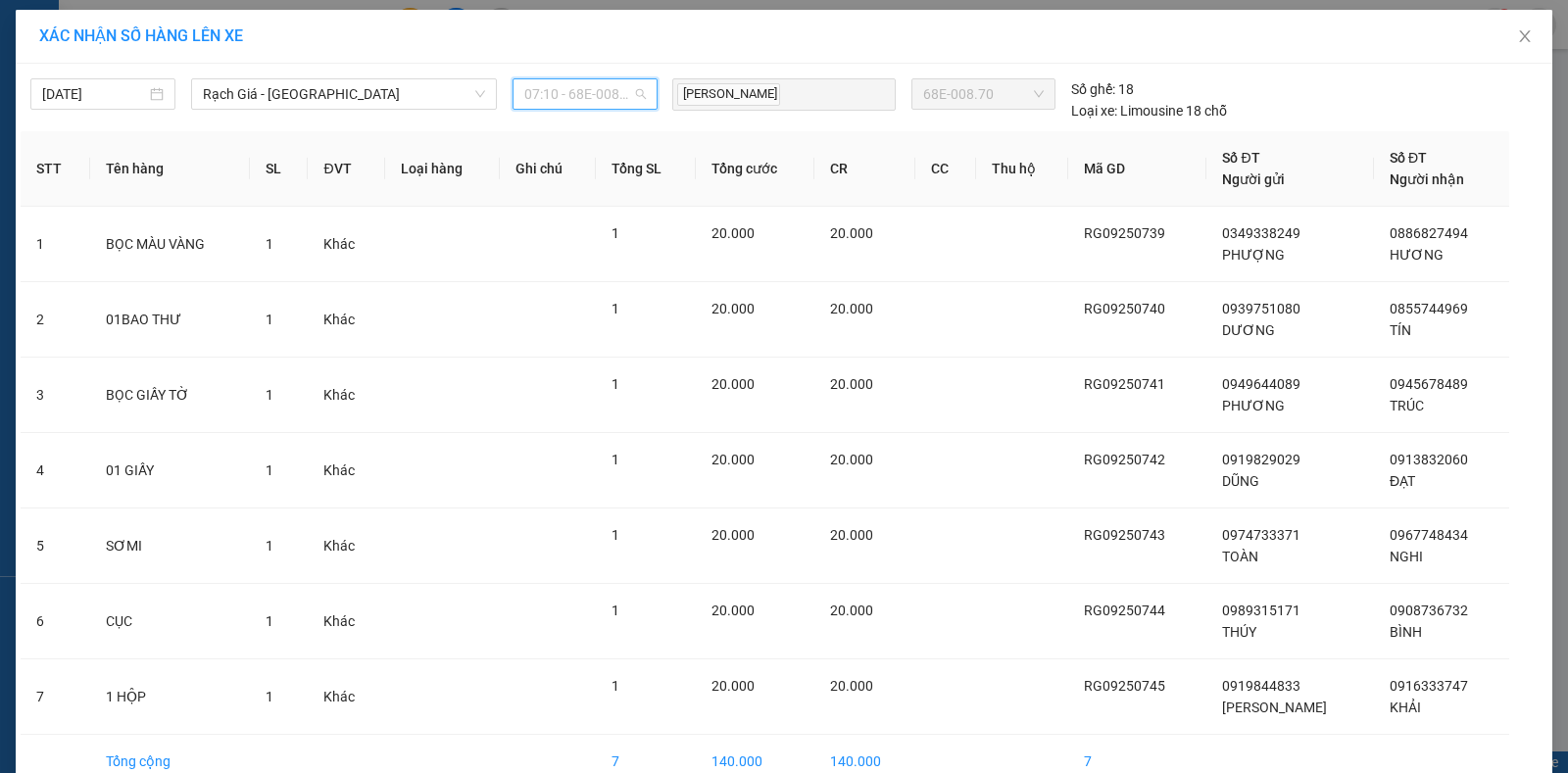
click at [555, 93] on span "07:10 - 68E-008.70" at bounding box center [585, 94] width 122 height 30
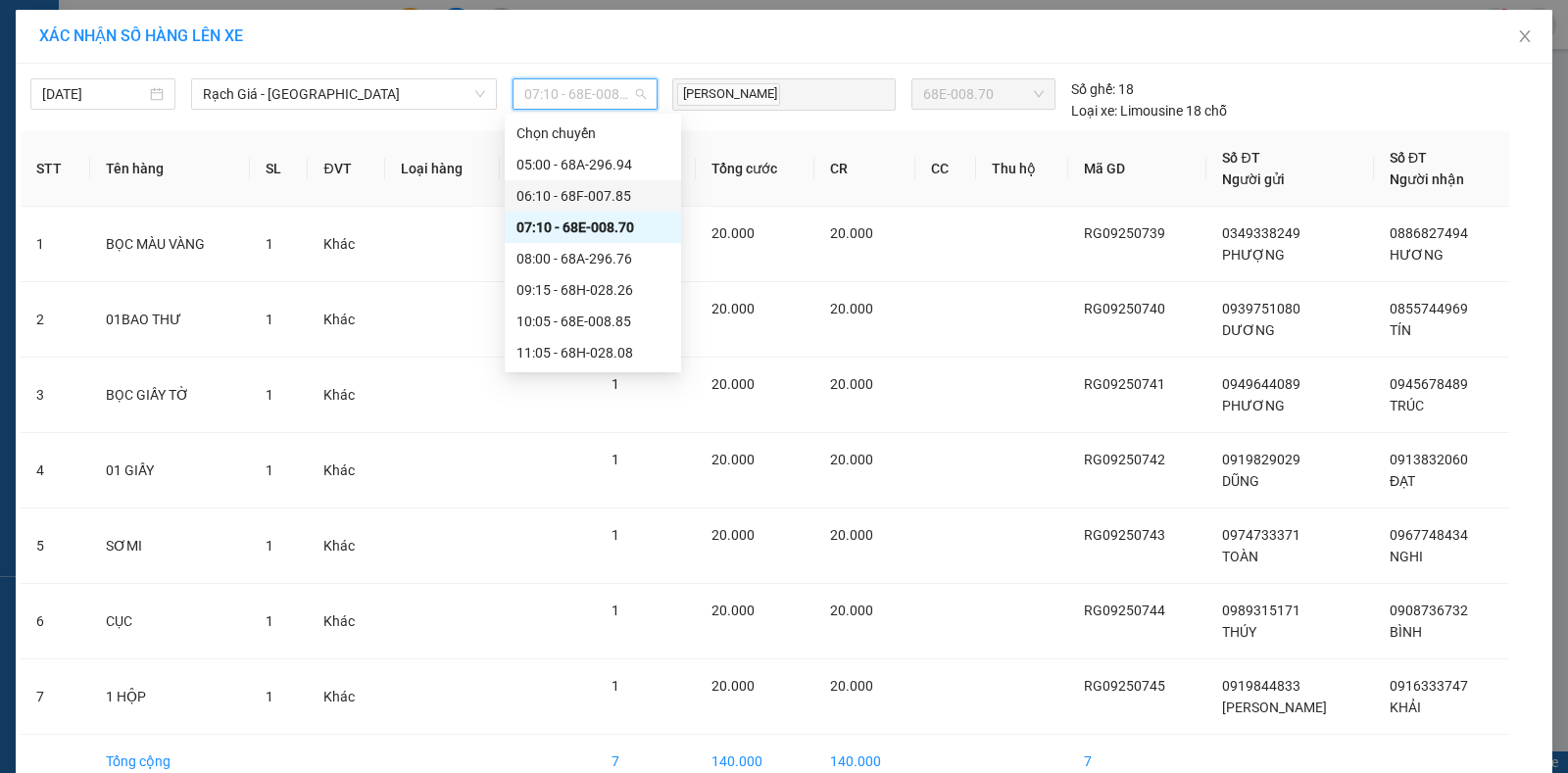
click at [543, 196] on div "06:10 - 68F-007.85" at bounding box center [593, 196] width 153 height 22
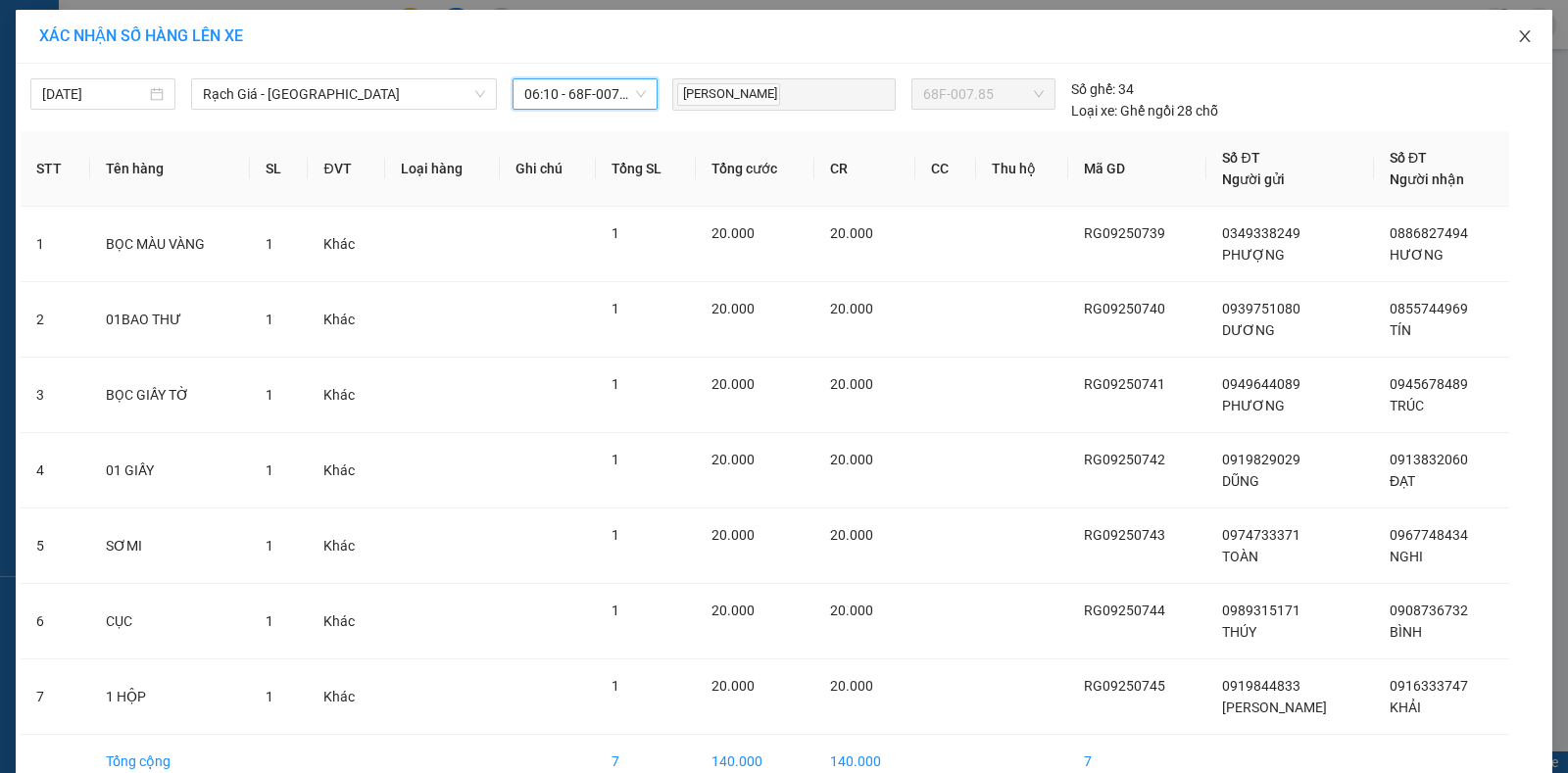
click at [1514, 48] on span "Close" at bounding box center [1523, 37] width 55 height 55
click at [1510, 47] on div "Kết quả tìm kiếm ( 0 ) Bộ lọc No Data nguyenthianhdao.trangngocphat 1" at bounding box center [784, 24] width 1568 height 49
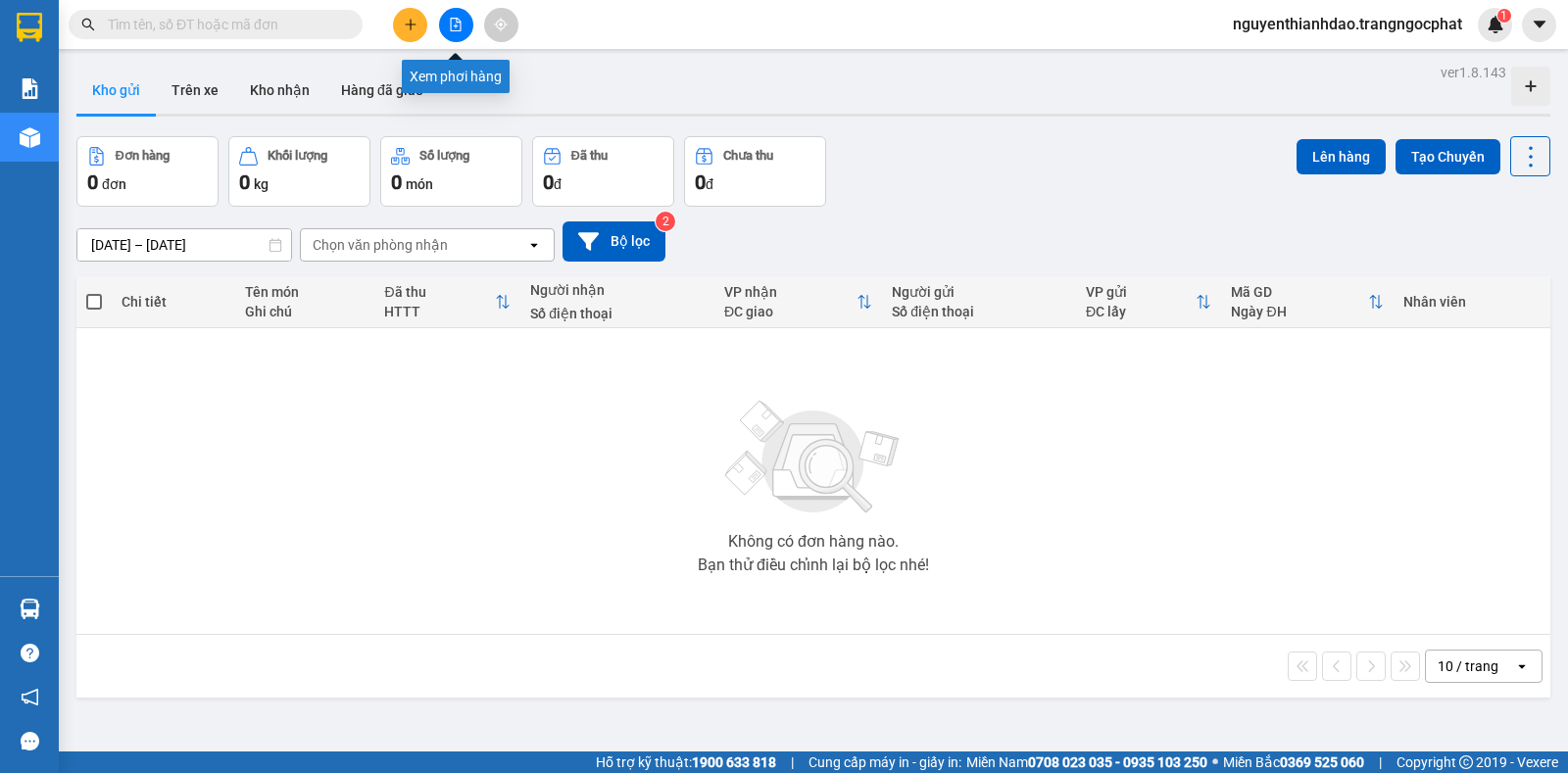
click at [467, 26] on button at bounding box center [456, 25] width 35 height 35
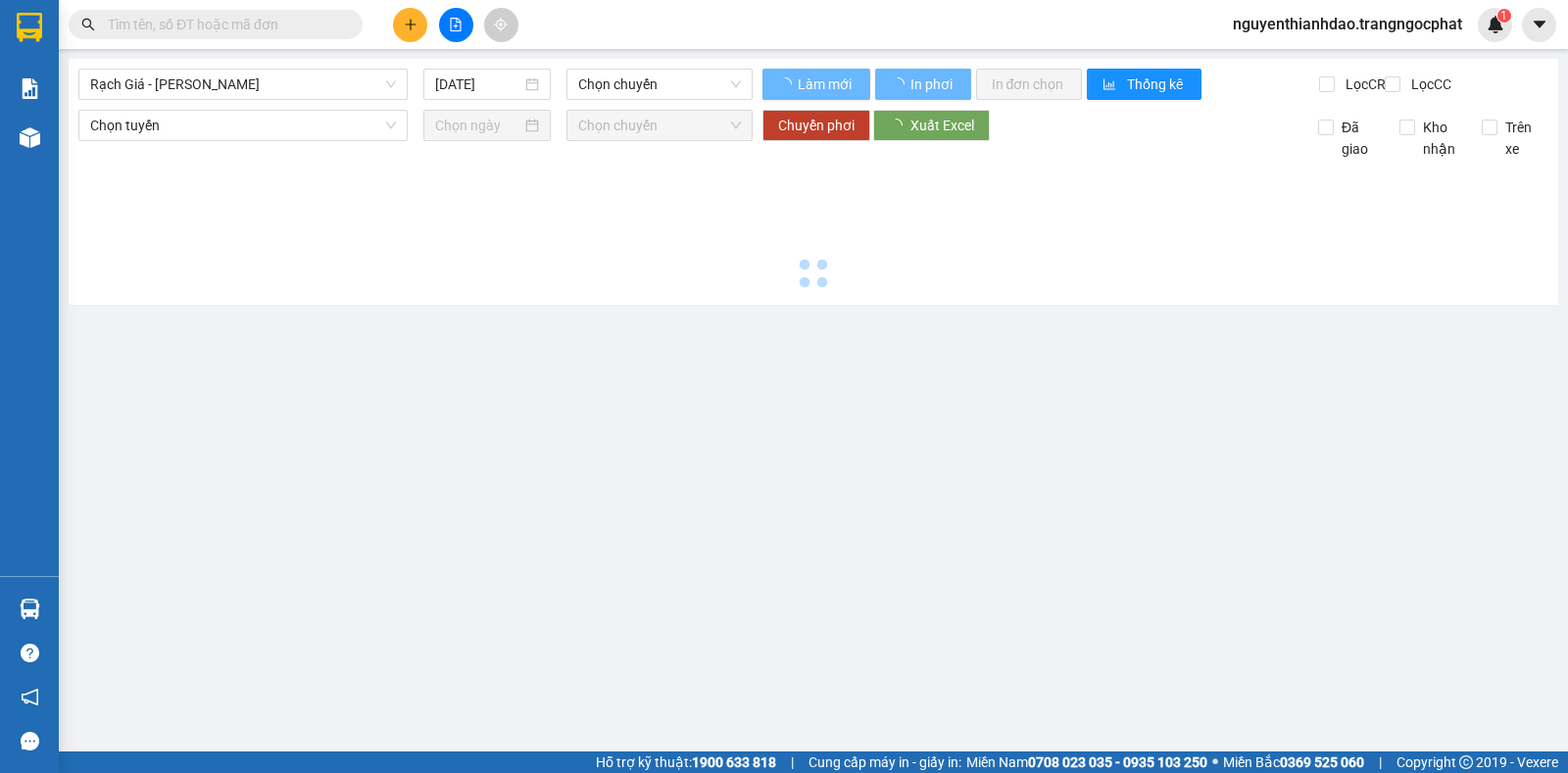
type input "13/09/2025"
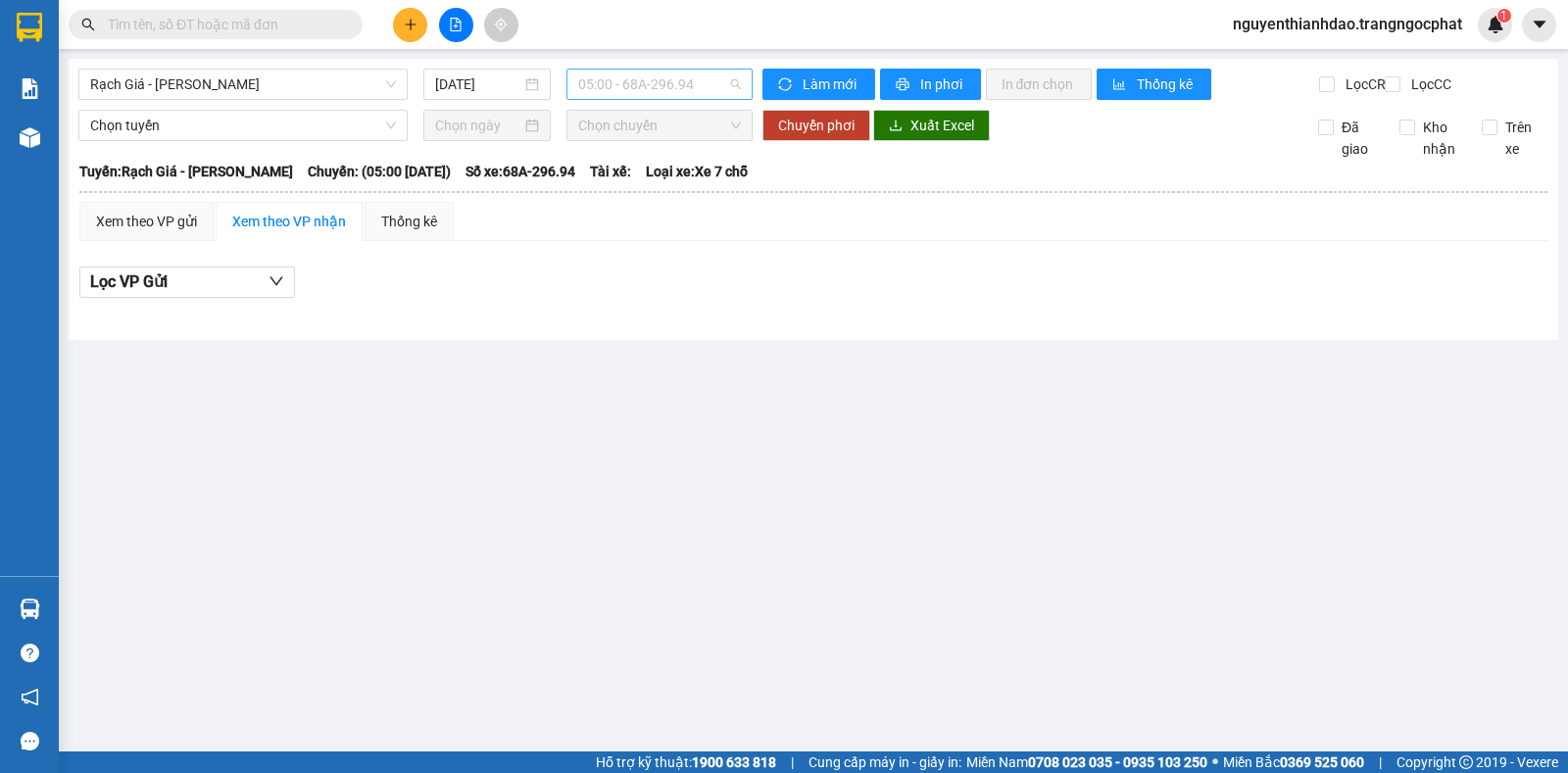
click at [648, 69] on span "05:00 - 68A-296.94" at bounding box center [658, 84] width 162 height 30
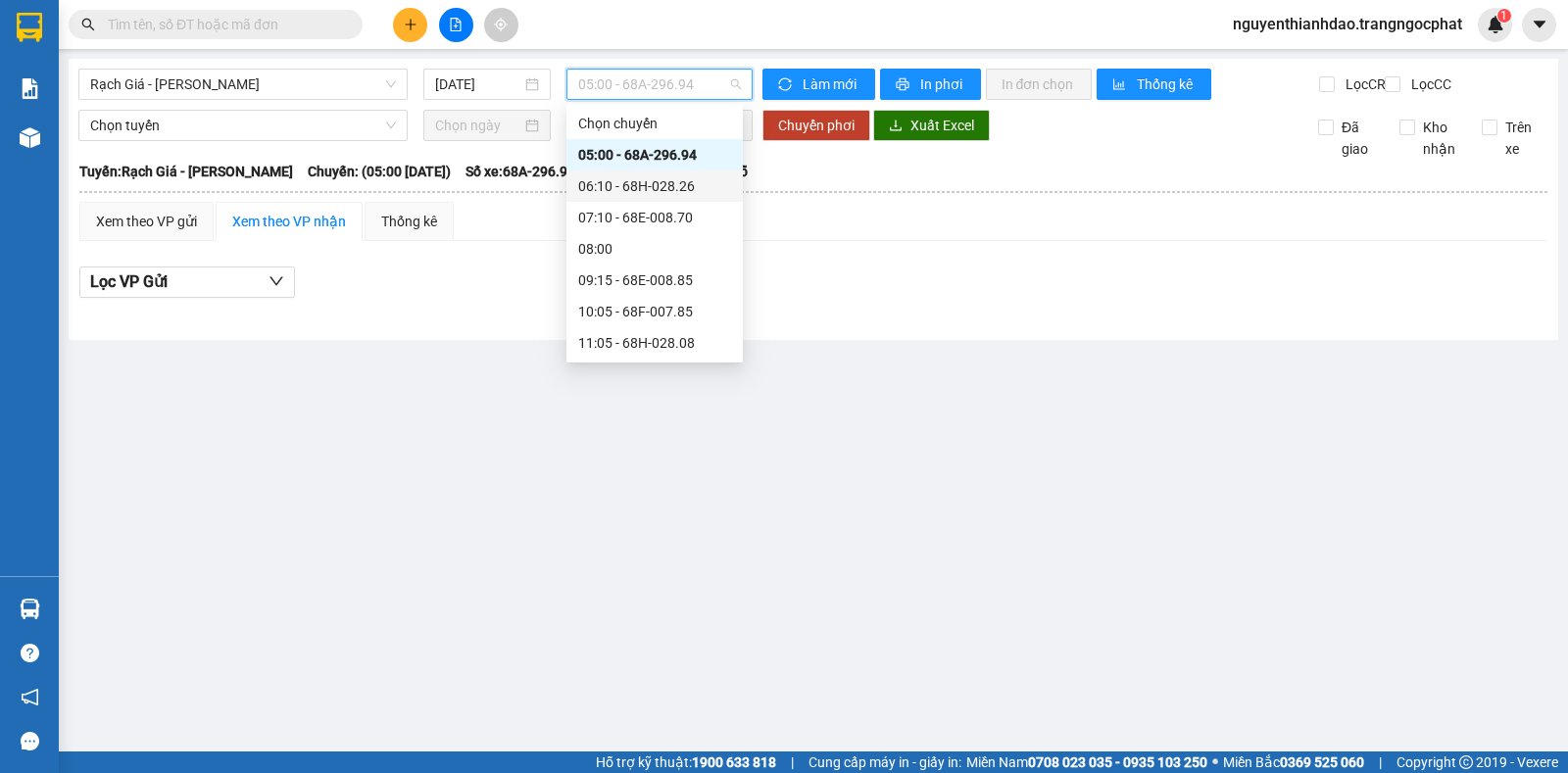
click at [622, 181] on div "06:10 - 68H-028.26" at bounding box center [654, 186] width 153 height 22
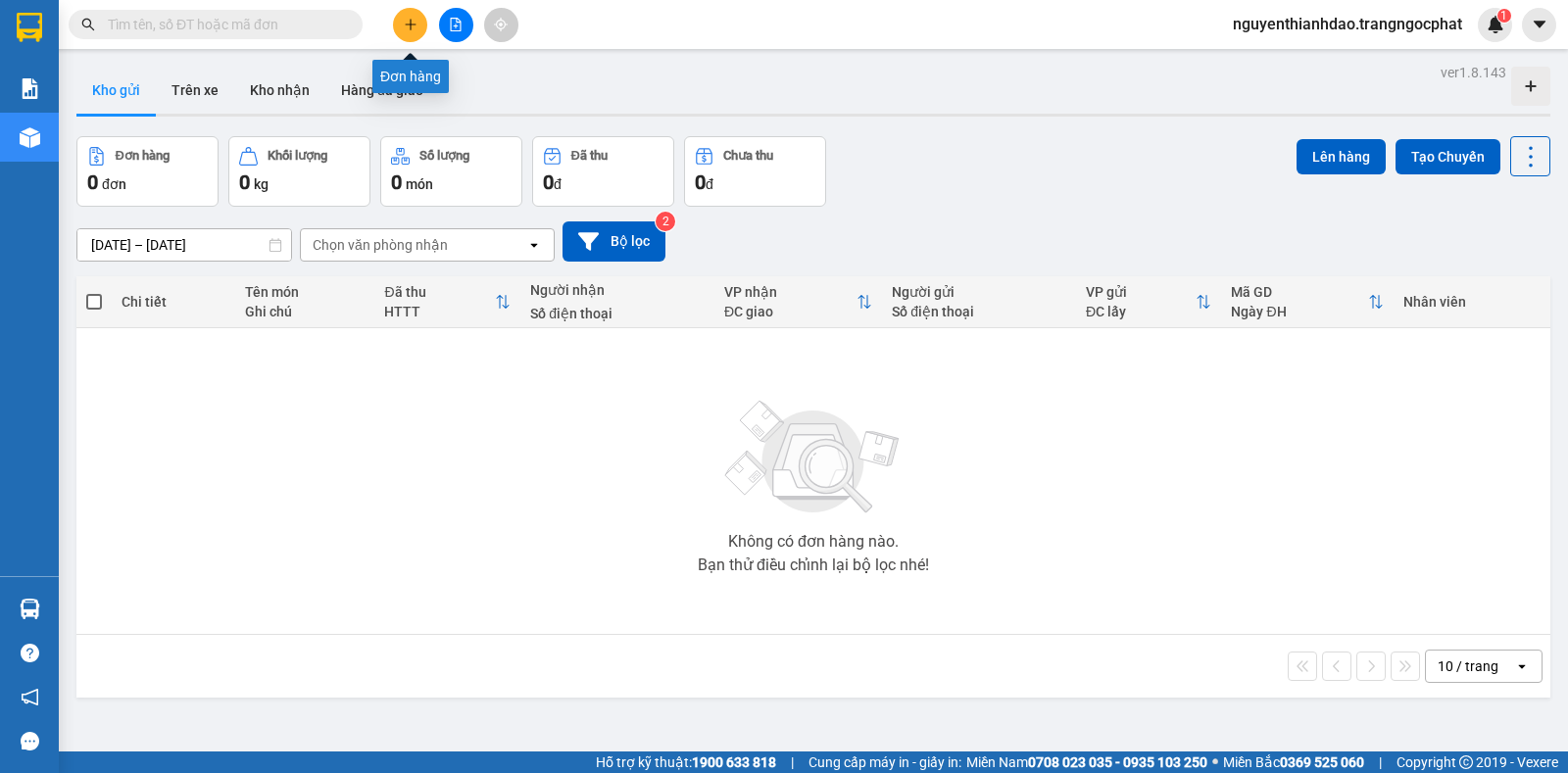
click at [411, 25] on icon "plus" at bounding box center [409, 24] width 11 height 1
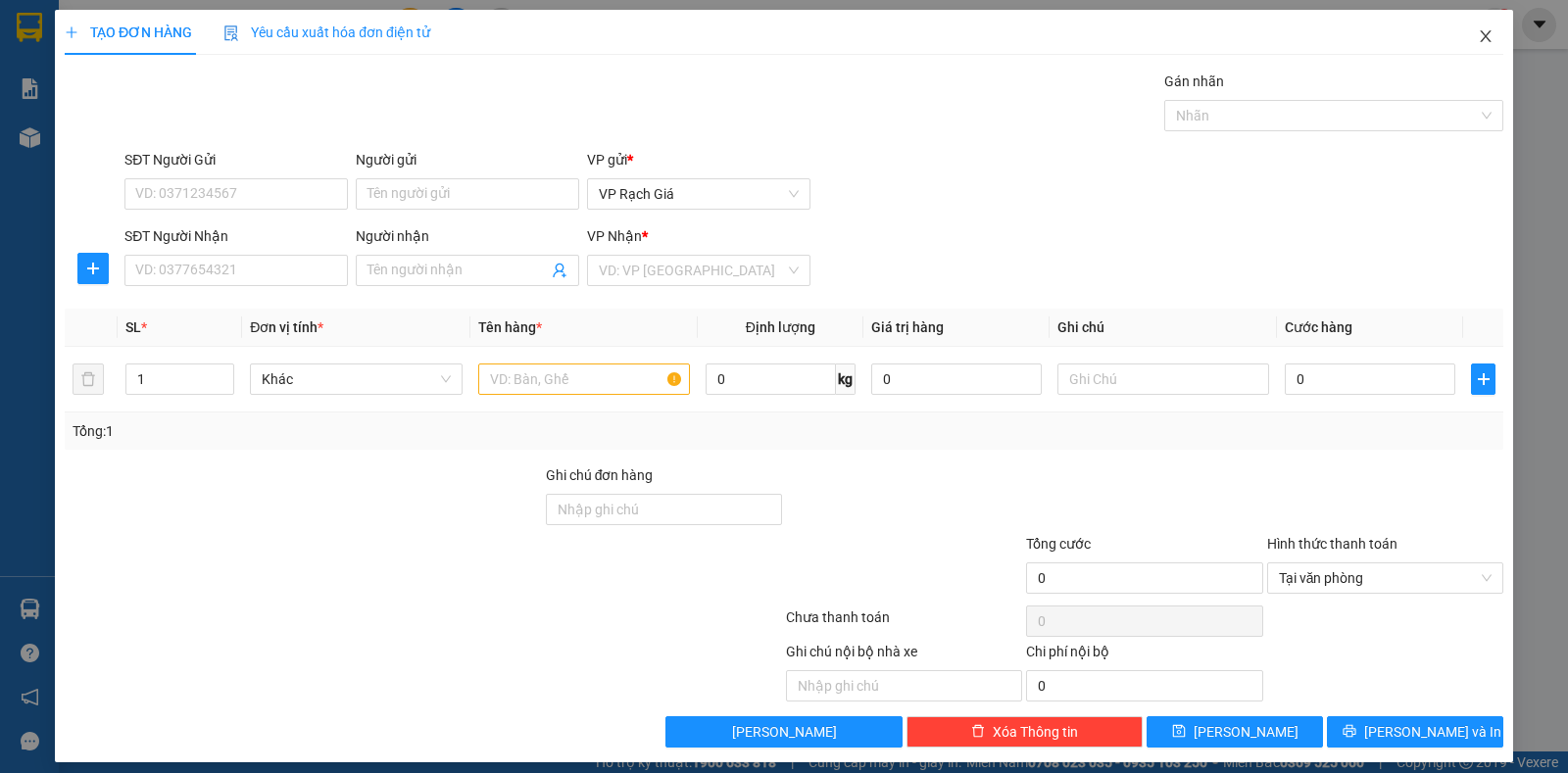
click at [1480, 39] on icon "close" at bounding box center [1485, 37] width 11 height 12
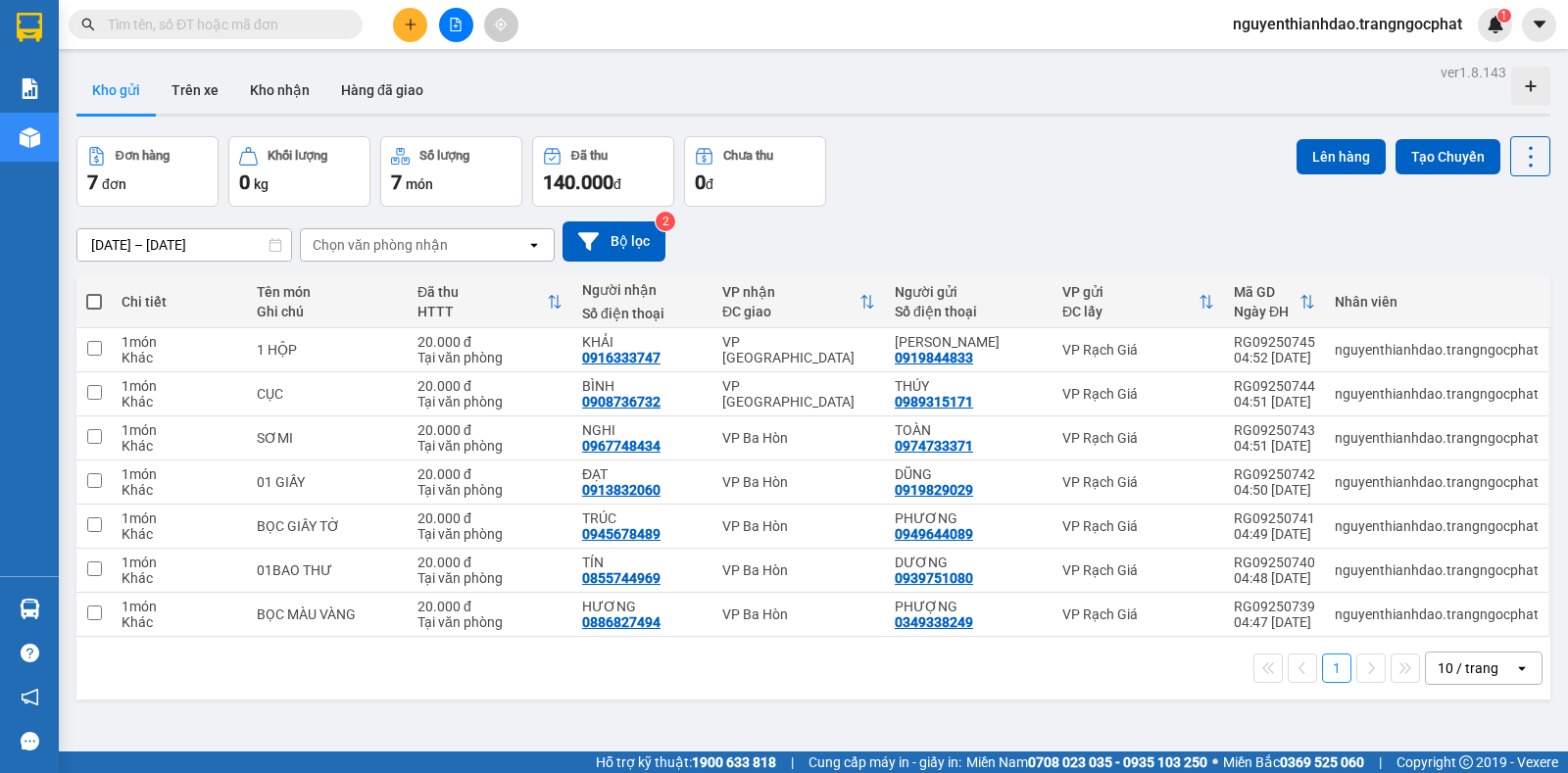
click at [94, 302] on span at bounding box center [94, 302] width 16 height 16
click at [94, 292] on input "checkbox" at bounding box center [94, 292] width 0 height 0
checkbox input "true"
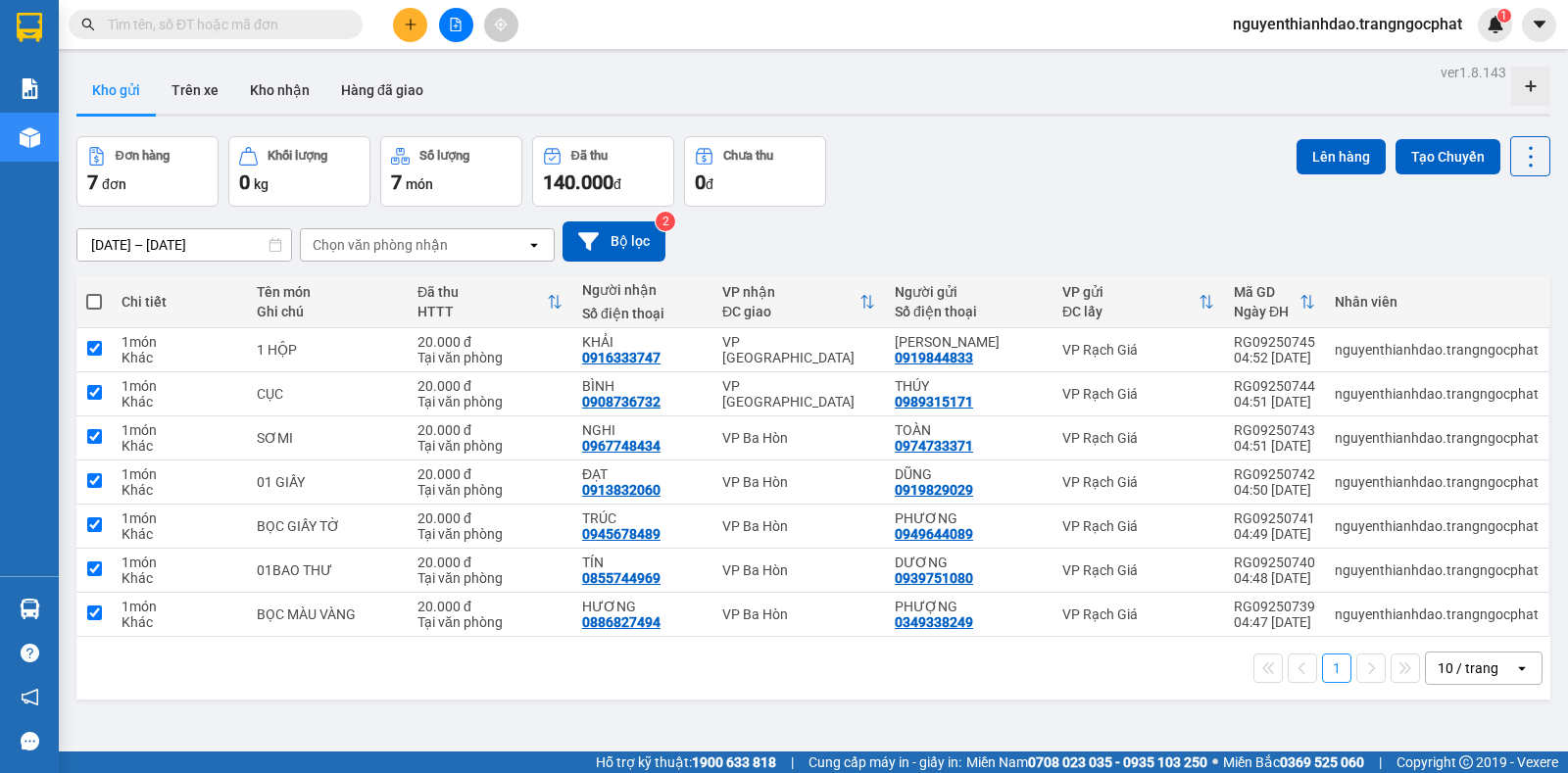
checkbox input "true"
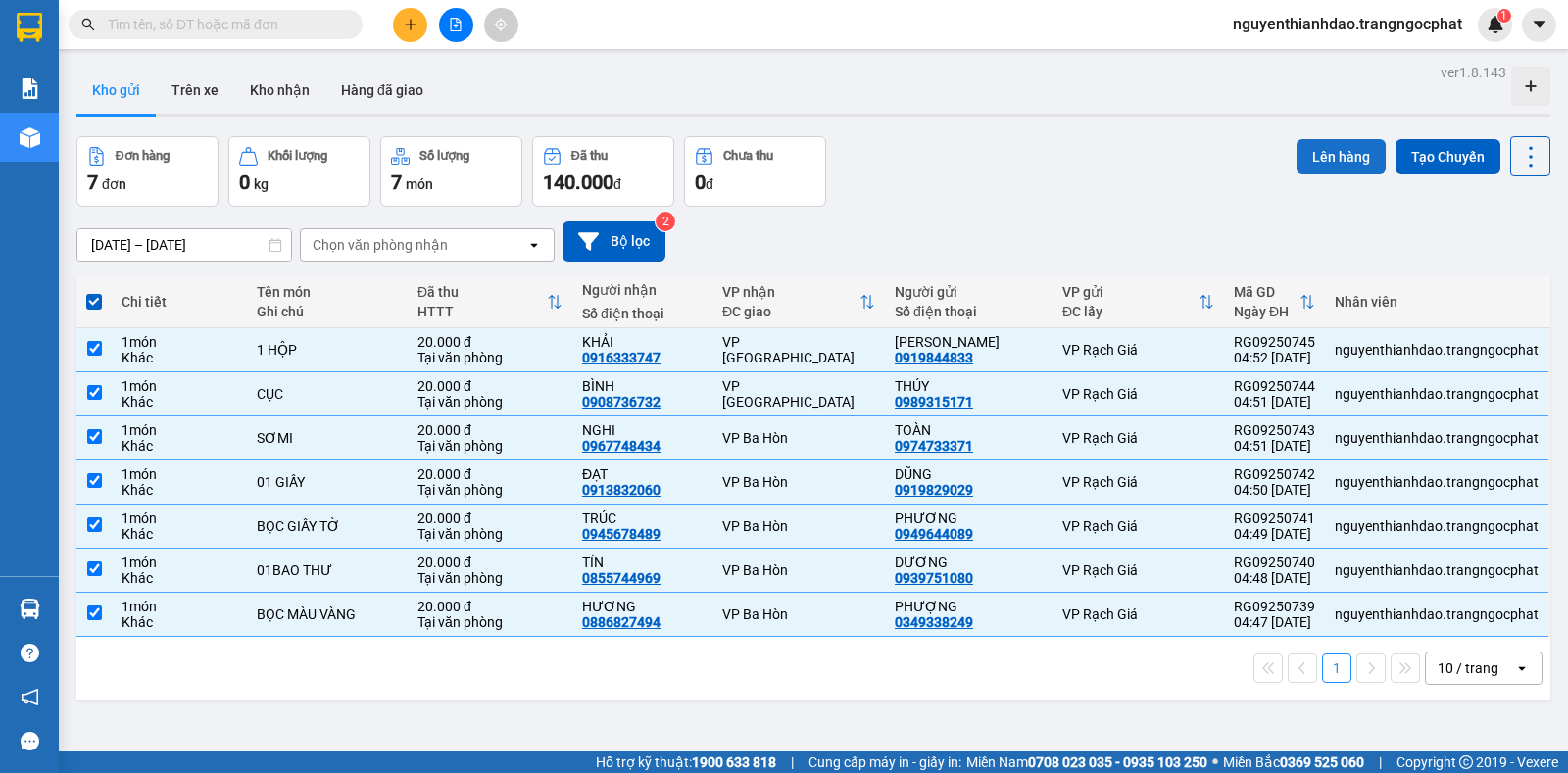
click at [1313, 158] on button "Lên hàng" at bounding box center [1341, 157] width 89 height 36
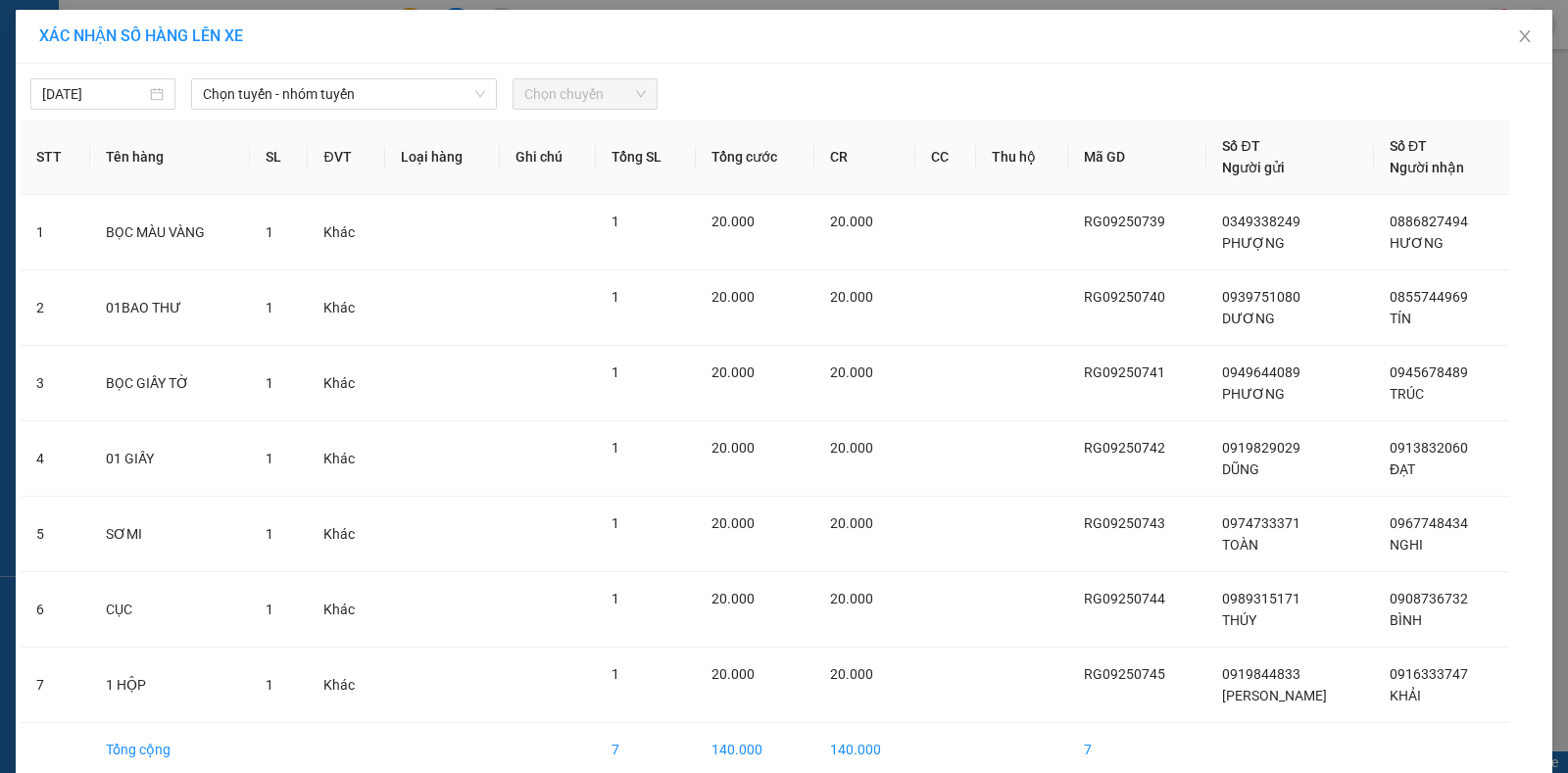
click at [567, 95] on span "Chọn chuyến" at bounding box center [585, 94] width 122 height 30
click at [351, 96] on span "Chọn tuyến - nhóm tuyến" at bounding box center [344, 94] width 282 height 30
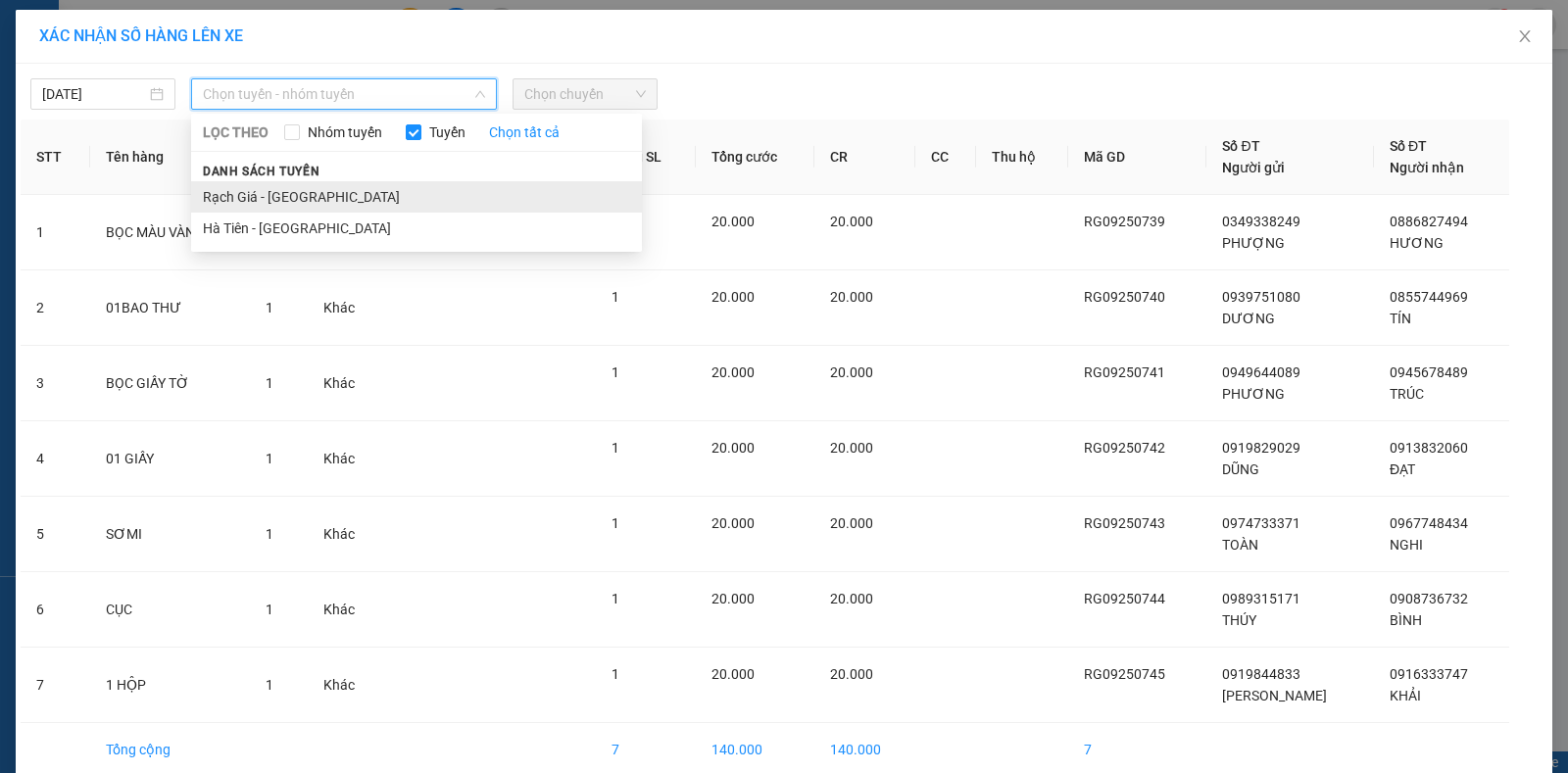
click at [300, 193] on li "Rạch Giá - Hà Tiên" at bounding box center [416, 197] width 451 height 32
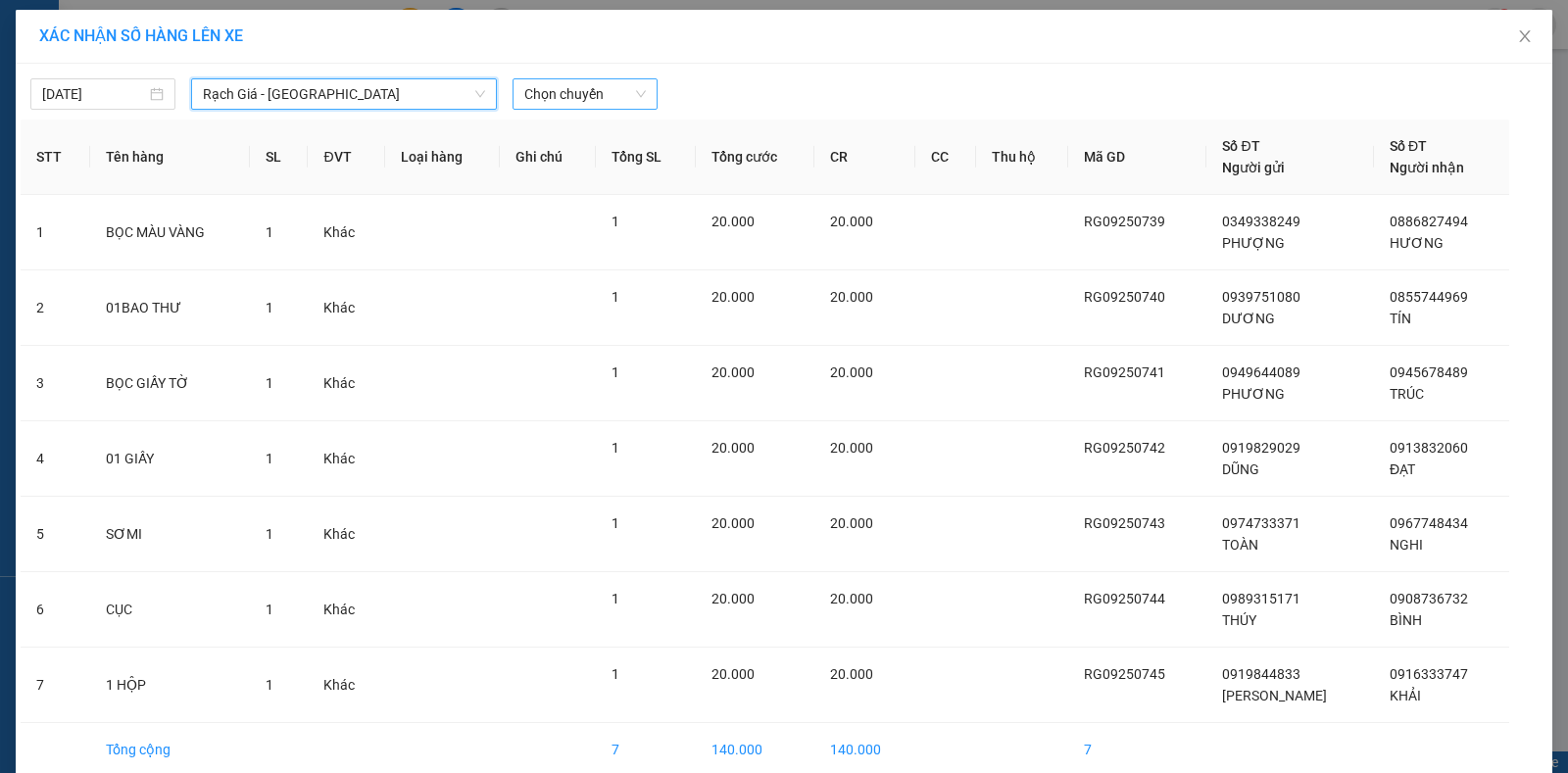
click at [573, 84] on span "Chọn chuyến" at bounding box center [585, 94] width 122 height 30
click at [762, 102] on div at bounding box center [978, 94] width 632 height 32
click at [591, 95] on span "Chọn chuyến" at bounding box center [585, 94] width 122 height 30
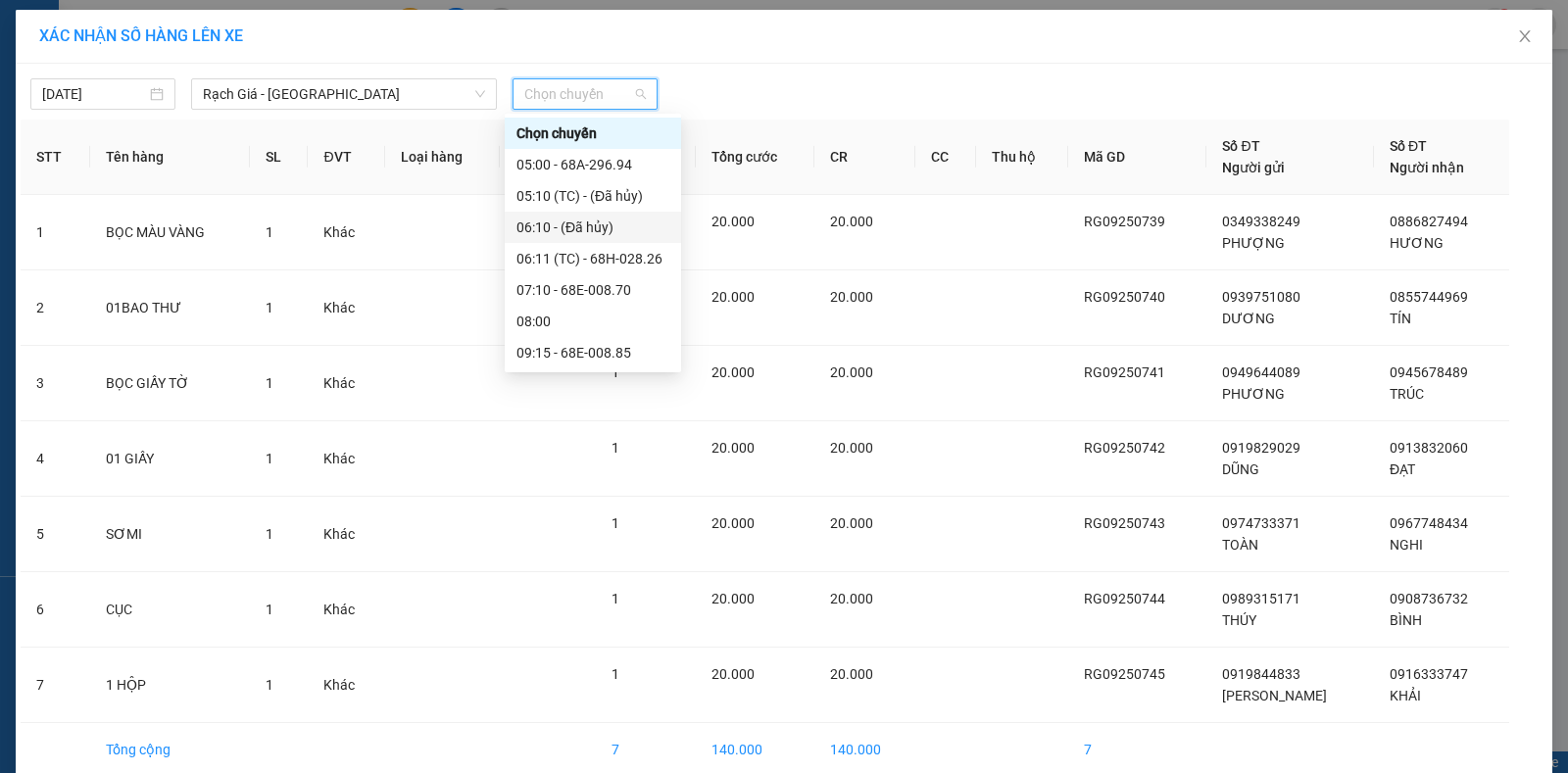
click at [545, 223] on div "06:10 - (Đã hủy)" at bounding box center [593, 227] width 153 height 22
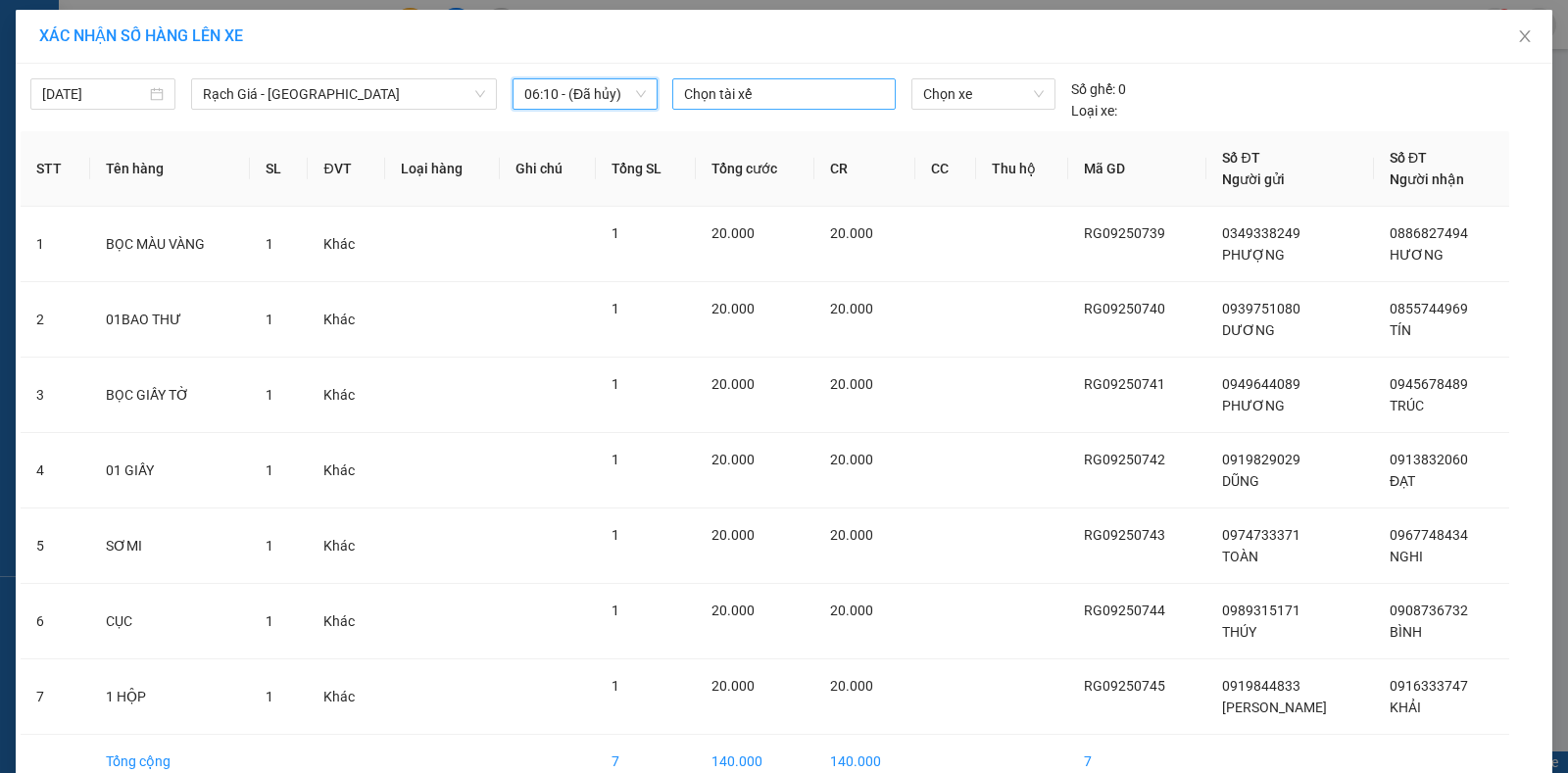
click at [751, 88] on div at bounding box center [783, 94] width 213 height 24
click at [764, 85] on div at bounding box center [783, 94] width 213 height 24
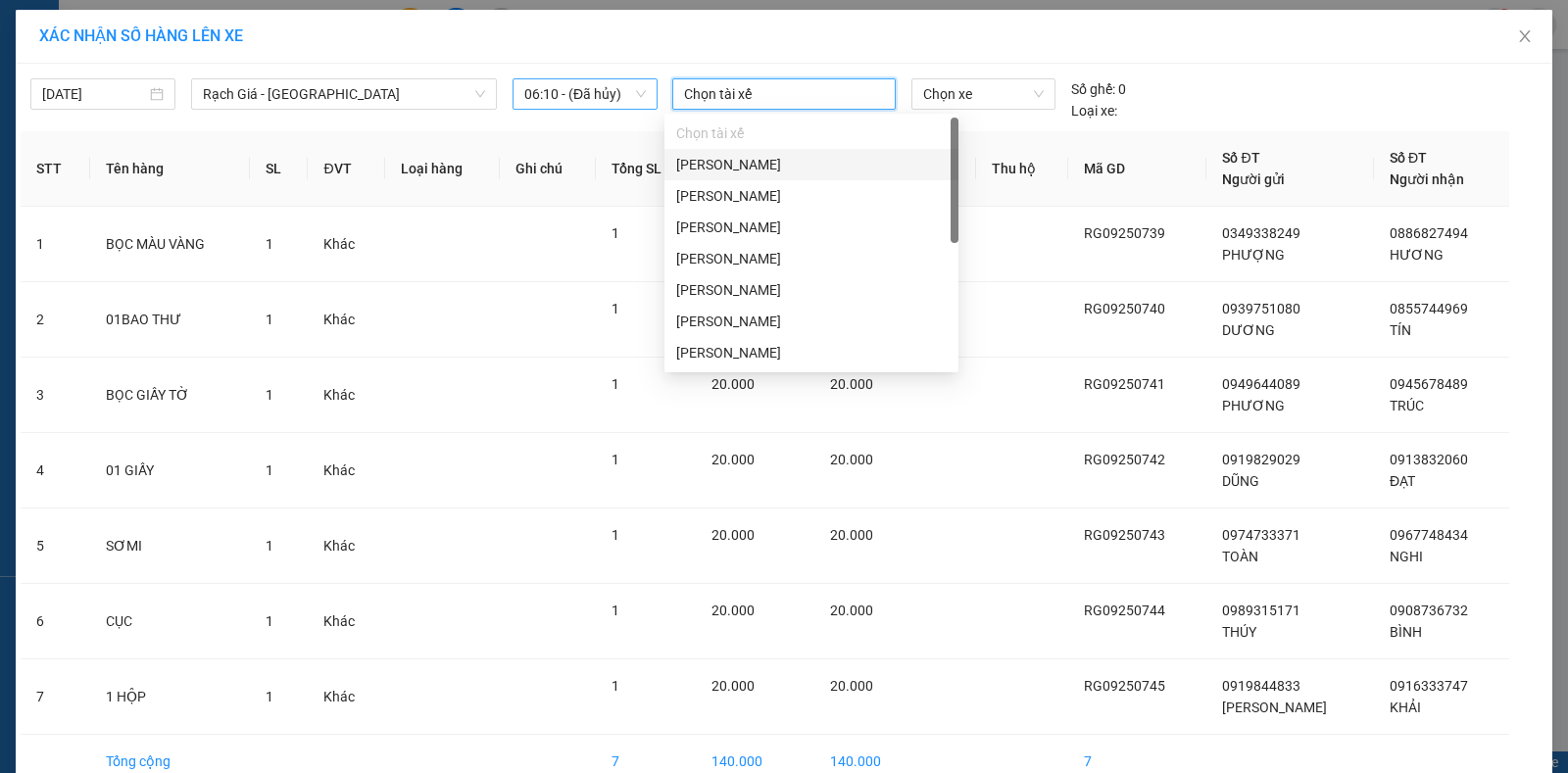
click at [566, 87] on span "06:10 - (Đã hủy)" at bounding box center [585, 94] width 122 height 30
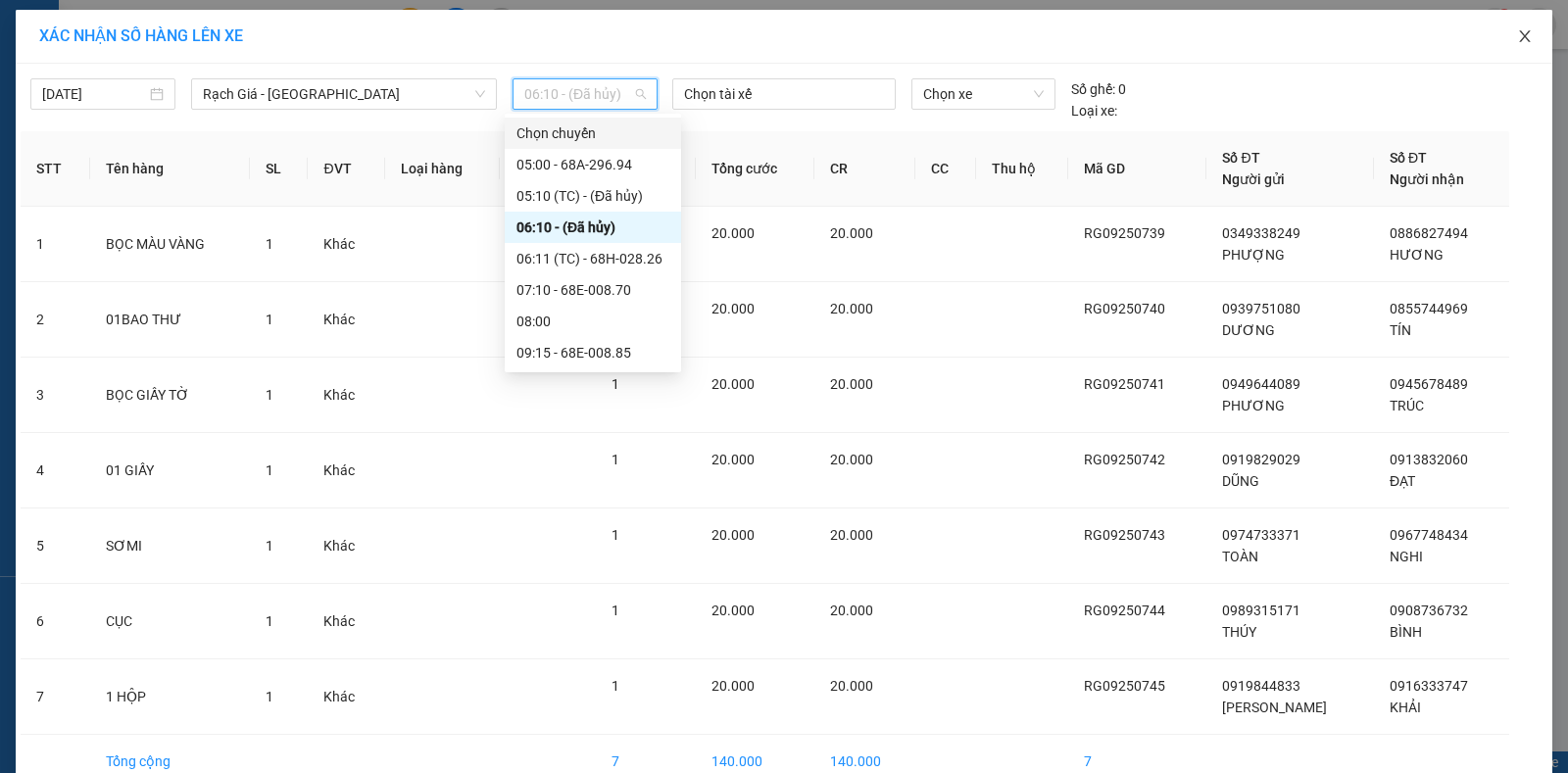
click at [1519, 36] on icon "close" at bounding box center [1524, 37] width 16 height 16
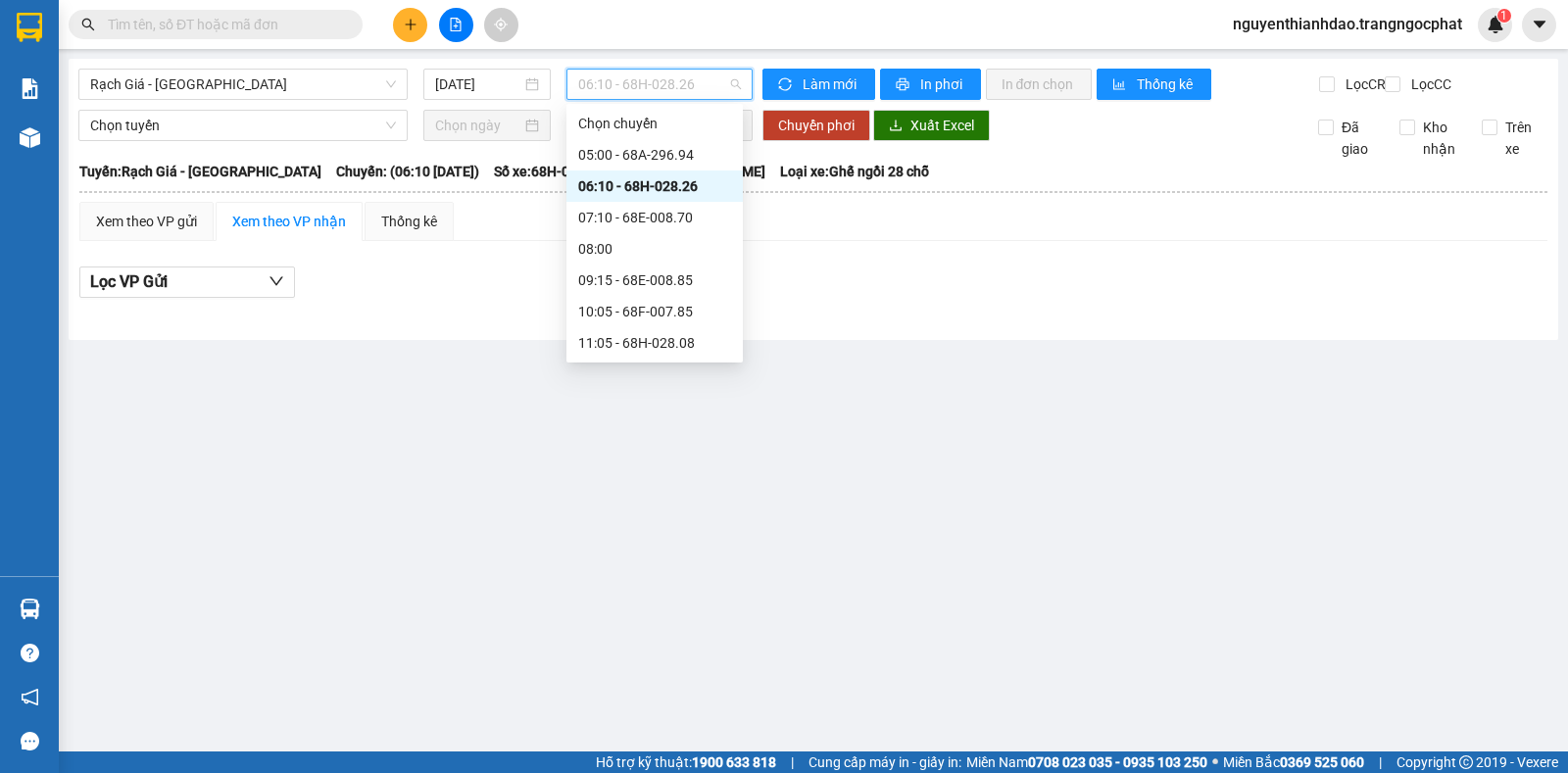
click at [632, 82] on span "06:10 - 68H-028.26" at bounding box center [658, 84] width 162 height 30
click at [481, 241] on div "Xem theo VP gửi Xem theo VP nhận Thống kê" at bounding box center [813, 222] width 1468 height 40
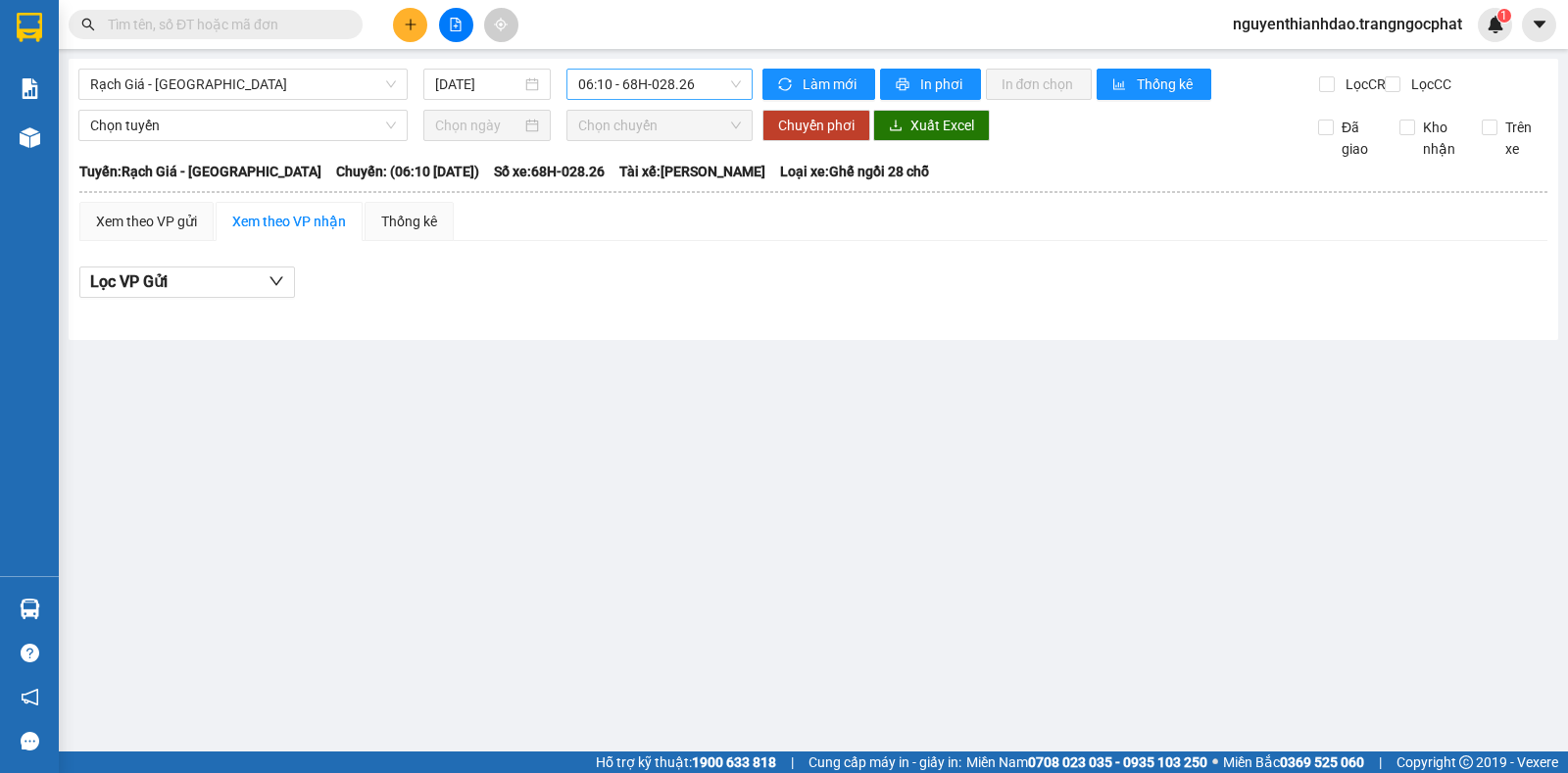
click at [620, 84] on span "06:10 - 68H-028.26" at bounding box center [658, 84] width 162 height 30
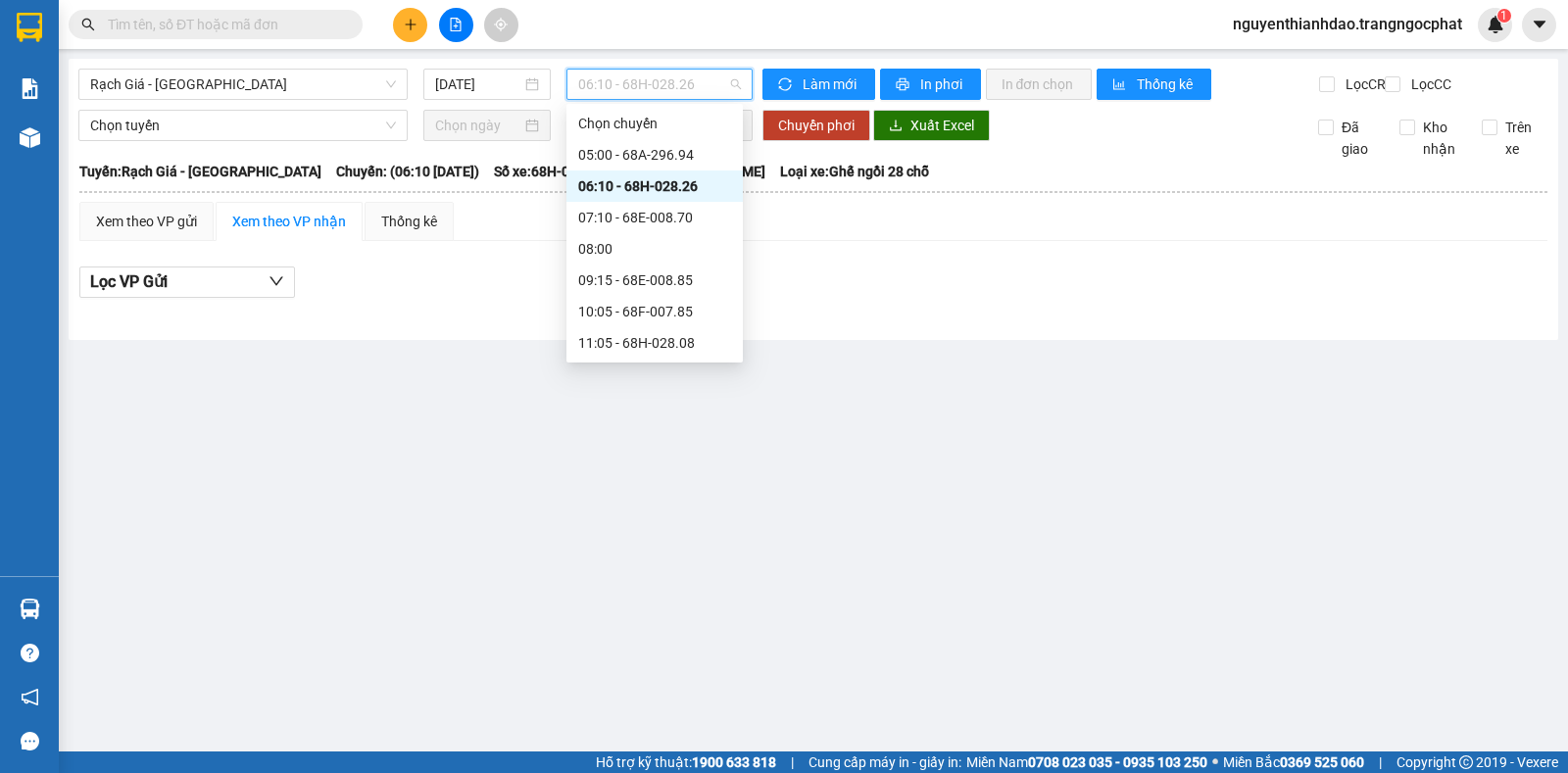
click at [638, 186] on div "06:10 - 68H-028.26" at bounding box center [654, 186] width 153 height 22
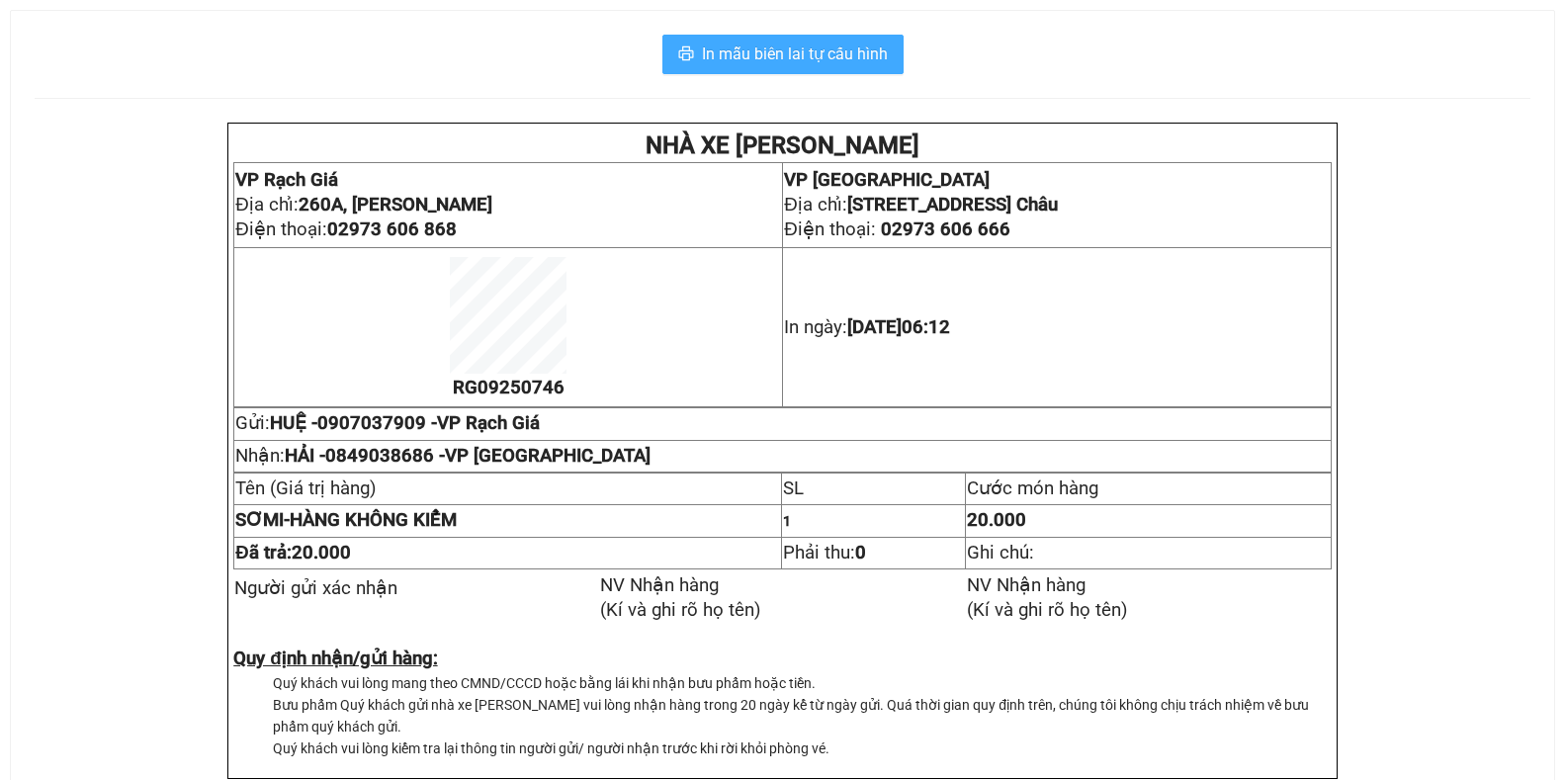
click at [835, 52] on span "In mẫu biên lai tự cấu hình" at bounding box center [795, 54] width 186 height 25
click at [787, 54] on span "In mẫu biên lai tự cấu hình" at bounding box center [795, 54] width 186 height 25
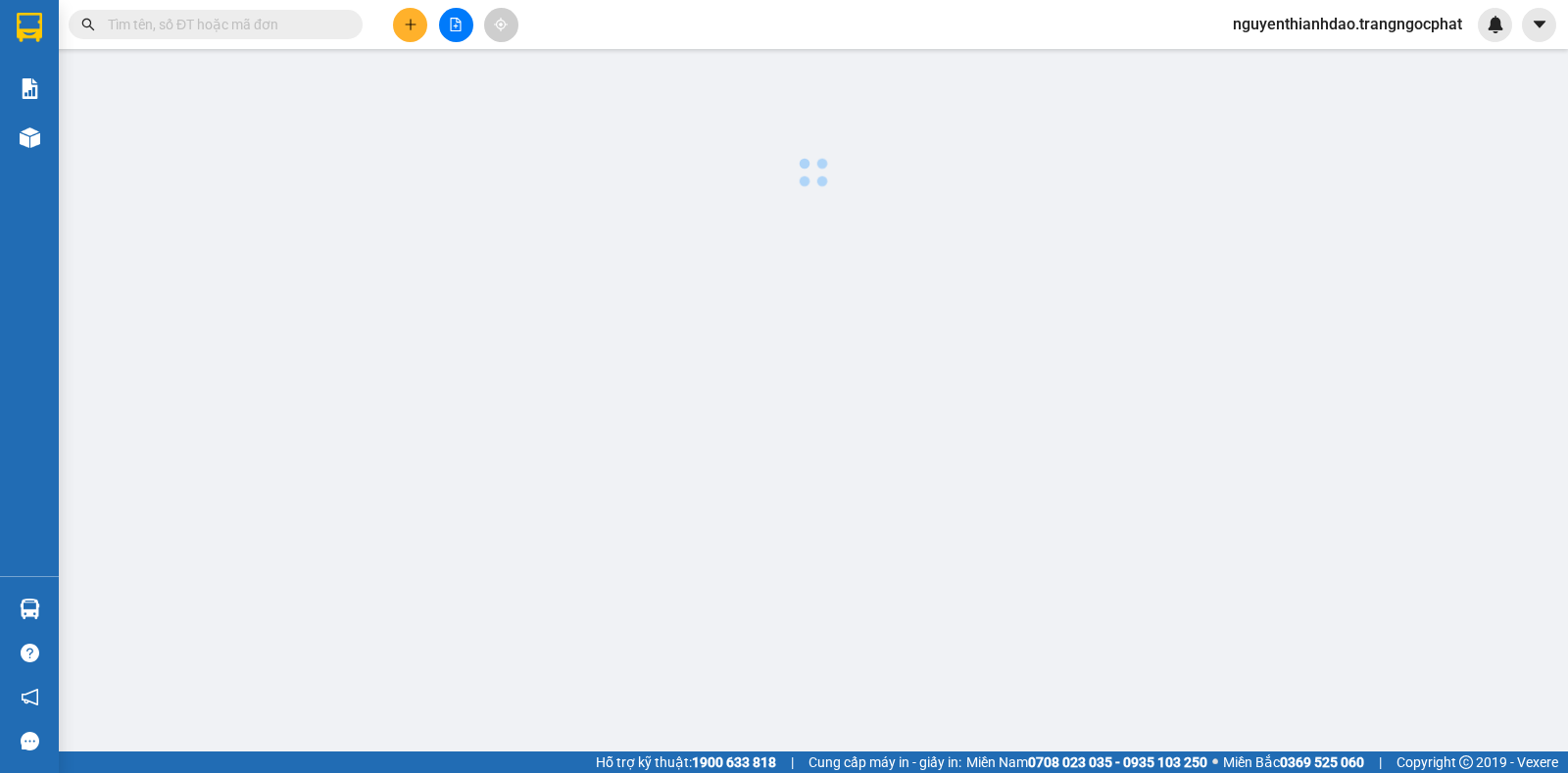
click at [1041, 294] on main at bounding box center [784, 376] width 1568 height 751
